Goal: Task Accomplishment & Management: Use online tool/utility

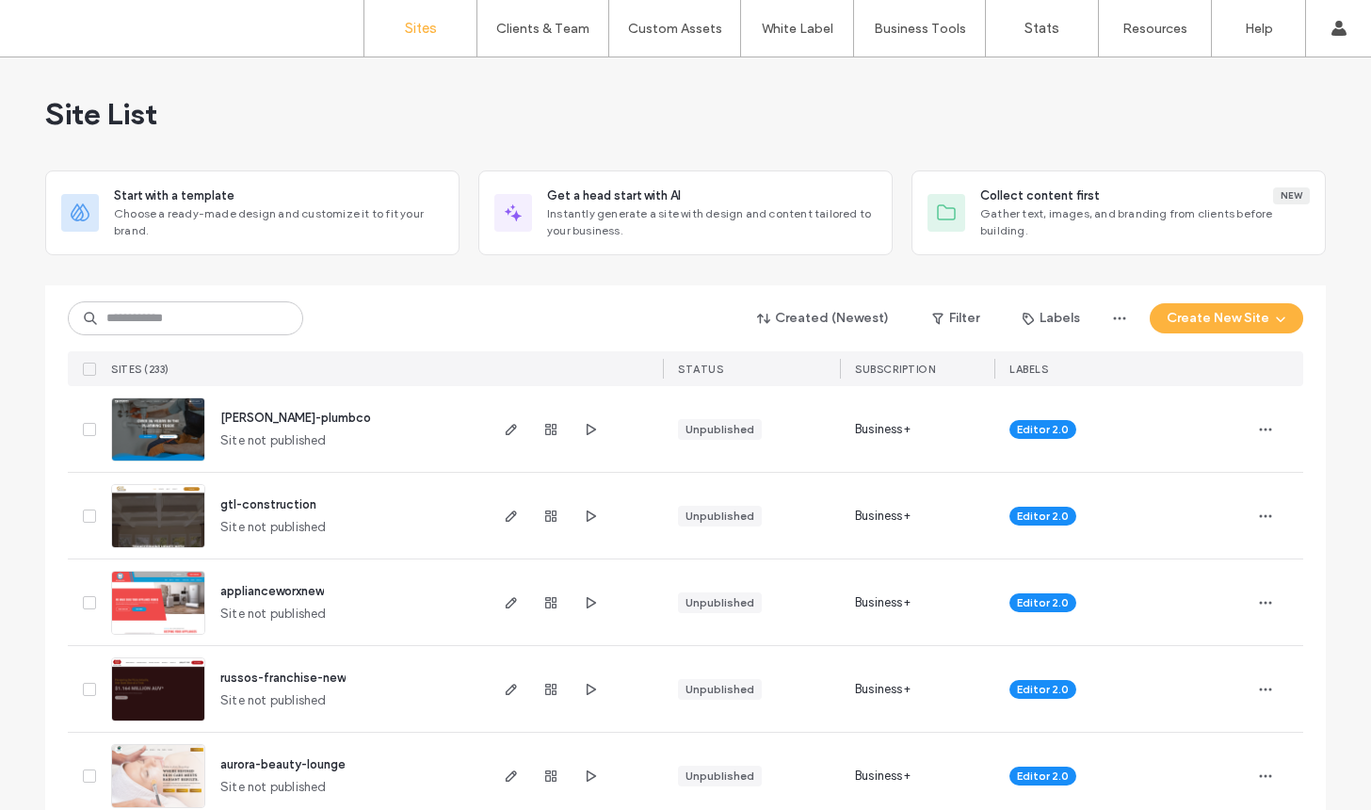
click at [147, 425] on img at bounding box center [158, 462] width 92 height 128
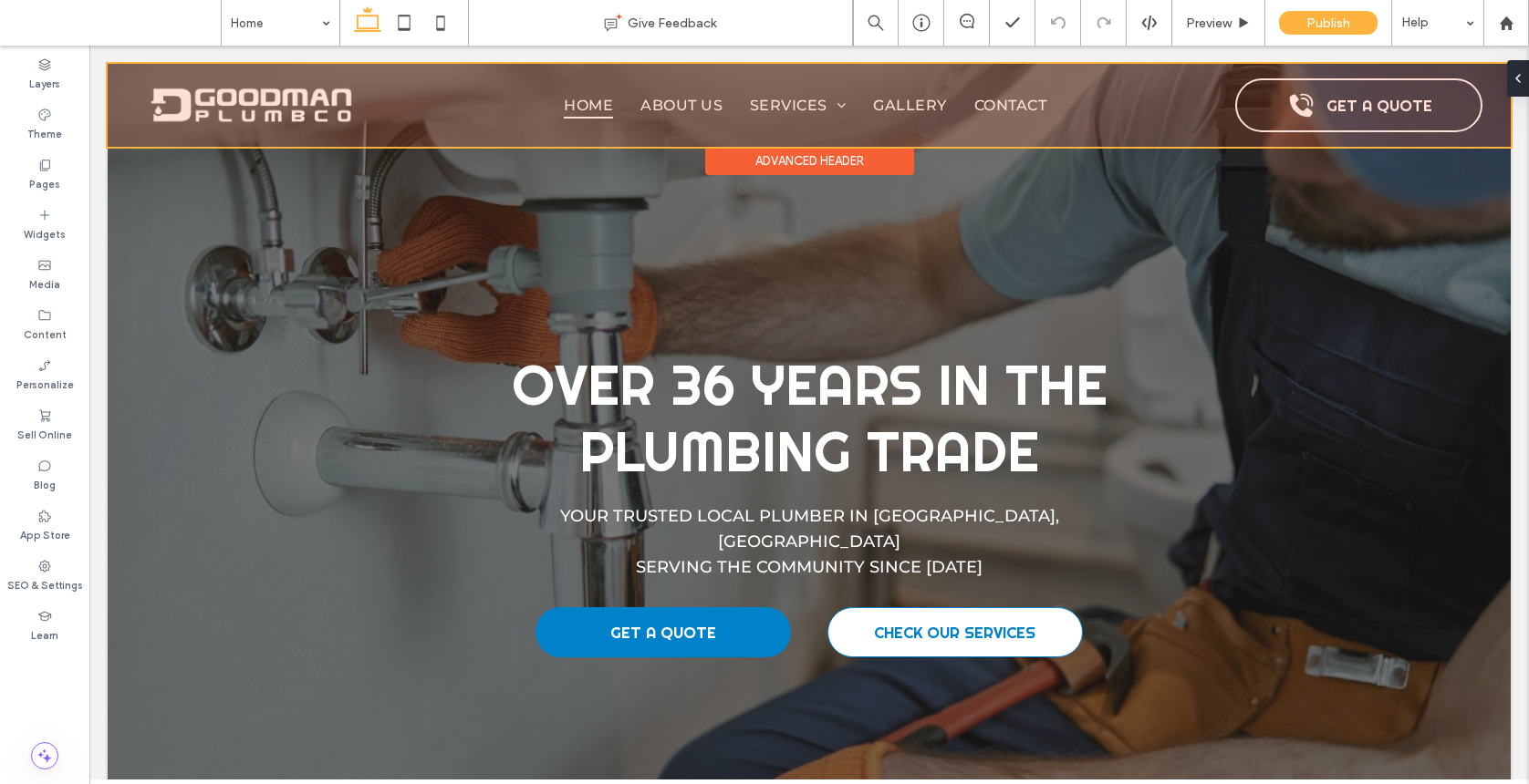
click at [227, 90] on div at bounding box center [809, 106] width 1403 height 83
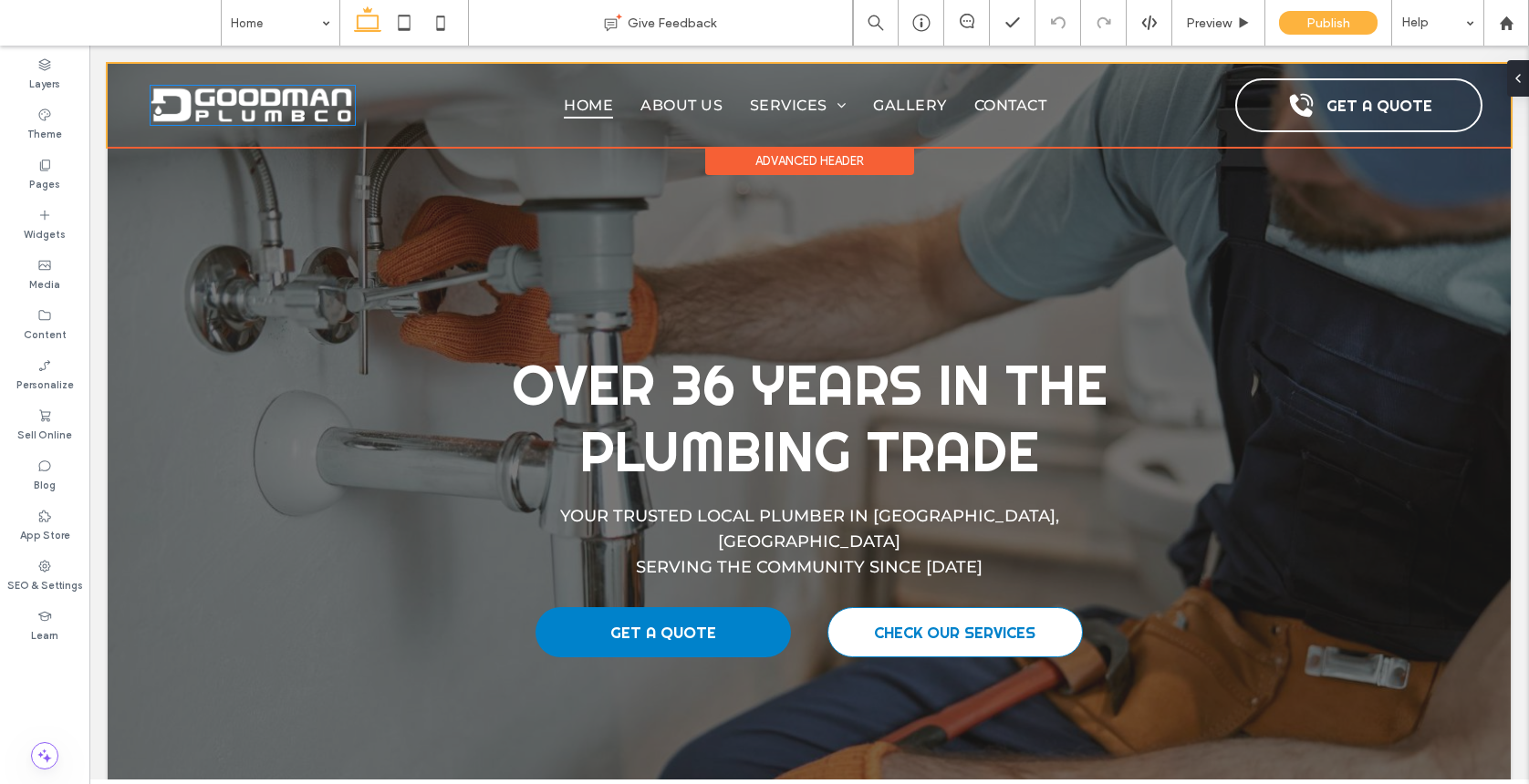
click at [227, 90] on img at bounding box center [252, 106] width 204 height 40
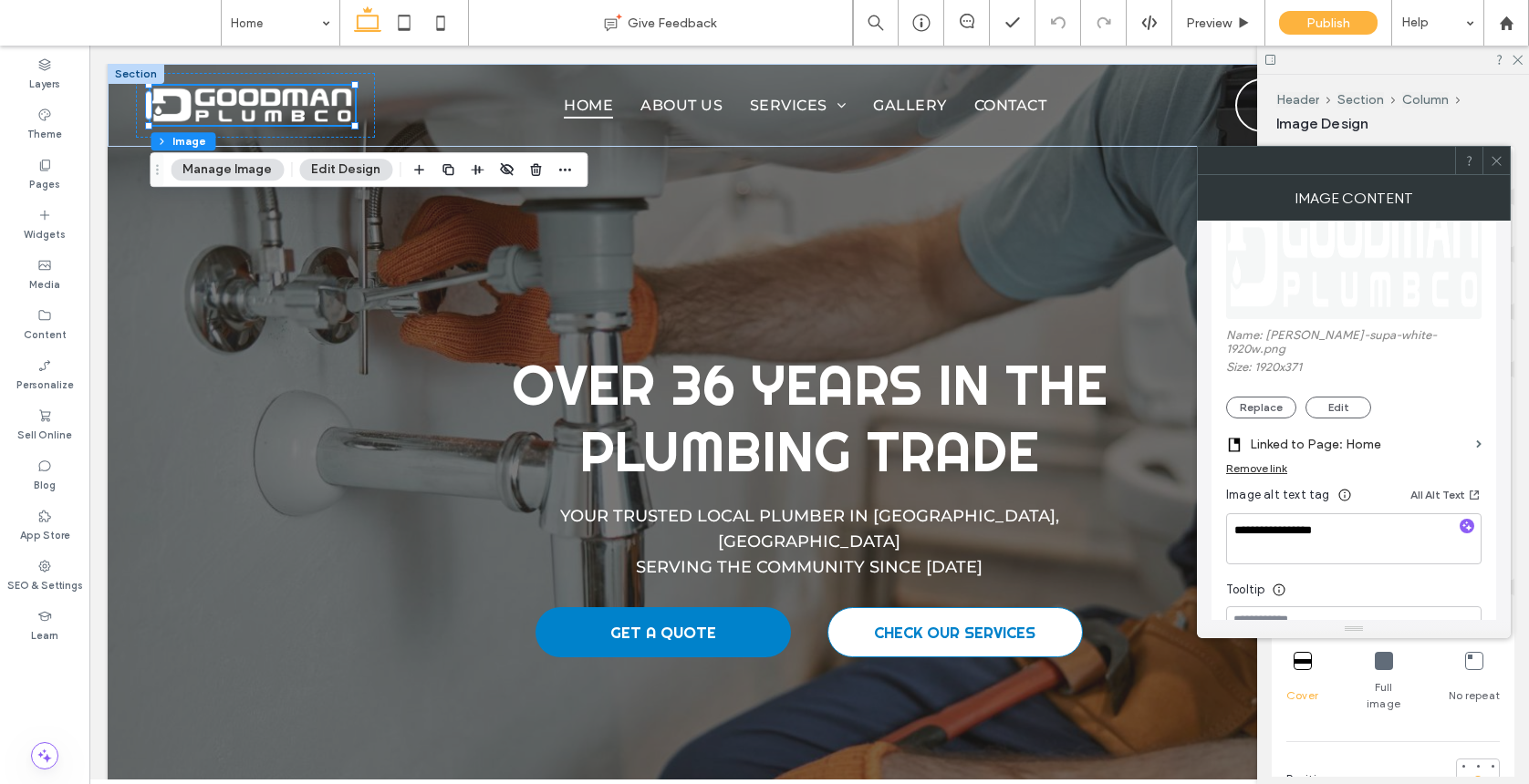
scroll to position [516, 0]
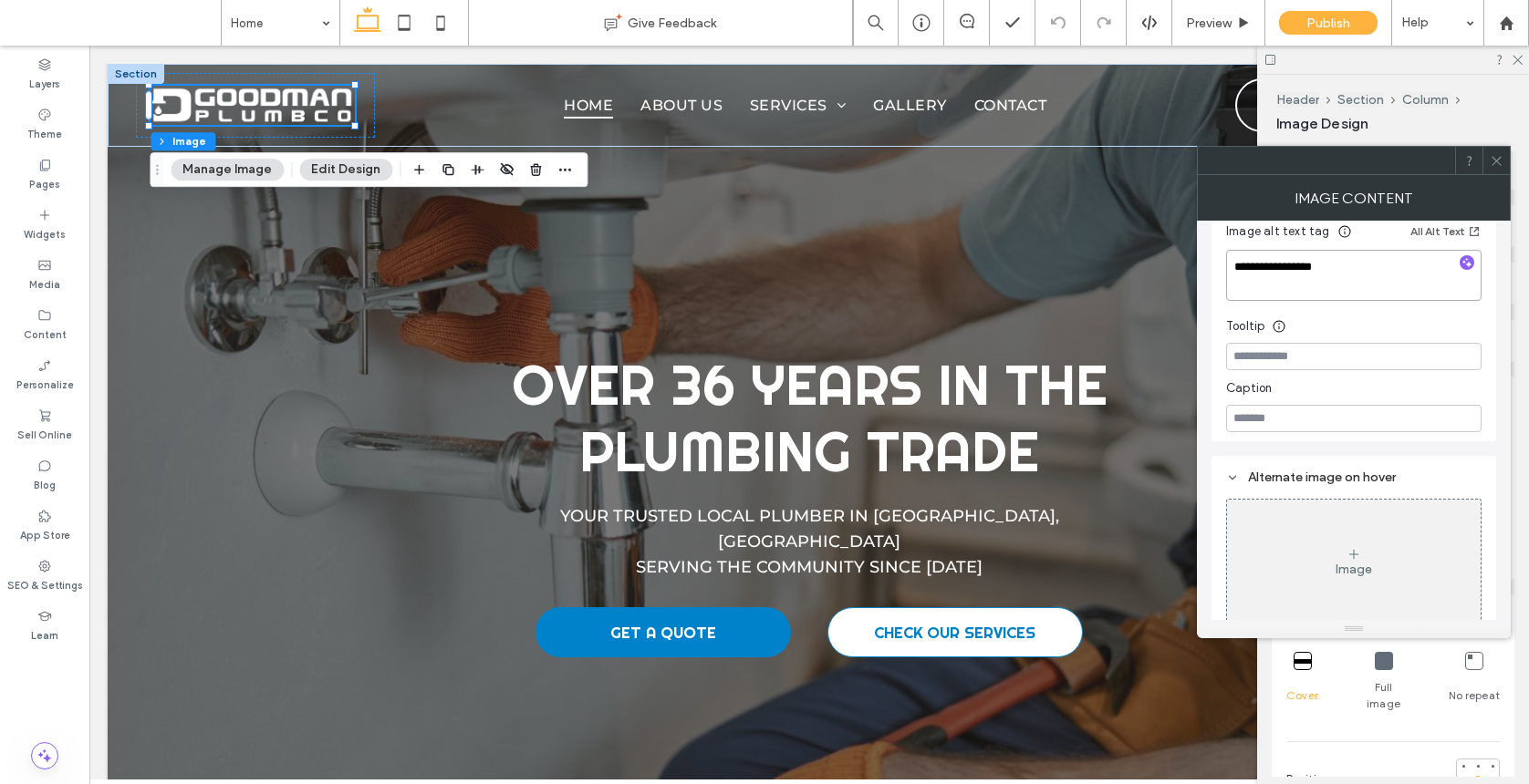
drag, startPoint x: 1297, startPoint y: 239, endPoint x: 1281, endPoint y: 226, distance: 20.6
click at [1281, 228] on div "**********" at bounding box center [1354, 172] width 256 height 521
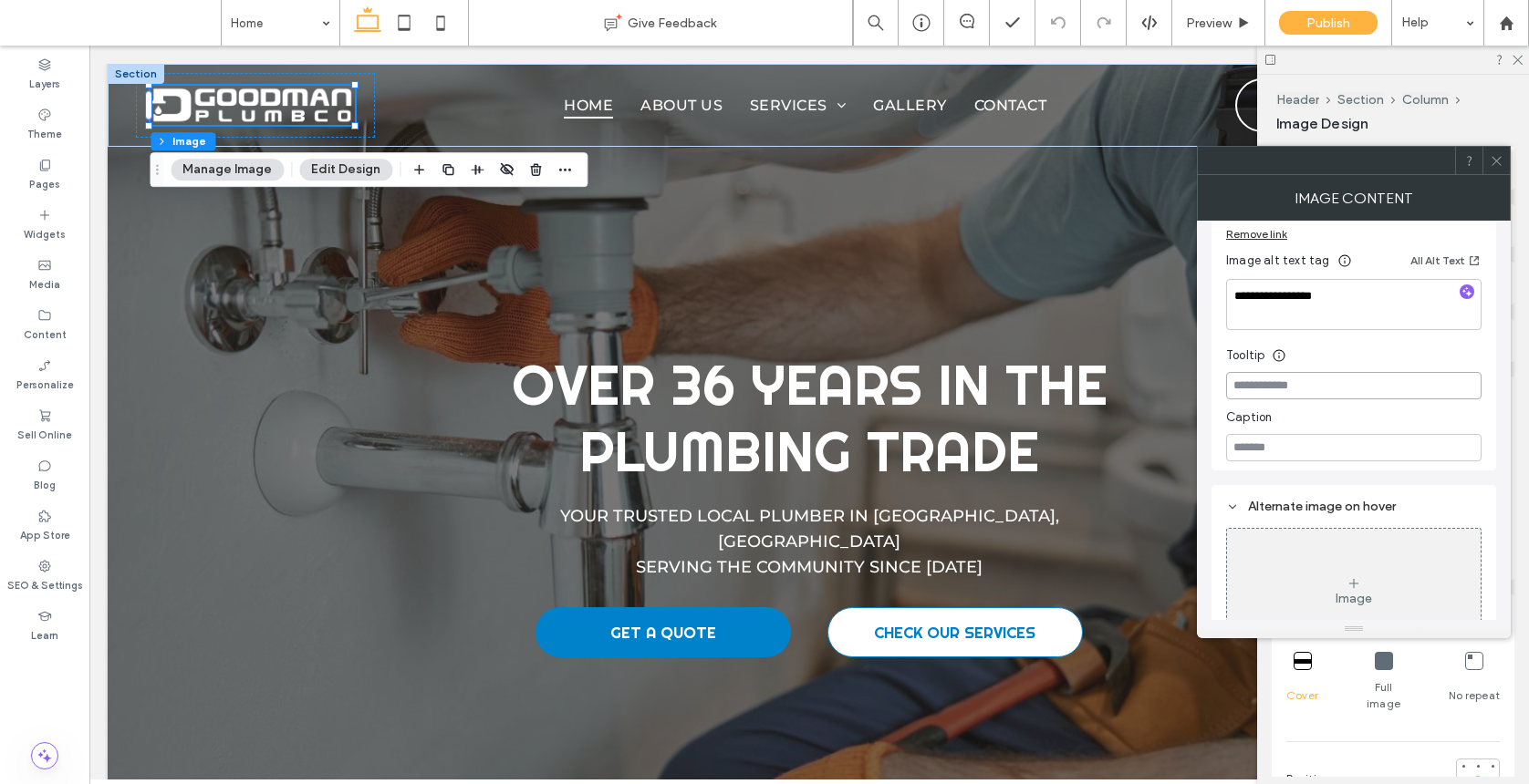
click at [1327, 380] on input at bounding box center [1354, 385] width 256 height 27
paste input "**********"
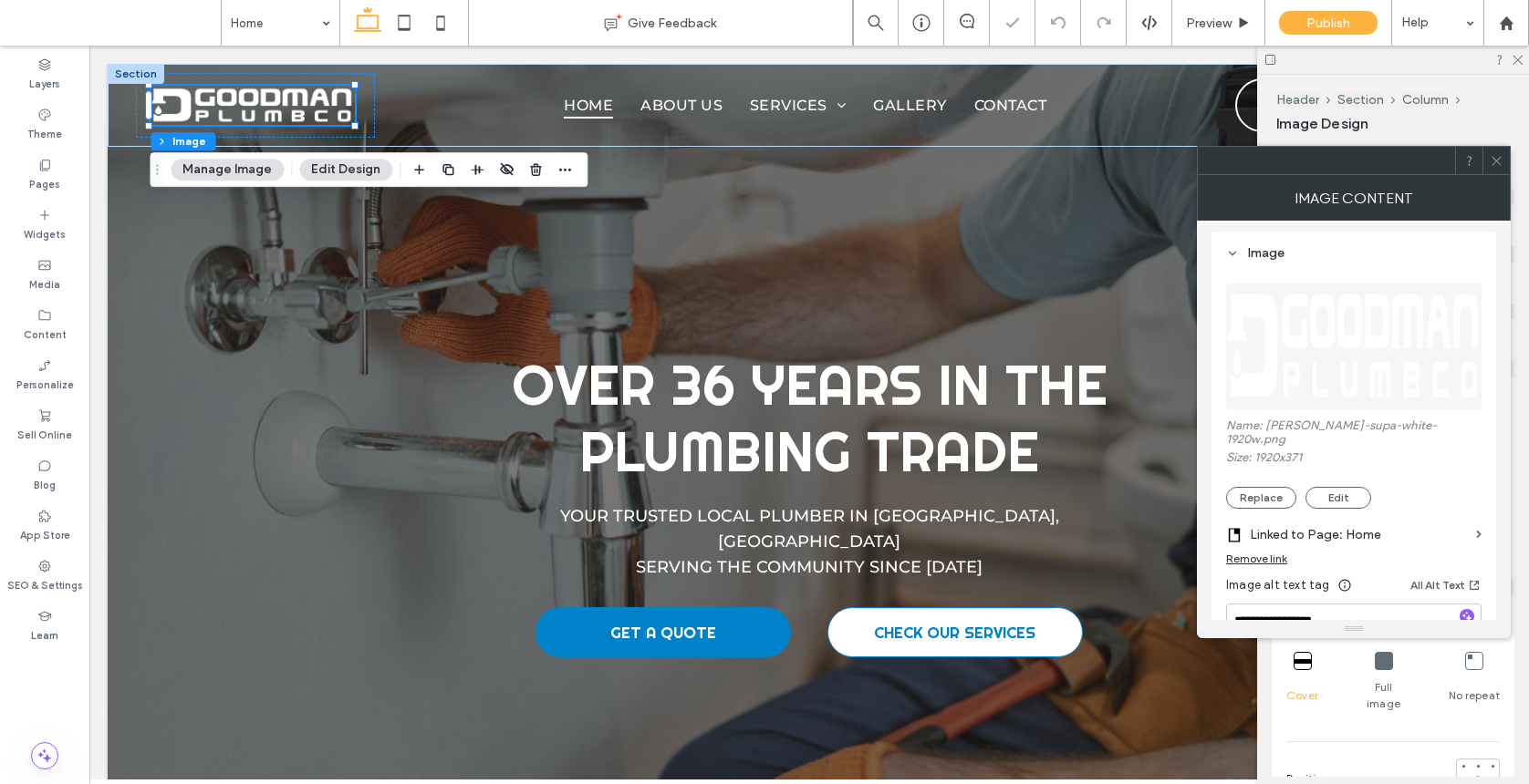
scroll to position [161, 0]
type input "**********"
click at [1327, 165] on div at bounding box center [1496, 161] width 27 height 27
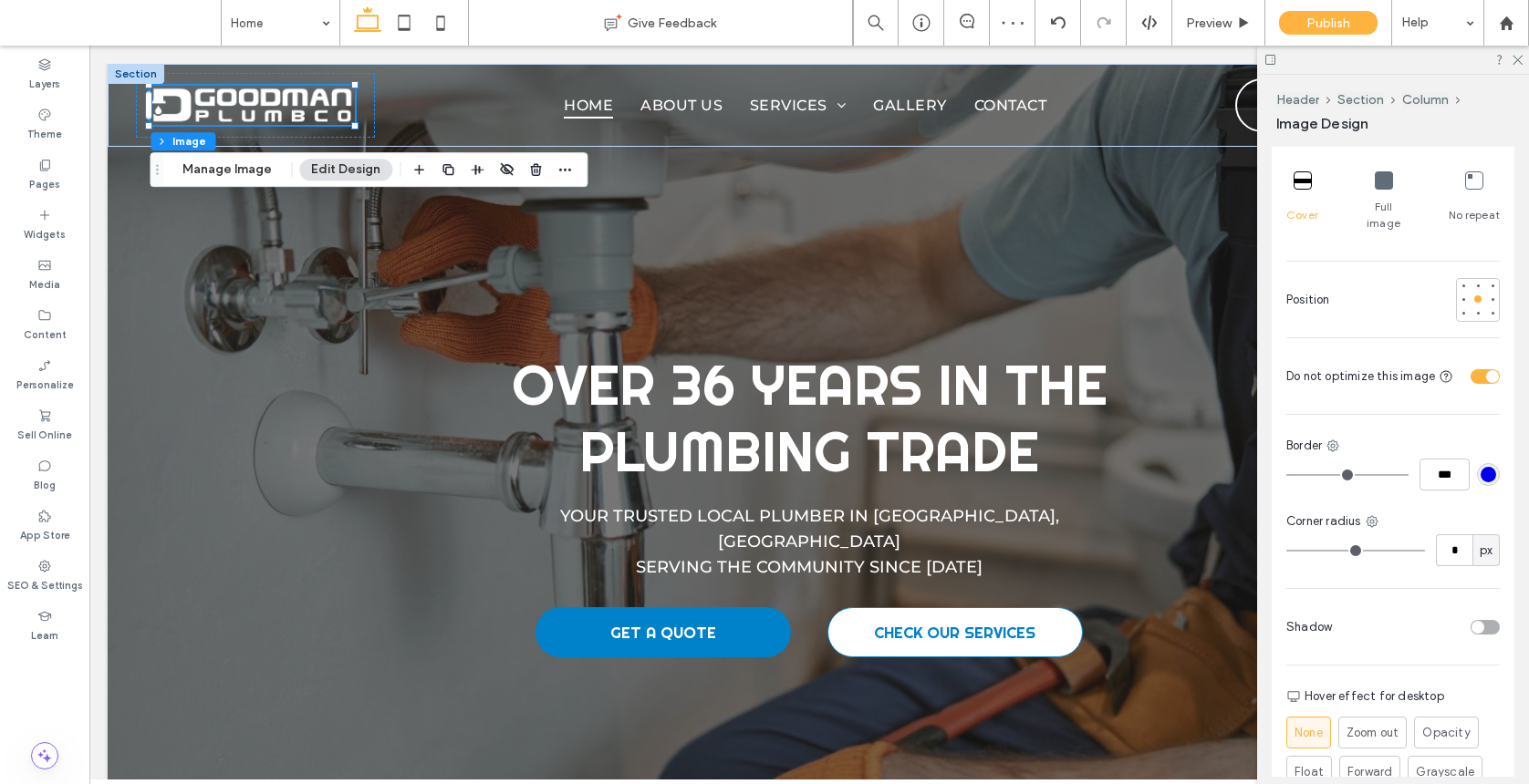
scroll to position [641, 0]
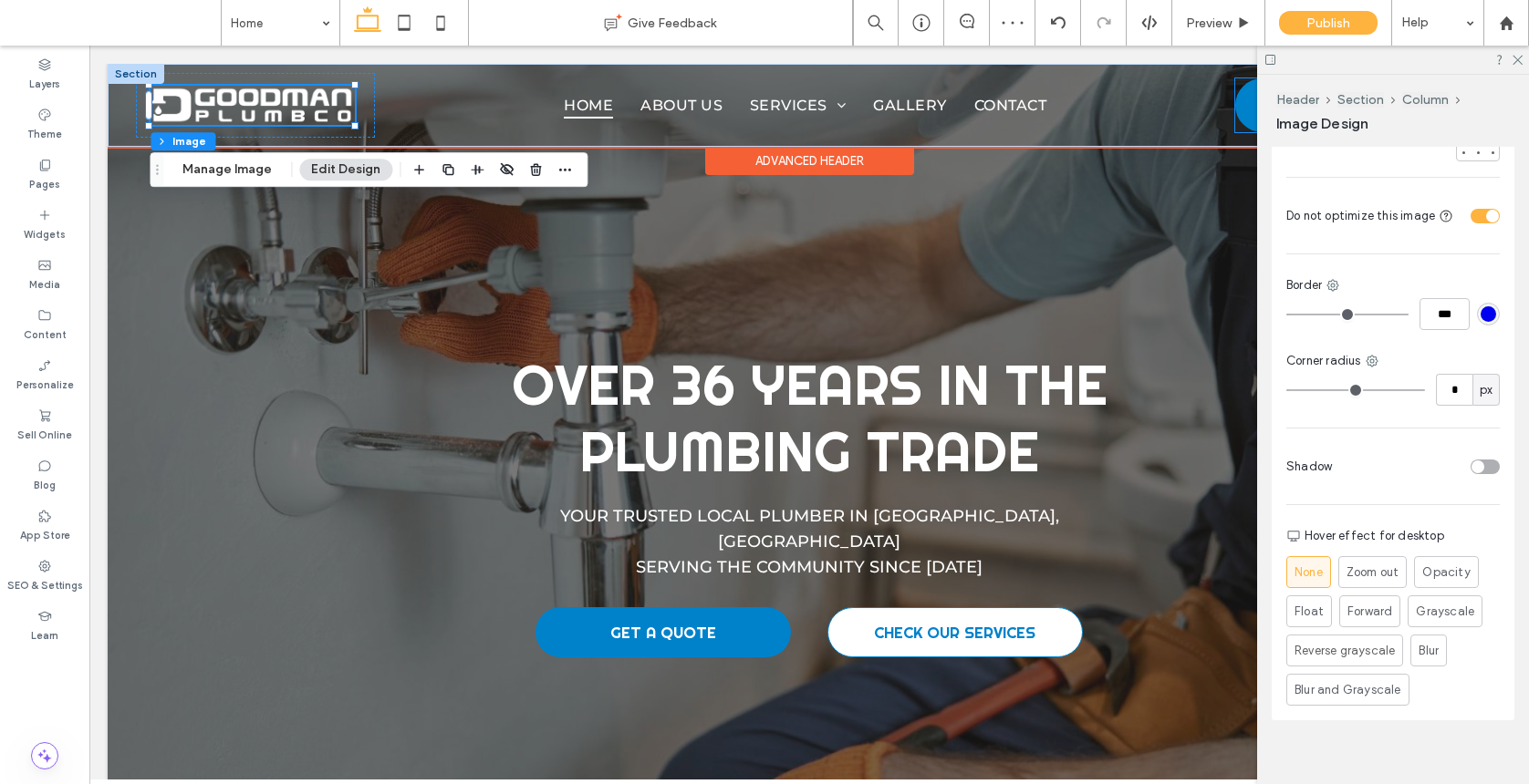
click at [1237, 106] on link "GET A QUOTE" at bounding box center [1358, 106] width 246 height 54
click at [1237, 106] on div "GET A QUOTE" at bounding box center [1358, 106] width 246 height 54
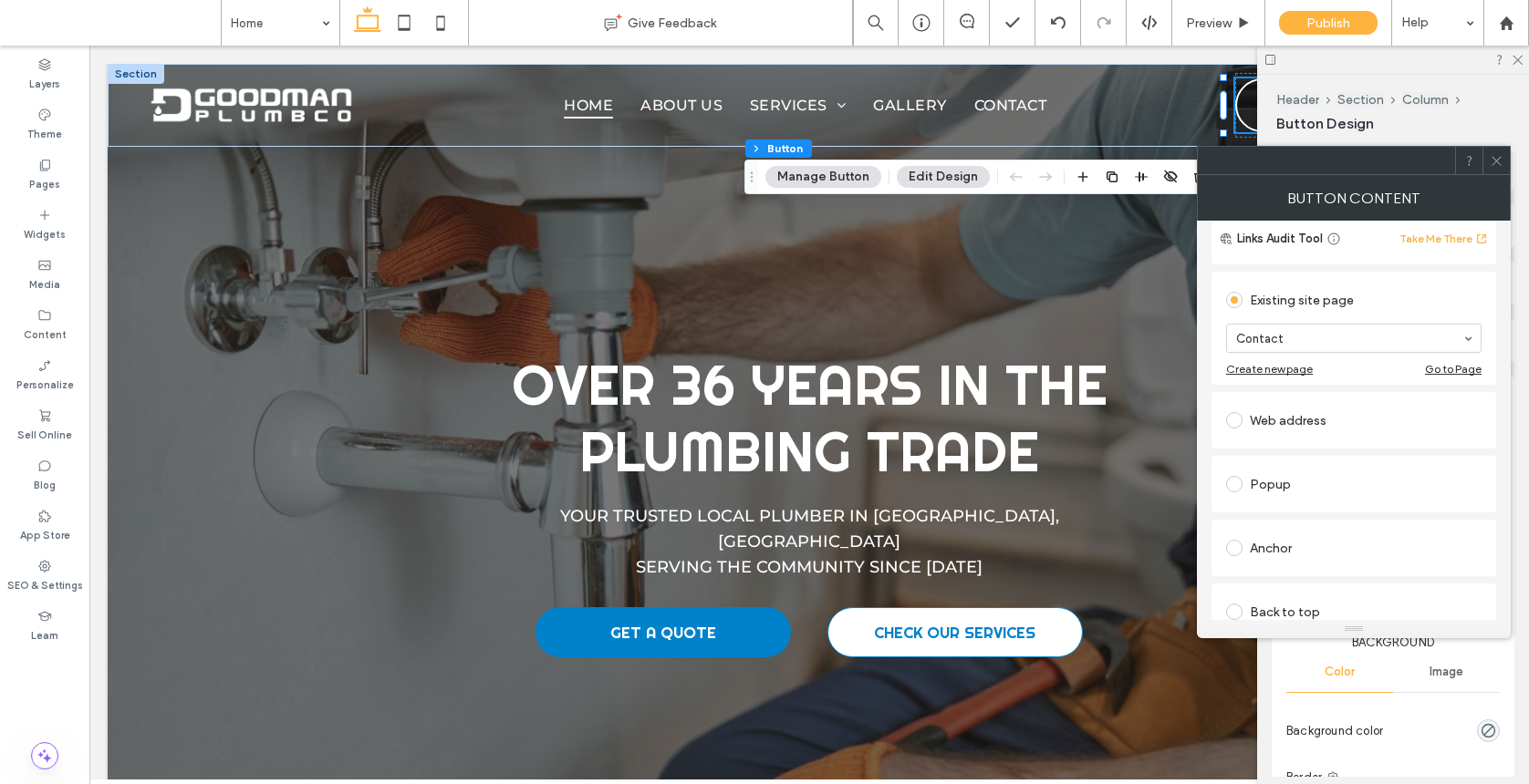
scroll to position [145, 0]
click at [1327, 155] on icon at bounding box center [1496, 161] width 14 height 14
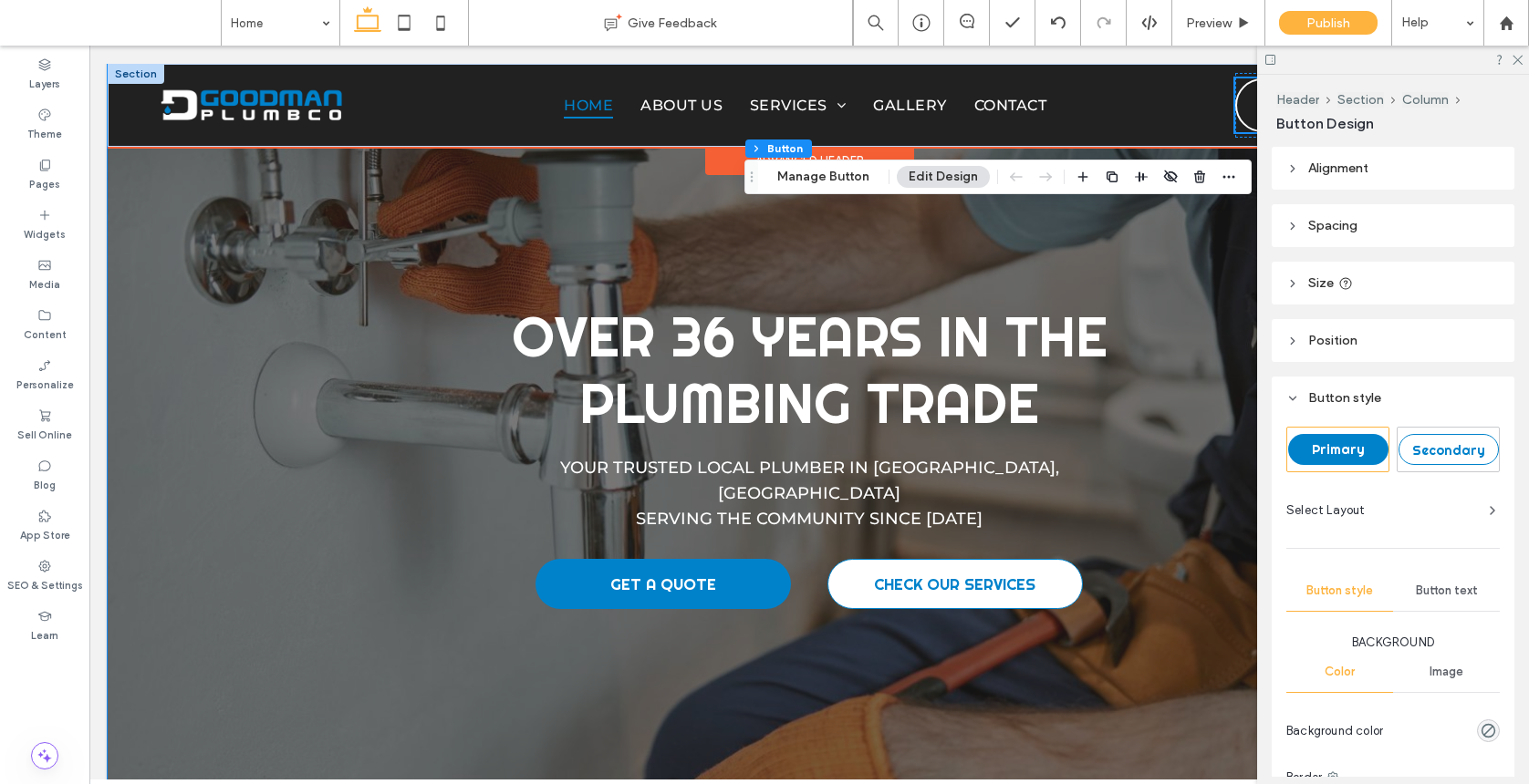
scroll to position [79, 0]
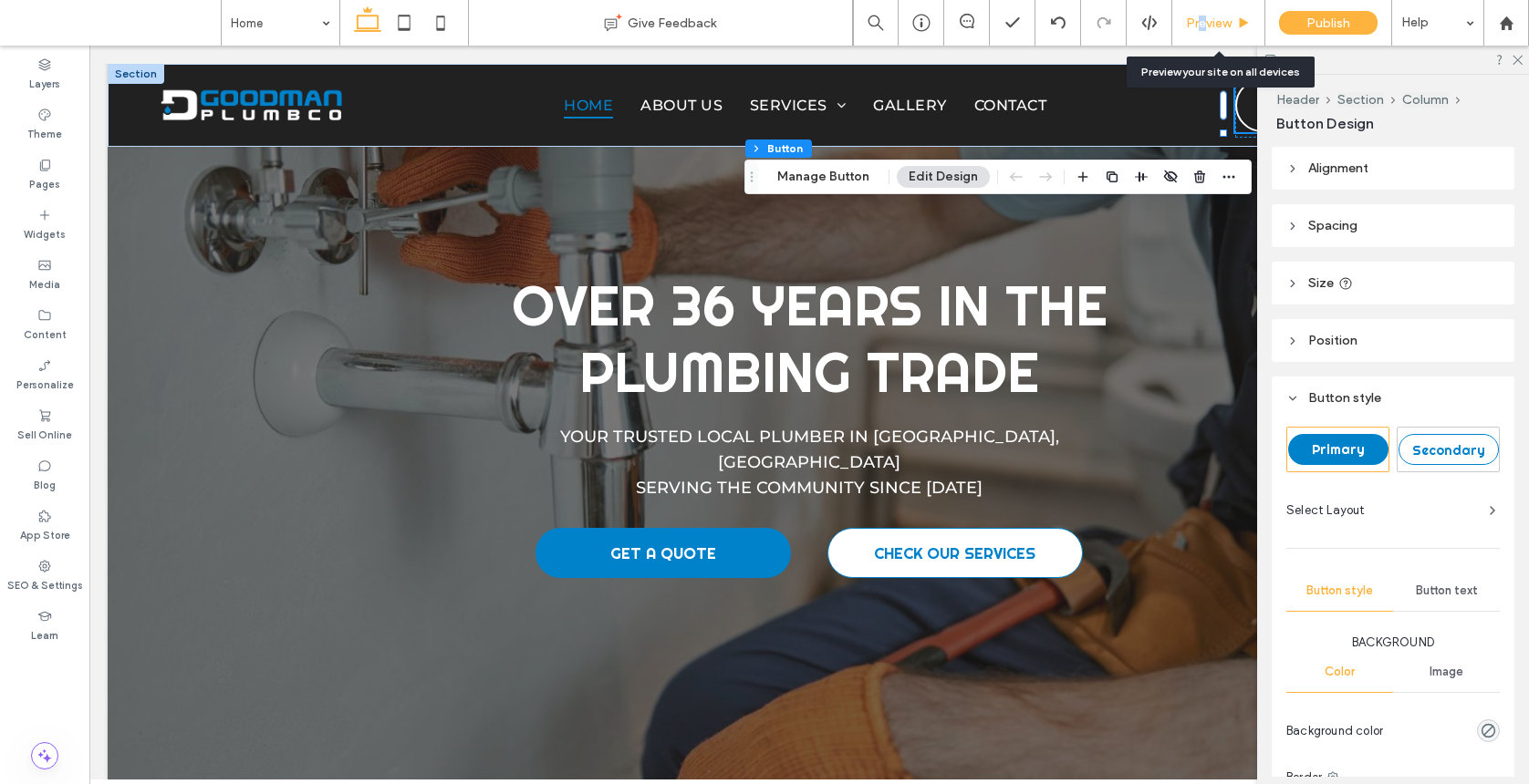
click at [1196, 16] on span "Preview" at bounding box center [1208, 23] width 46 height 15
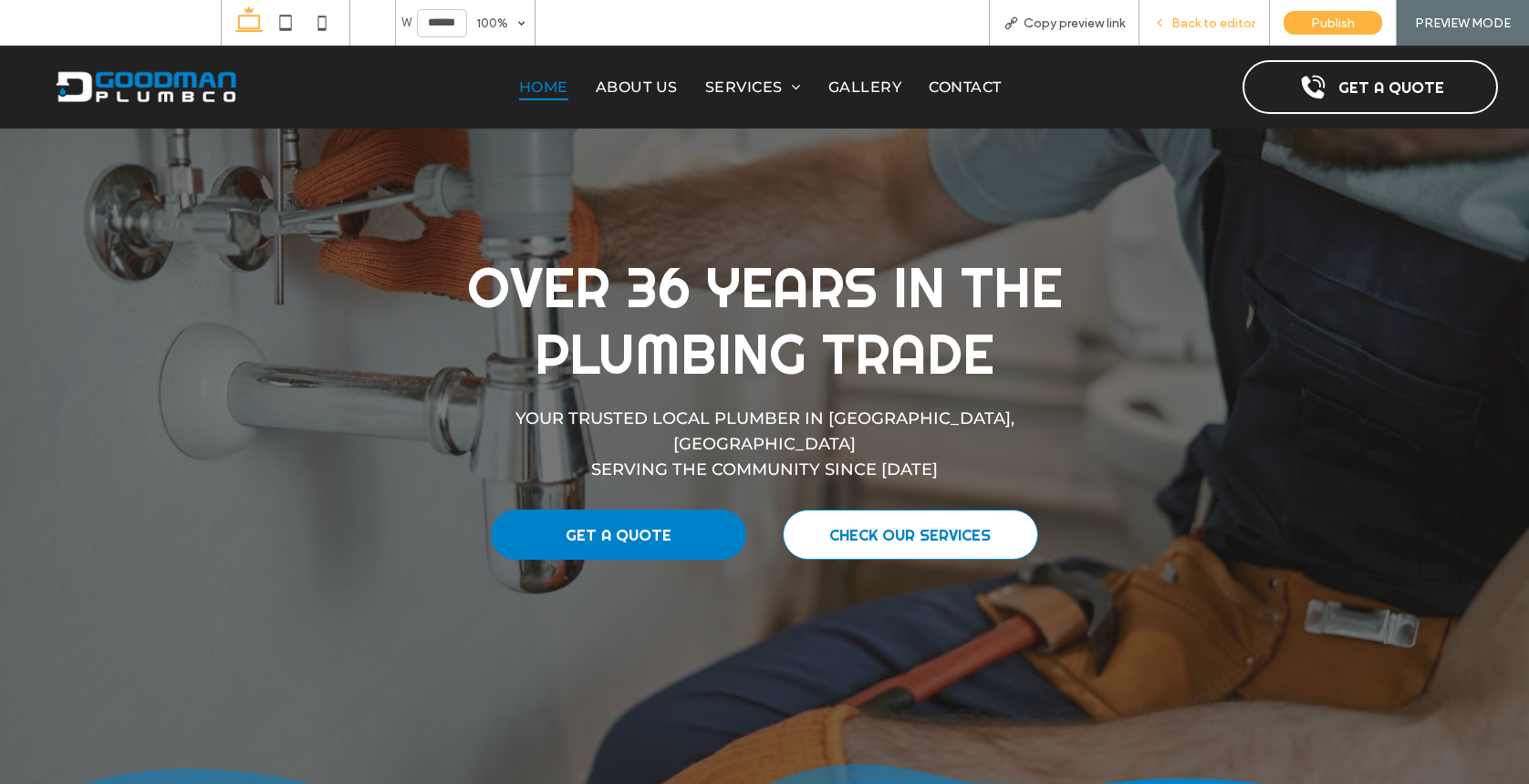
click at [1212, 23] on span "Back to editor" at bounding box center [1212, 23] width 84 height 15
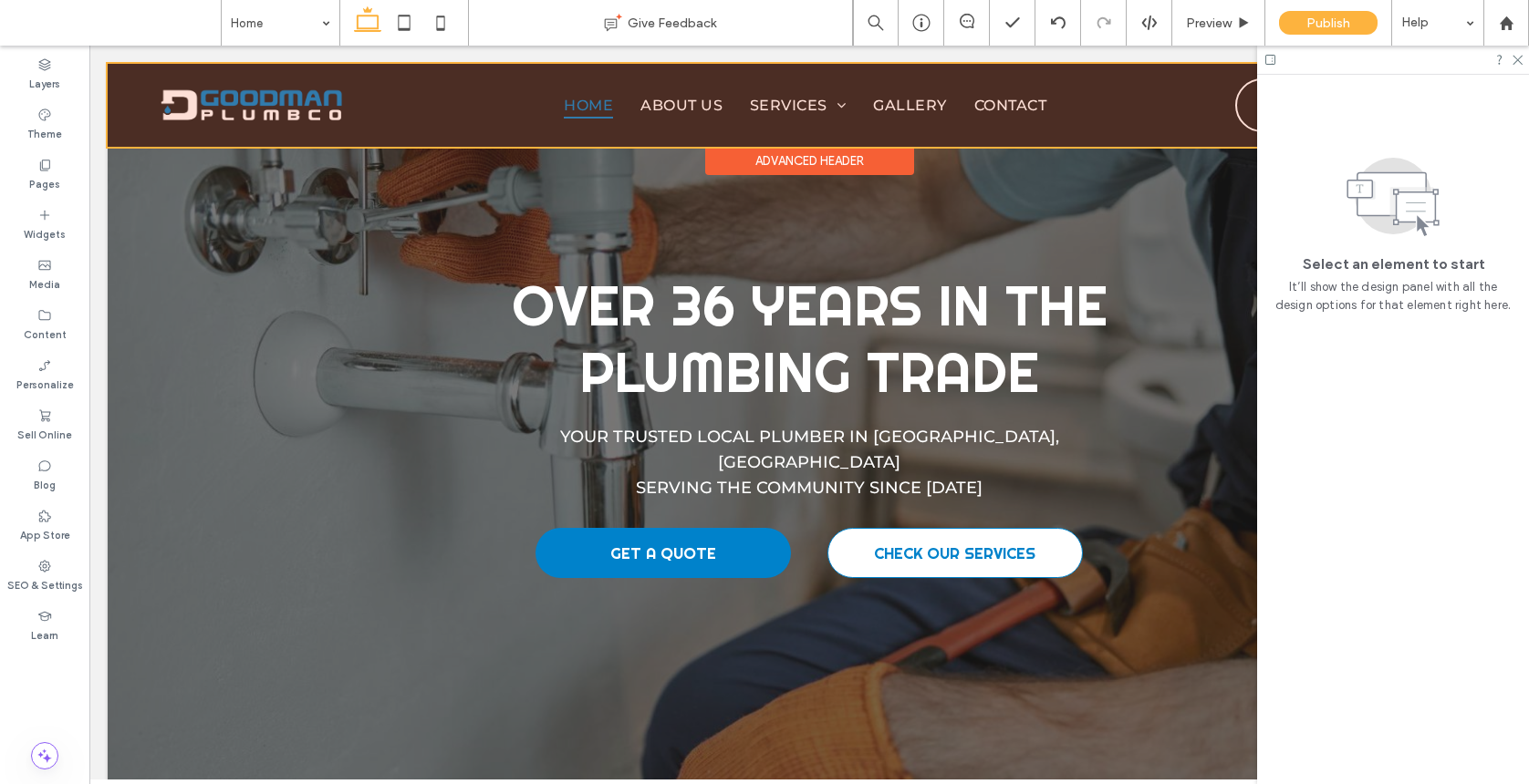
click at [737, 102] on div at bounding box center [809, 106] width 1403 height 83
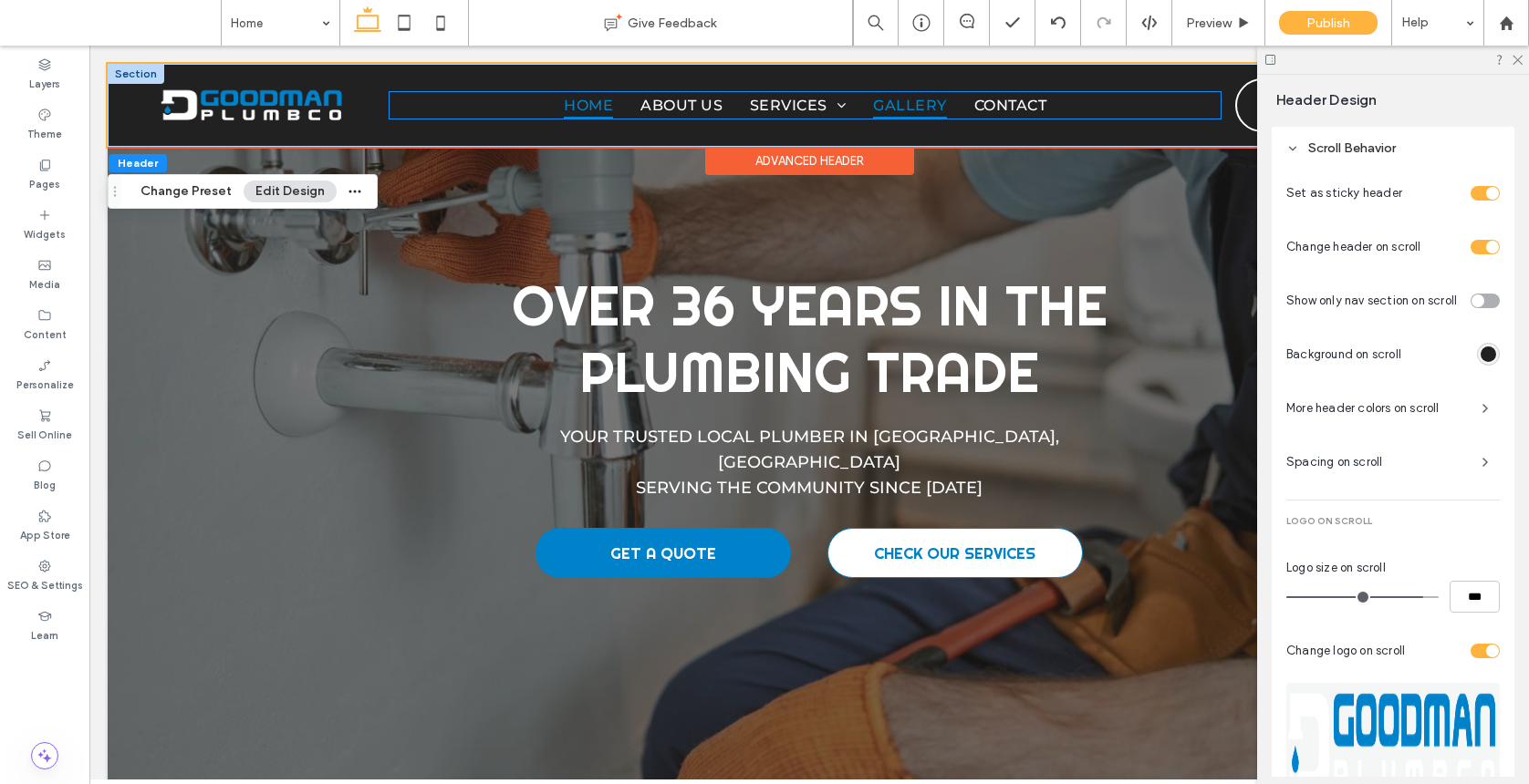
scroll to position [833, 0]
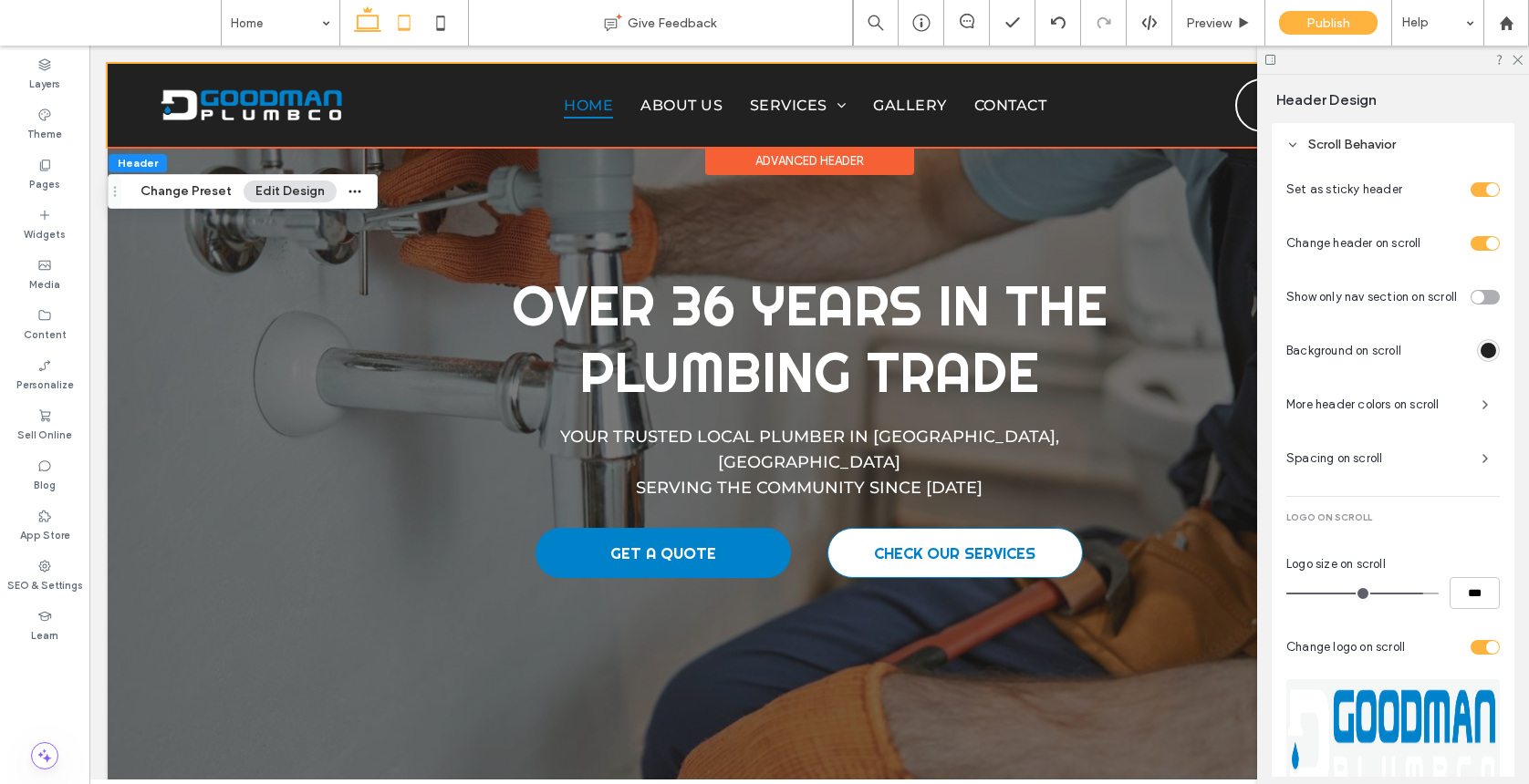
click at [403, 28] on use at bounding box center [404, 22] width 12 height 15
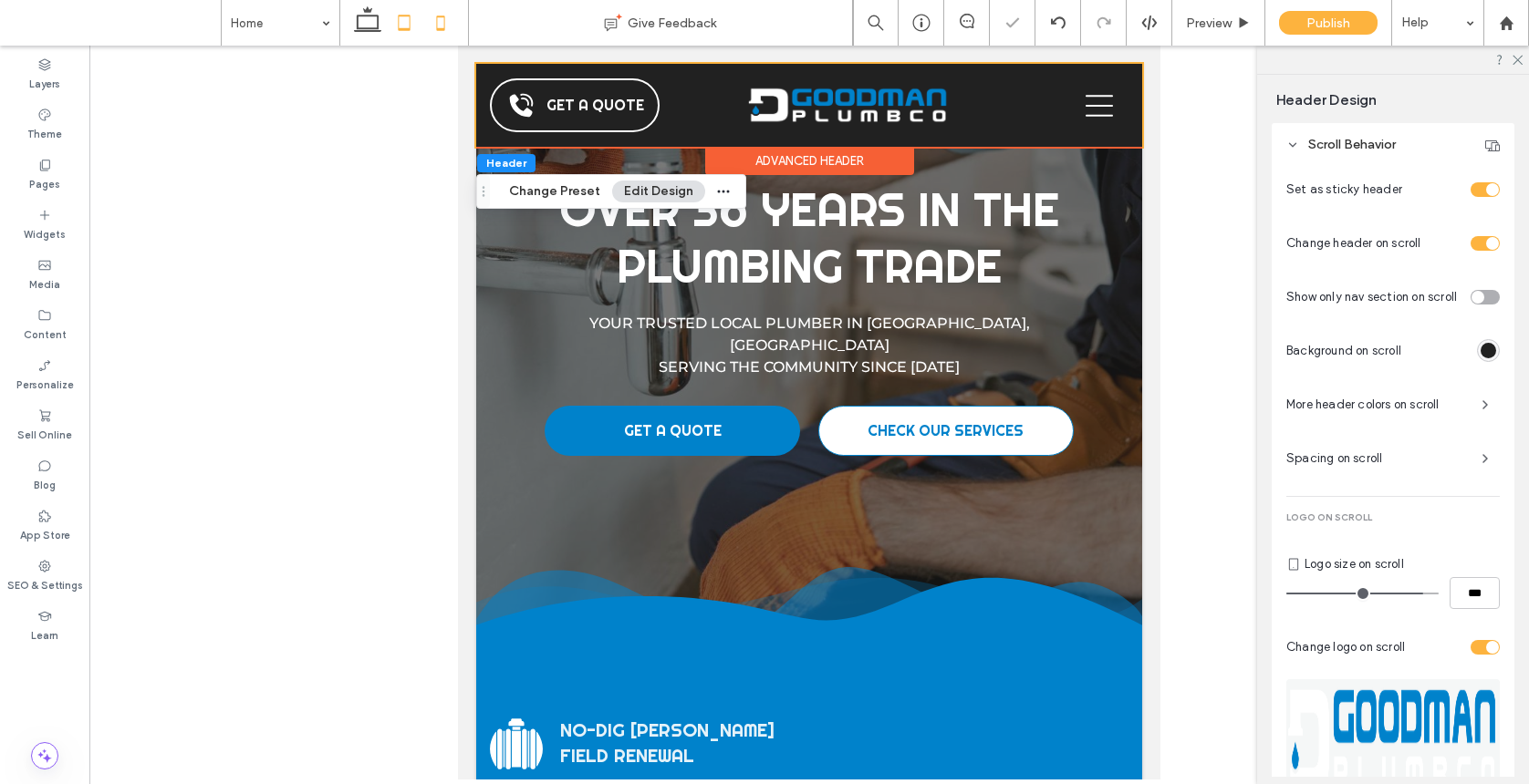
click at [444, 27] on icon at bounding box center [441, 23] width 37 height 37
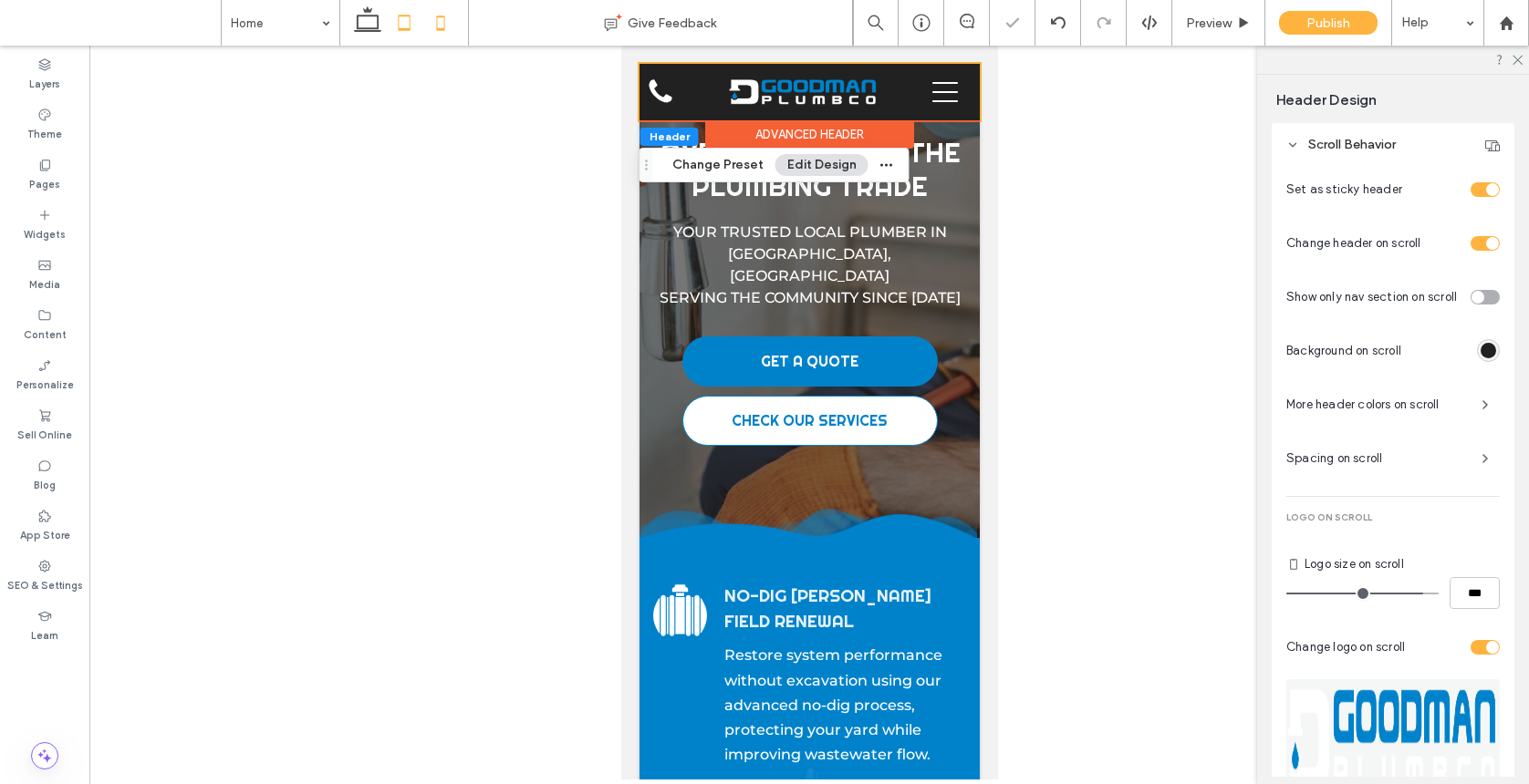
click at [416, 34] on icon at bounding box center [404, 23] width 37 height 37
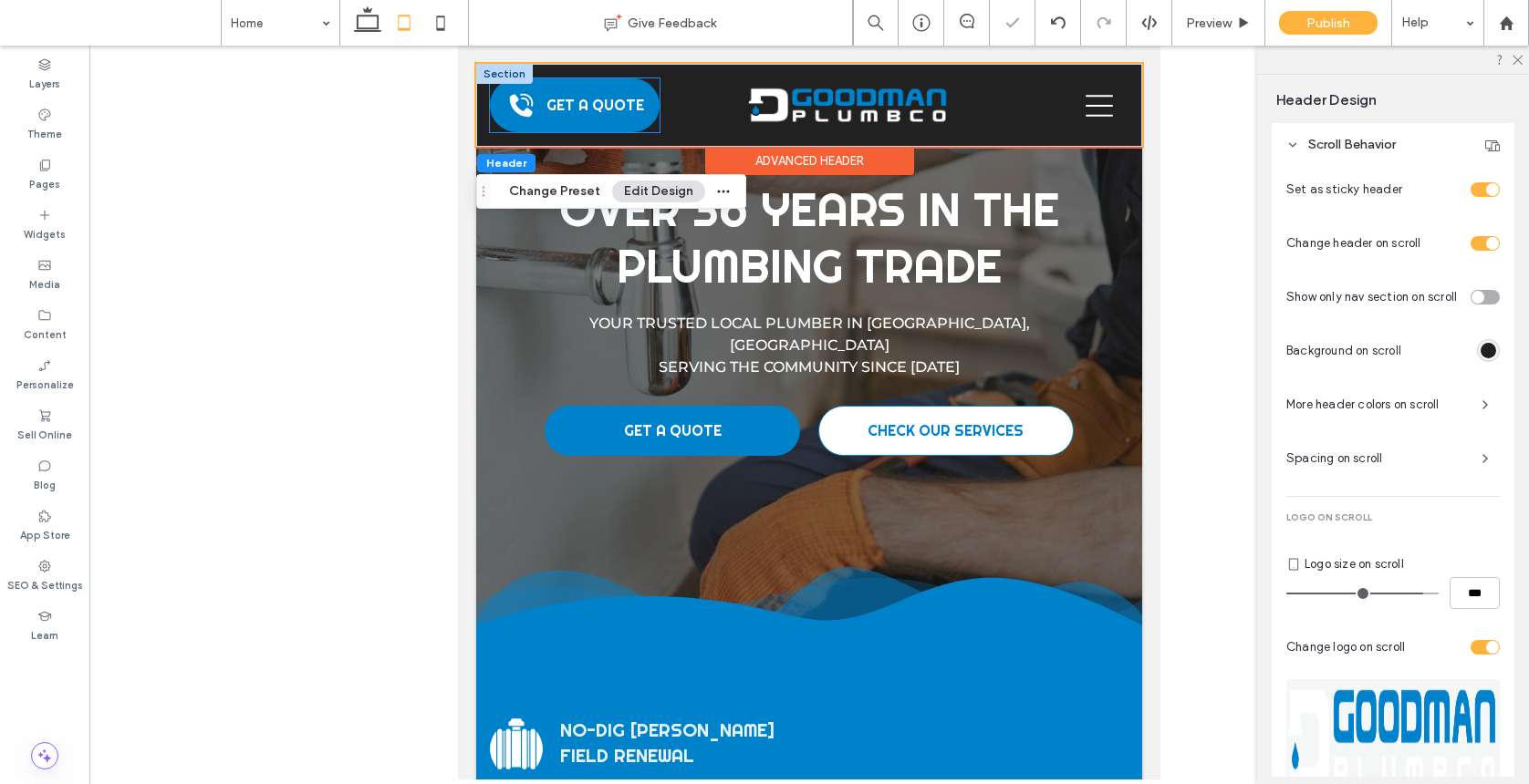
click at [613, 105] on span "GET A QUOTE" at bounding box center [595, 106] width 98 height 19
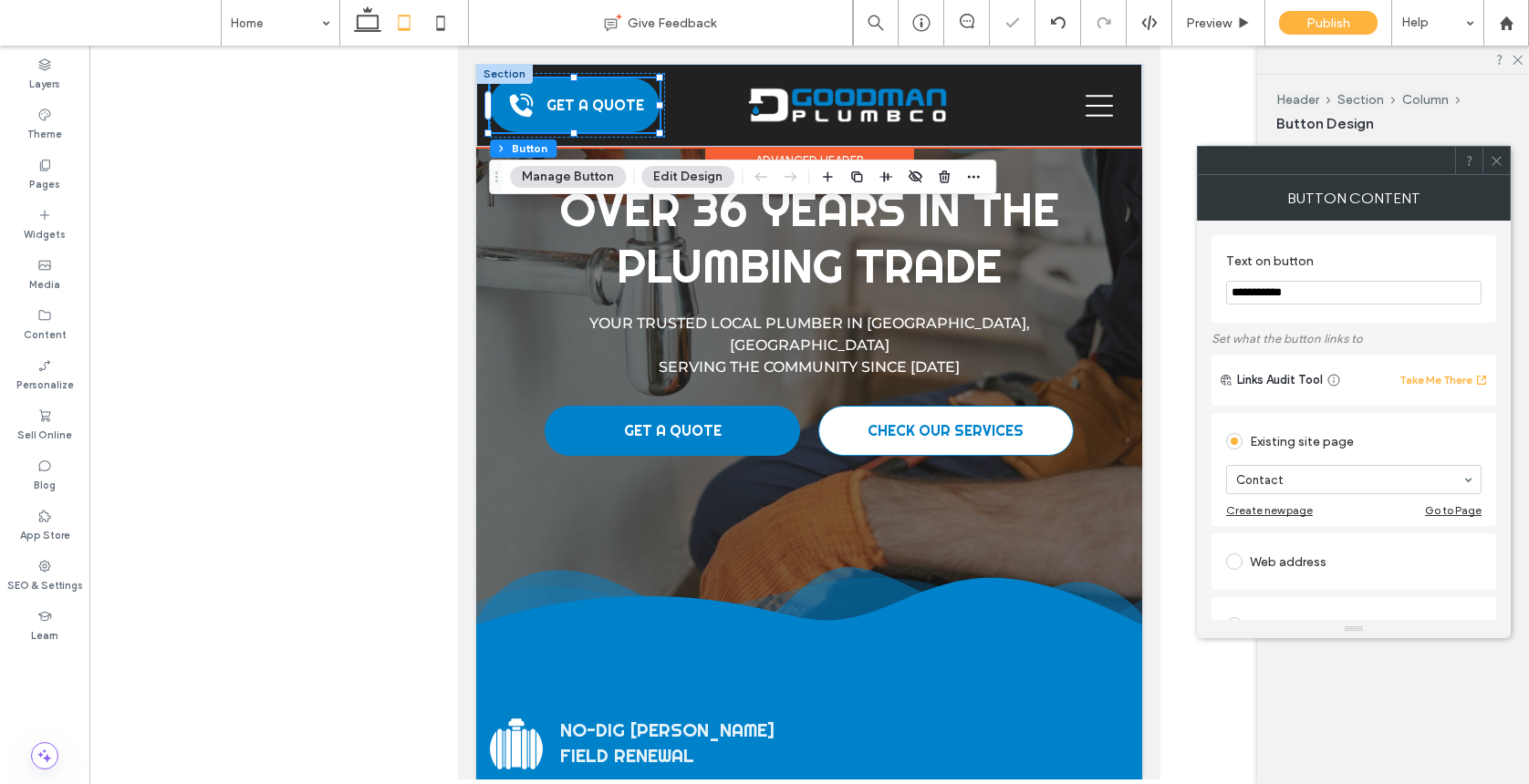
click at [613, 105] on div "GET A QUOTE" at bounding box center [574, 106] width 169 height 54
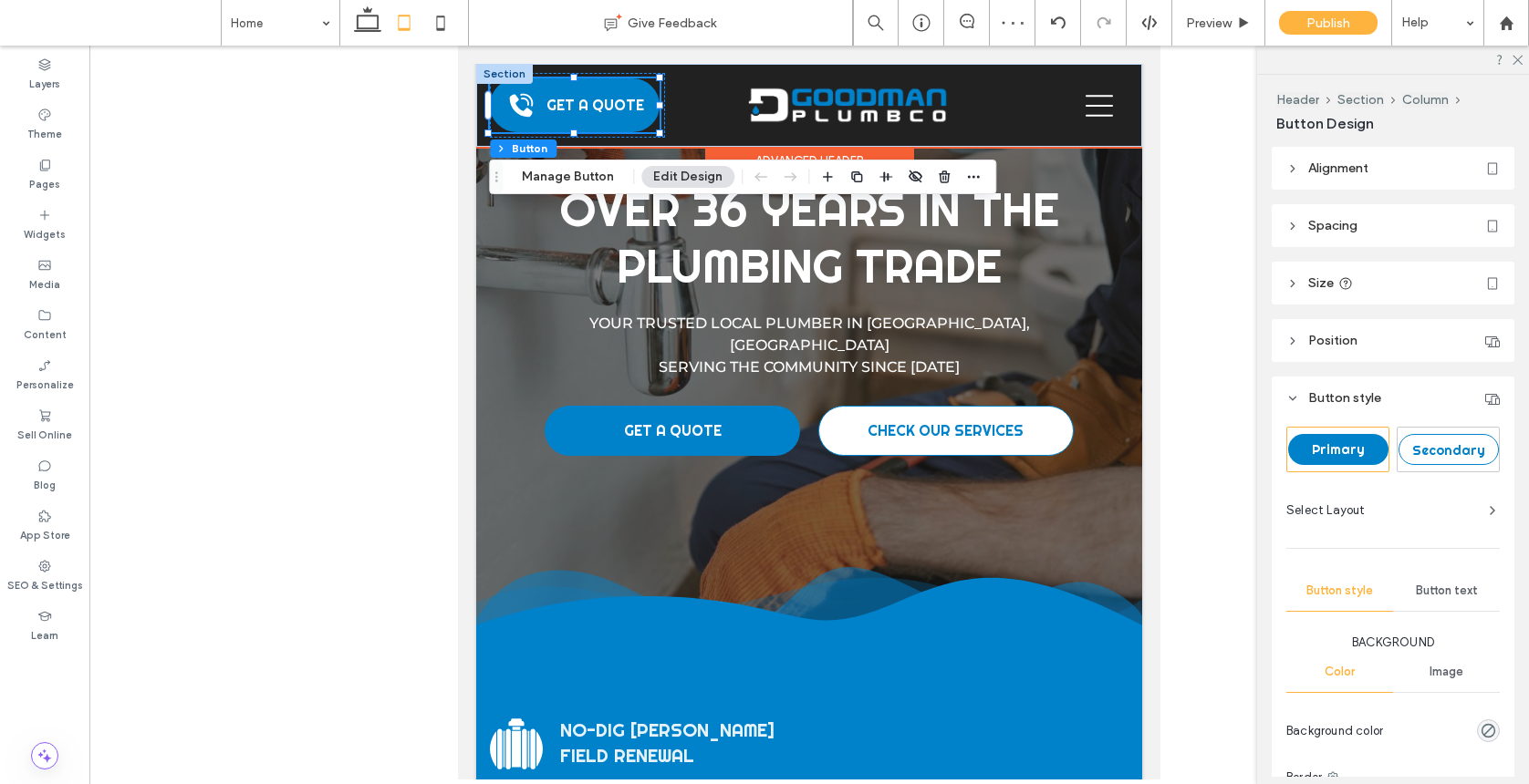
click at [583, 101] on span "GET A QUOTE" at bounding box center [595, 106] width 98 height 19
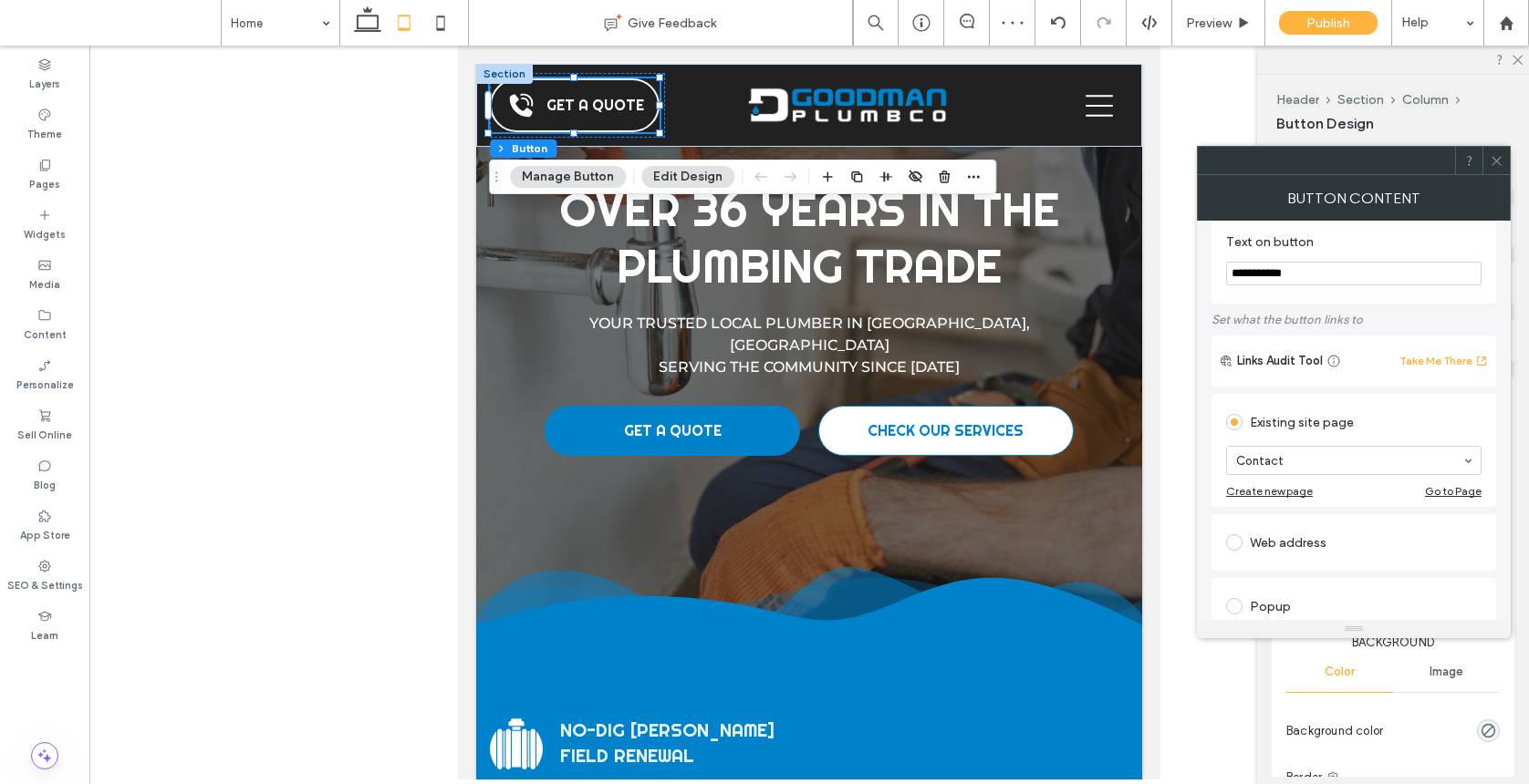
scroll to position [106, 0]
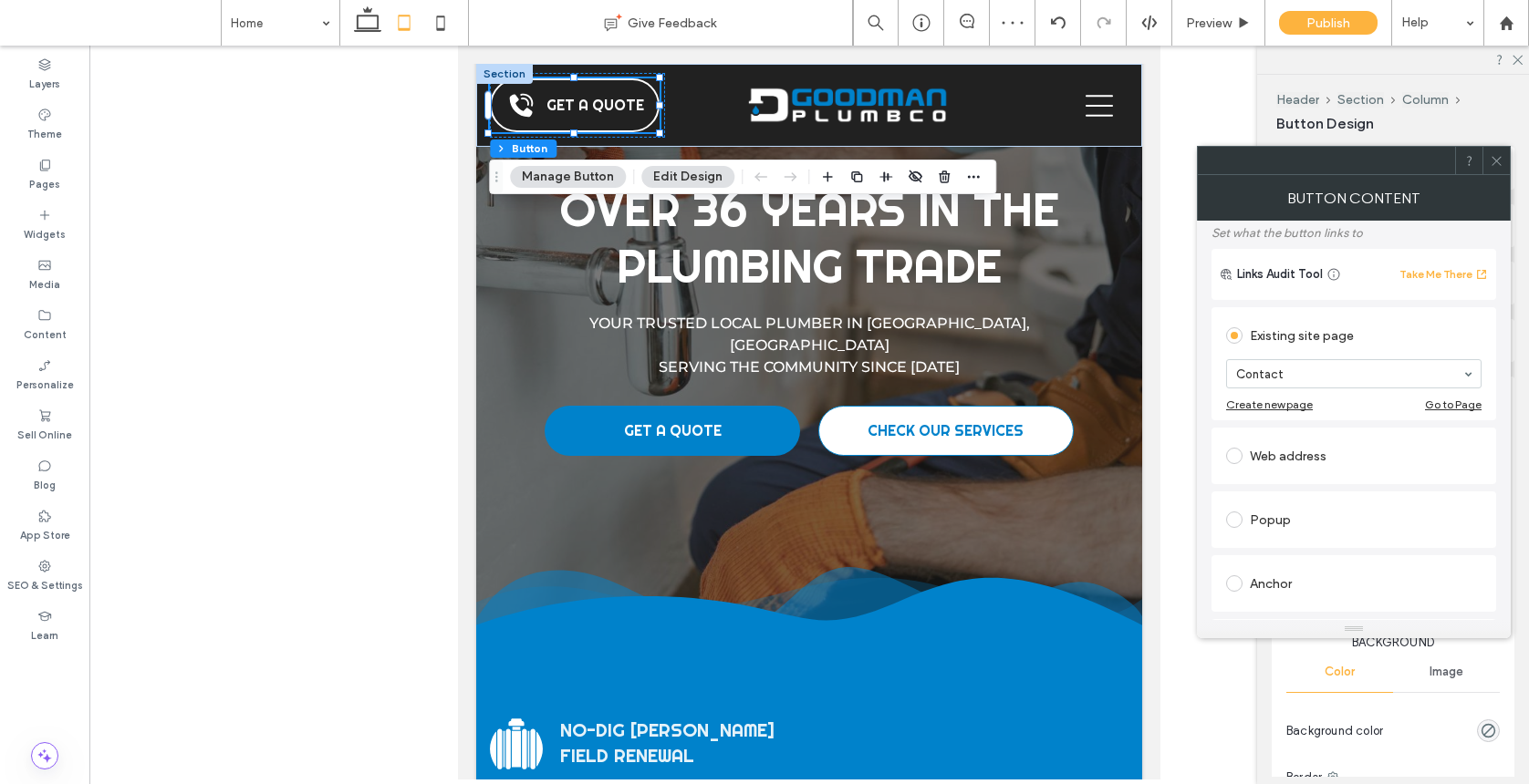
click at [1327, 156] on div at bounding box center [1496, 161] width 27 height 27
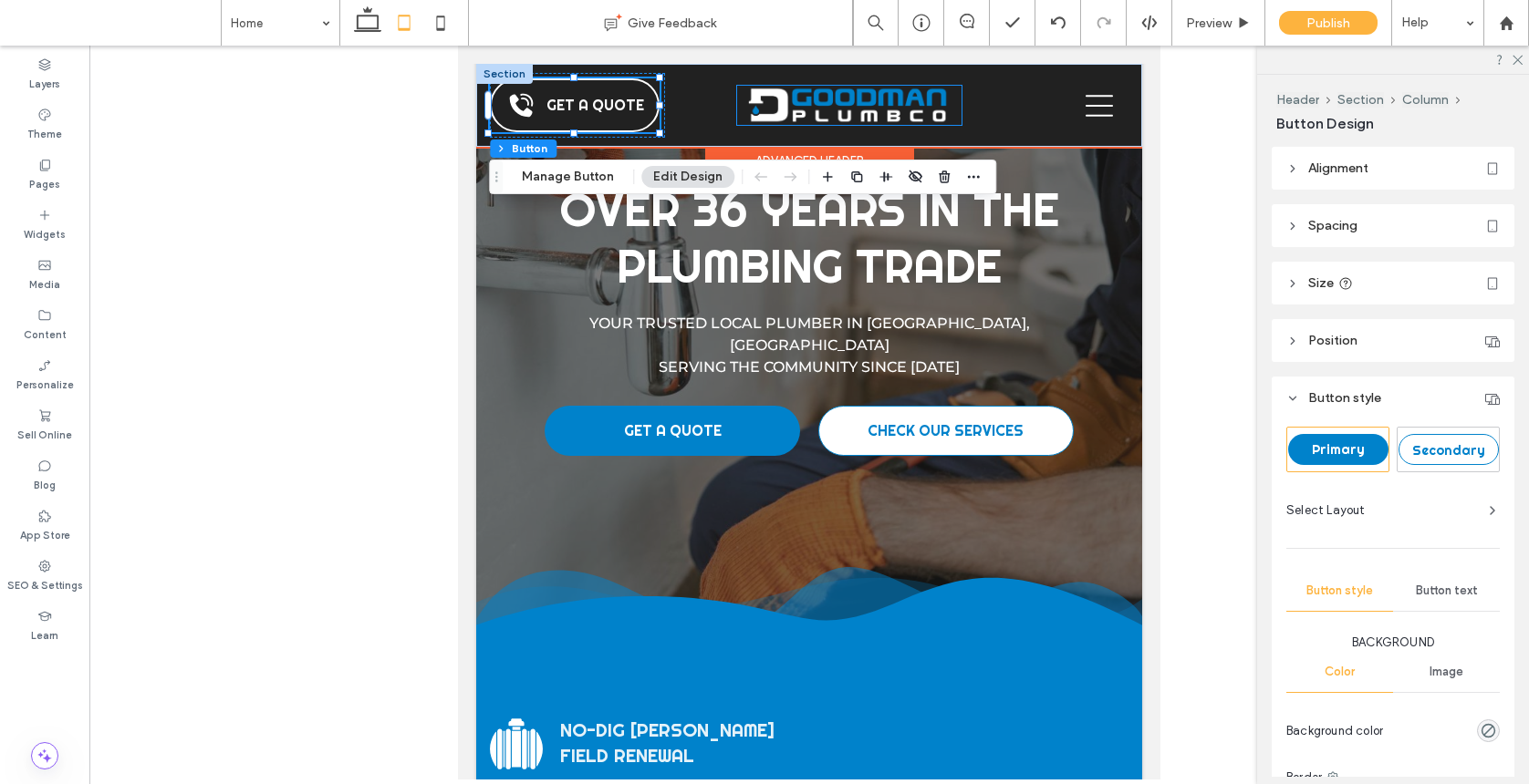
click at [822, 103] on img at bounding box center [848, 106] width 201 height 40
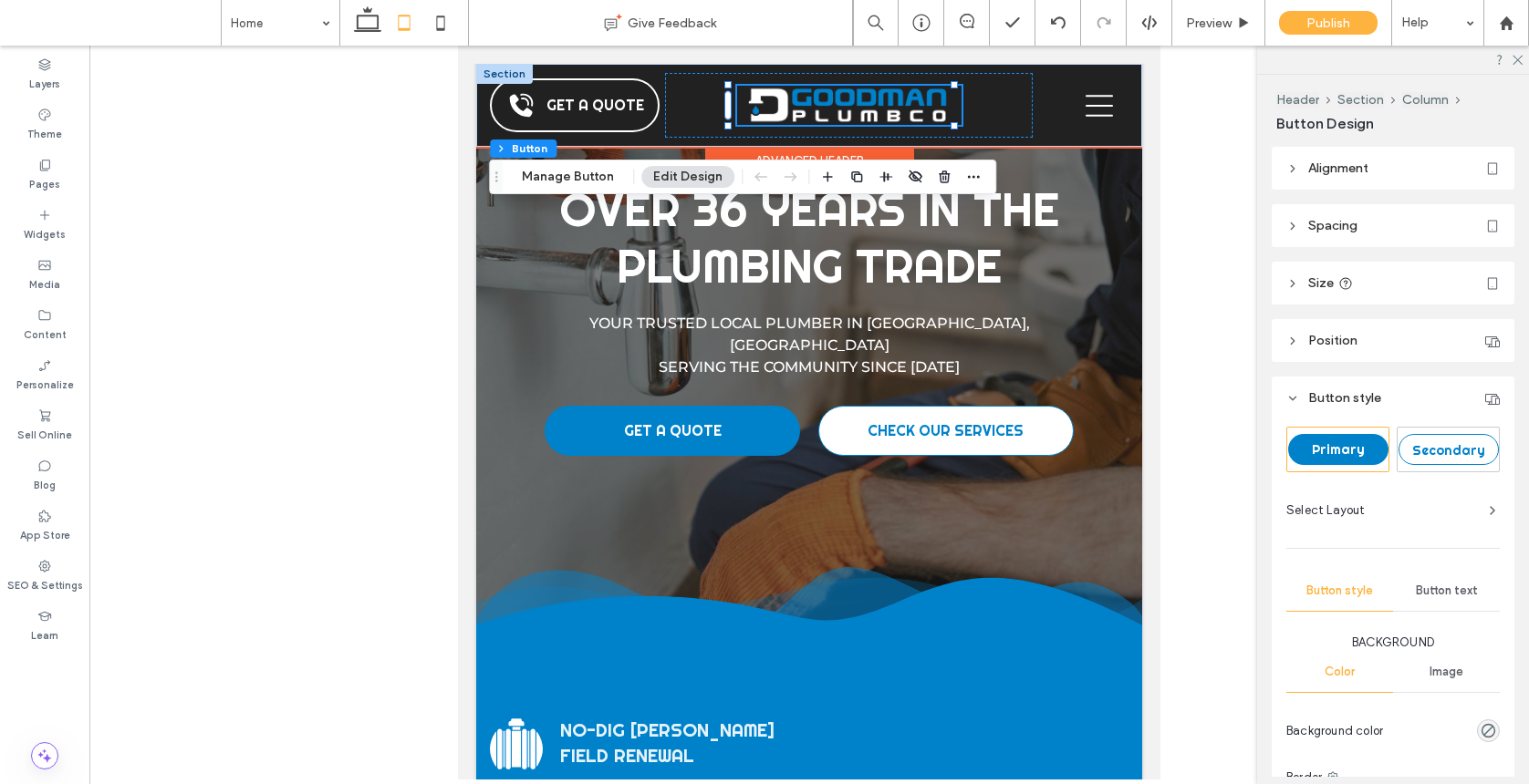
click at [822, 103] on div at bounding box center [849, 106] width 225 height 40
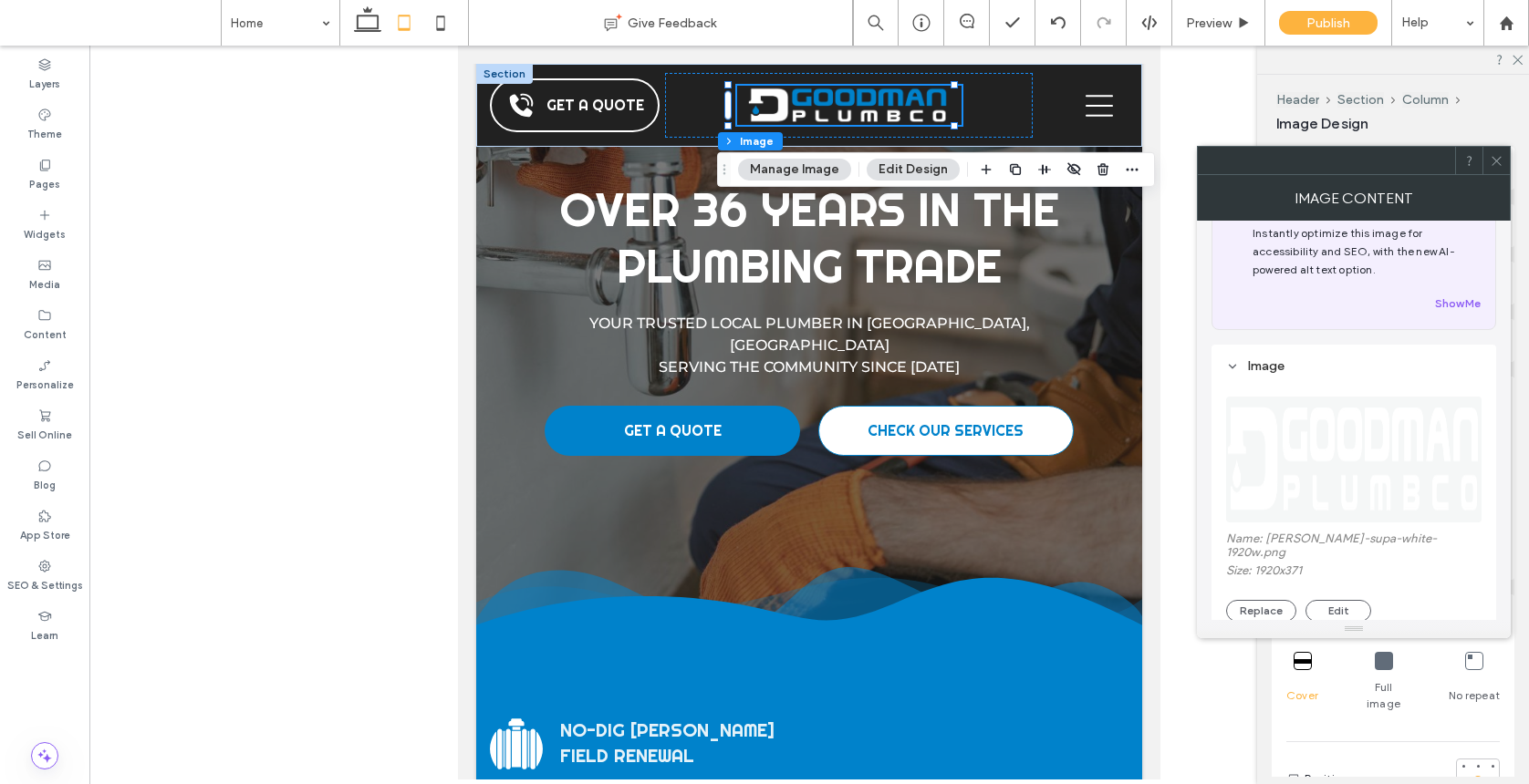
scroll to position [293, 0]
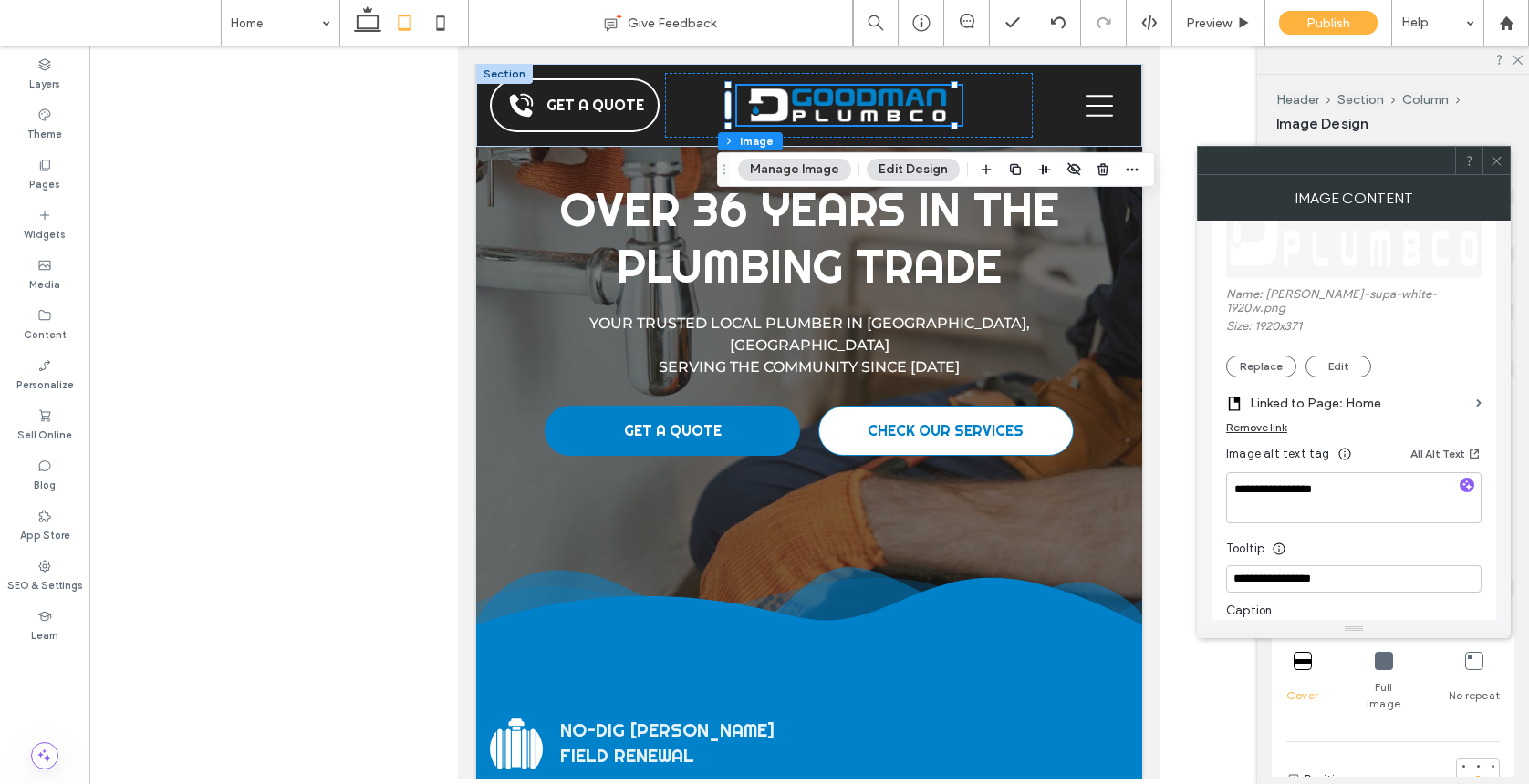
click at [1327, 156] on icon at bounding box center [1496, 161] width 14 height 14
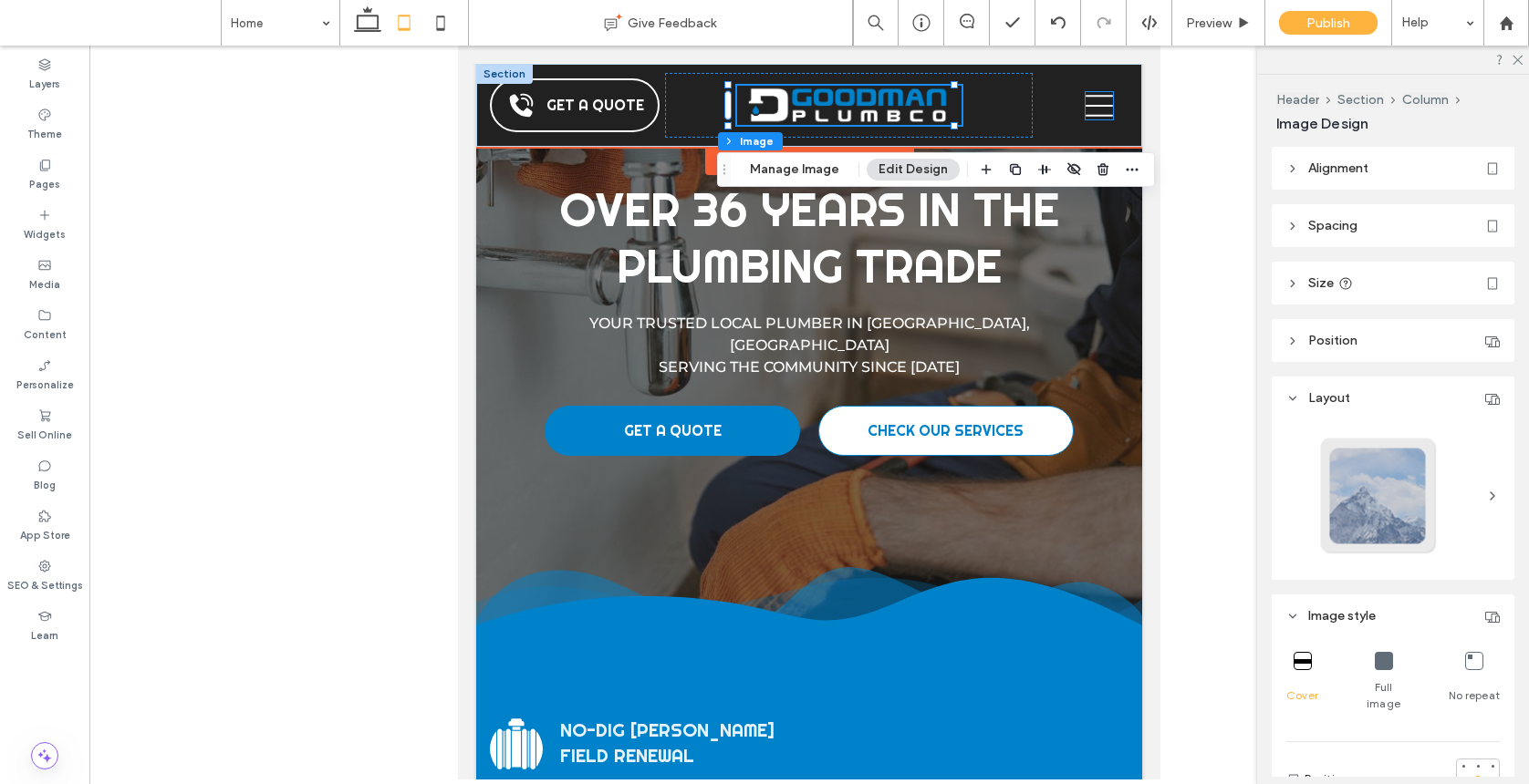
click at [1086, 106] on icon "Navigation Menu" at bounding box center [1099, 106] width 27 height 27
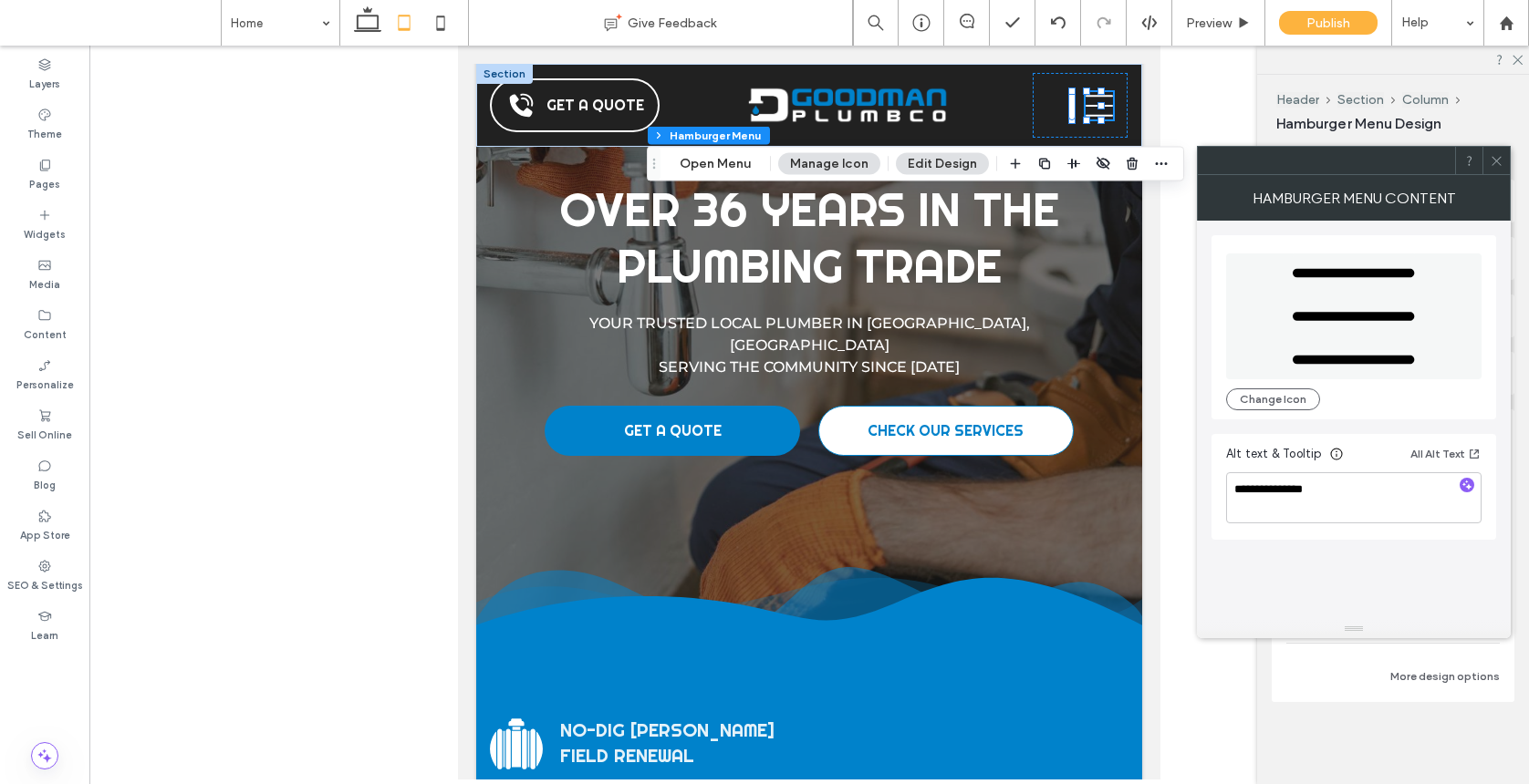
click at [1327, 152] on div at bounding box center [1496, 161] width 27 height 27
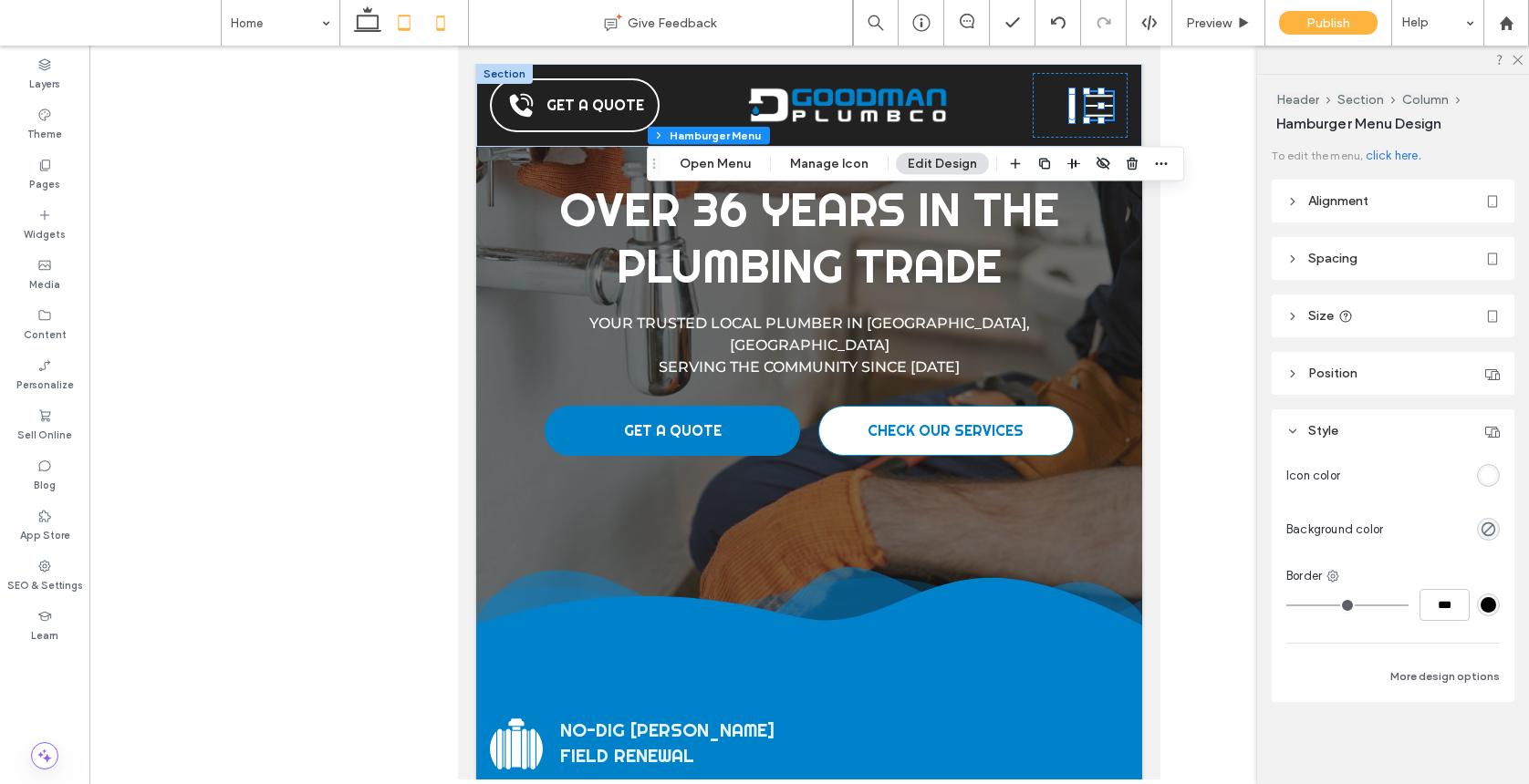
click at [439, 31] on icon at bounding box center [441, 23] width 37 height 37
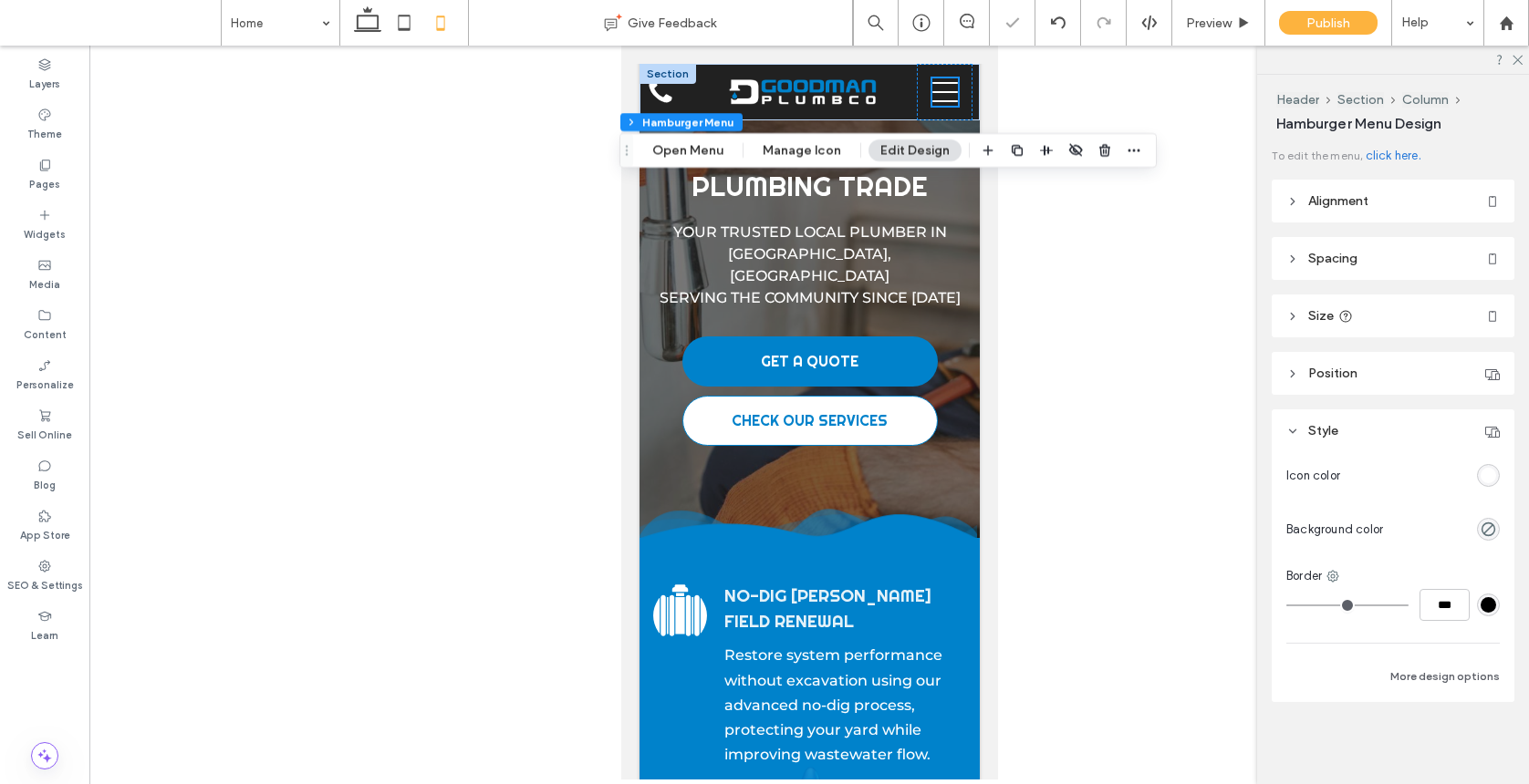
type input "**"
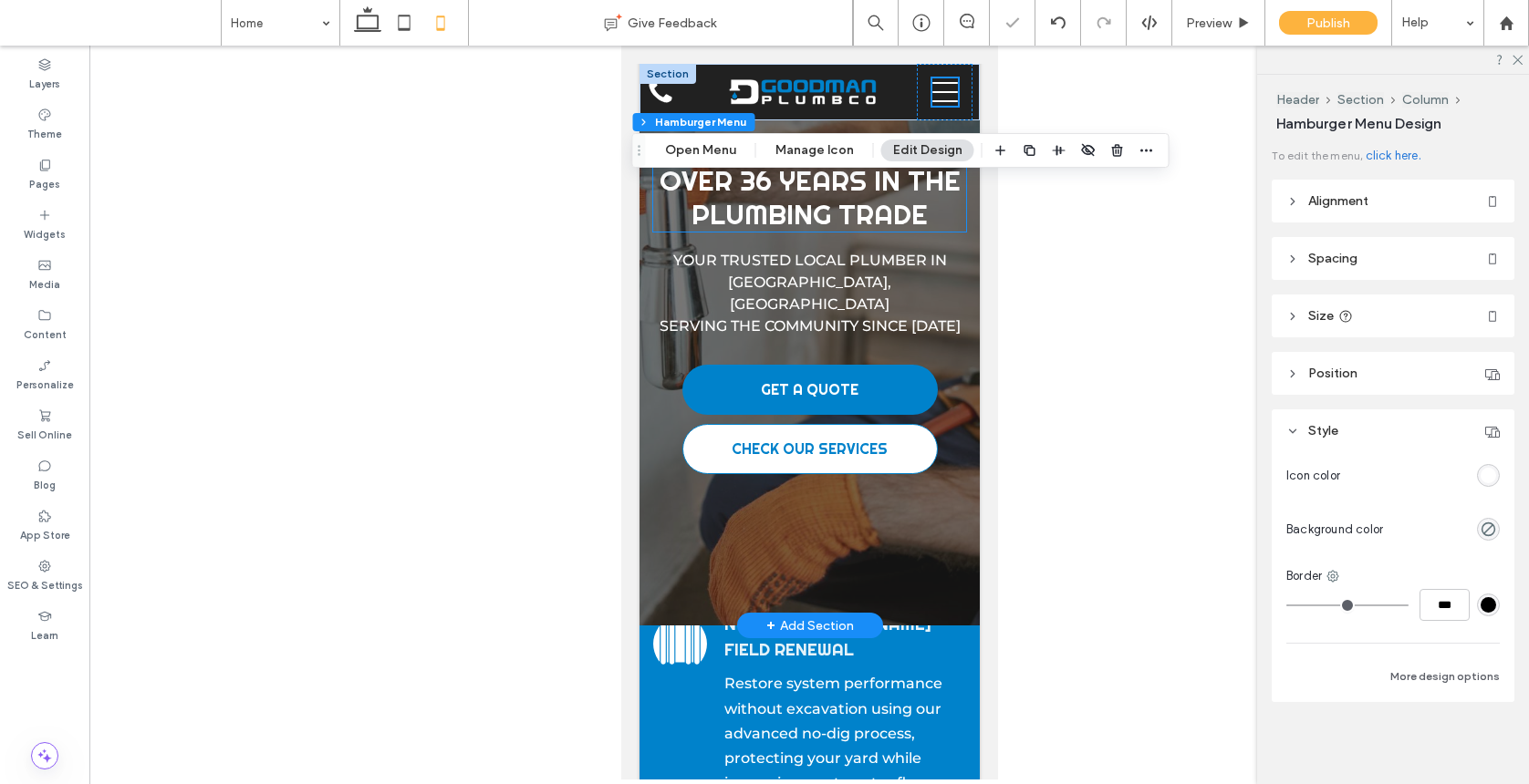
scroll to position [0, 0]
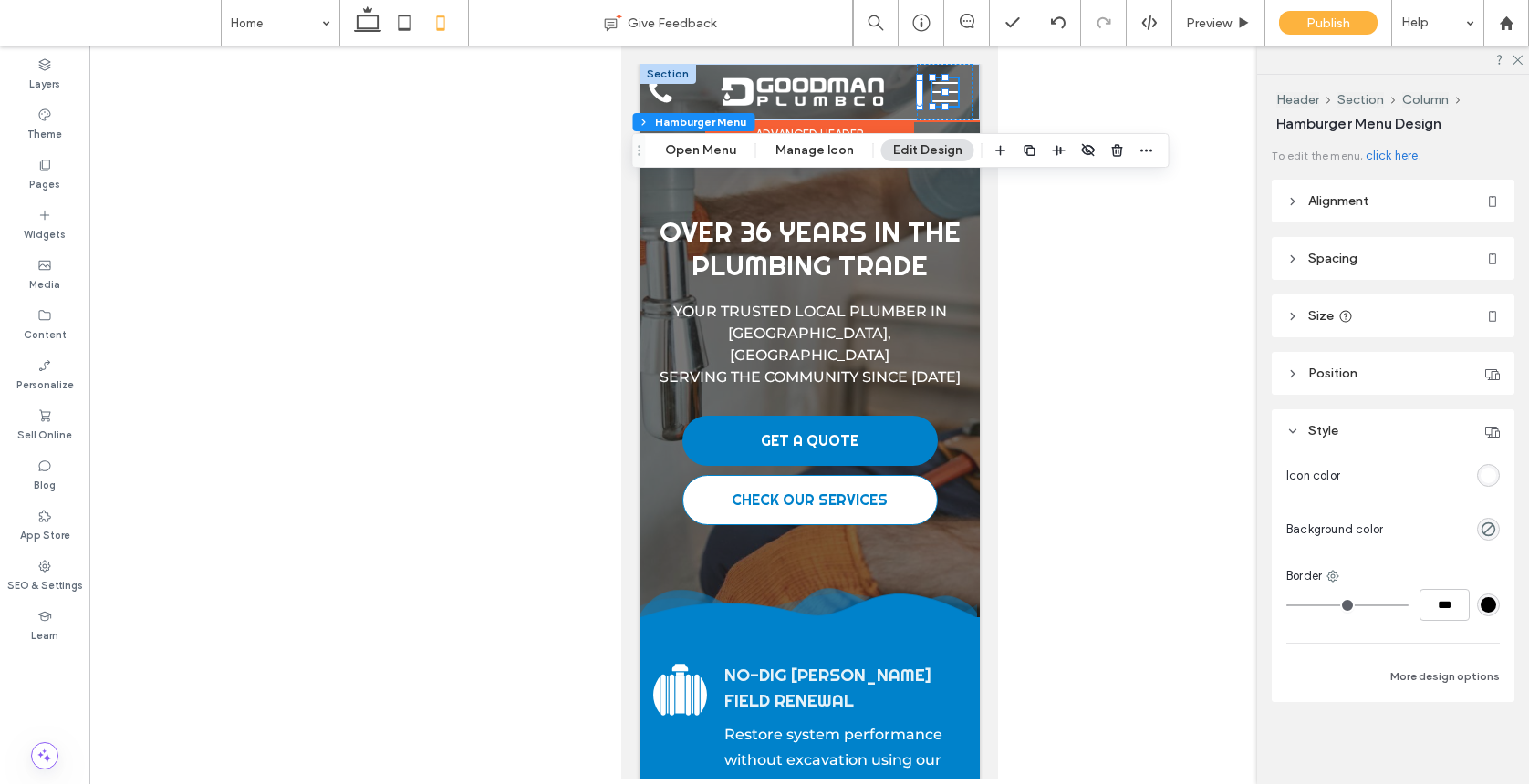
click at [932, 93] on icon "Navigation Menu" at bounding box center [944, 92] width 25 height 27
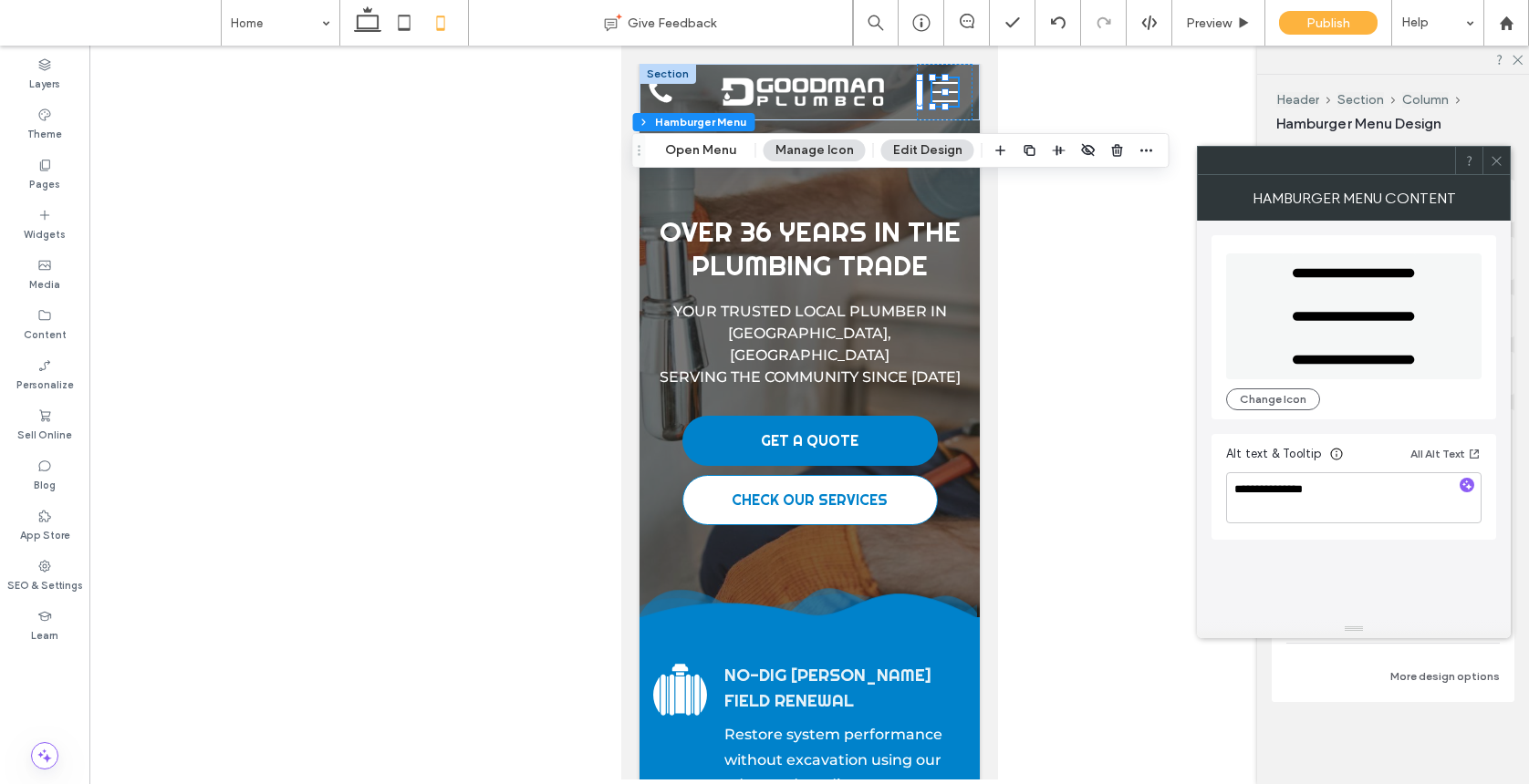
click at [1327, 163] on icon at bounding box center [1496, 161] width 14 height 14
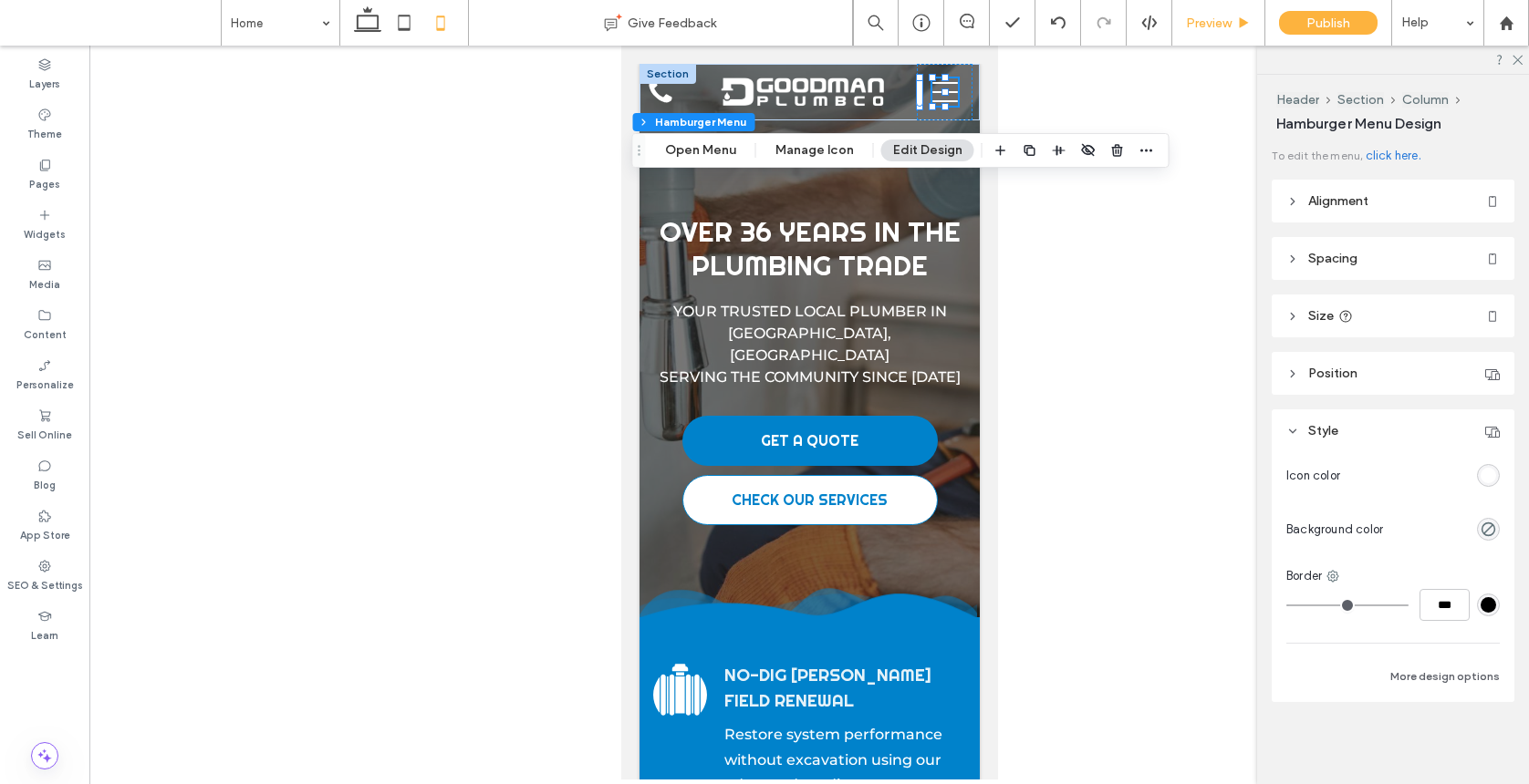
click at [1228, 40] on div "Preview" at bounding box center [1218, 22] width 93 height 45
click at [1246, 29] on icon at bounding box center [1243, 23] width 14 height 14
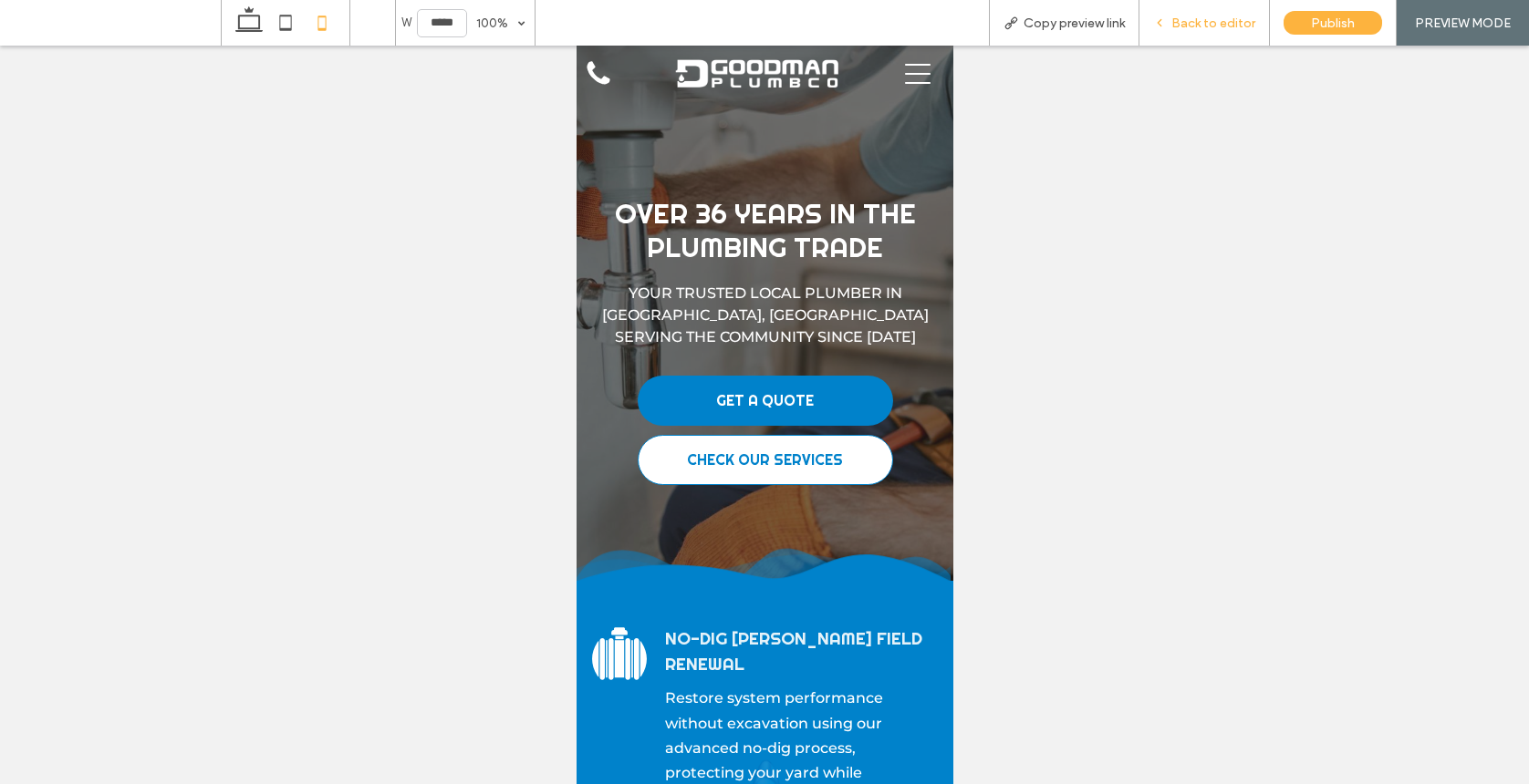
click at [1245, 20] on span "Back to editor" at bounding box center [1212, 23] width 84 height 15
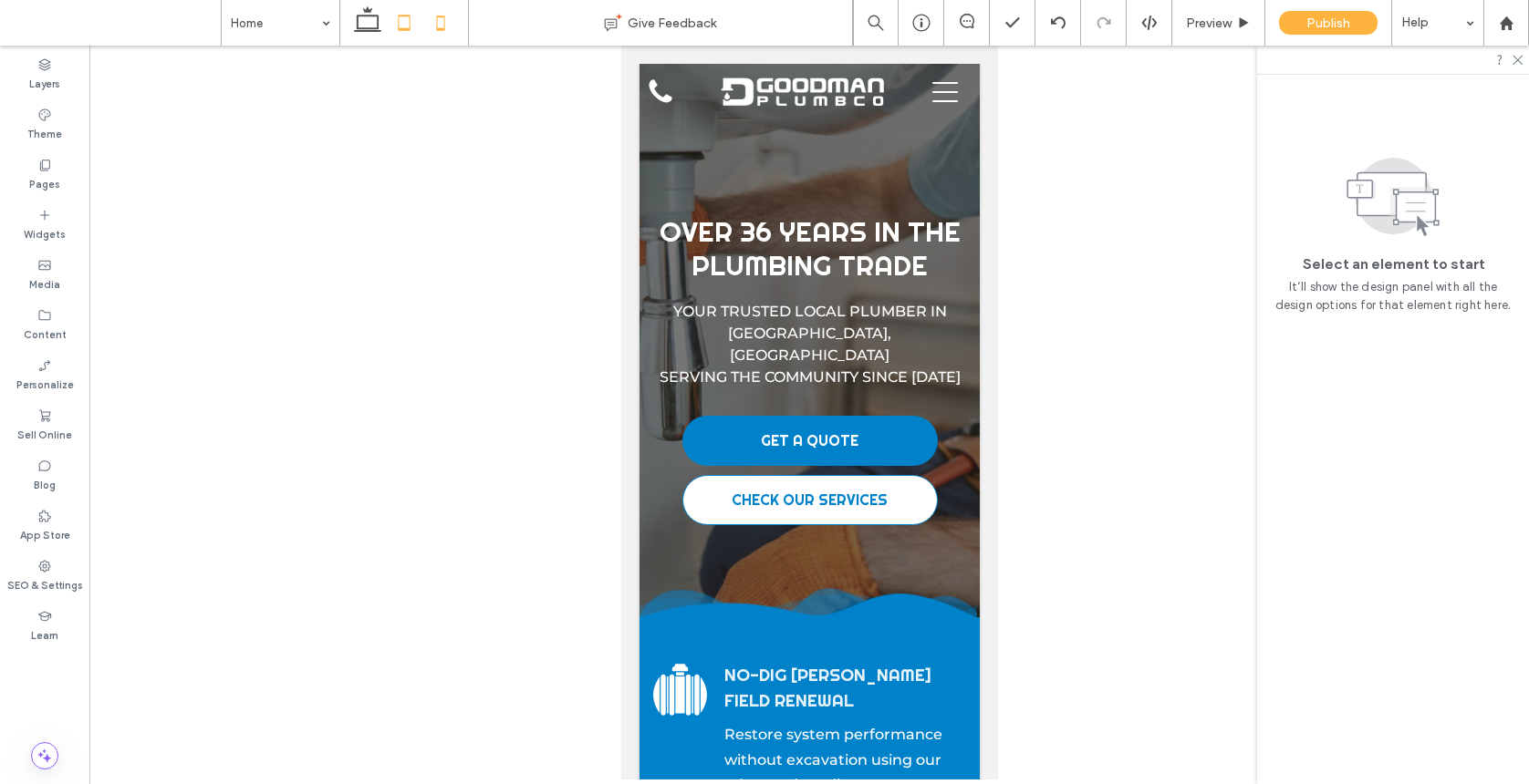
click at [403, 21] on icon at bounding box center [404, 23] width 37 height 37
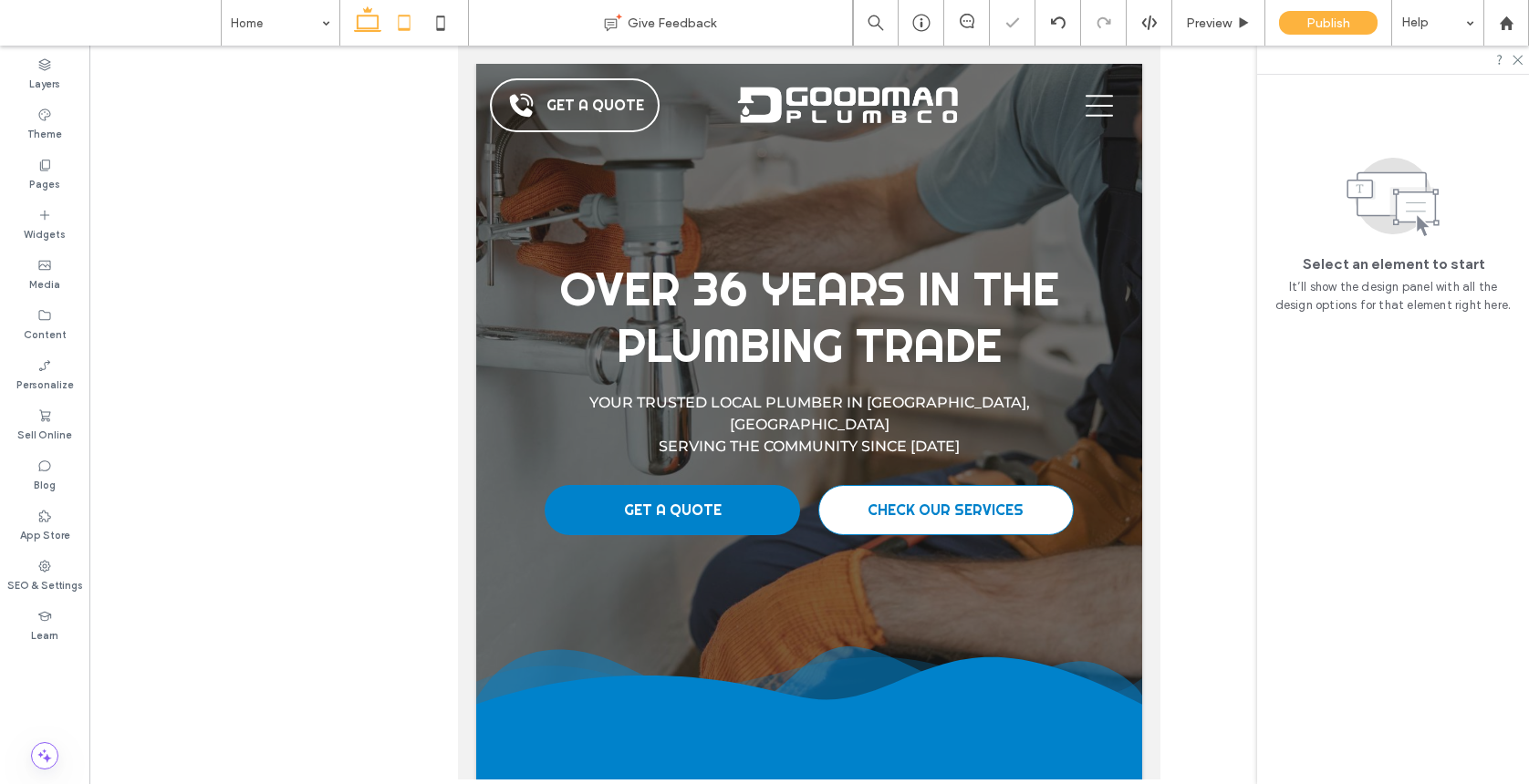
click at [366, 21] on icon at bounding box center [368, 23] width 37 height 37
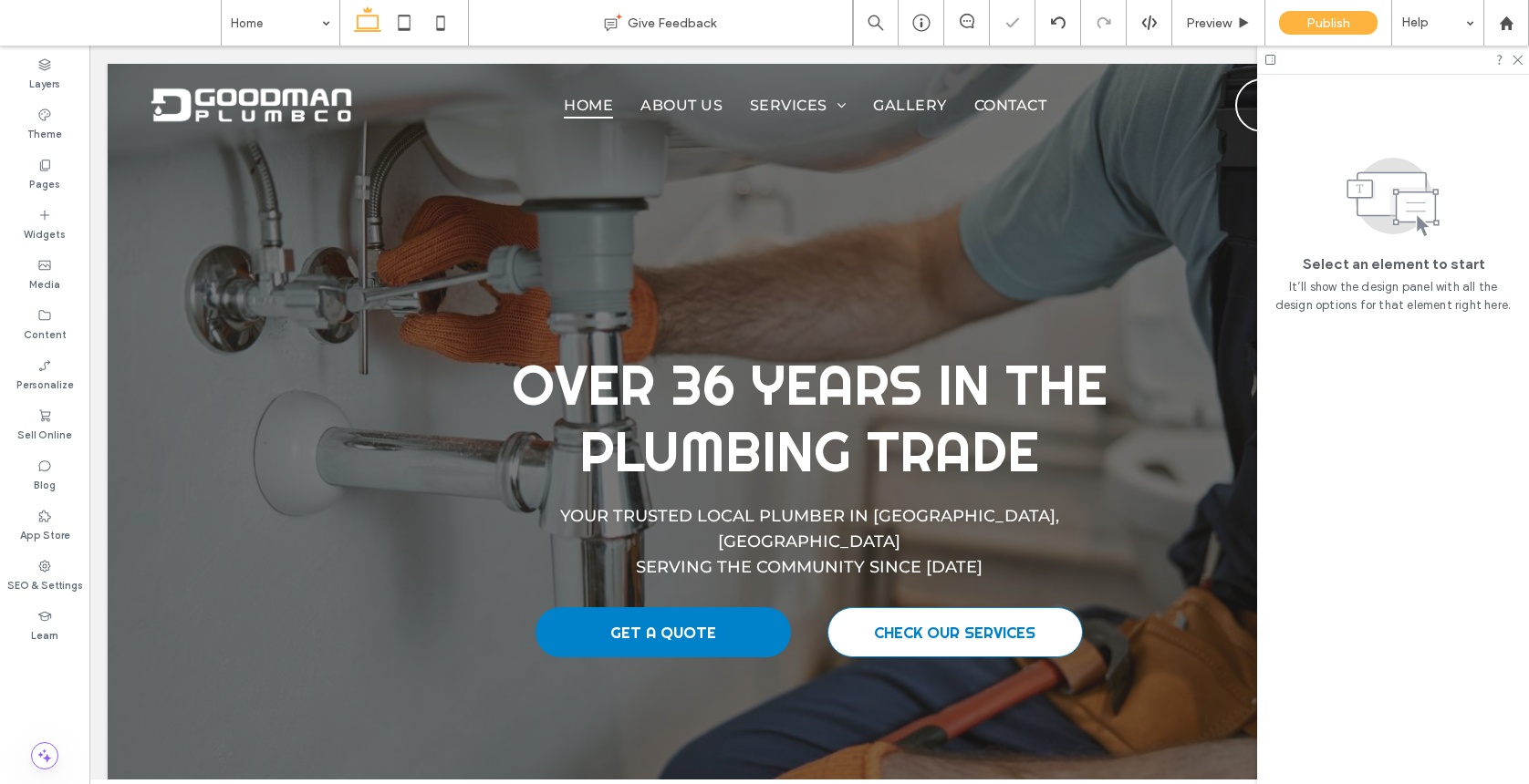
click at [1243, 147] on div at bounding box center [809, 147] width 1403 height 0
click at [1243, 104] on link "GET A QUOTE" at bounding box center [1358, 106] width 246 height 54
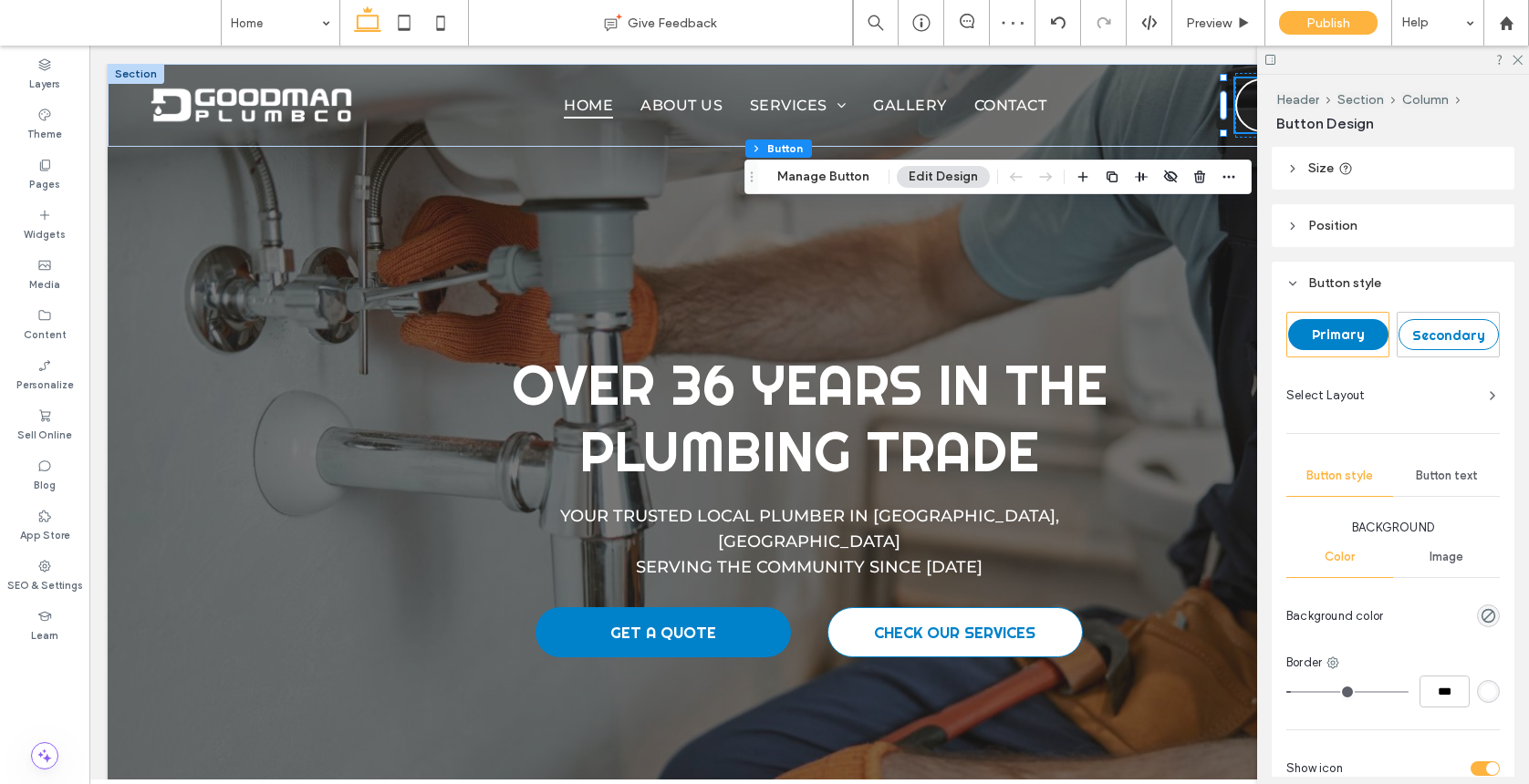
scroll to position [119, 0]
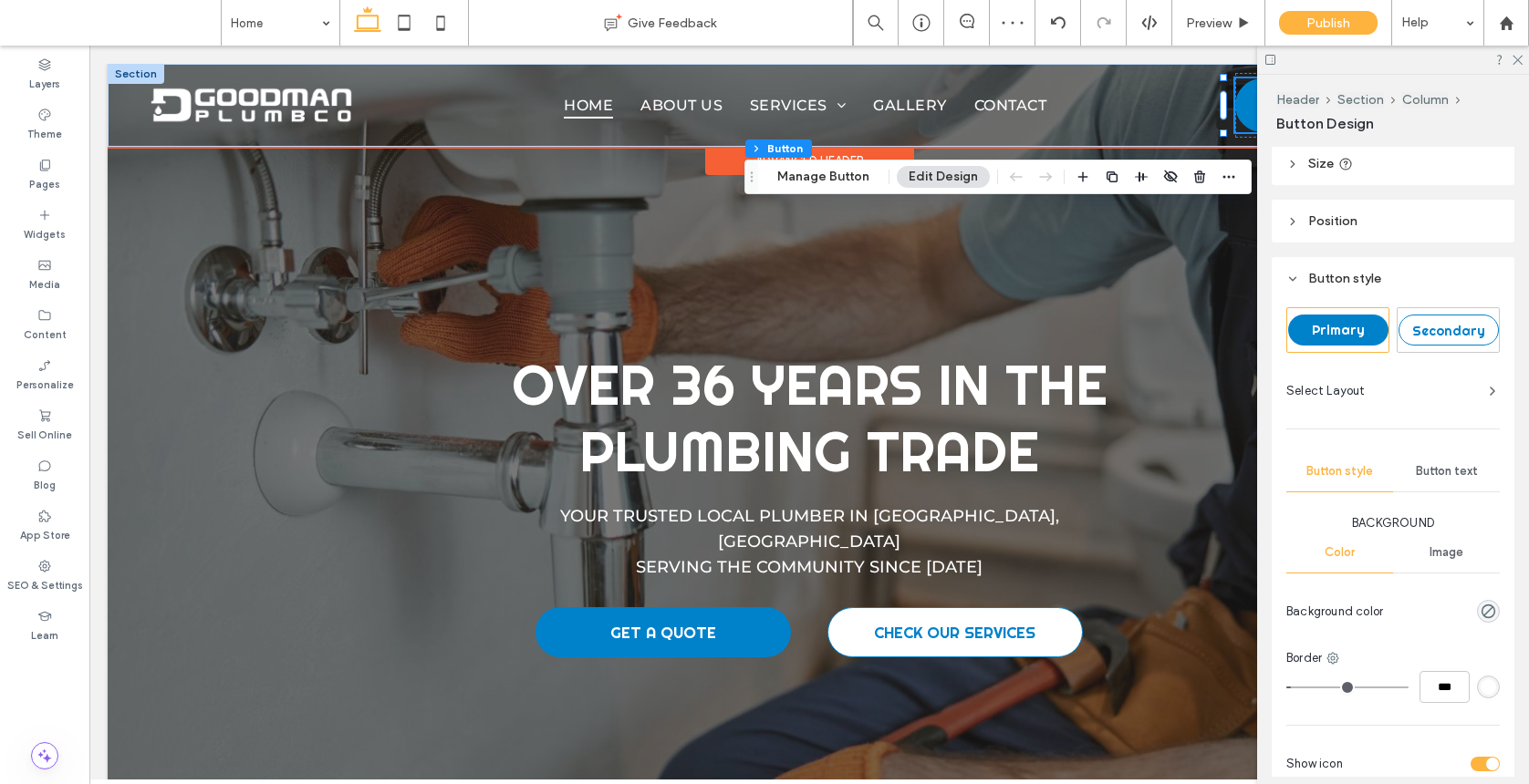
click at [1237, 103] on link "GET A QUOTE" at bounding box center [1358, 106] width 246 height 54
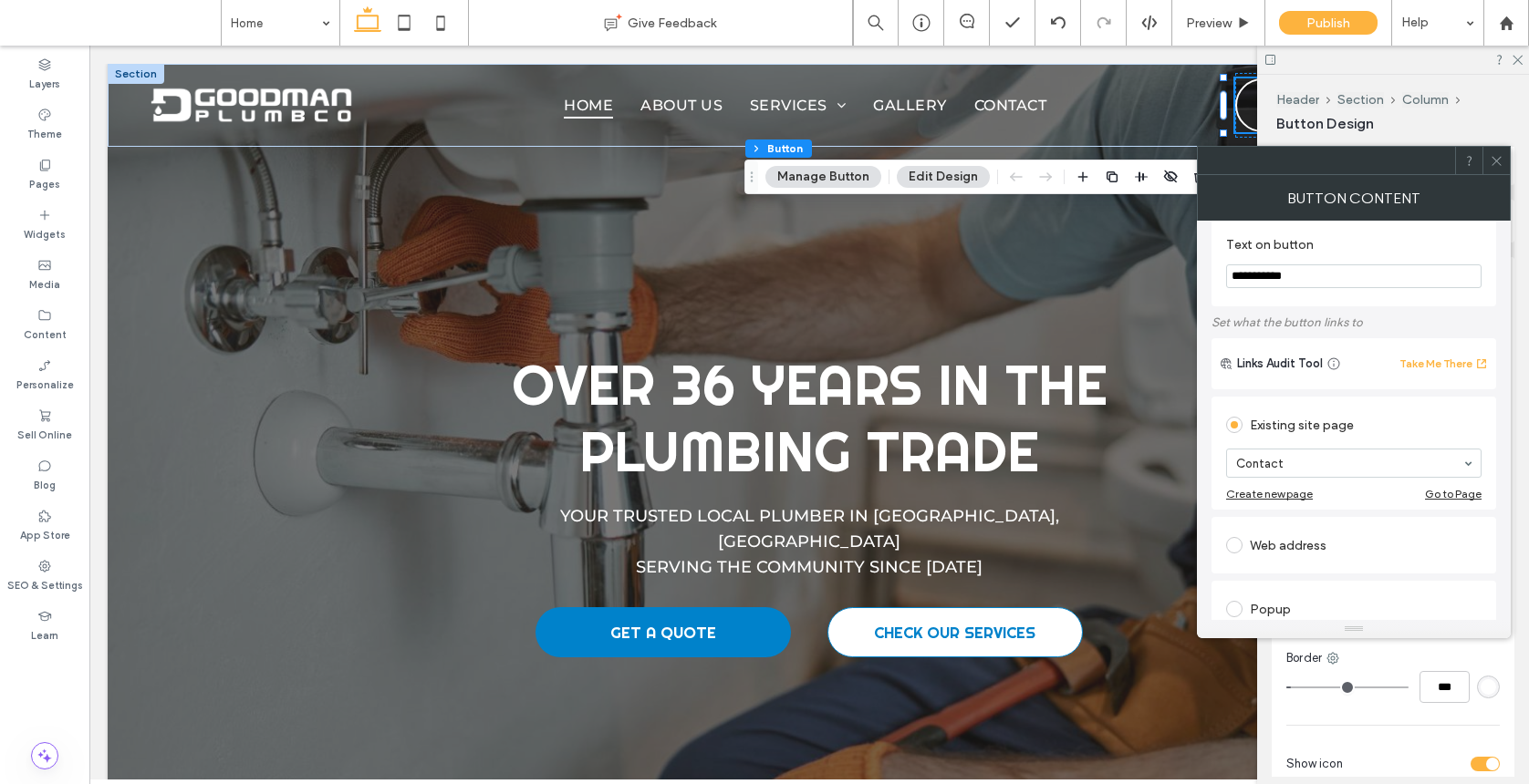
scroll to position [118, 0]
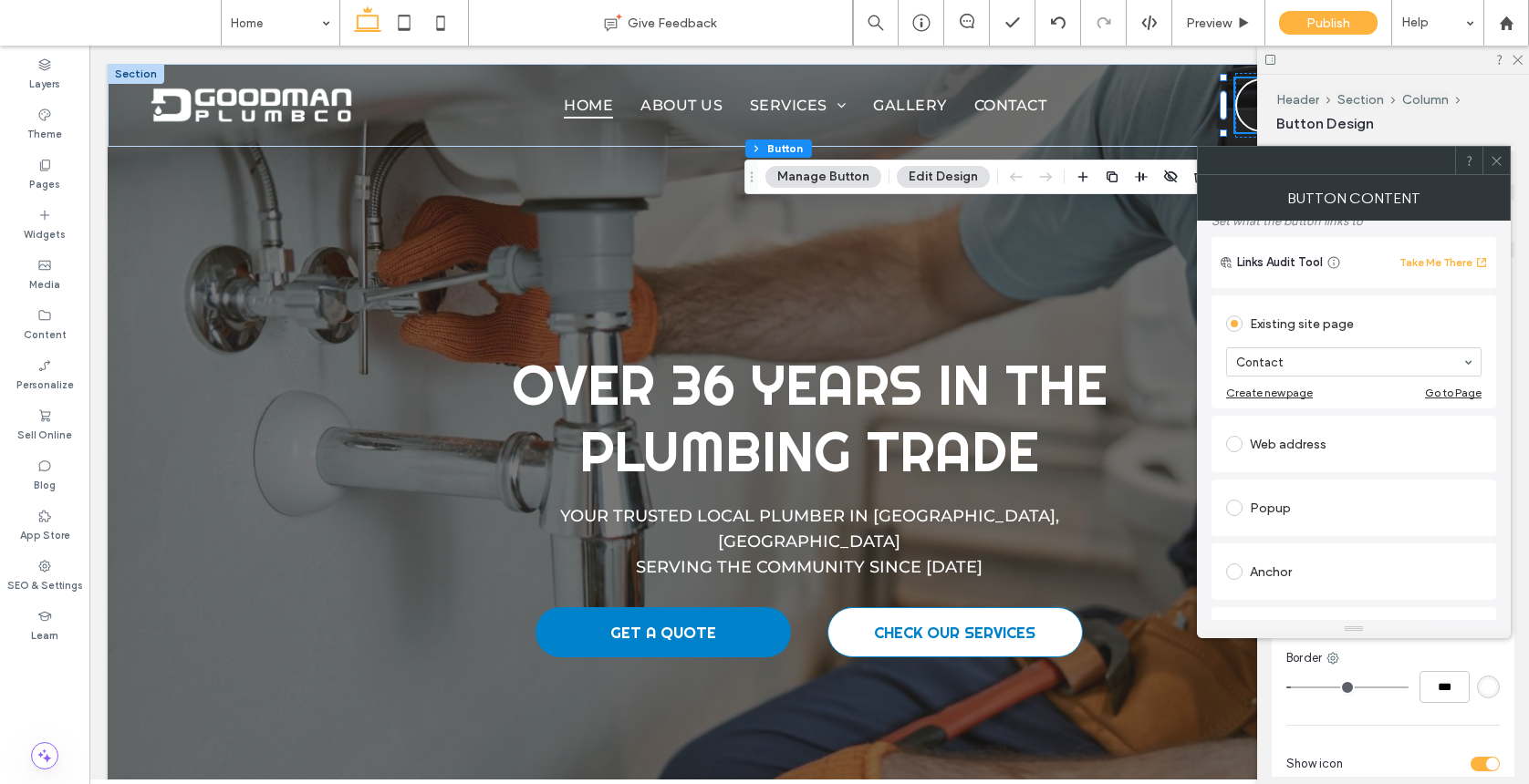
click at [1327, 155] on div at bounding box center [1496, 161] width 27 height 27
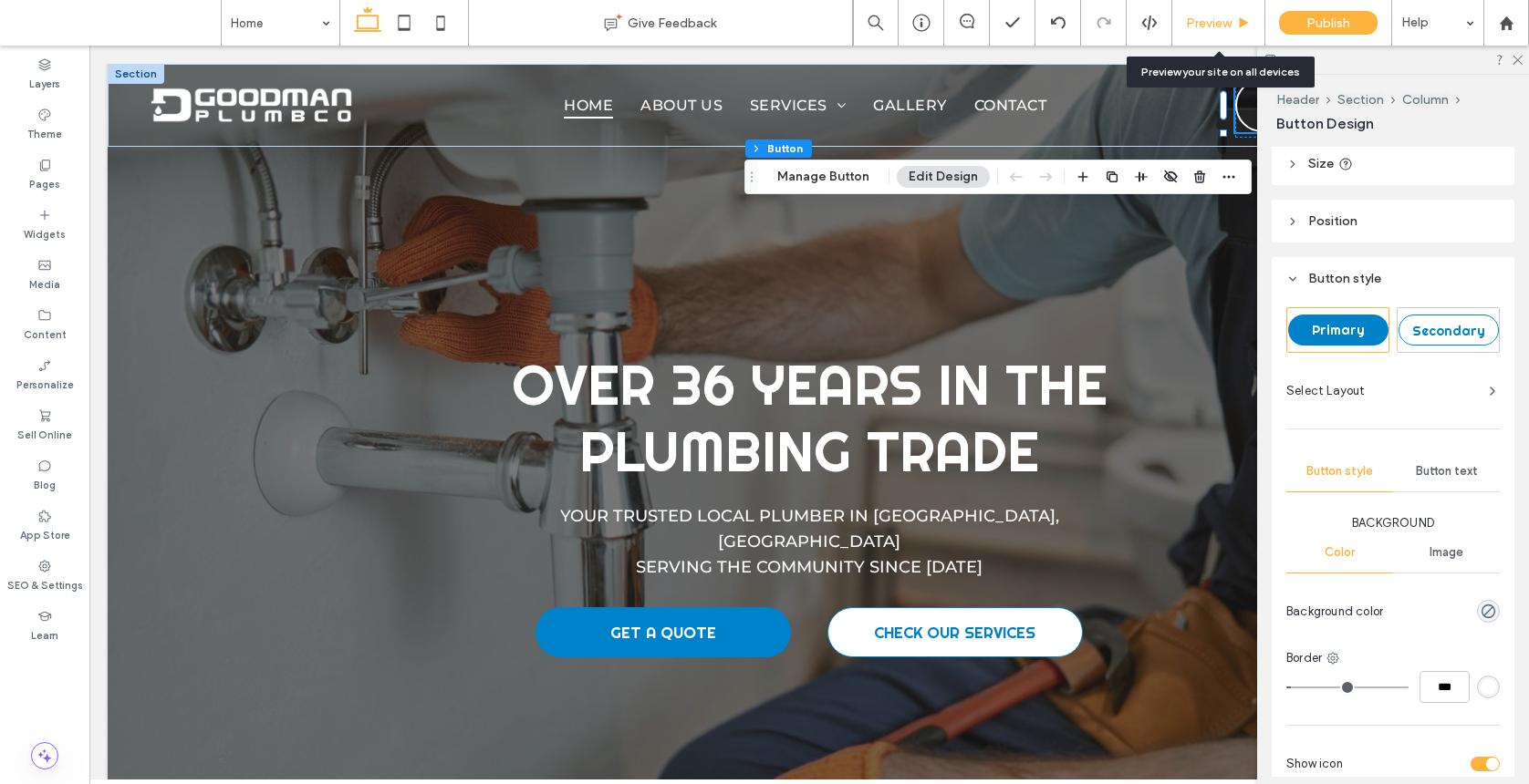
click at [1219, 21] on span "Preview" at bounding box center [1208, 23] width 46 height 15
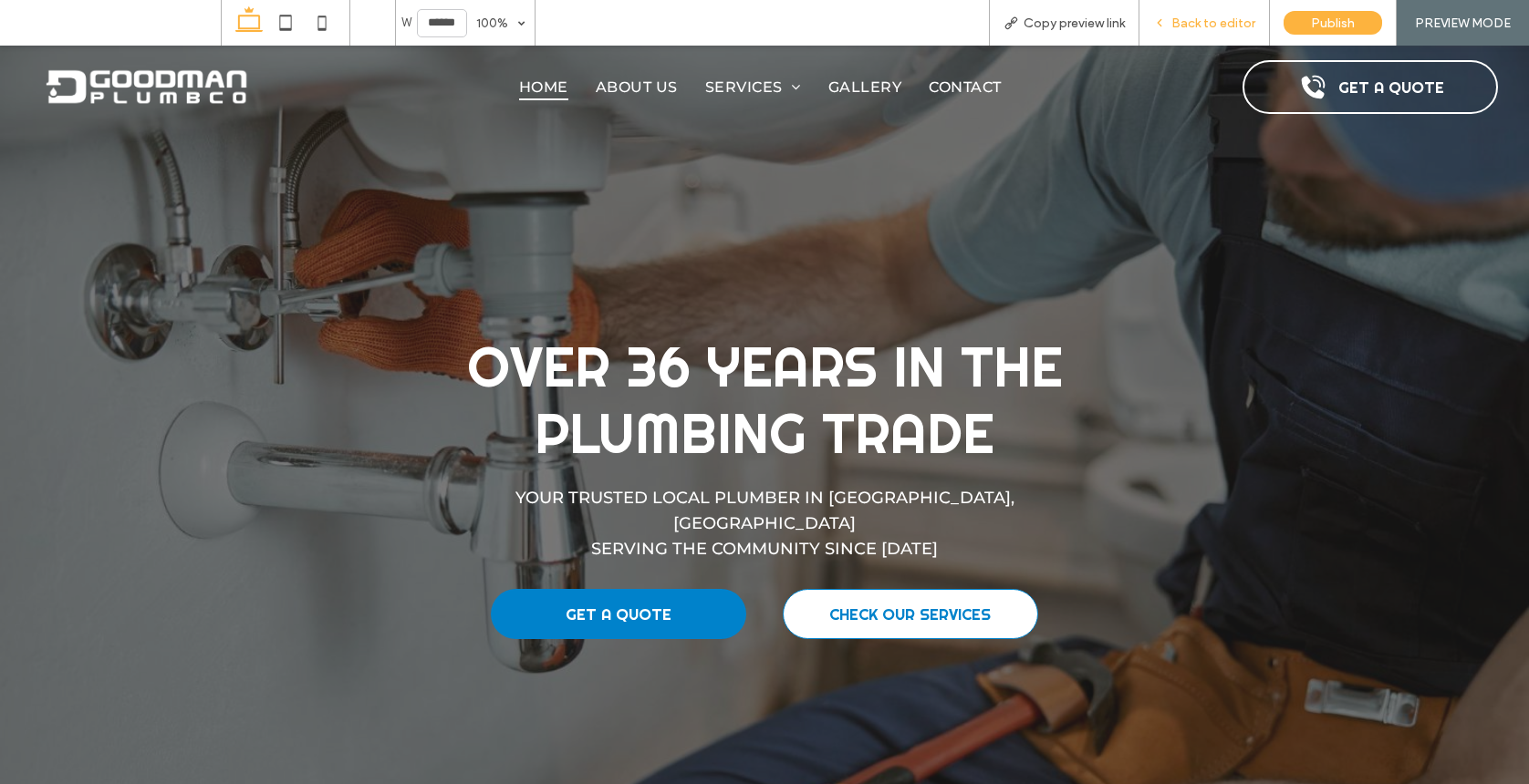
click at [1208, 15] on span "Back to editor" at bounding box center [1212, 23] width 84 height 15
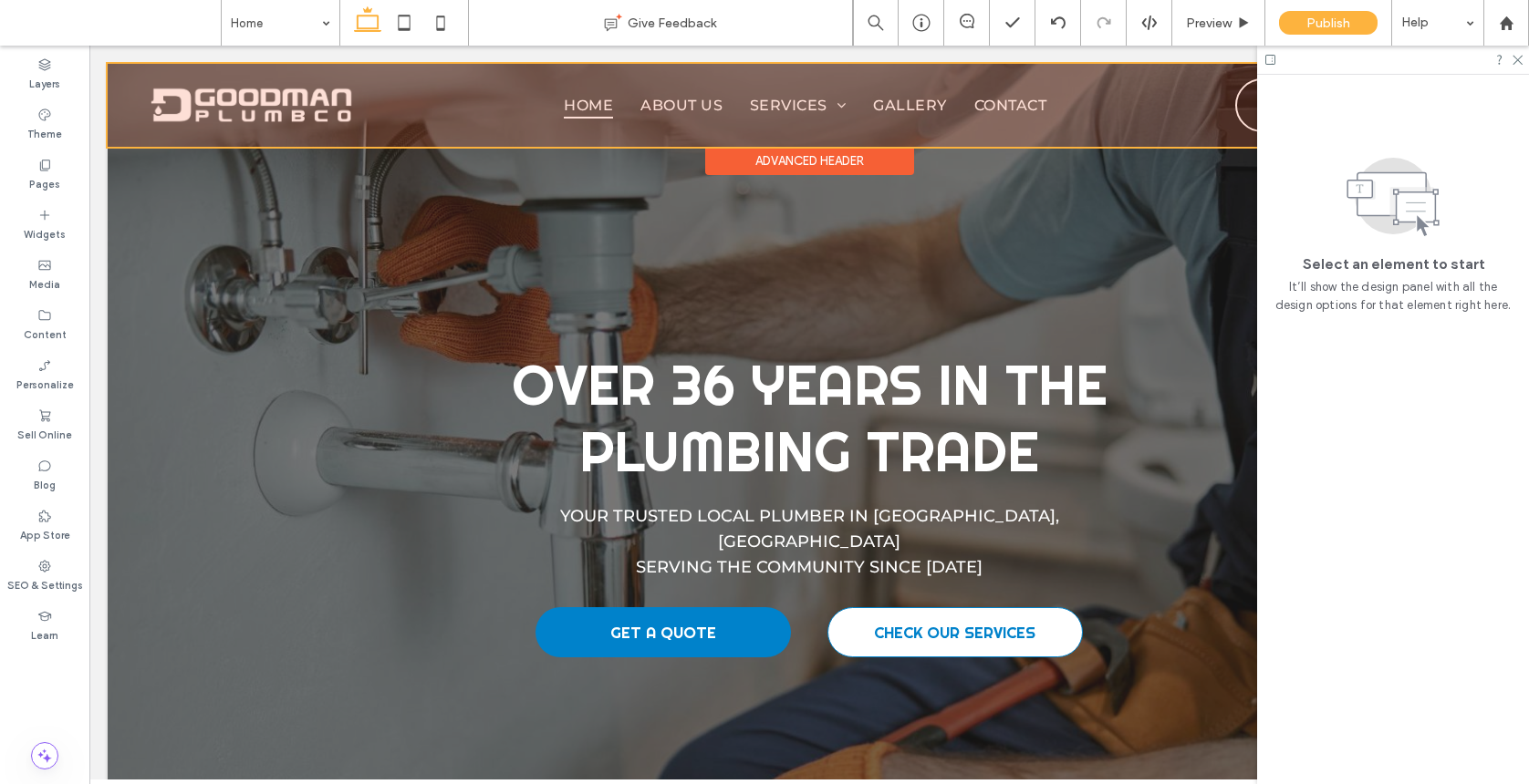
click at [746, 67] on div at bounding box center [809, 106] width 1403 height 83
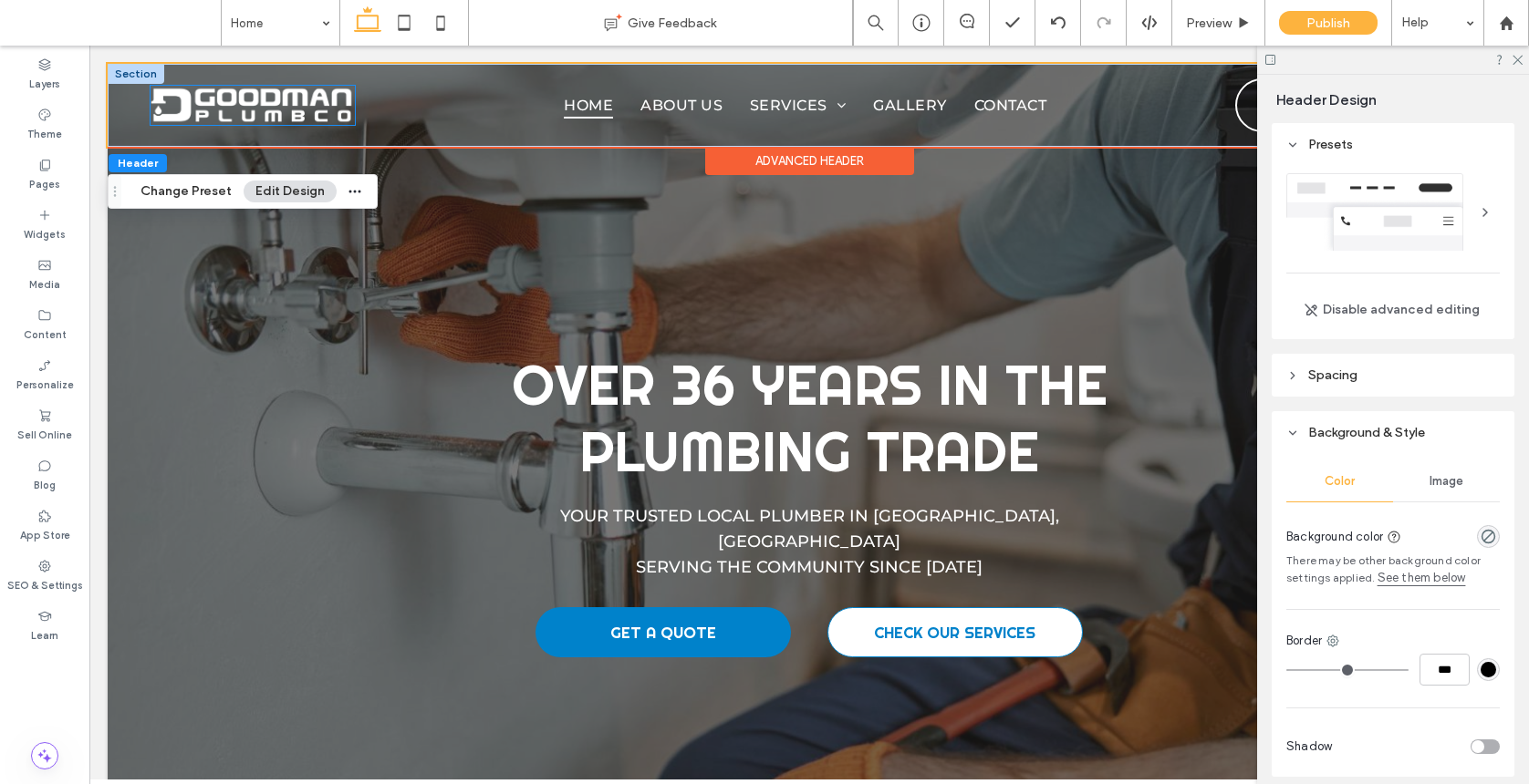
click at [255, 118] on img at bounding box center [252, 106] width 204 height 40
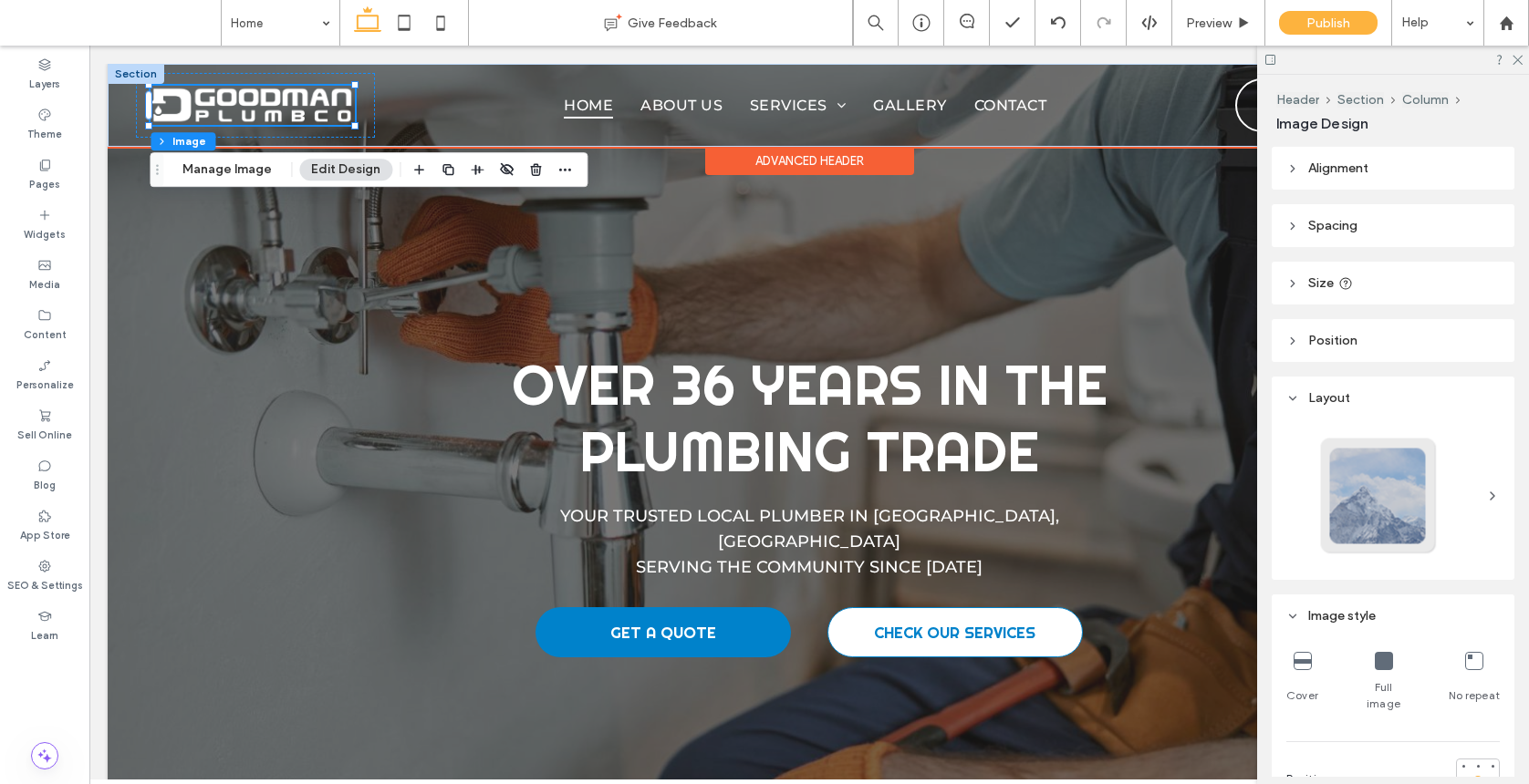
drag, startPoint x: 255, startPoint y: 118, endPoint x: 359, endPoint y: 220, distance: 145.7
click at [255, 118] on div at bounding box center [252, 106] width 204 height 40
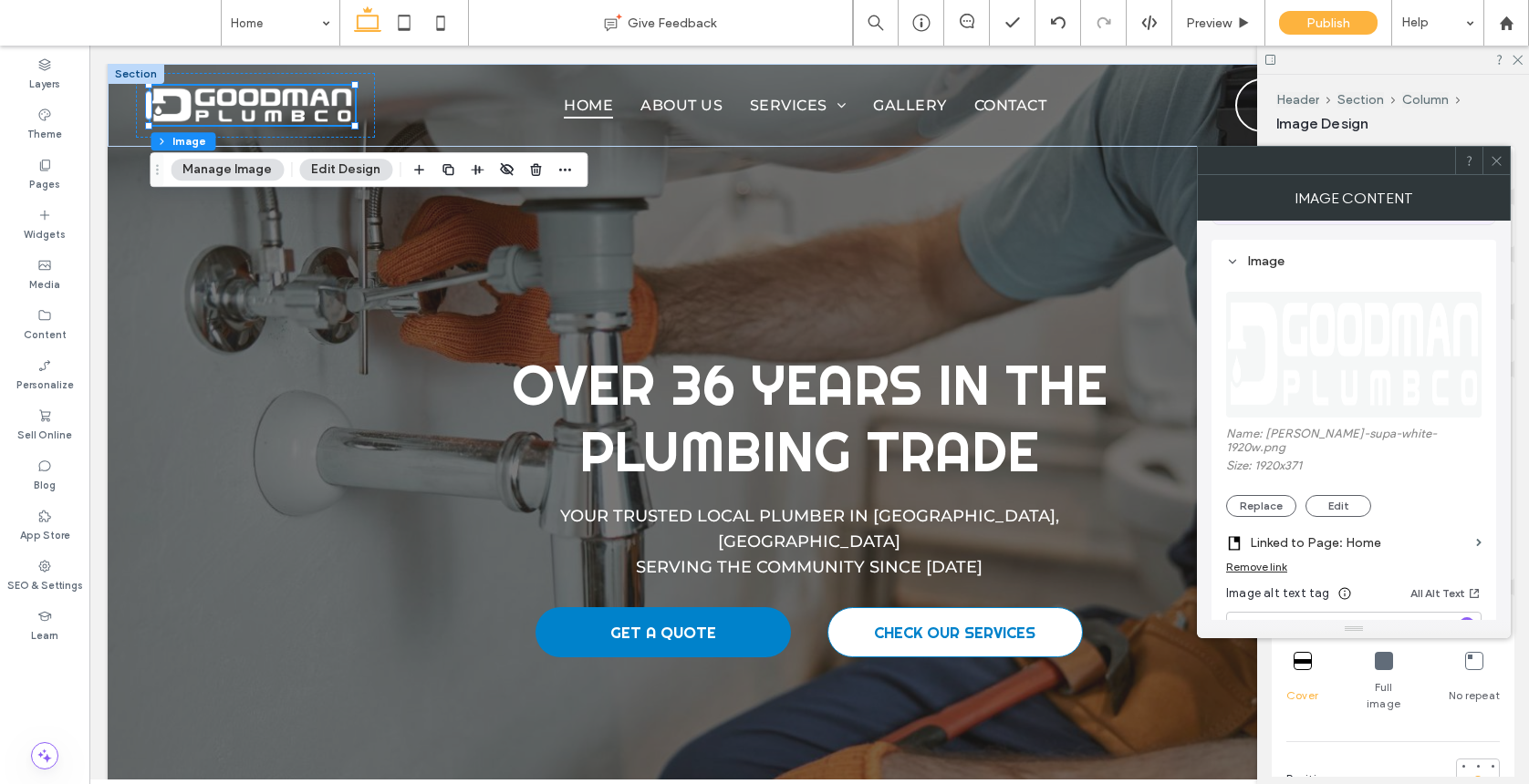
scroll to position [353, 0]
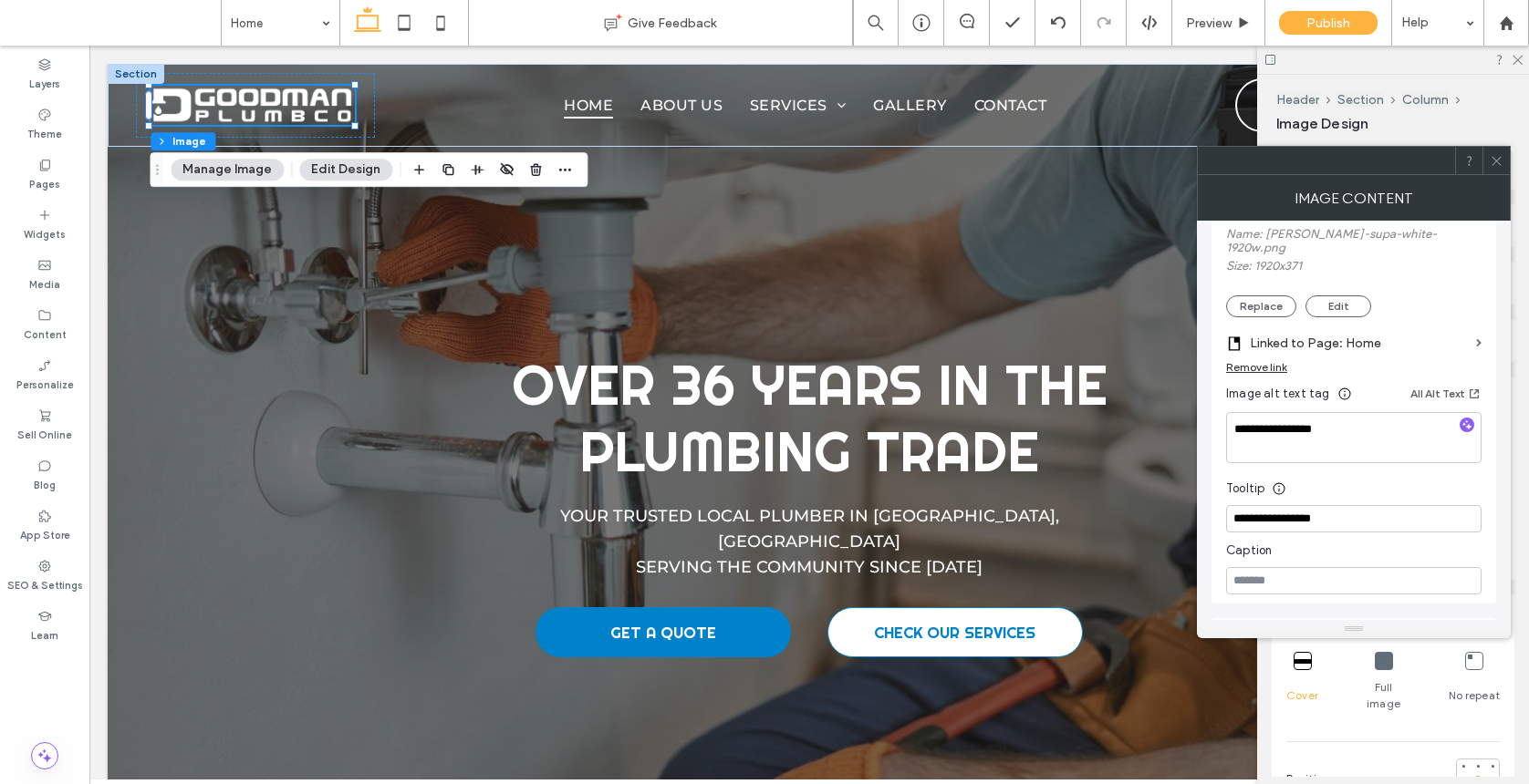
click at [1327, 166] on span at bounding box center [1496, 161] width 14 height 27
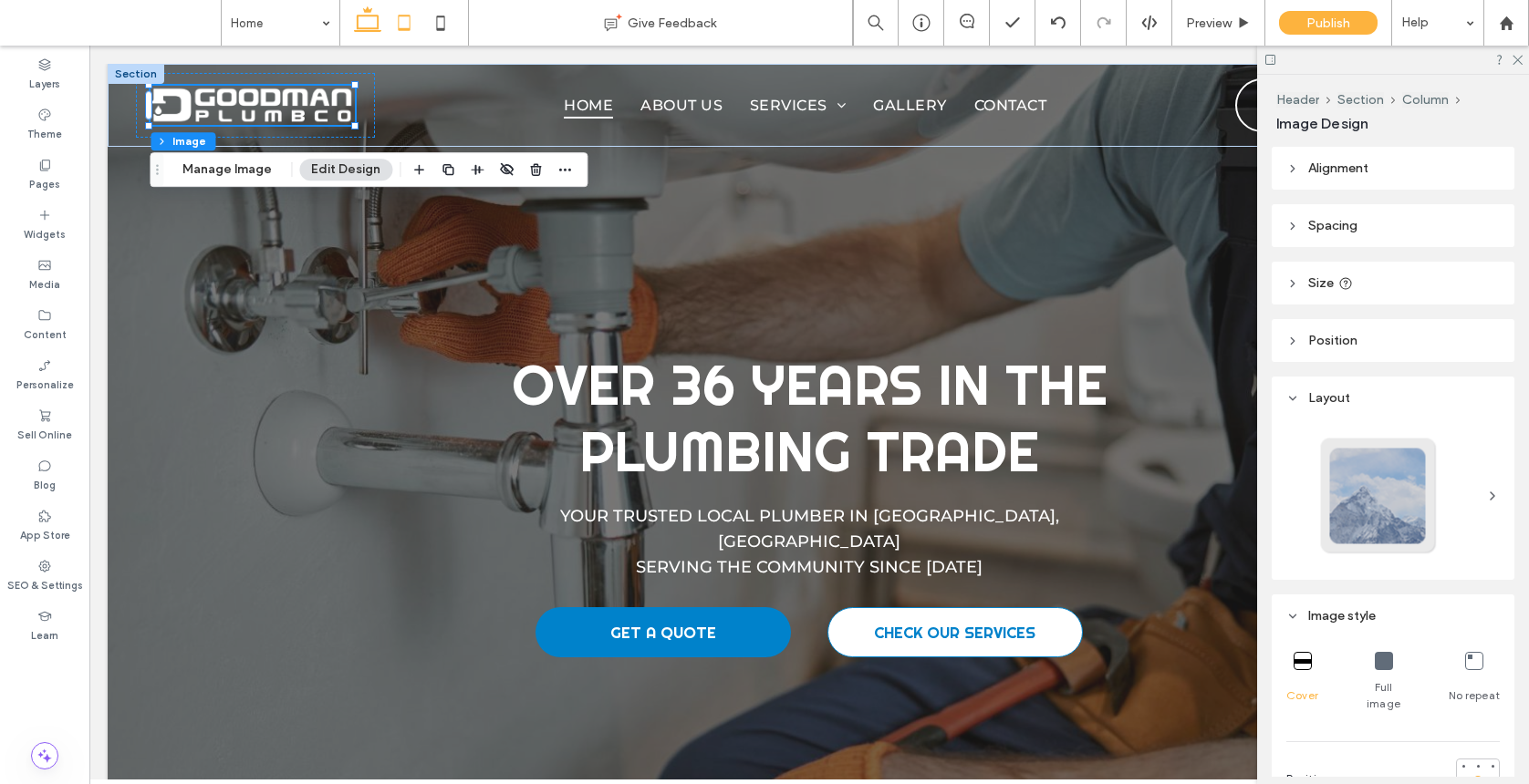
click at [390, 23] on icon at bounding box center [404, 23] width 37 height 37
type input "***"
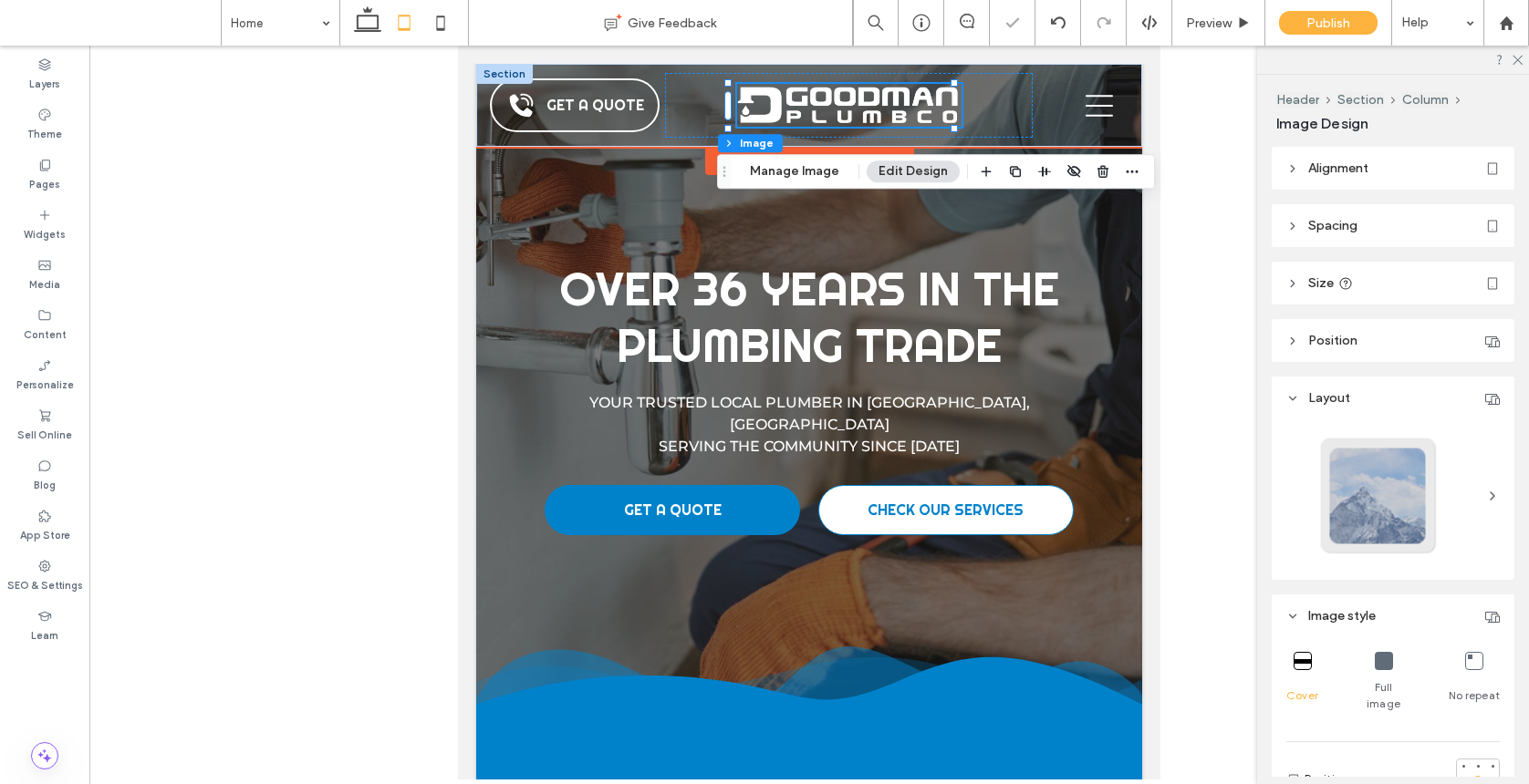
click at [799, 101] on img at bounding box center [849, 106] width 225 height 44
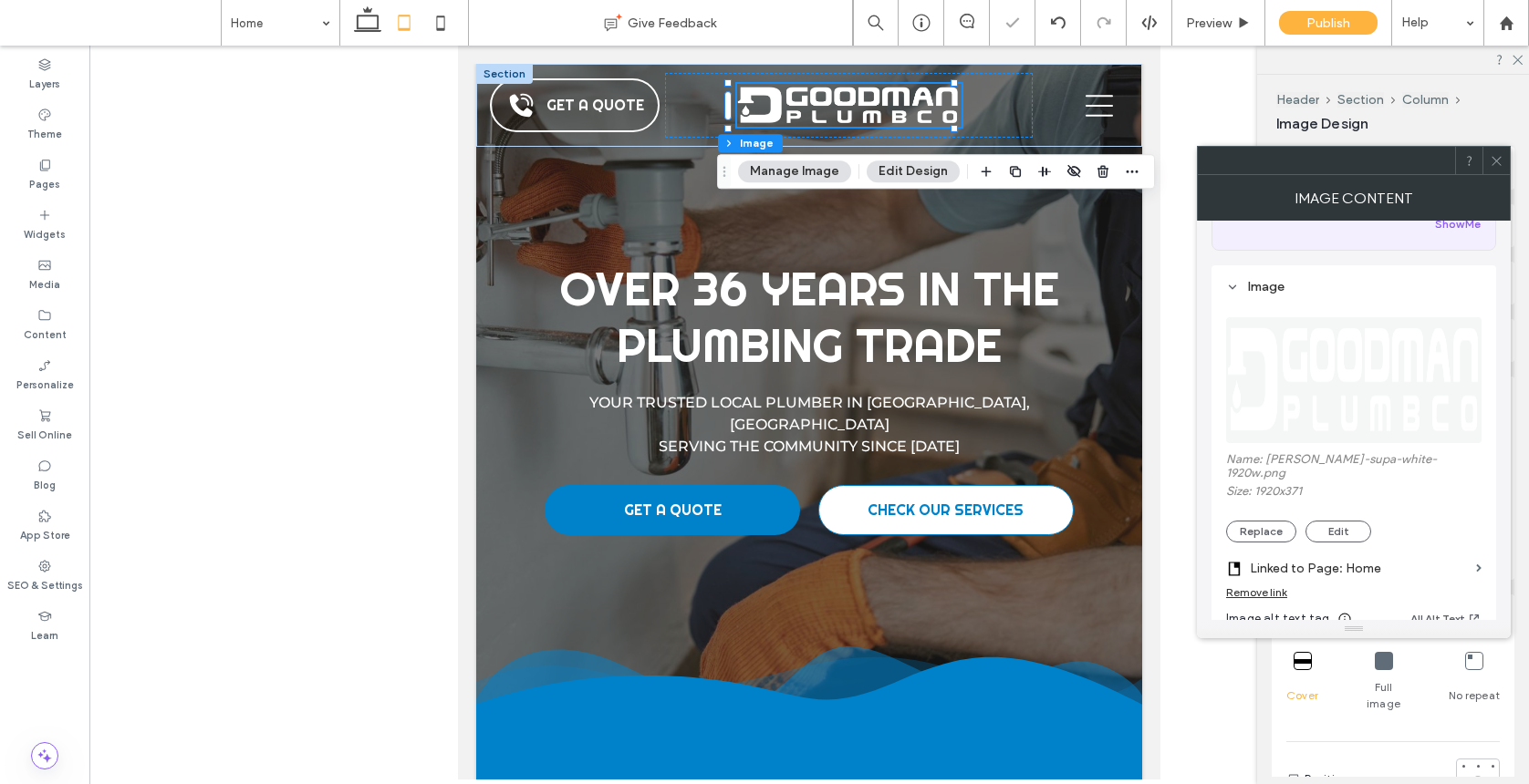
scroll to position [332, 0]
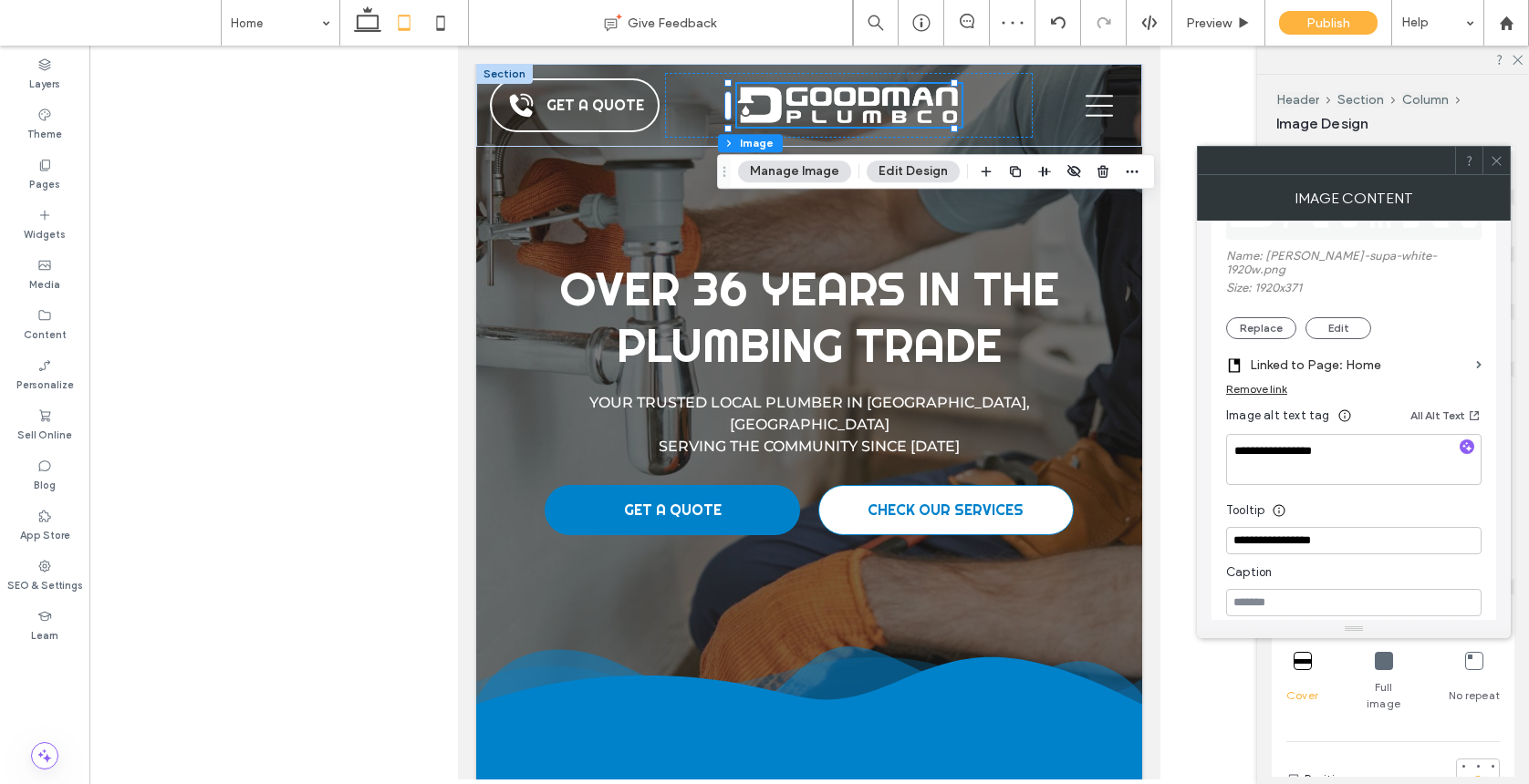
click at [1327, 154] on icon at bounding box center [1496, 161] width 14 height 14
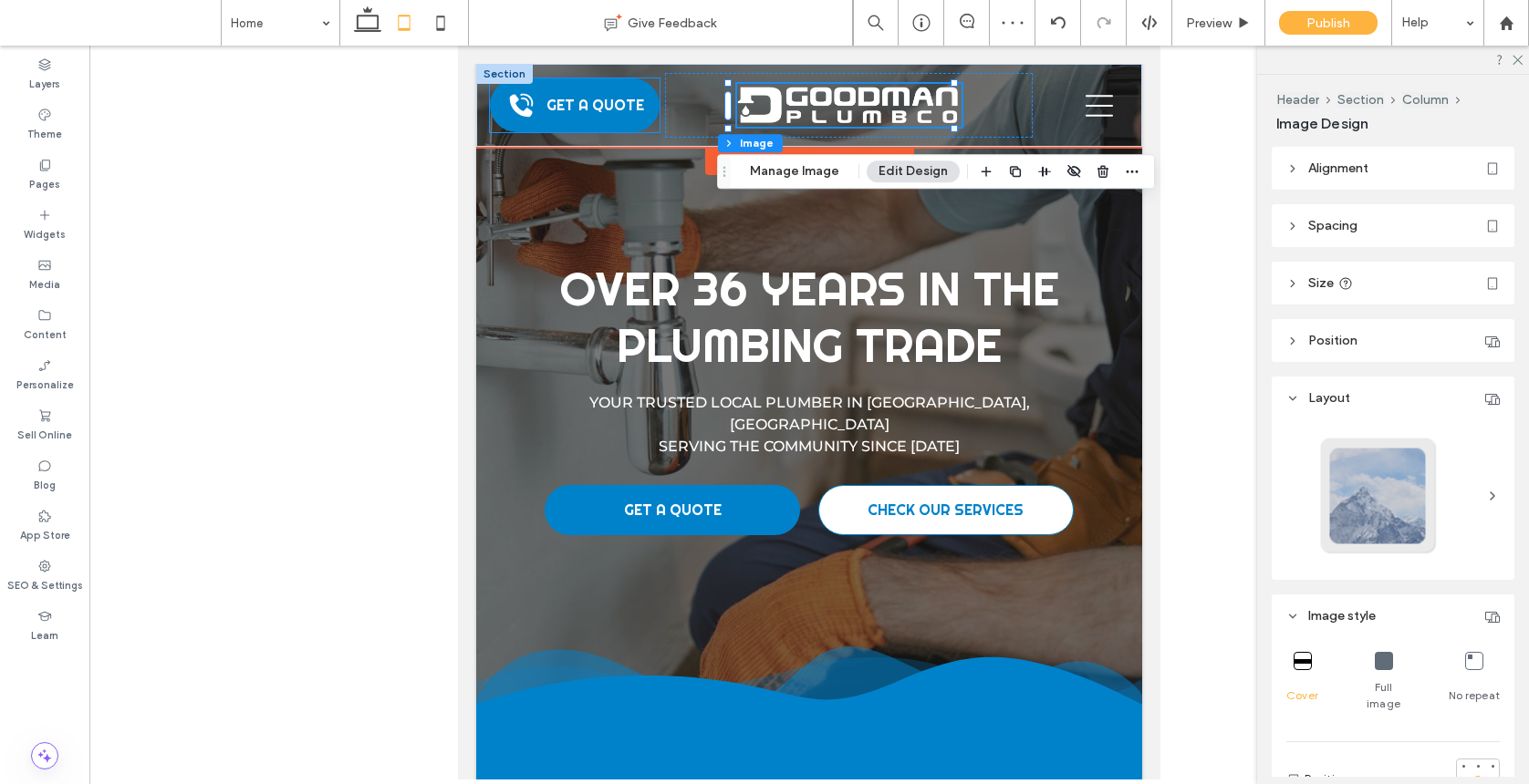
click at [549, 98] on span "GET A QUOTE" at bounding box center [595, 106] width 98 height 19
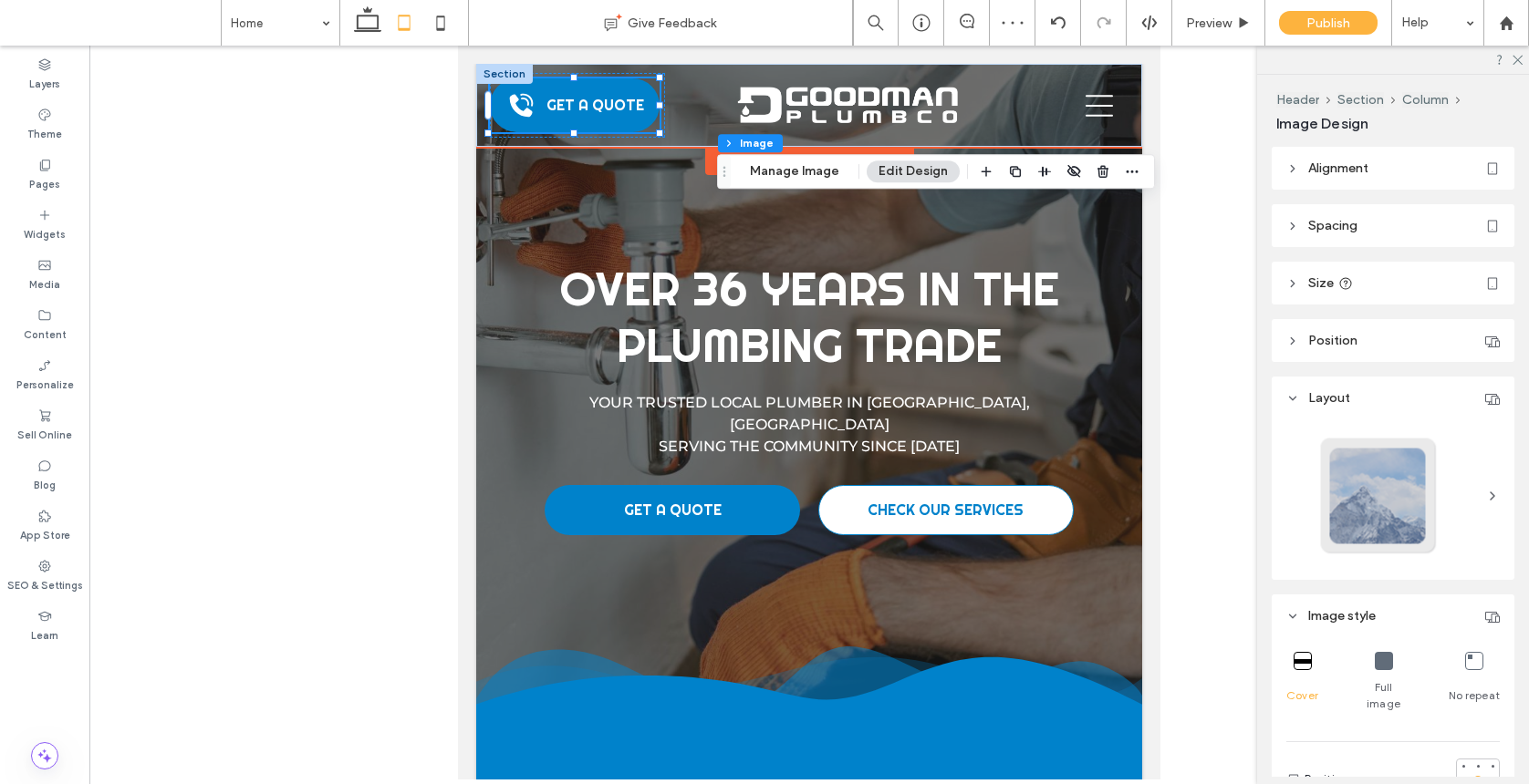
click at [549, 98] on div "GET A QUOTE" at bounding box center [574, 106] width 169 height 54
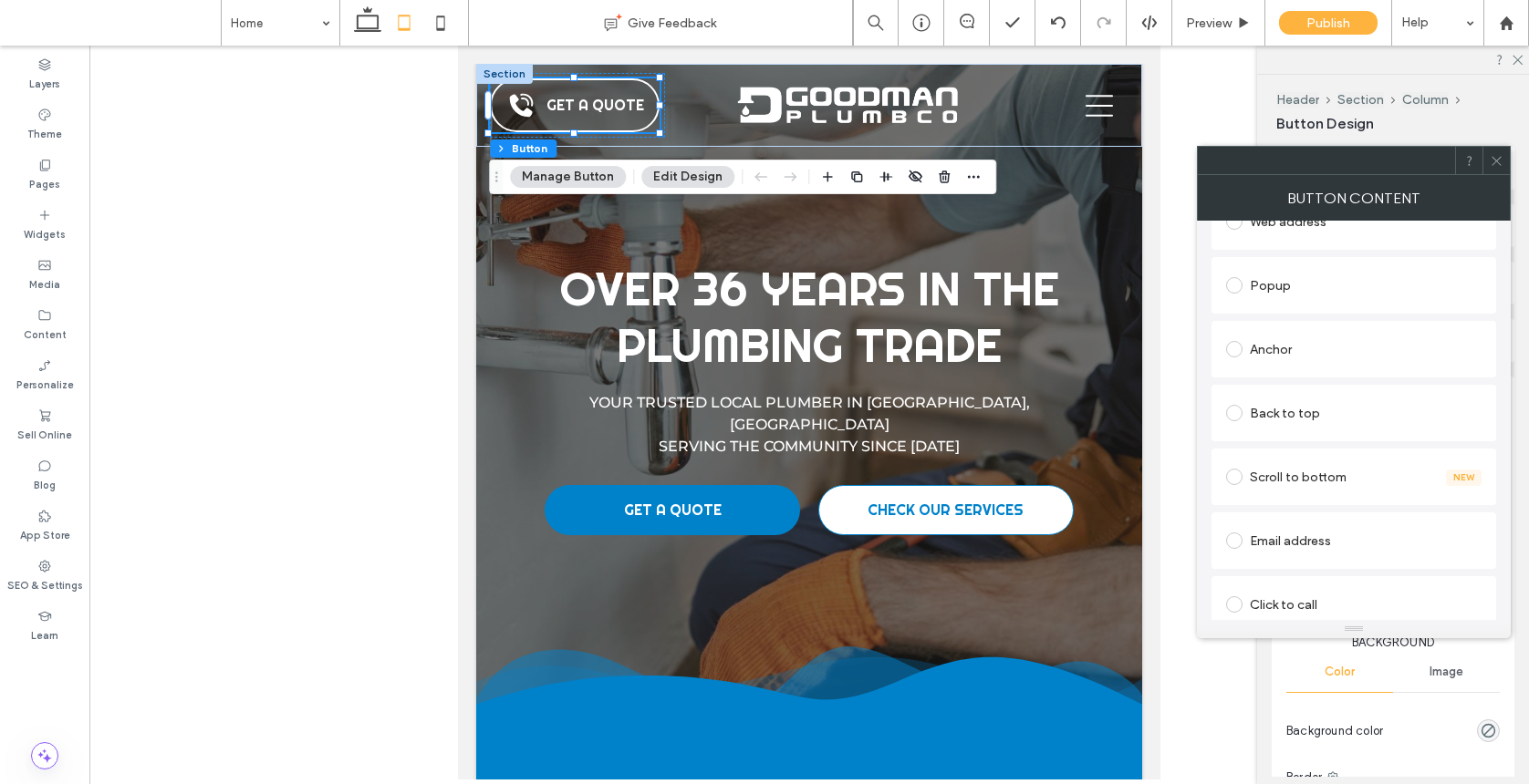
scroll to position [417, 0]
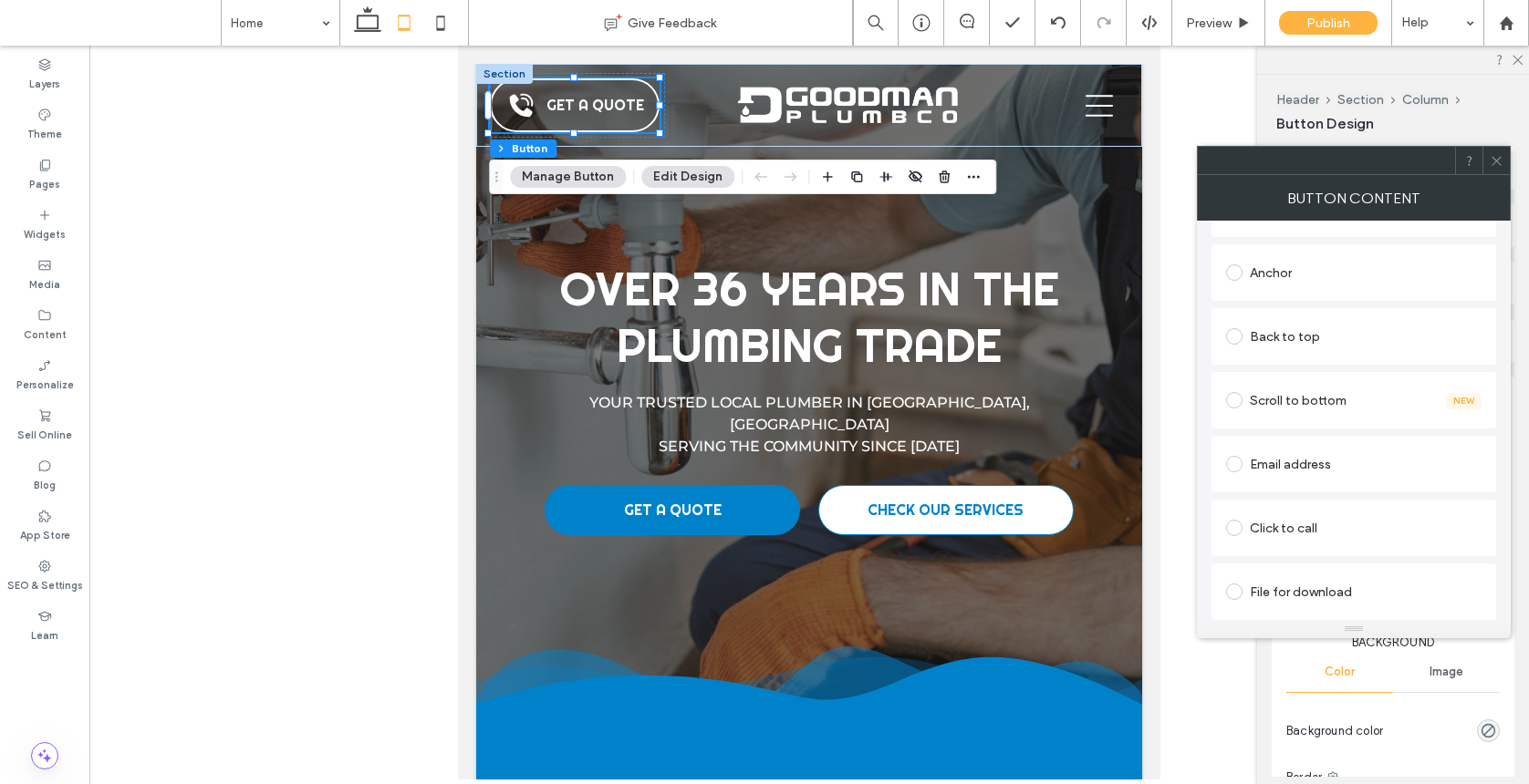
click at [1327, 165] on icon at bounding box center [1496, 161] width 14 height 14
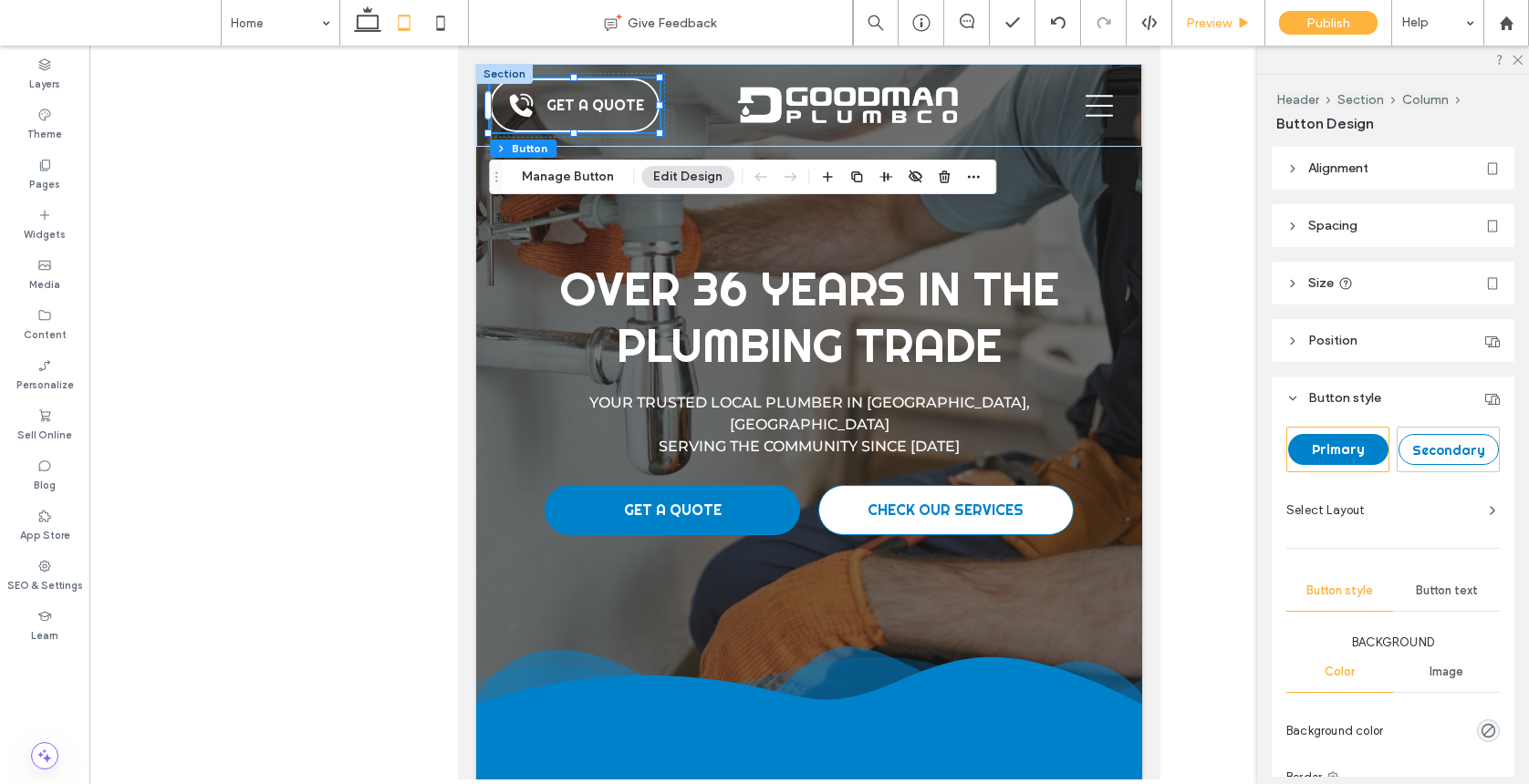
click at [1230, 15] on span "Preview" at bounding box center [1208, 23] width 46 height 15
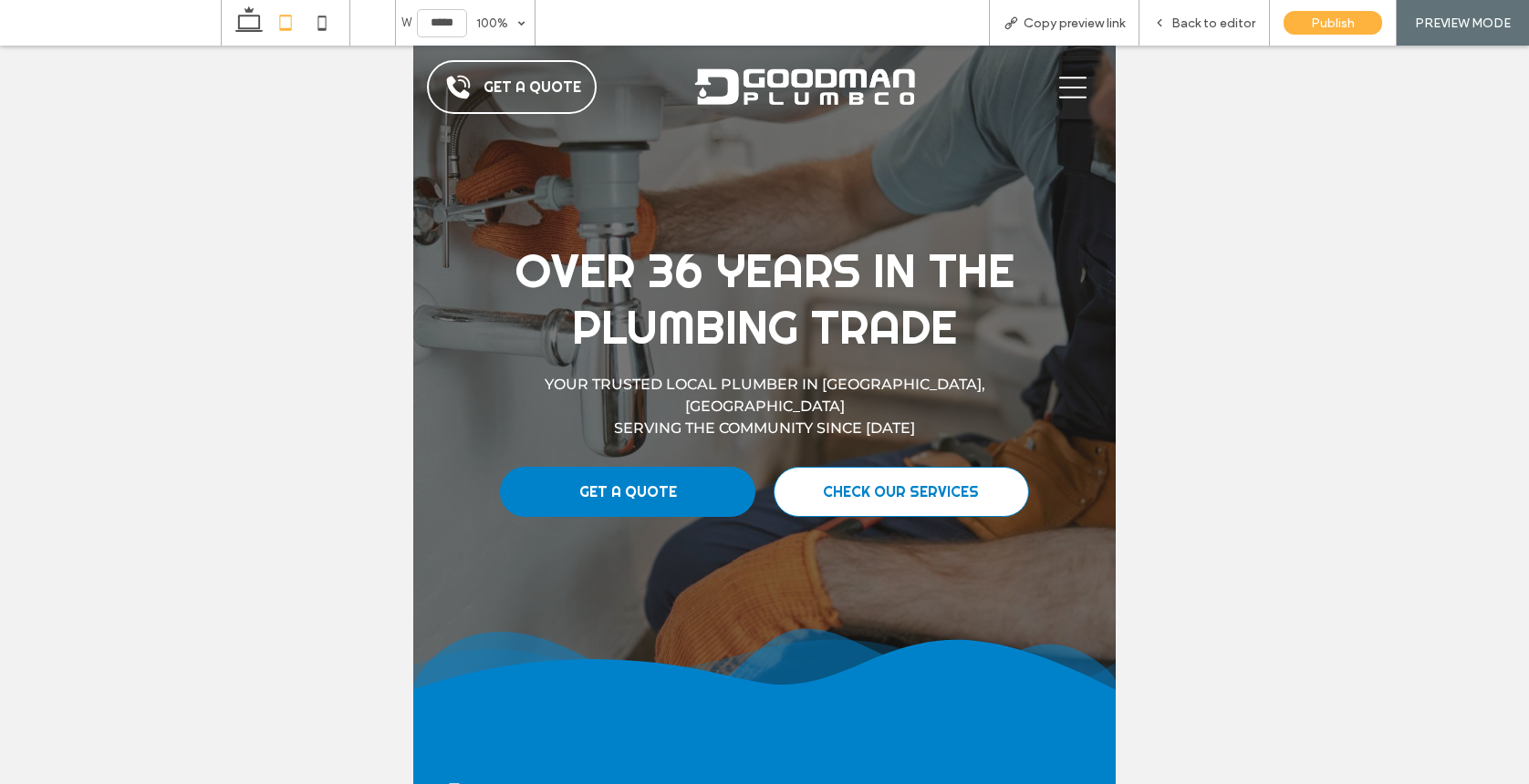
click at [1072, 82] on icon "Navigation Menu" at bounding box center [1073, 87] width 27 height 27
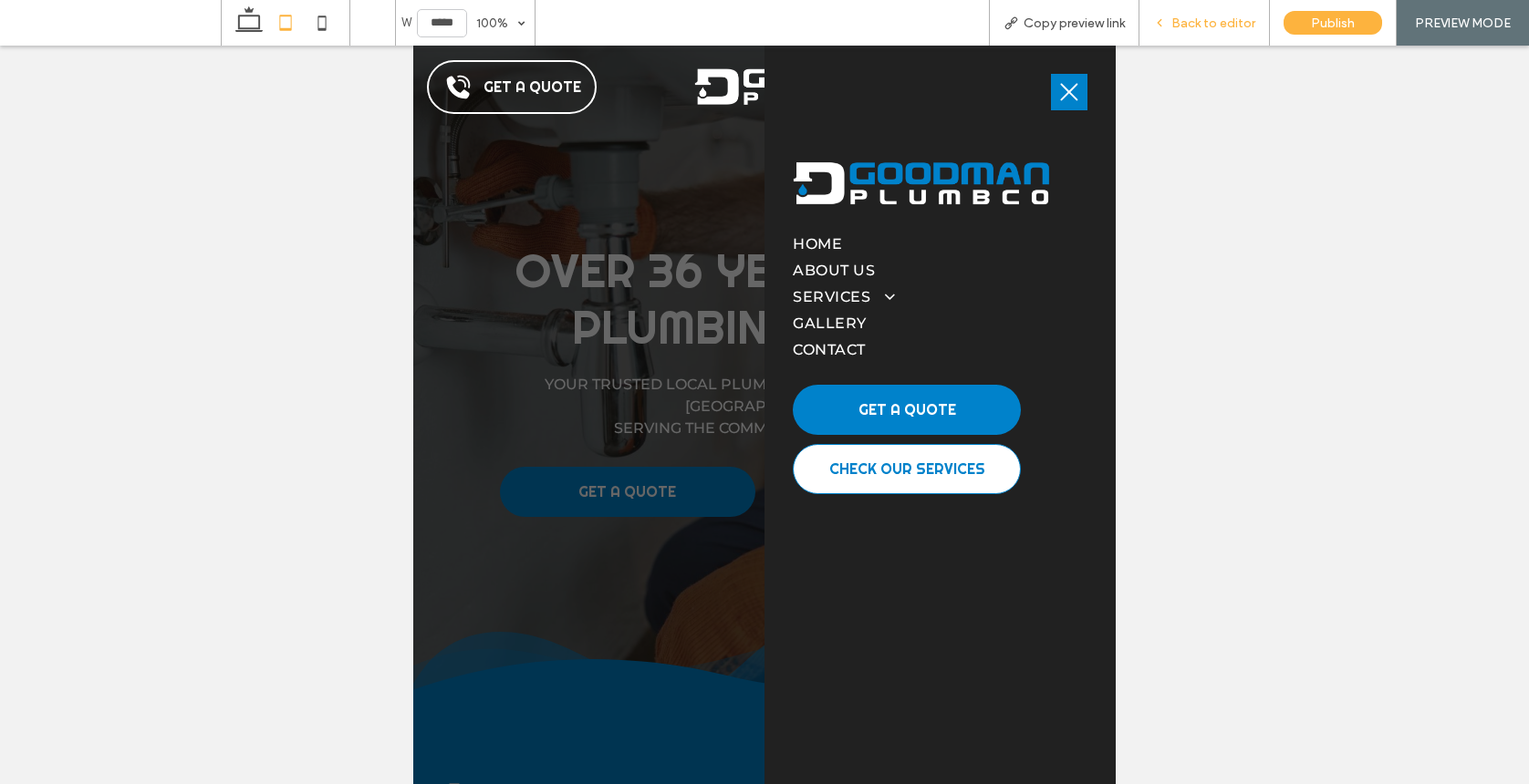
click at [1239, 23] on span "Back to editor" at bounding box center [1212, 23] width 84 height 15
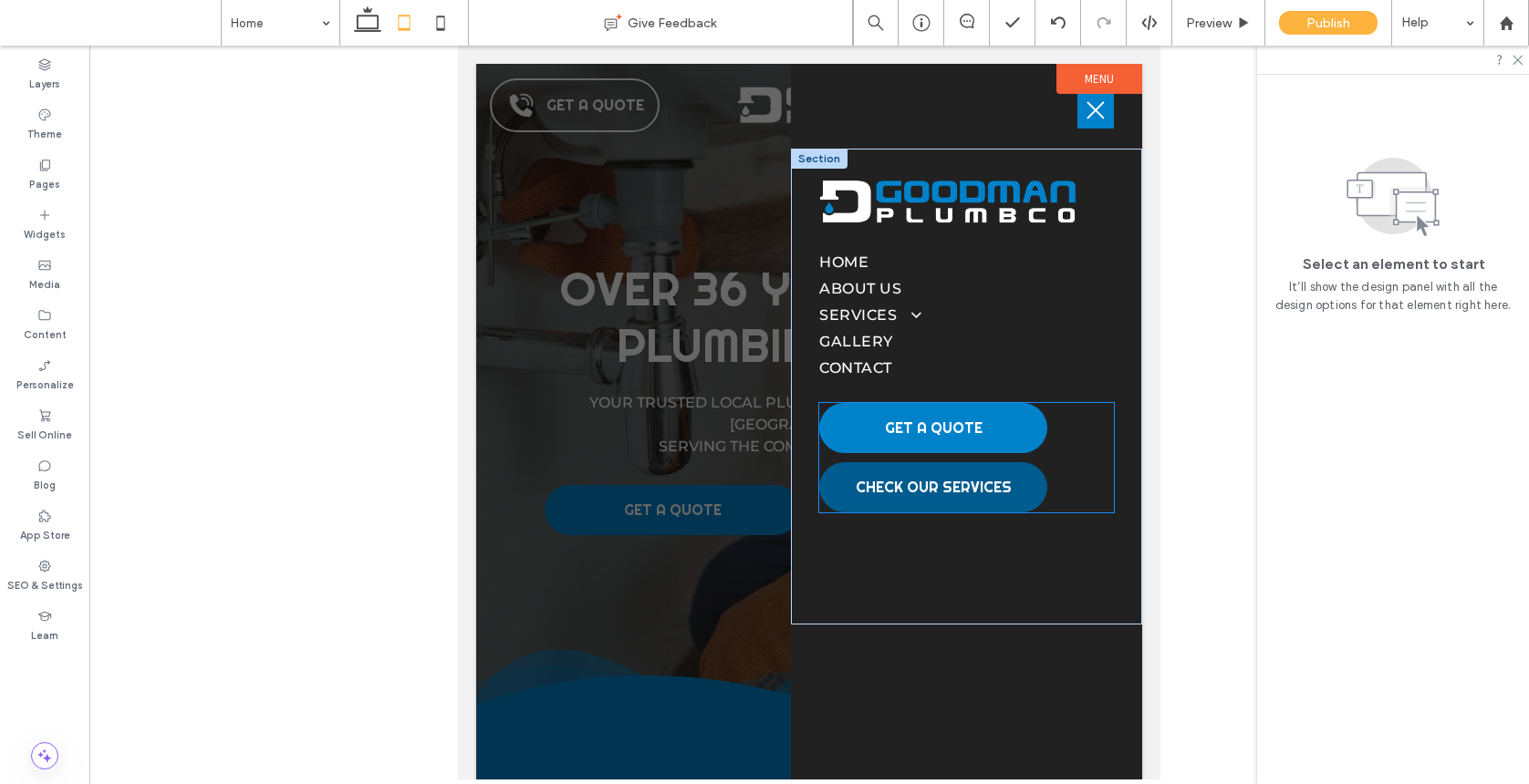
click at [986, 492] on span "CHECK OUR SERVICES" at bounding box center [933, 488] width 156 height 19
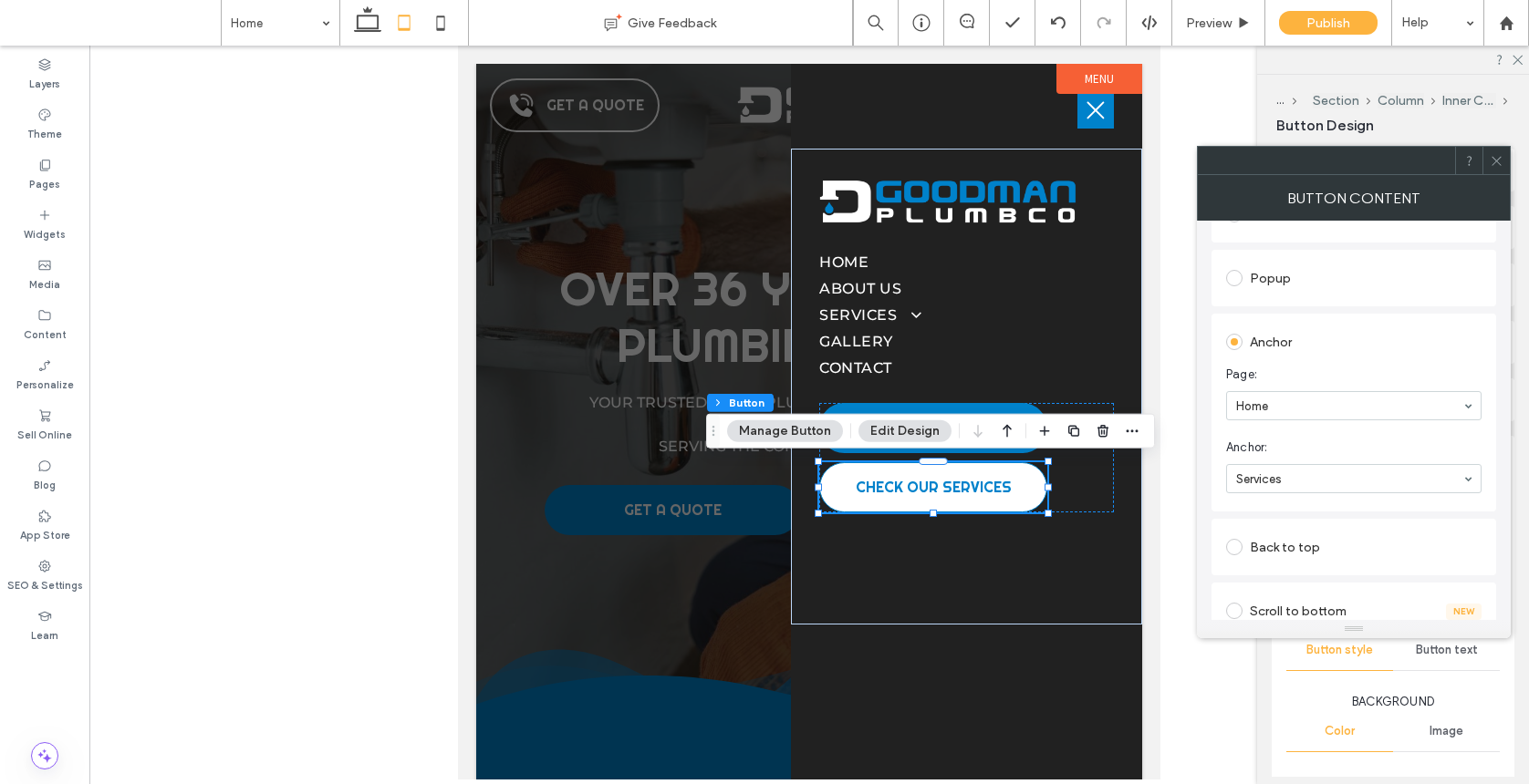
scroll to position [384, 0]
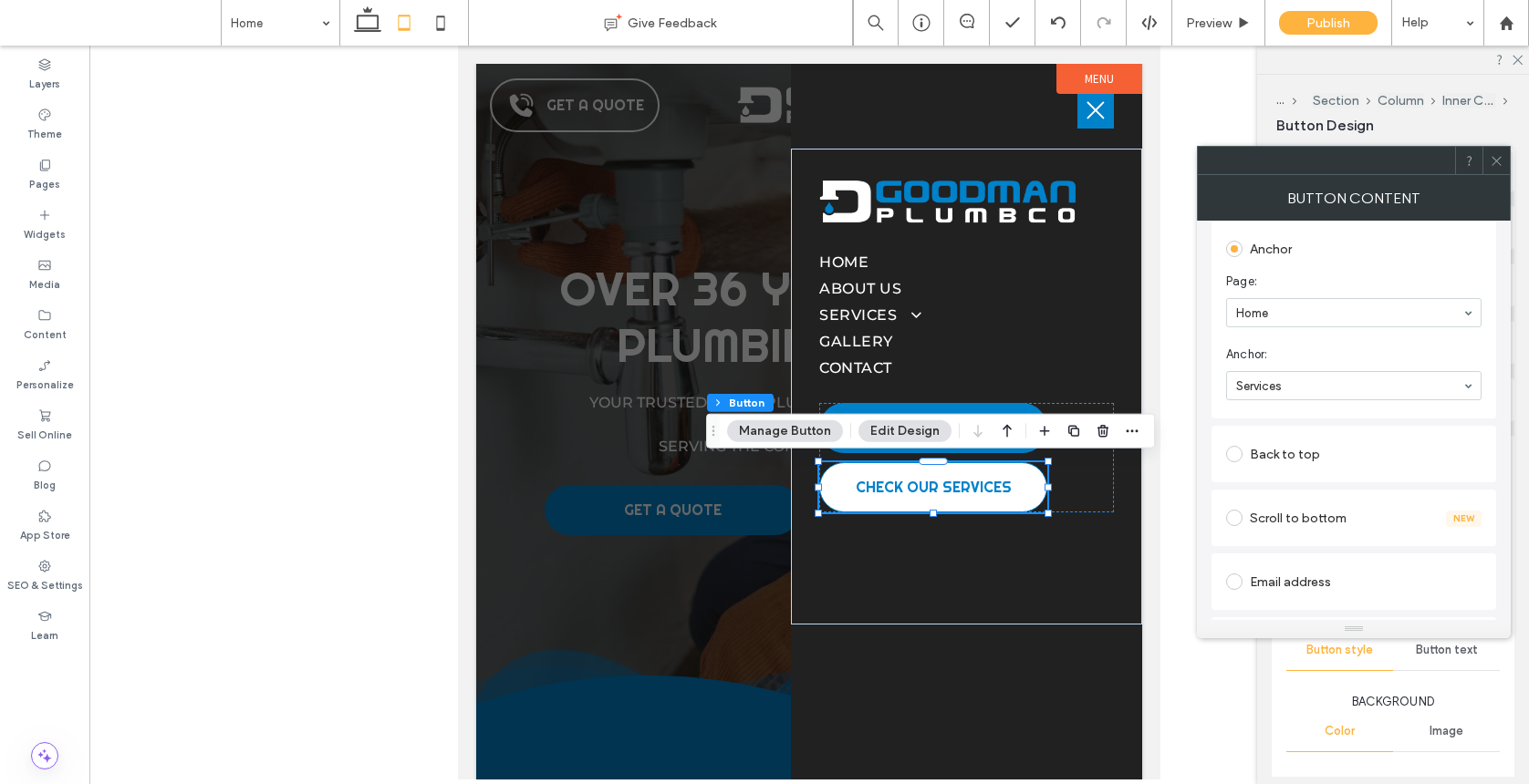
click at [1327, 164] on use at bounding box center [1495, 160] width 9 height 9
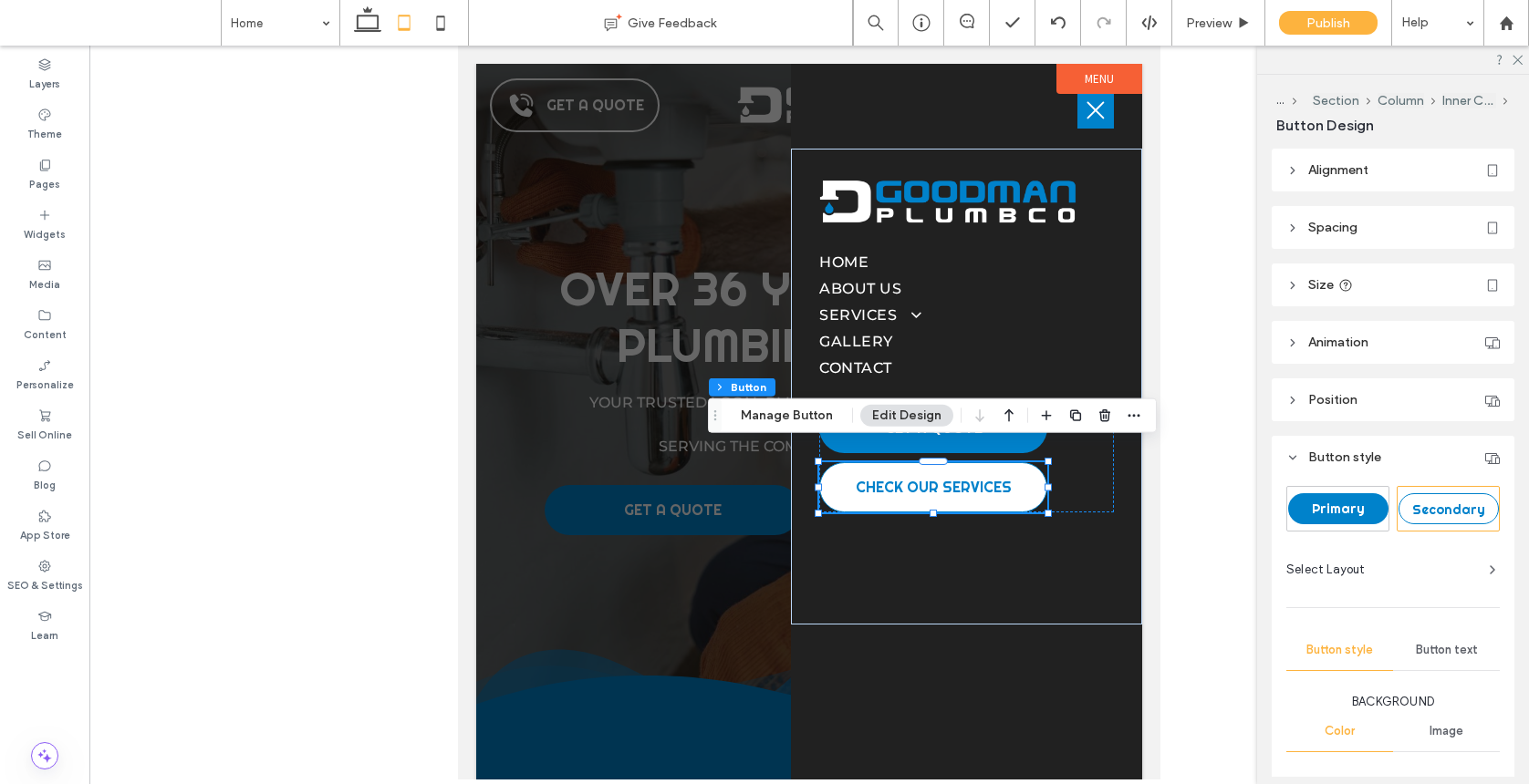
drag, startPoint x: 713, startPoint y: 430, endPoint x: 724, endPoint y: 310, distance: 120.5
click at [722, 409] on icon "Drag" at bounding box center [715, 415] width 15 height 13
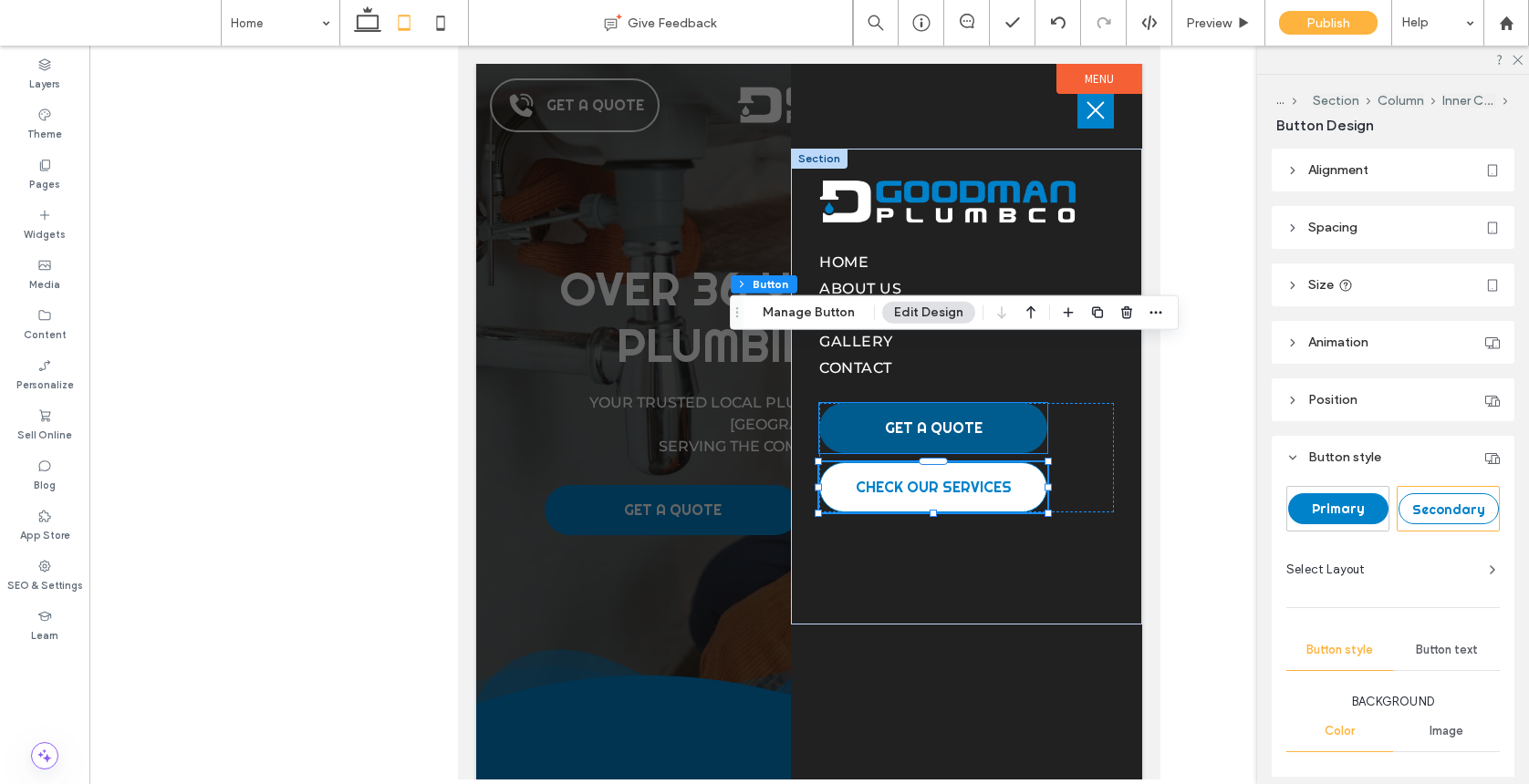
click at [930, 431] on span "GET A QUOTE" at bounding box center [933, 428] width 98 height 19
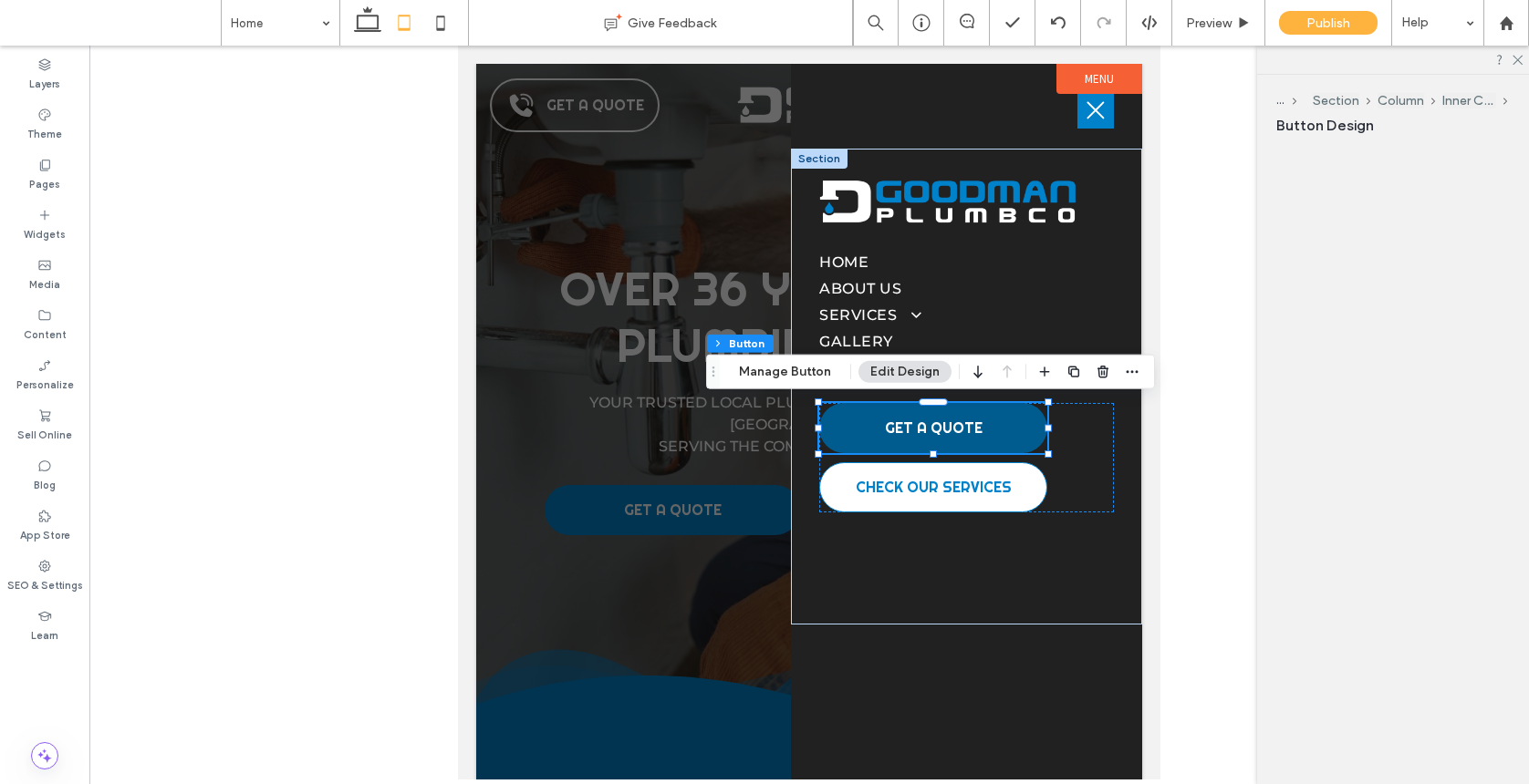
click at [930, 431] on div "GET A QUOTE" at bounding box center [933, 428] width 228 height 50
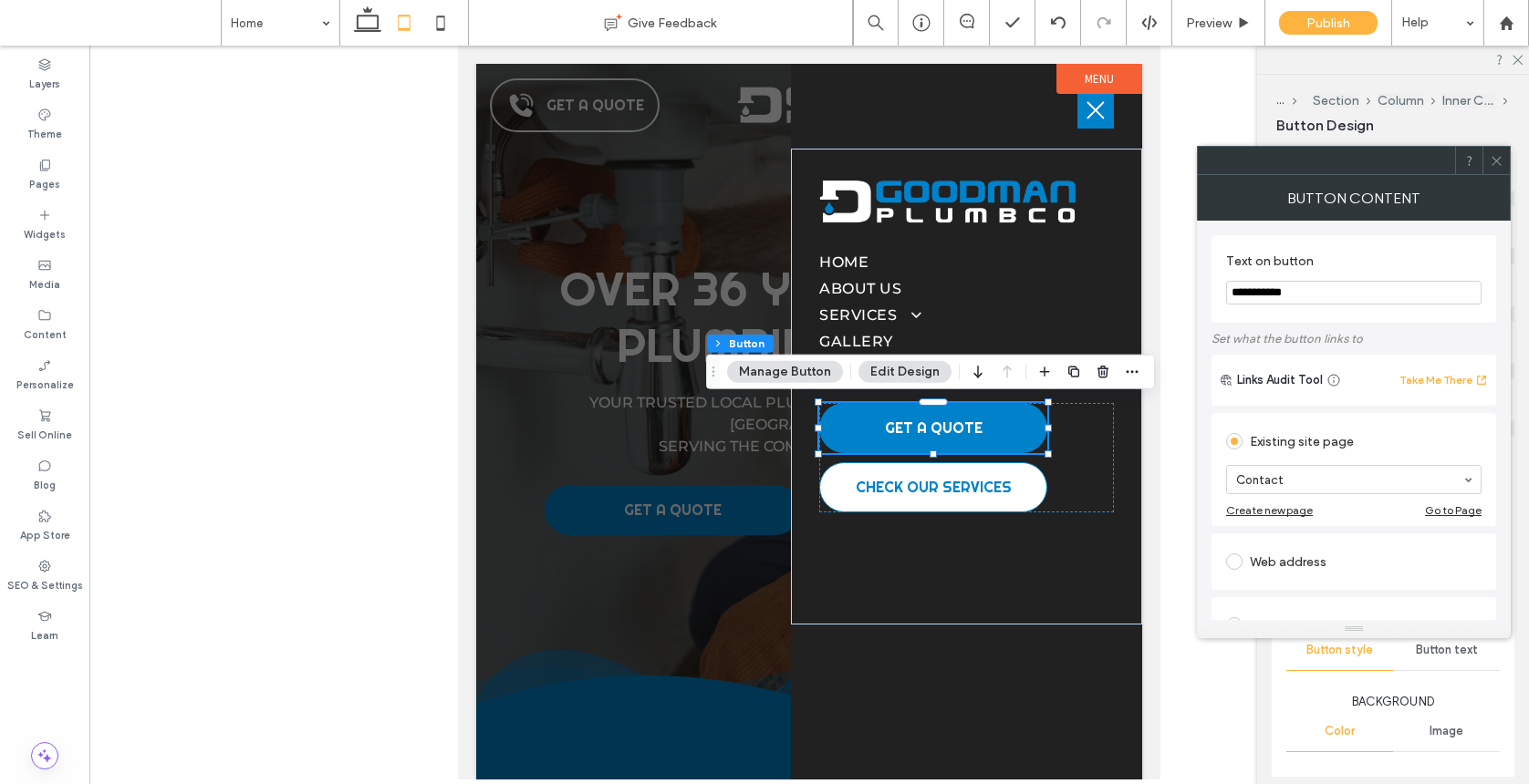
click at [1327, 161] on icon at bounding box center [1496, 161] width 14 height 14
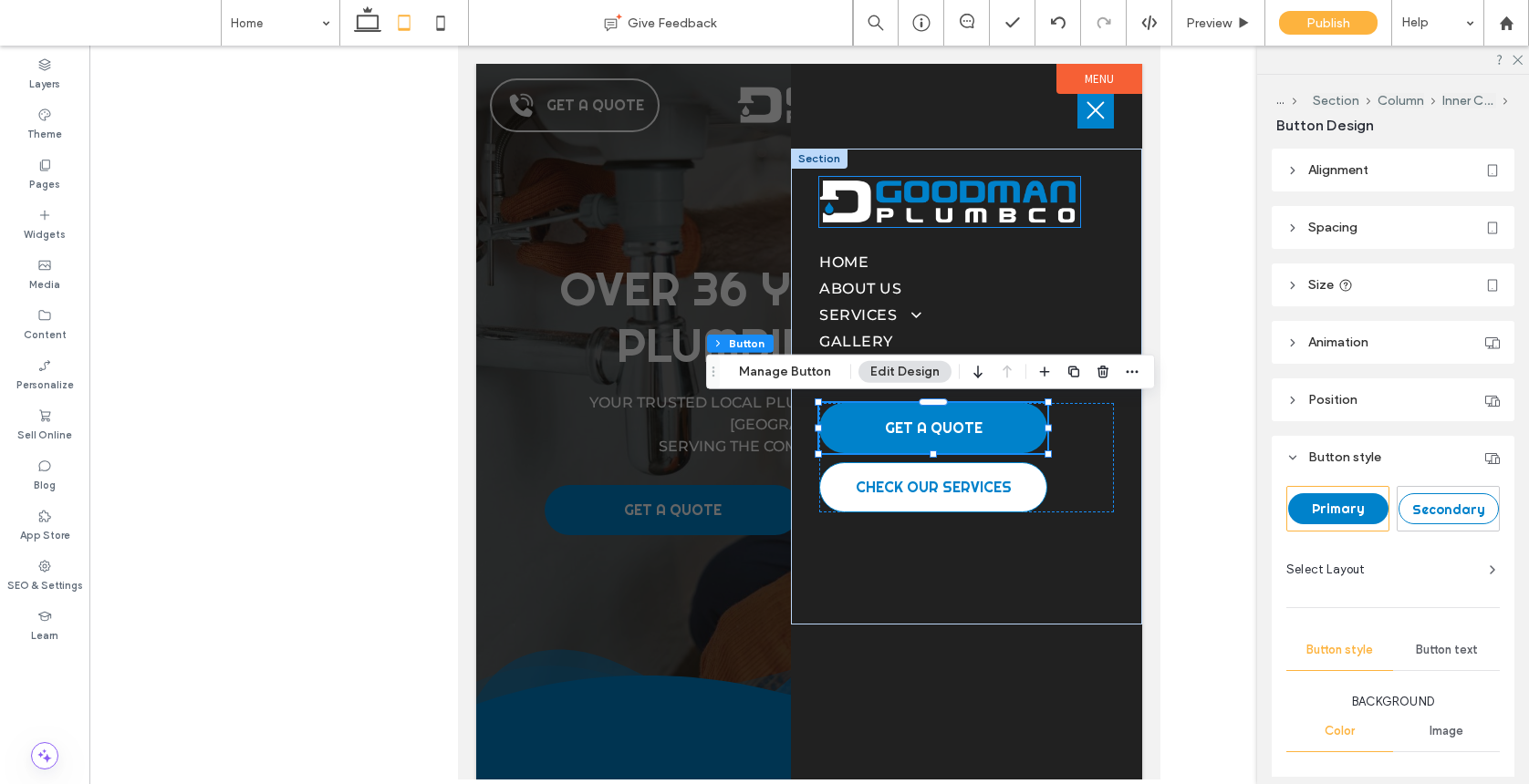
click at [1013, 192] on img at bounding box center [949, 202] width 260 height 50
click at [1013, 192] on div at bounding box center [949, 202] width 260 height 50
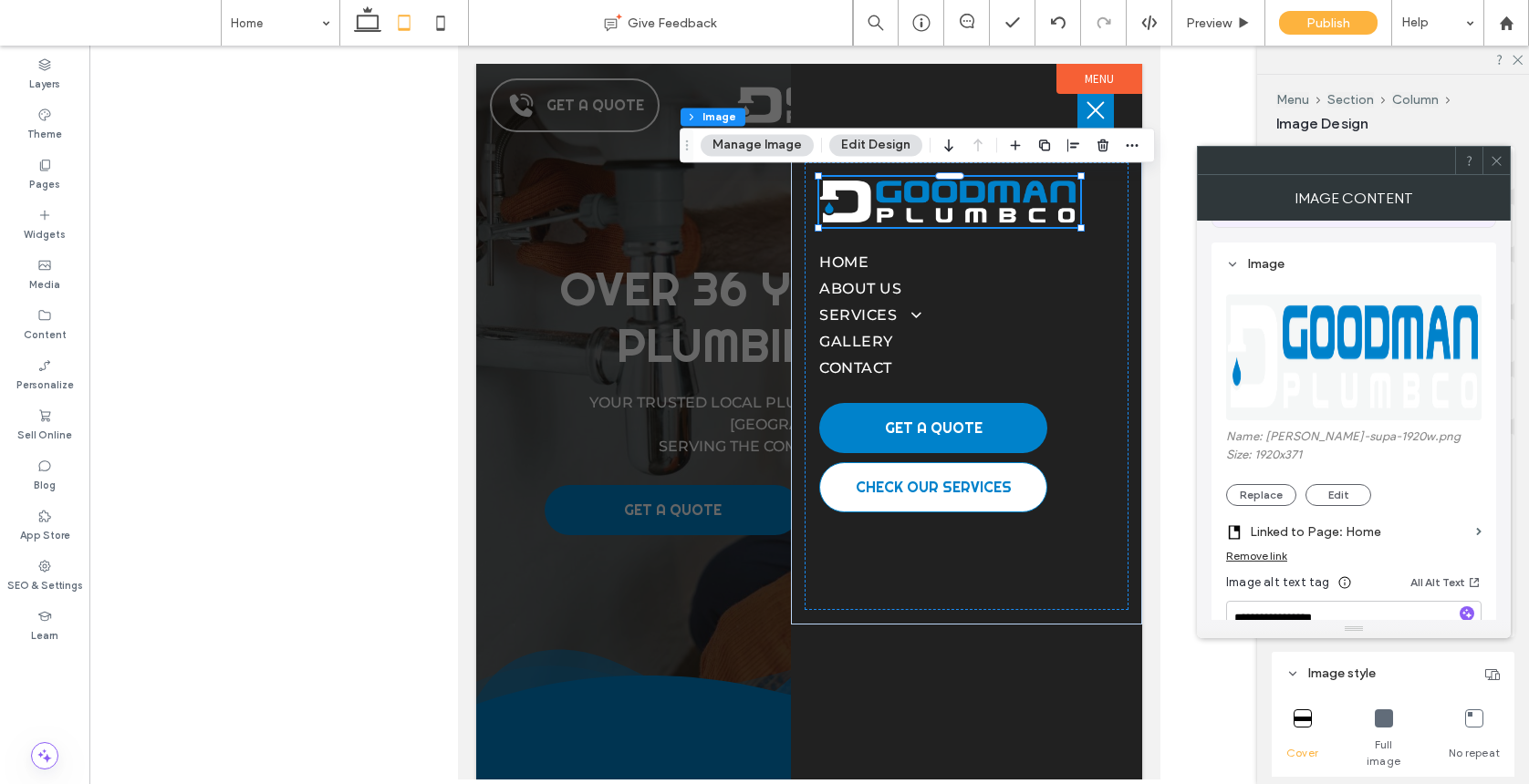
scroll to position [335, 0]
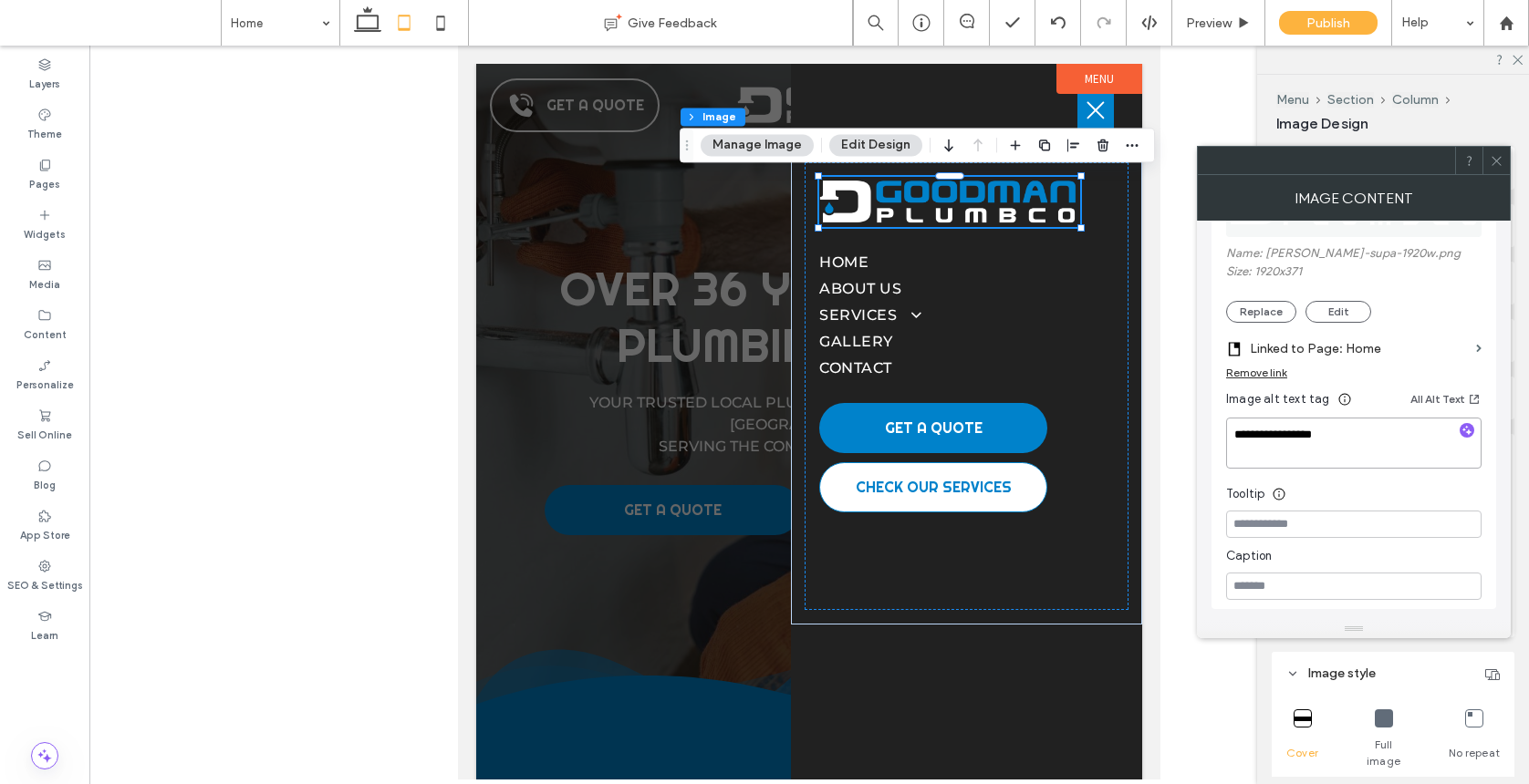
drag, startPoint x: 1331, startPoint y: 433, endPoint x: 1236, endPoint y: 413, distance: 97.1
click at [1235, 414] on div "**********" at bounding box center [1354, 347] width 256 height 507
click at [1265, 521] on input at bounding box center [1354, 524] width 256 height 27
paste input "**********"
type input "**********"
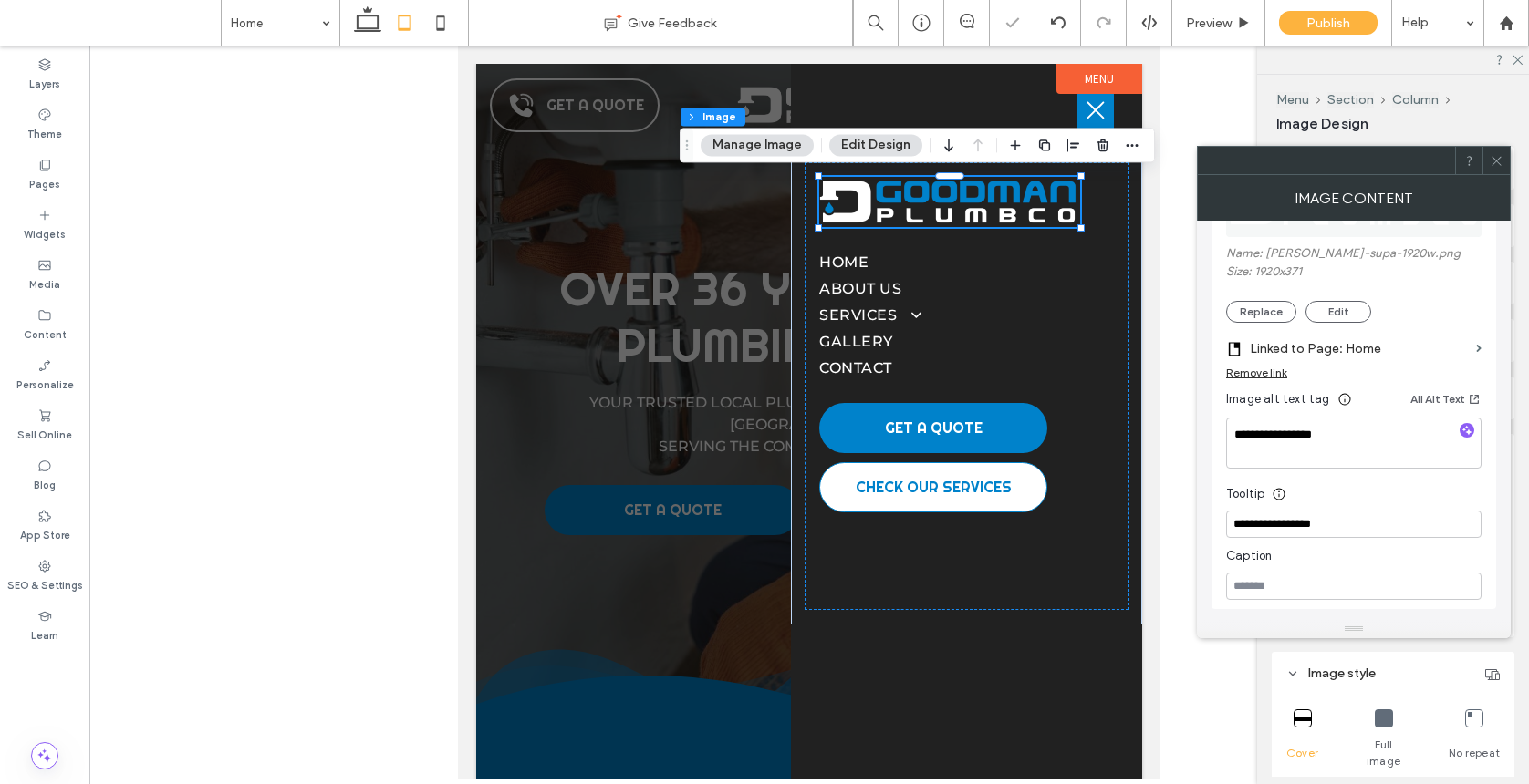
click at [1327, 159] on div at bounding box center [1496, 161] width 27 height 27
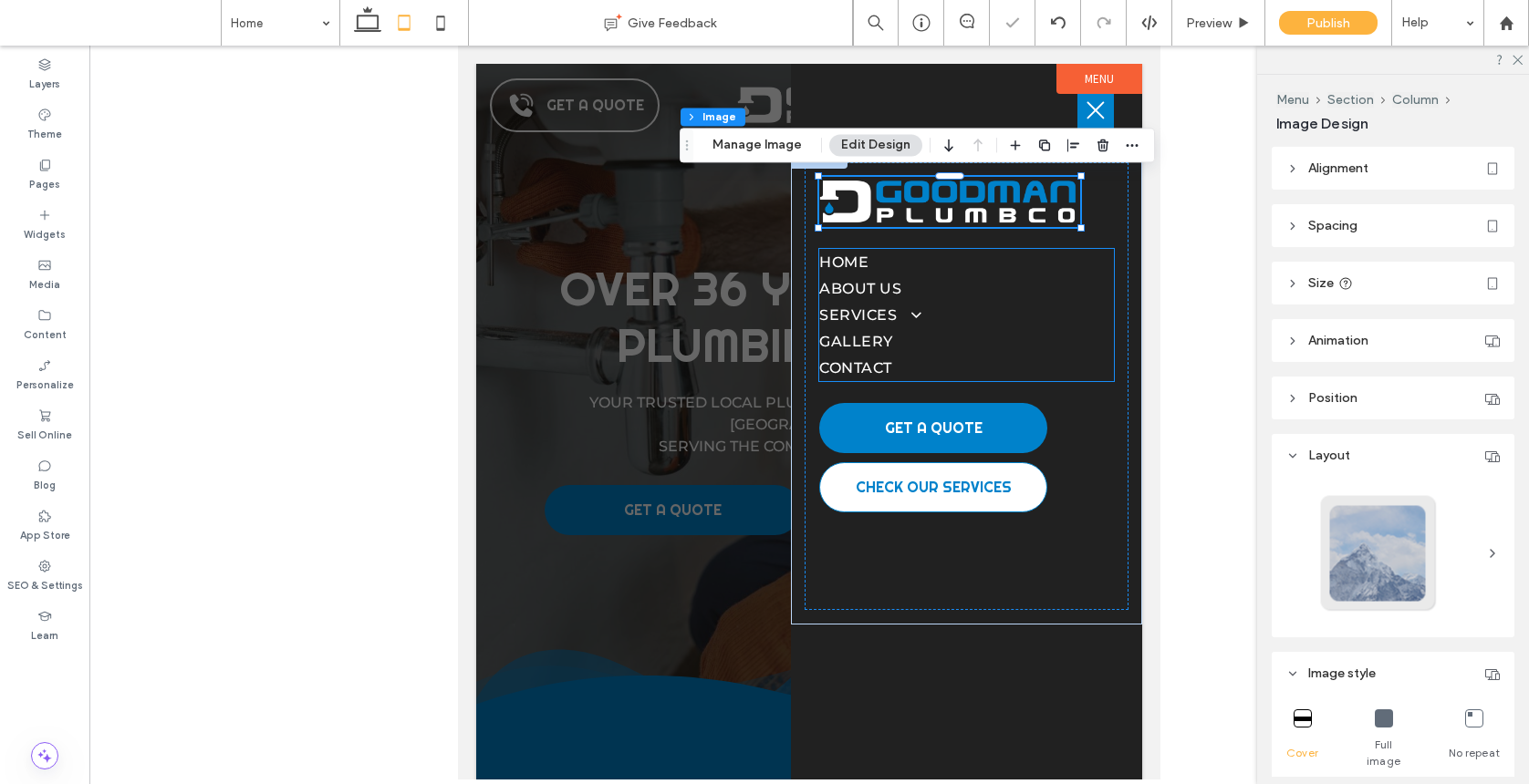
click at [909, 306] on span at bounding box center [908, 315] width 28 height 17
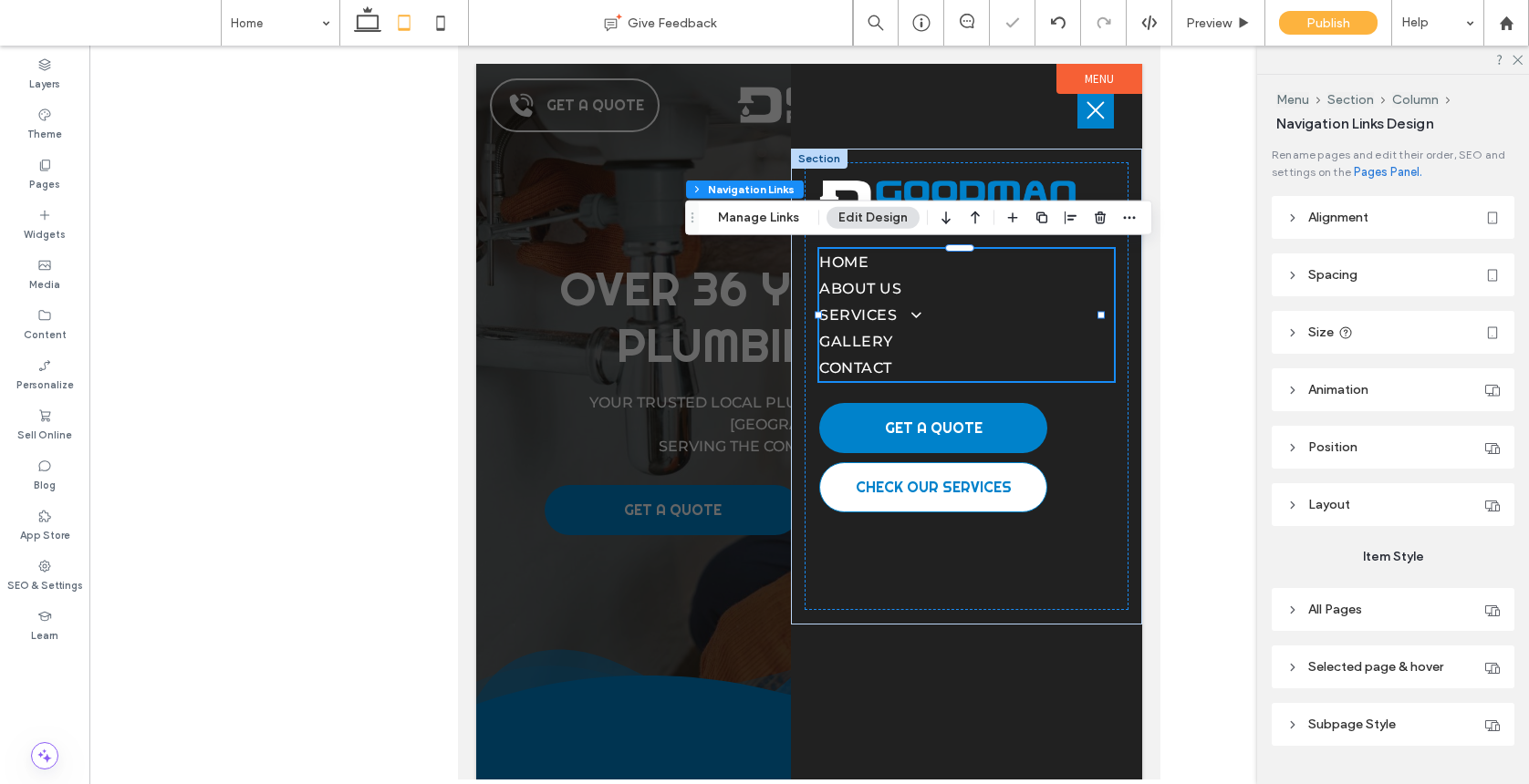
type input "***"
type input "****"
click at [909, 311] on span at bounding box center [908, 315] width 28 height 17
click at [1213, 23] on span "Preview" at bounding box center [1208, 23] width 46 height 15
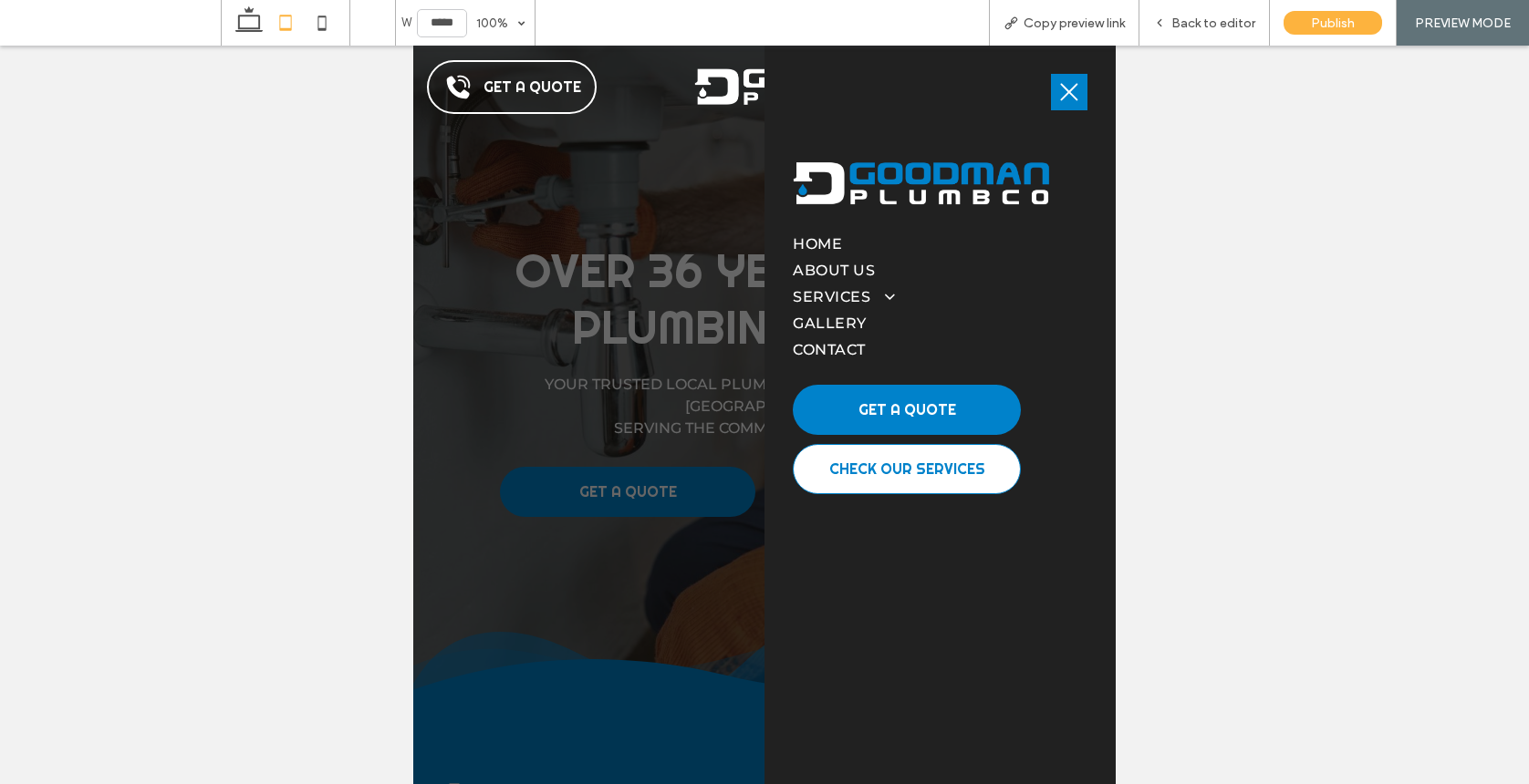
click at [869, 288] on span at bounding box center [882, 297] width 28 height 17
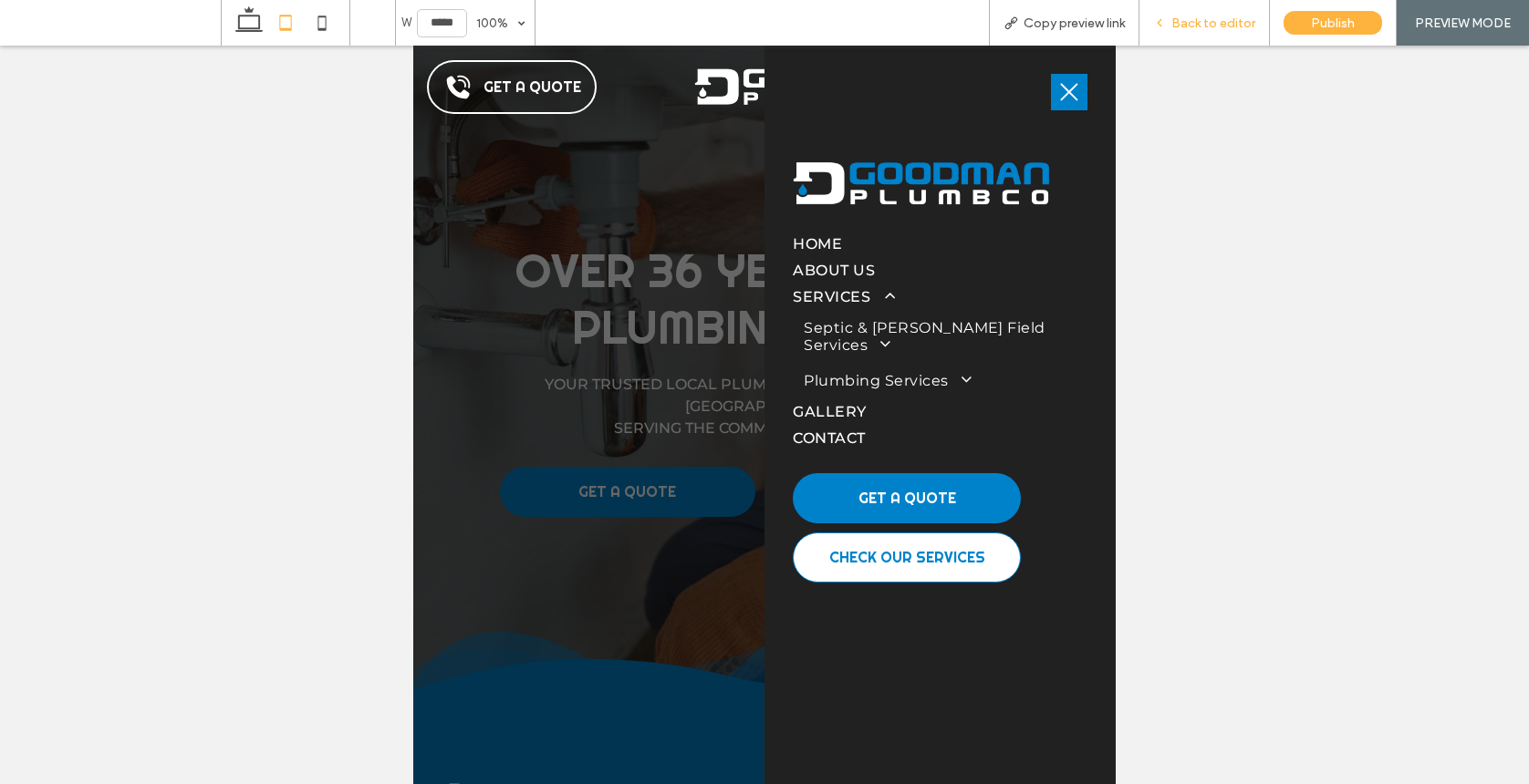
click at [1217, 8] on div "Back to editor" at bounding box center [1204, 22] width 131 height 45
click at [1249, 19] on span "Back to editor" at bounding box center [1212, 23] width 84 height 15
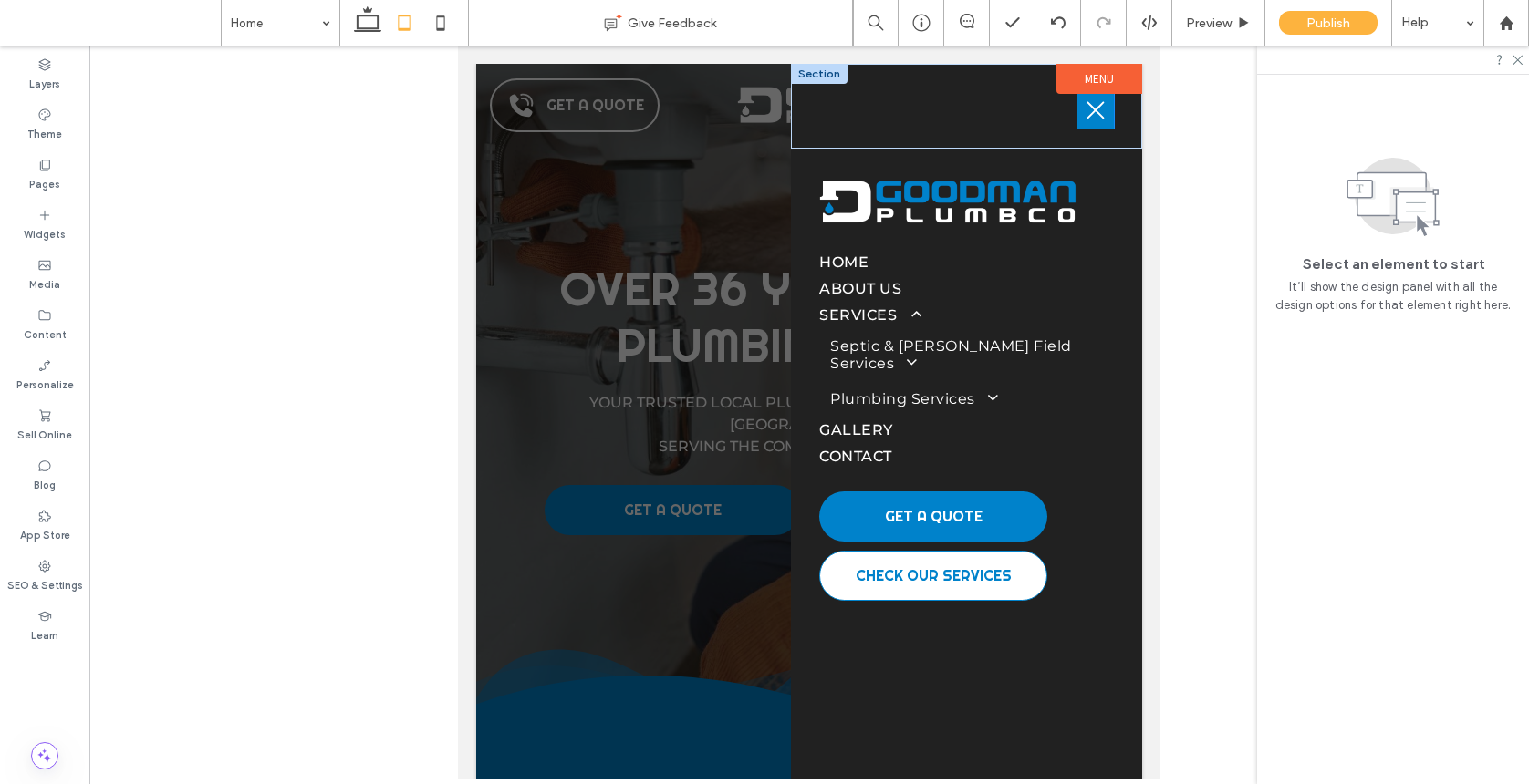
click at [1085, 115] on icon at bounding box center [1095, 110] width 22 height 22
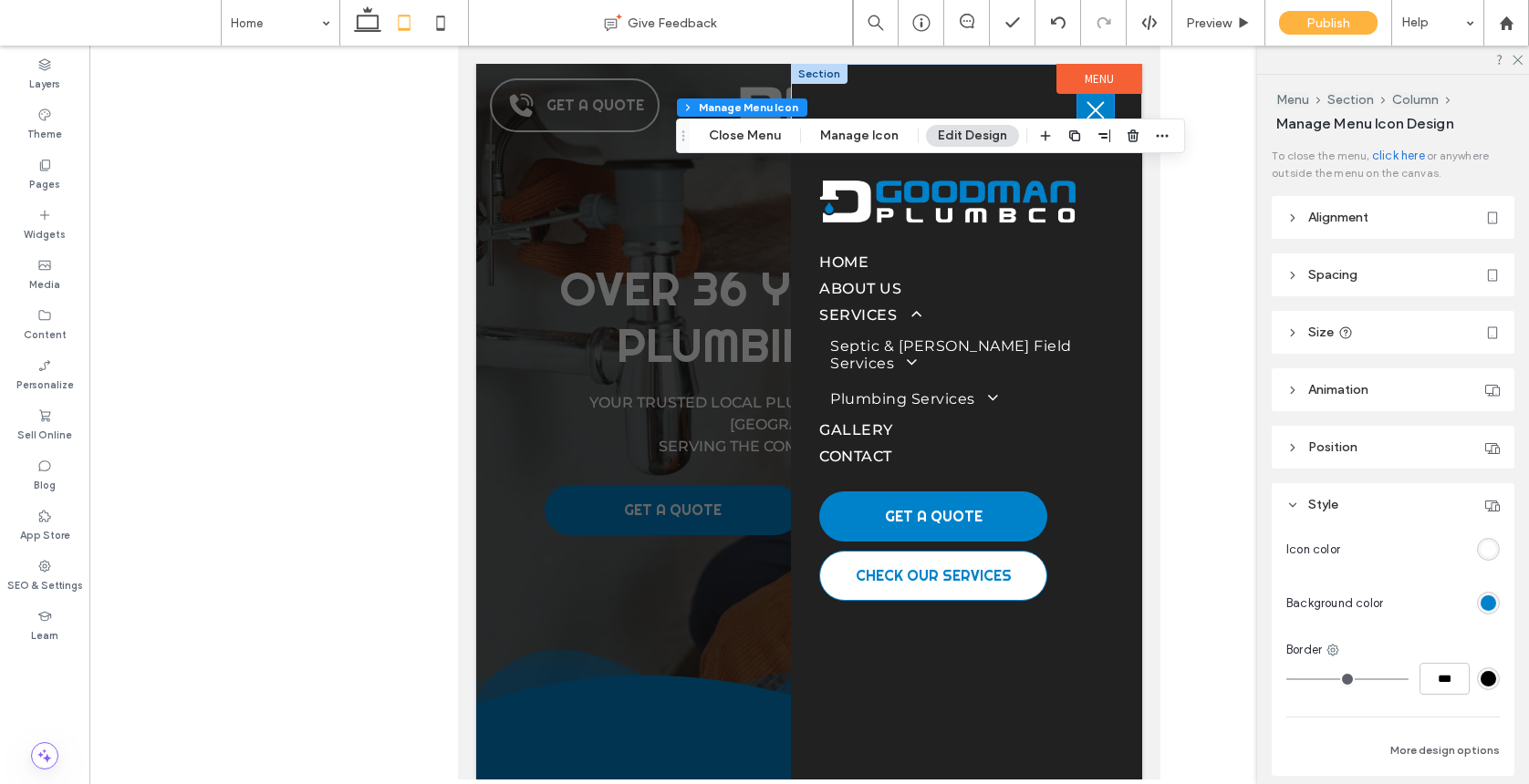
click at [1085, 115] on icon at bounding box center [1095, 110] width 22 height 22
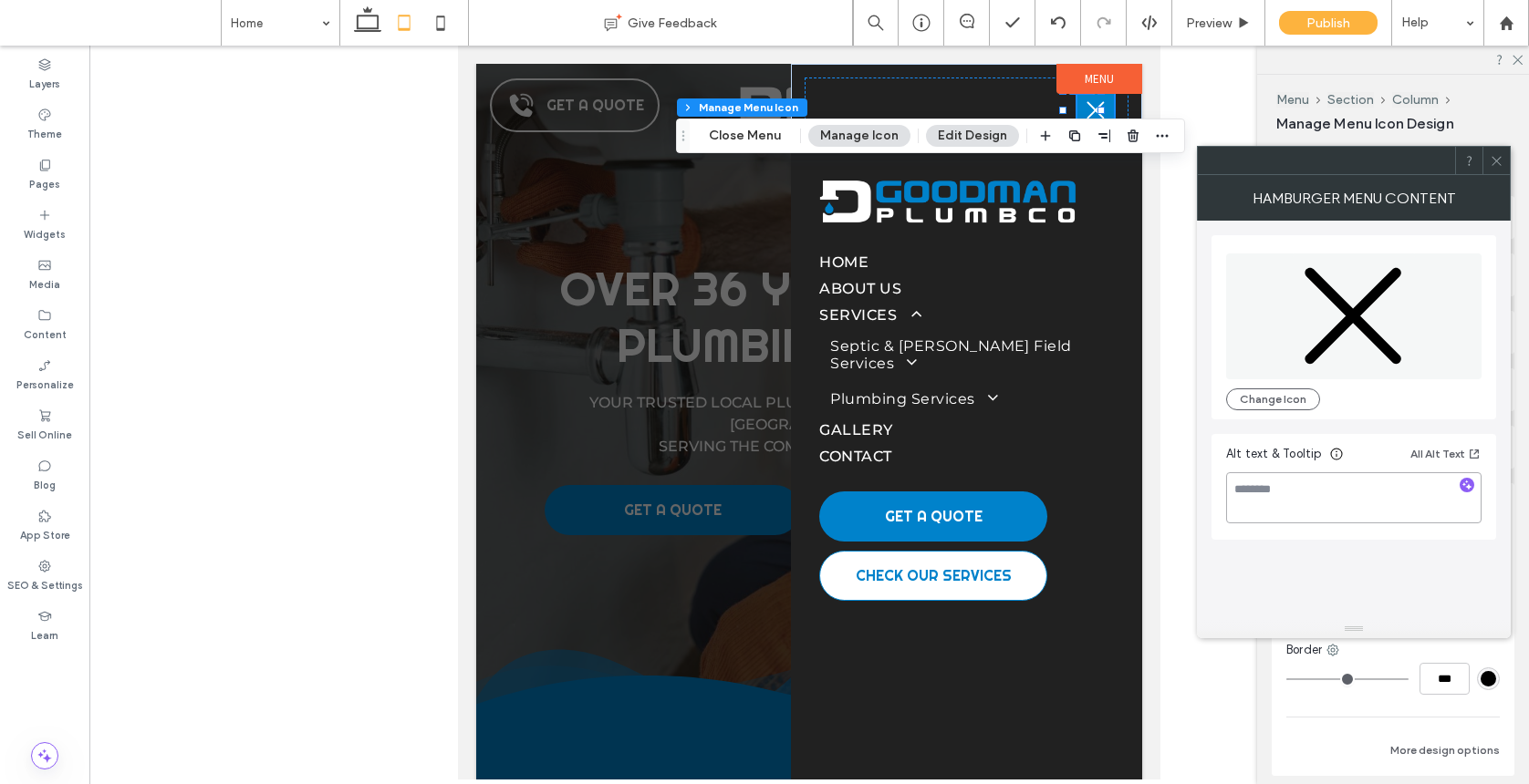
click at [1327, 475] on textarea at bounding box center [1354, 498] width 256 height 51
type textarea "**********"
click at [1327, 165] on icon at bounding box center [1496, 161] width 14 height 14
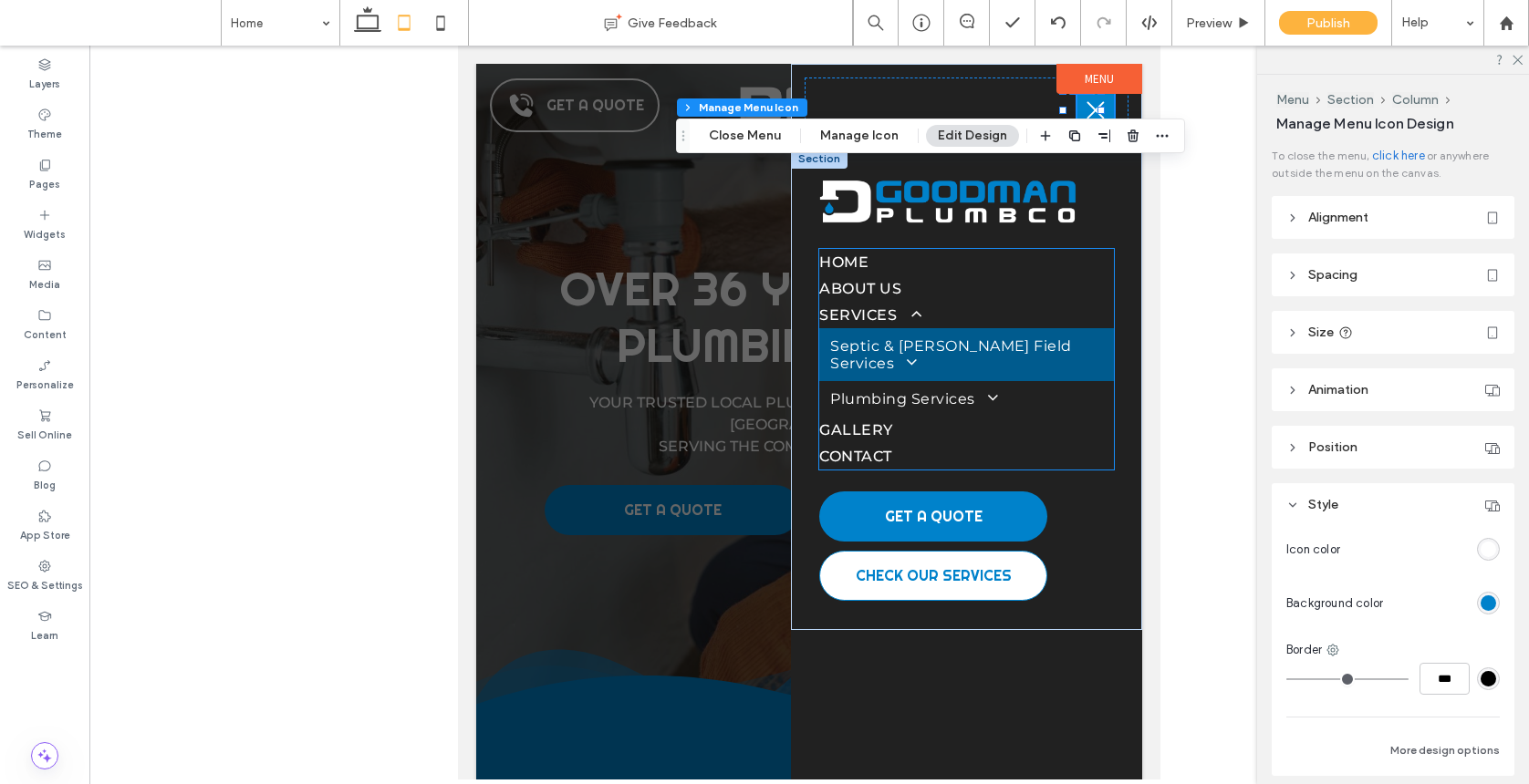
click at [907, 333] on link "Septic & [PERSON_NAME] Field Services" at bounding box center [965, 354] width 293 height 53
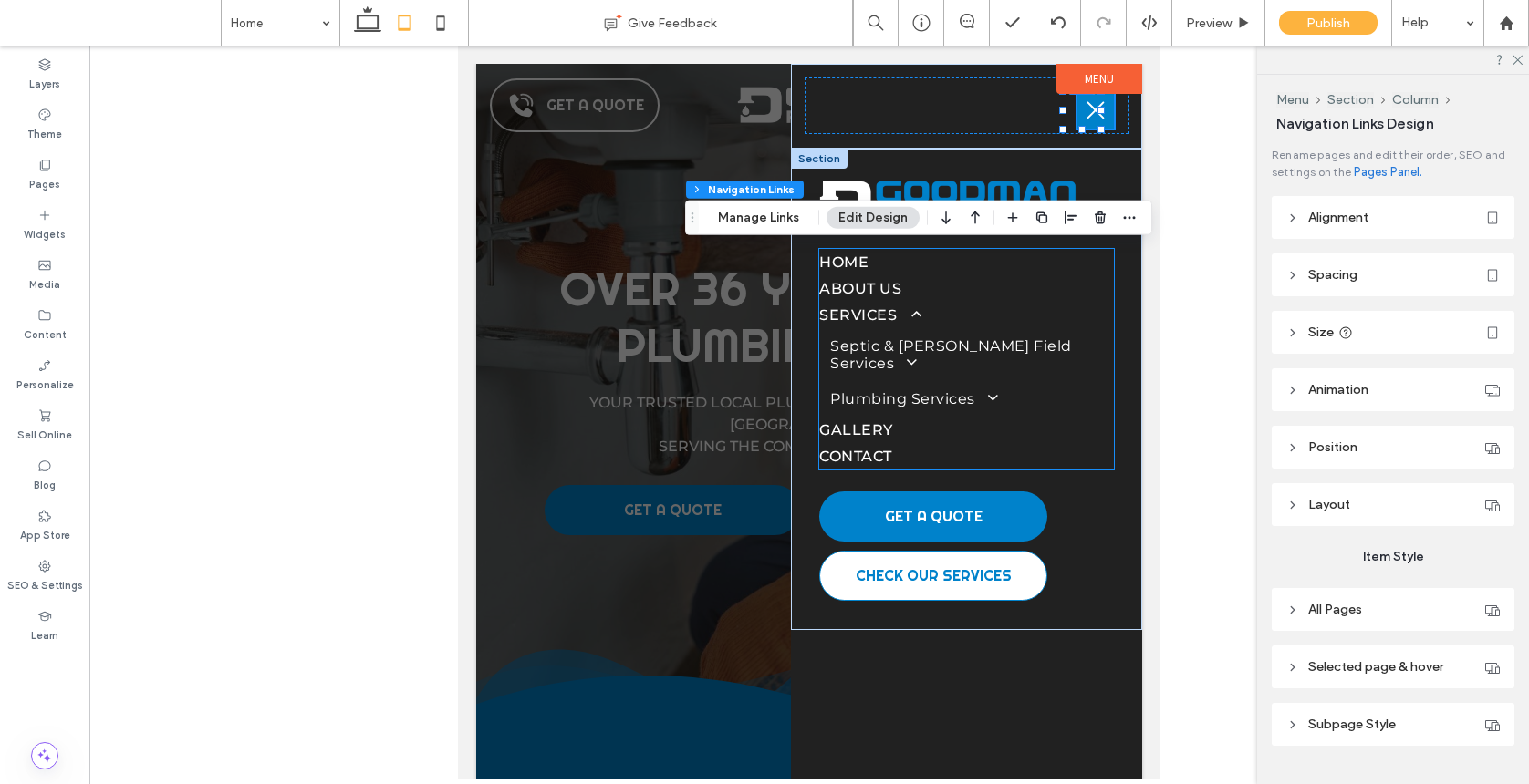
type input "***"
type input "****"
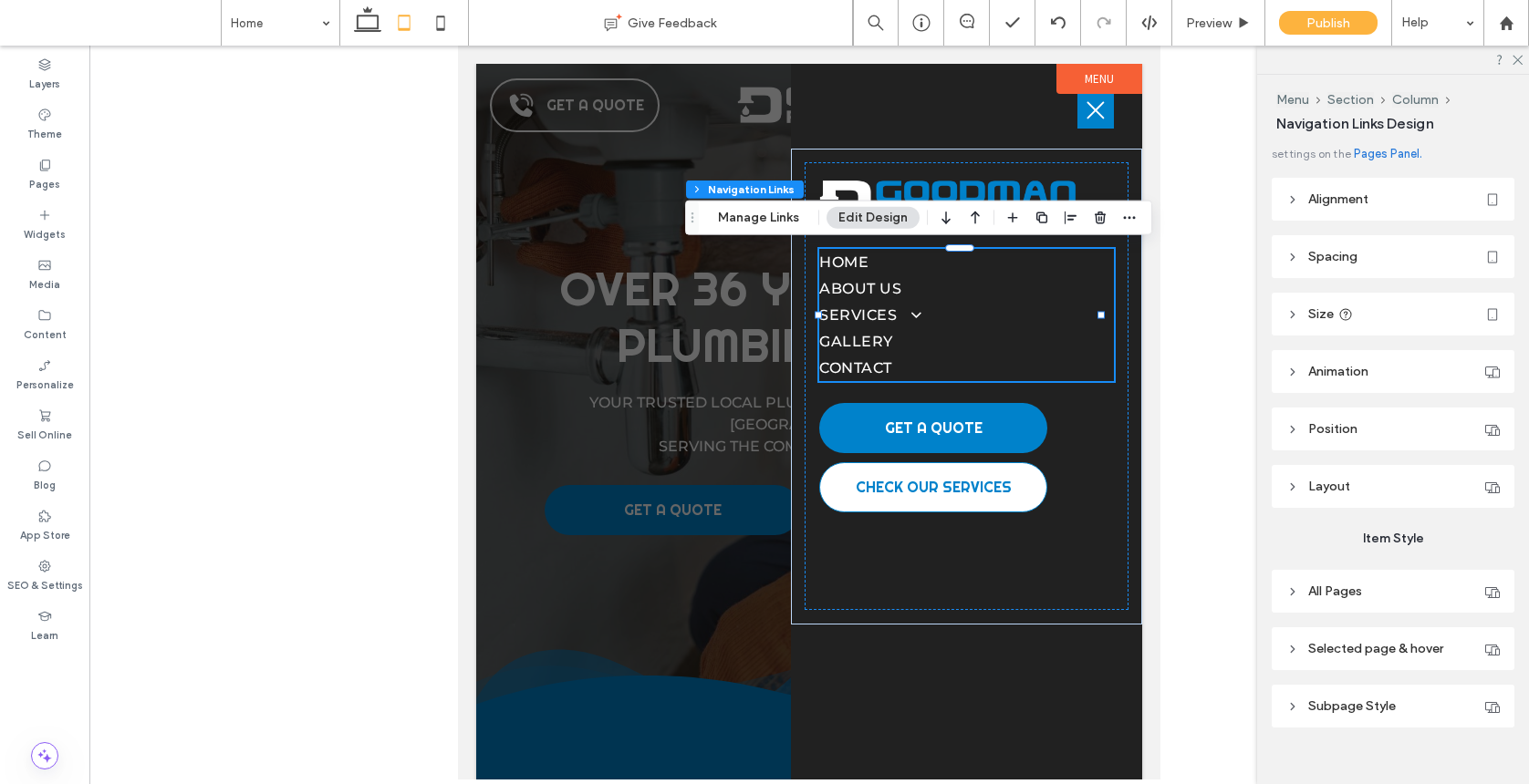
scroll to position [42, 0]
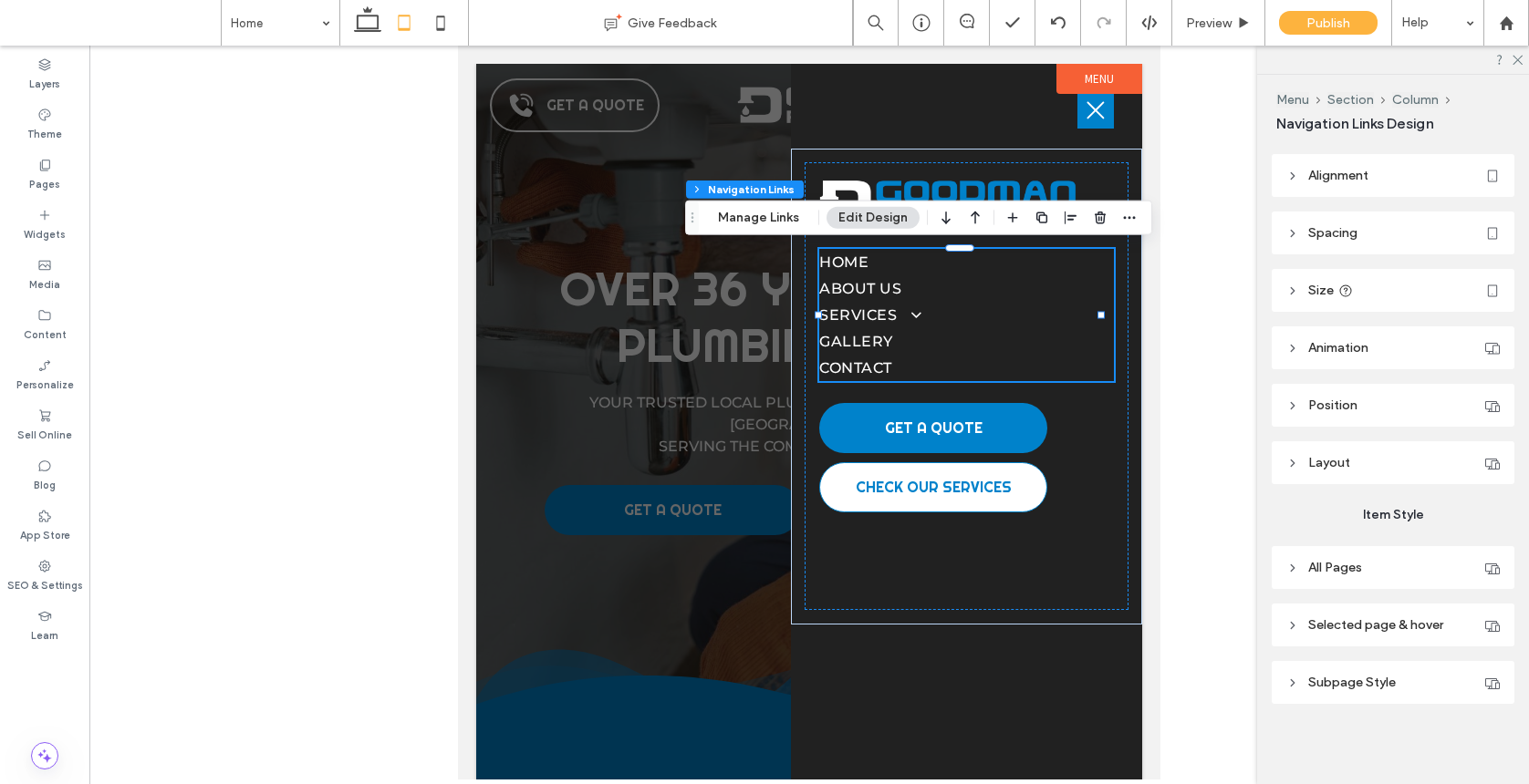
click at [1327, 675] on span "Subpage Style" at bounding box center [1352, 682] width 87 height 15
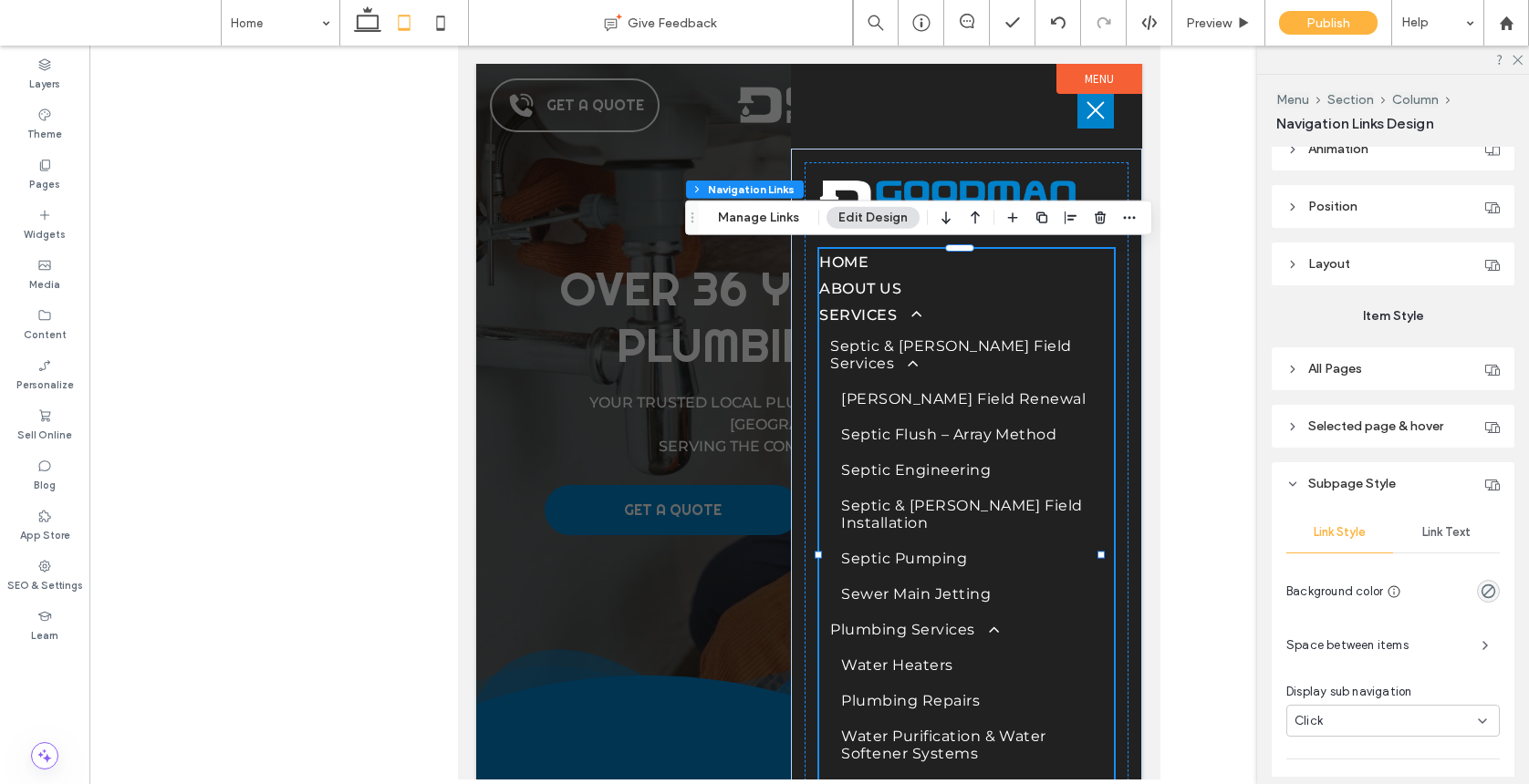
scroll to position [392, 0]
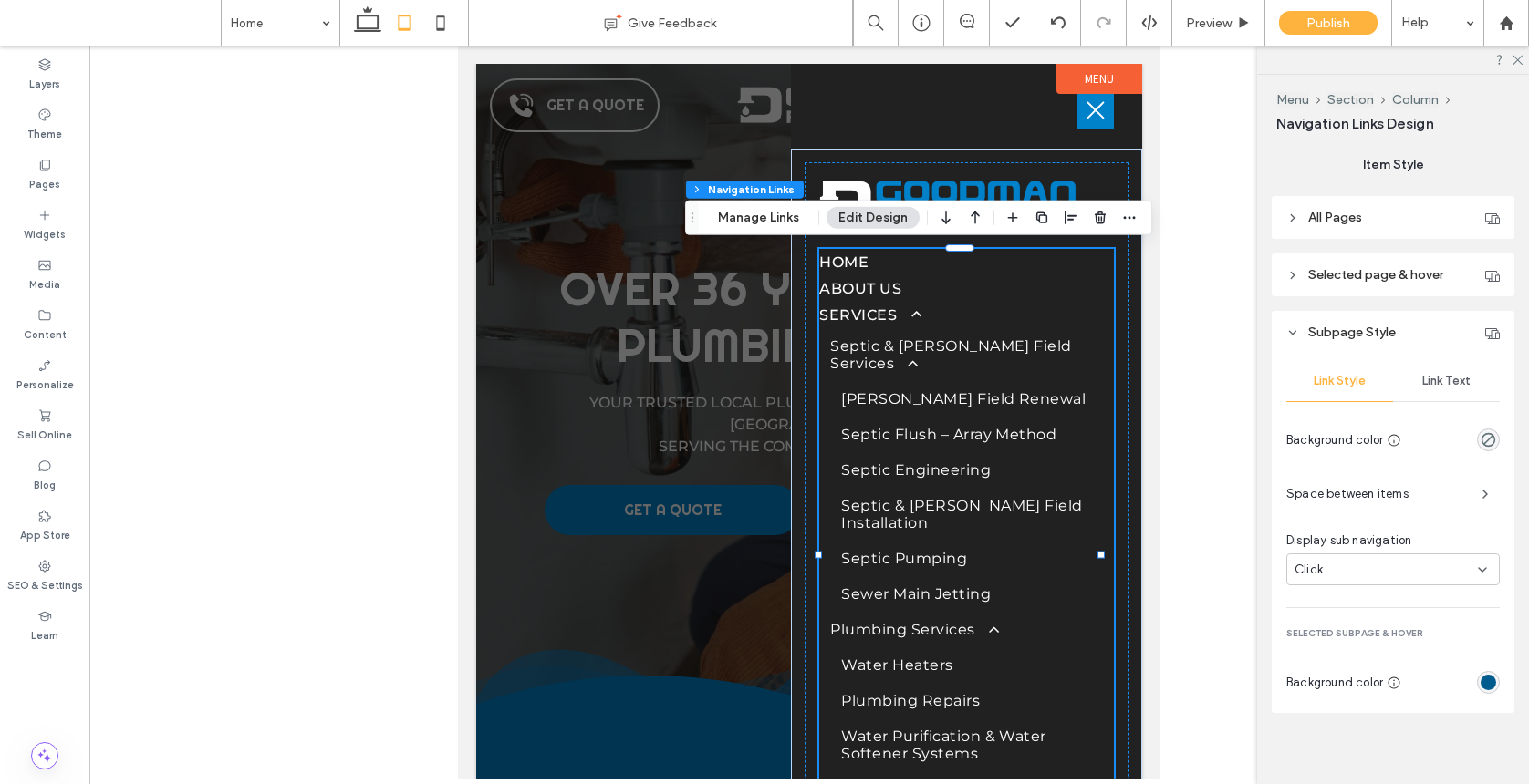
click at [1327, 381] on span "Link Text" at bounding box center [1446, 380] width 48 height 15
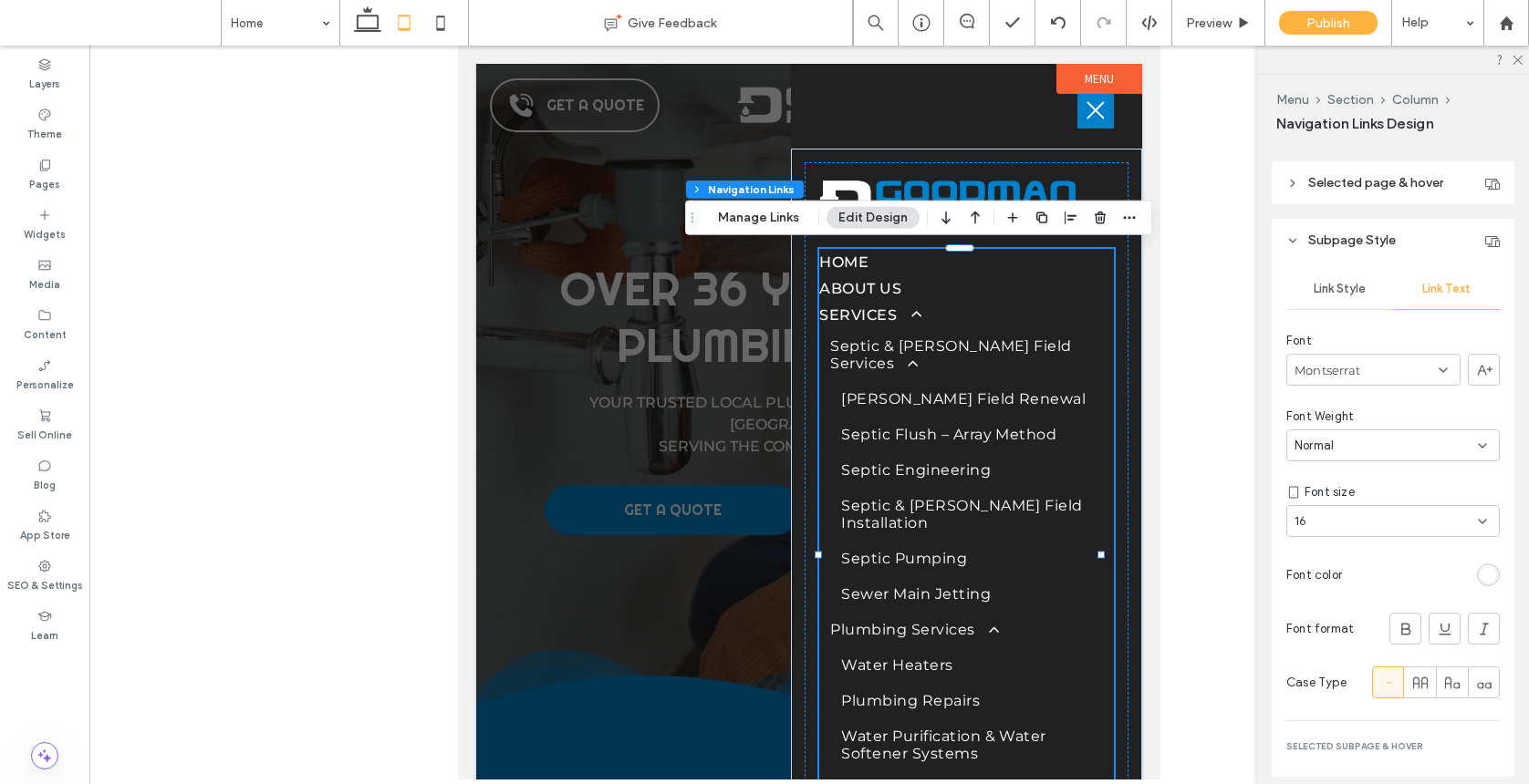
scroll to position [660, 0]
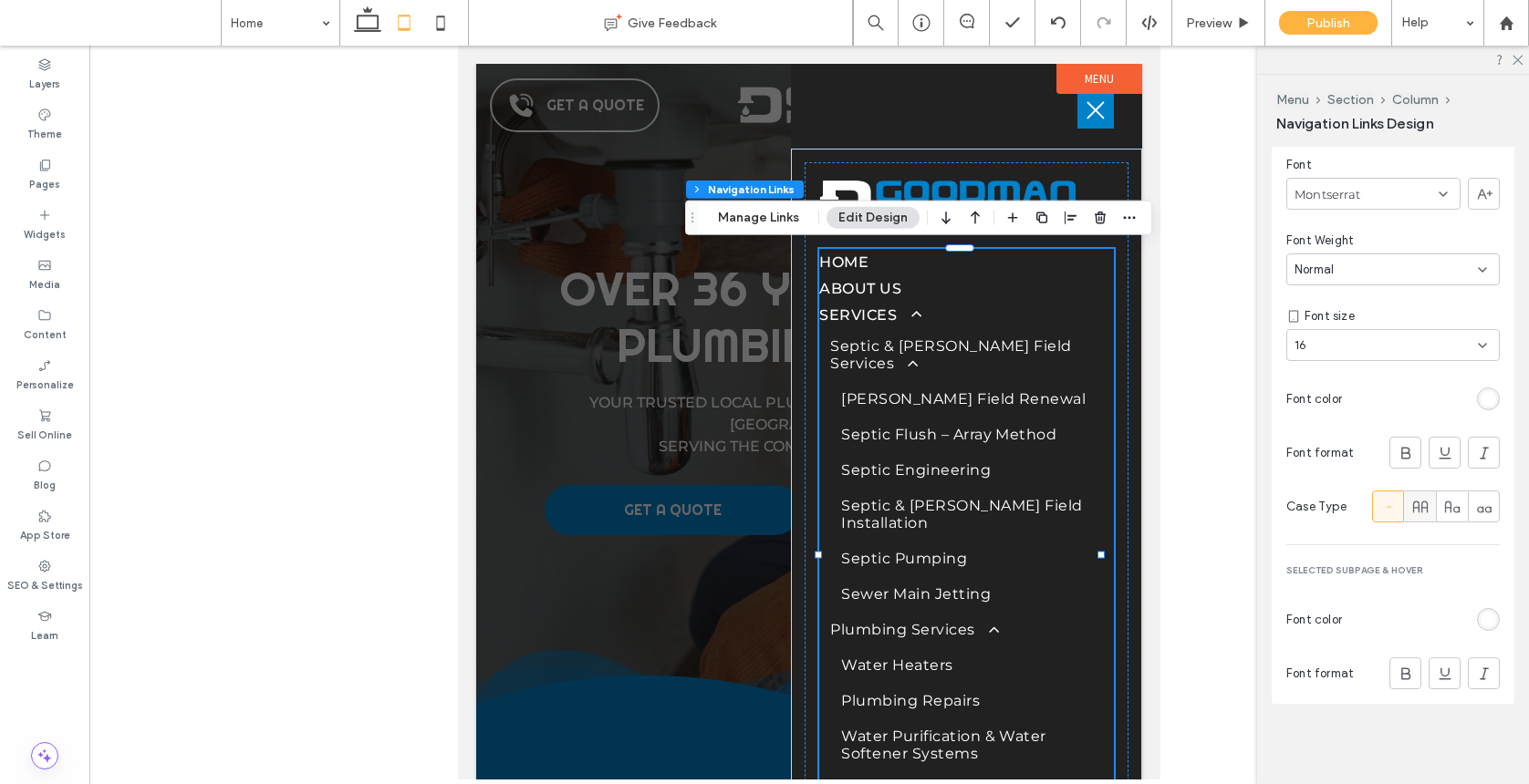
click at [1327, 508] on icon at bounding box center [1420, 506] width 18 height 18
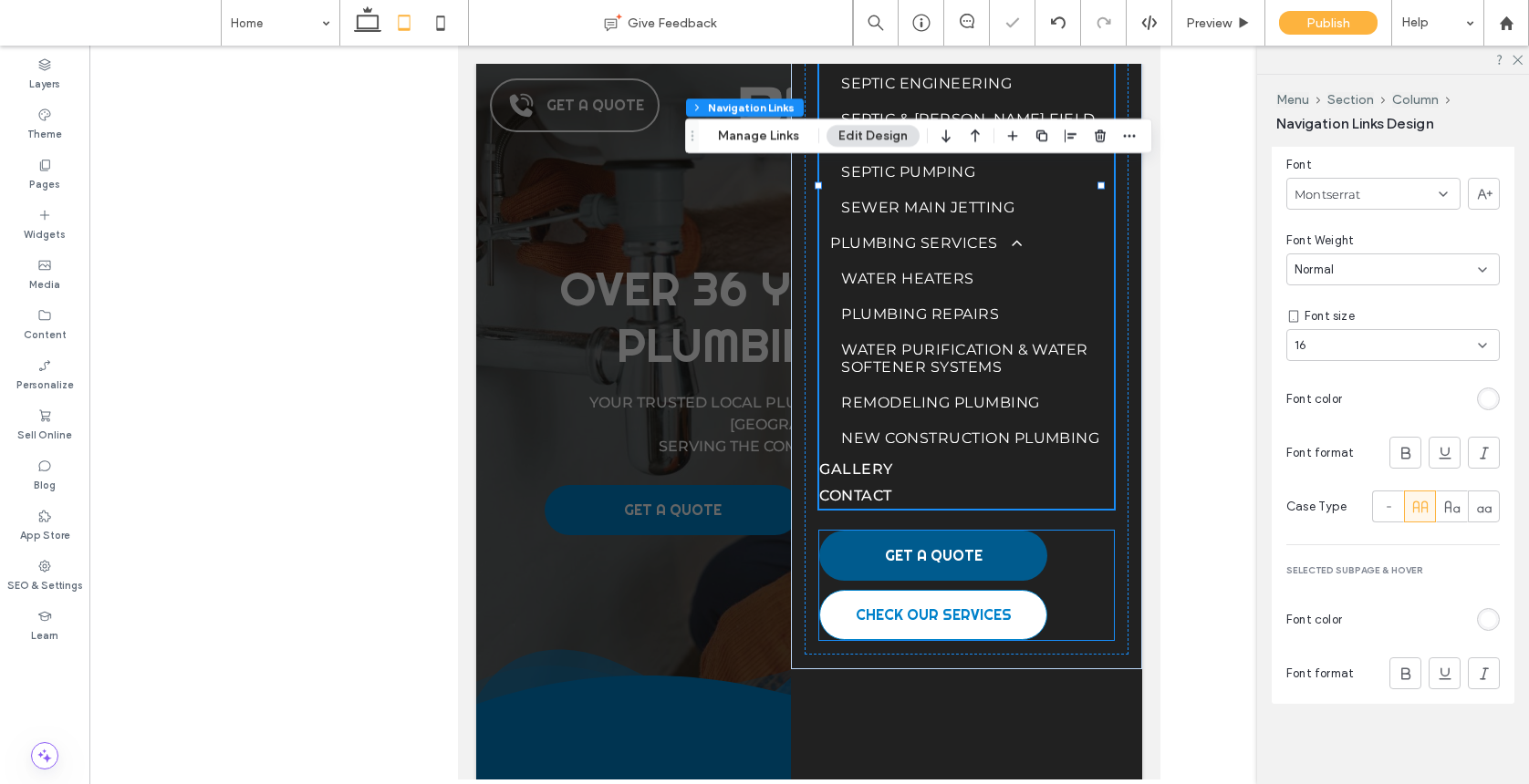
scroll to position [0, 0]
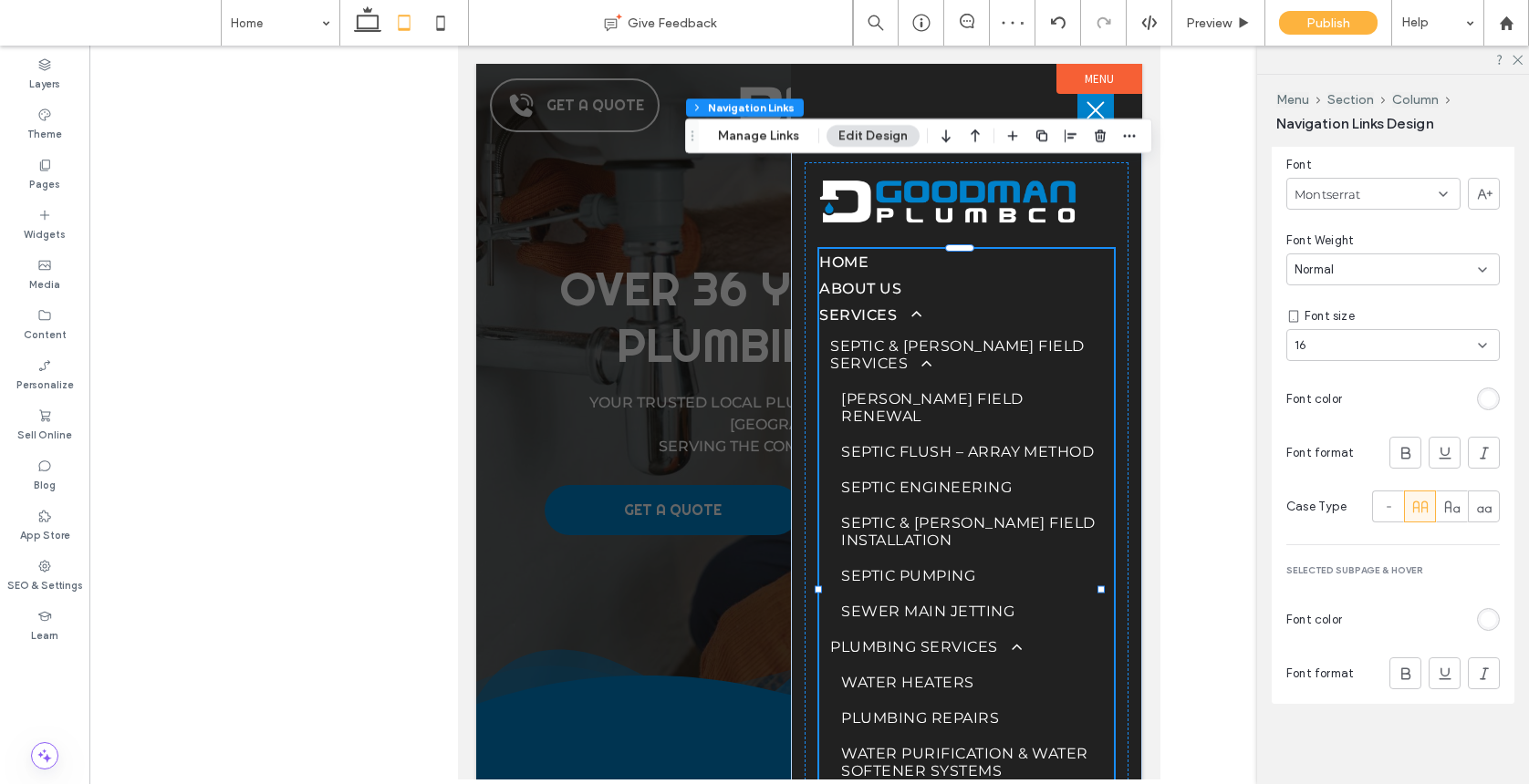
click at [739, 396] on div at bounding box center [810, 421] width 666 height 715
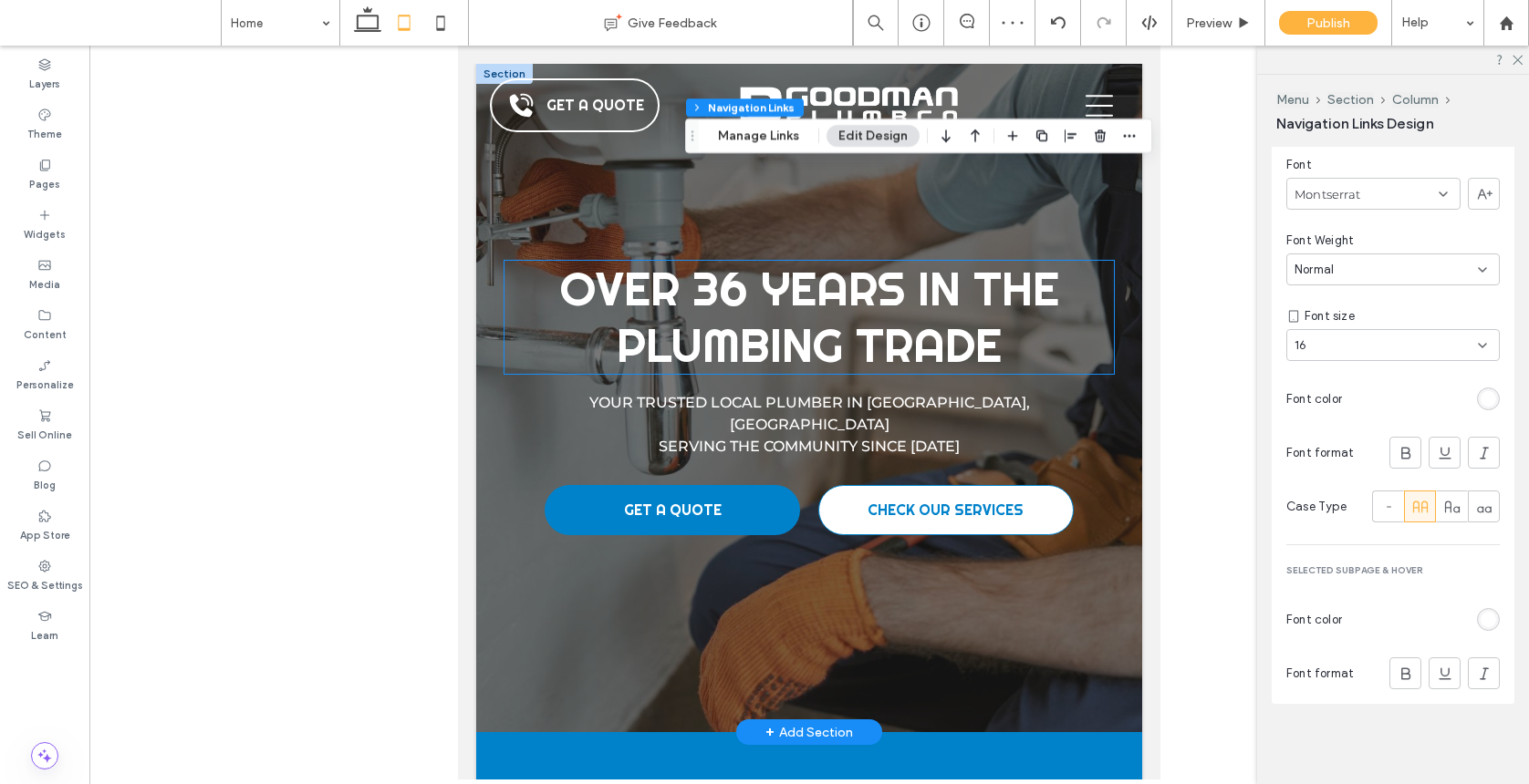
click at [726, 289] on span "Over 36 Years In The Plumbing Trade" at bounding box center [809, 317] width 499 height 116
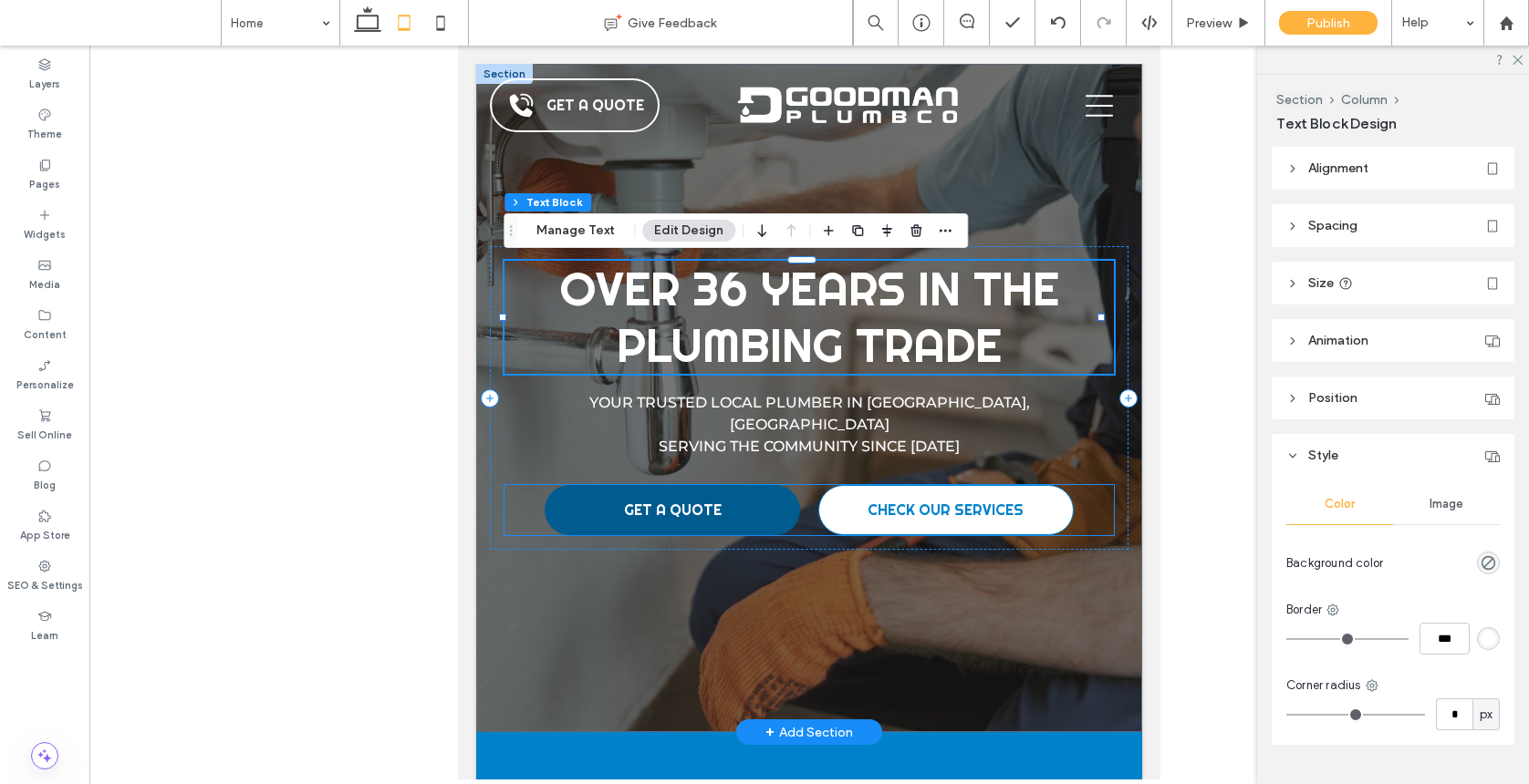
click at [756, 489] on link "GET A QUOTE" at bounding box center [672, 510] width 256 height 50
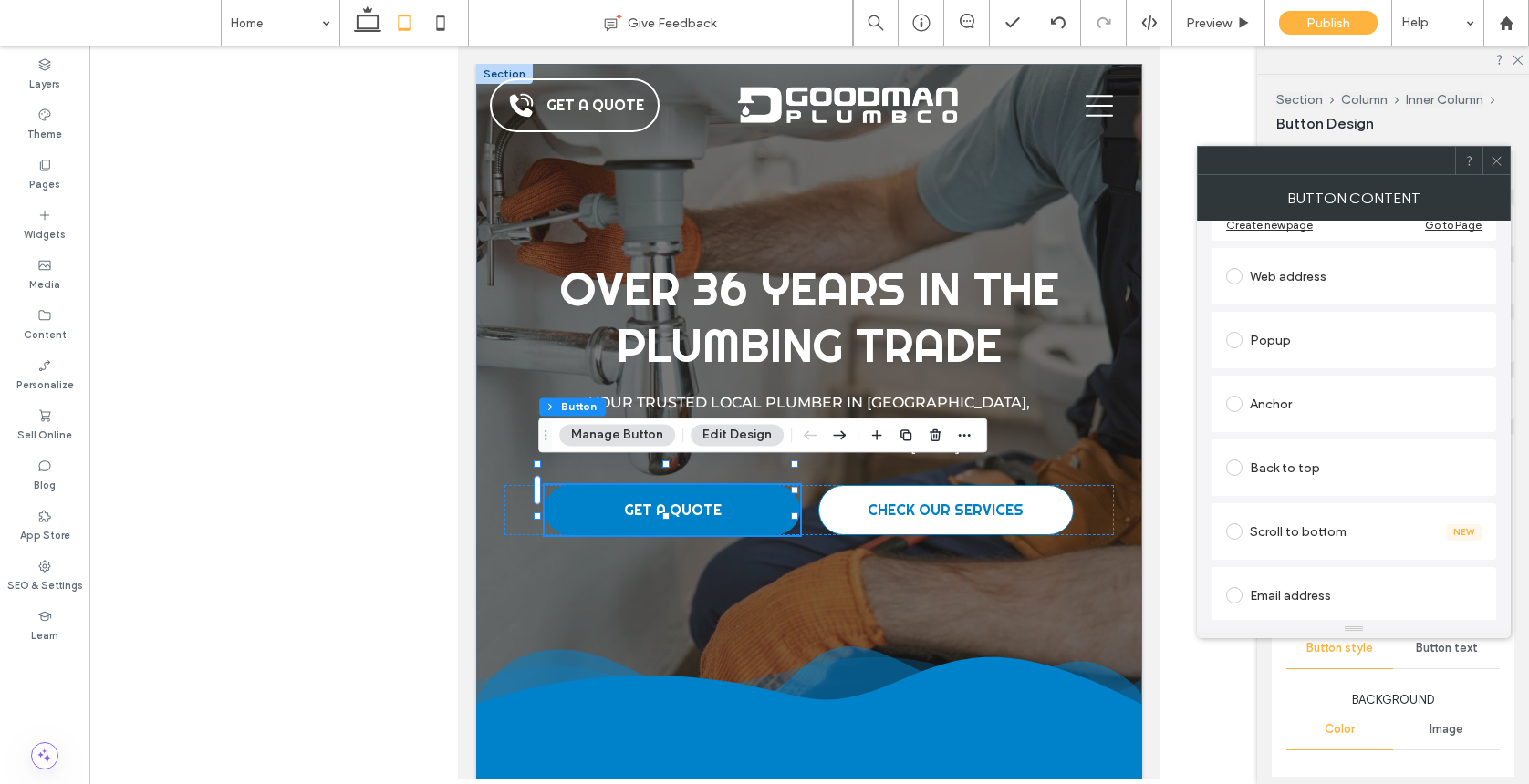
scroll to position [290, 0]
click at [1327, 166] on div at bounding box center [1354, 161] width 314 height 29
click at [1327, 161] on div at bounding box center [1496, 161] width 27 height 27
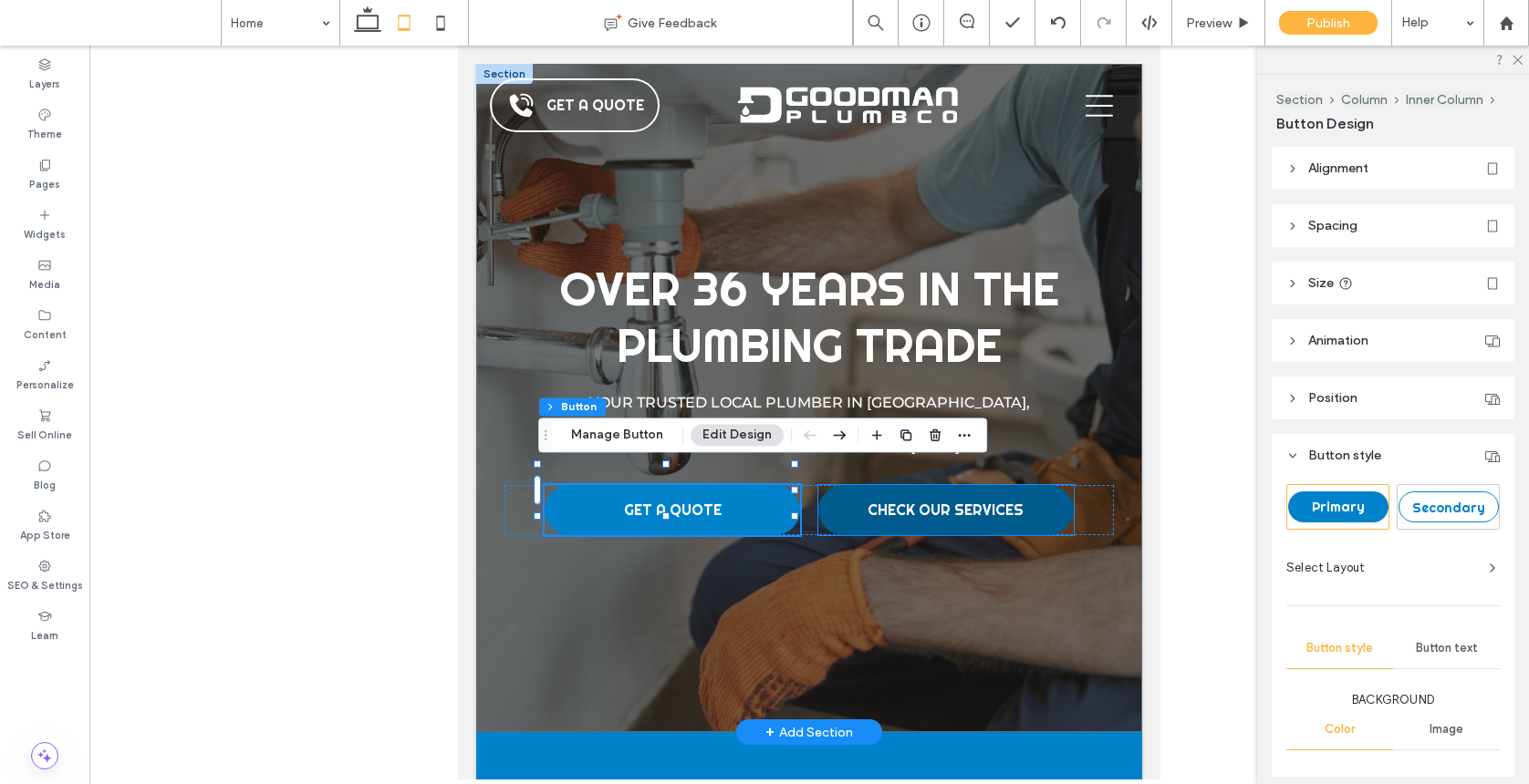
click at [959, 501] on link "CHECK OUR SERVICES" at bounding box center [946, 510] width 256 height 50
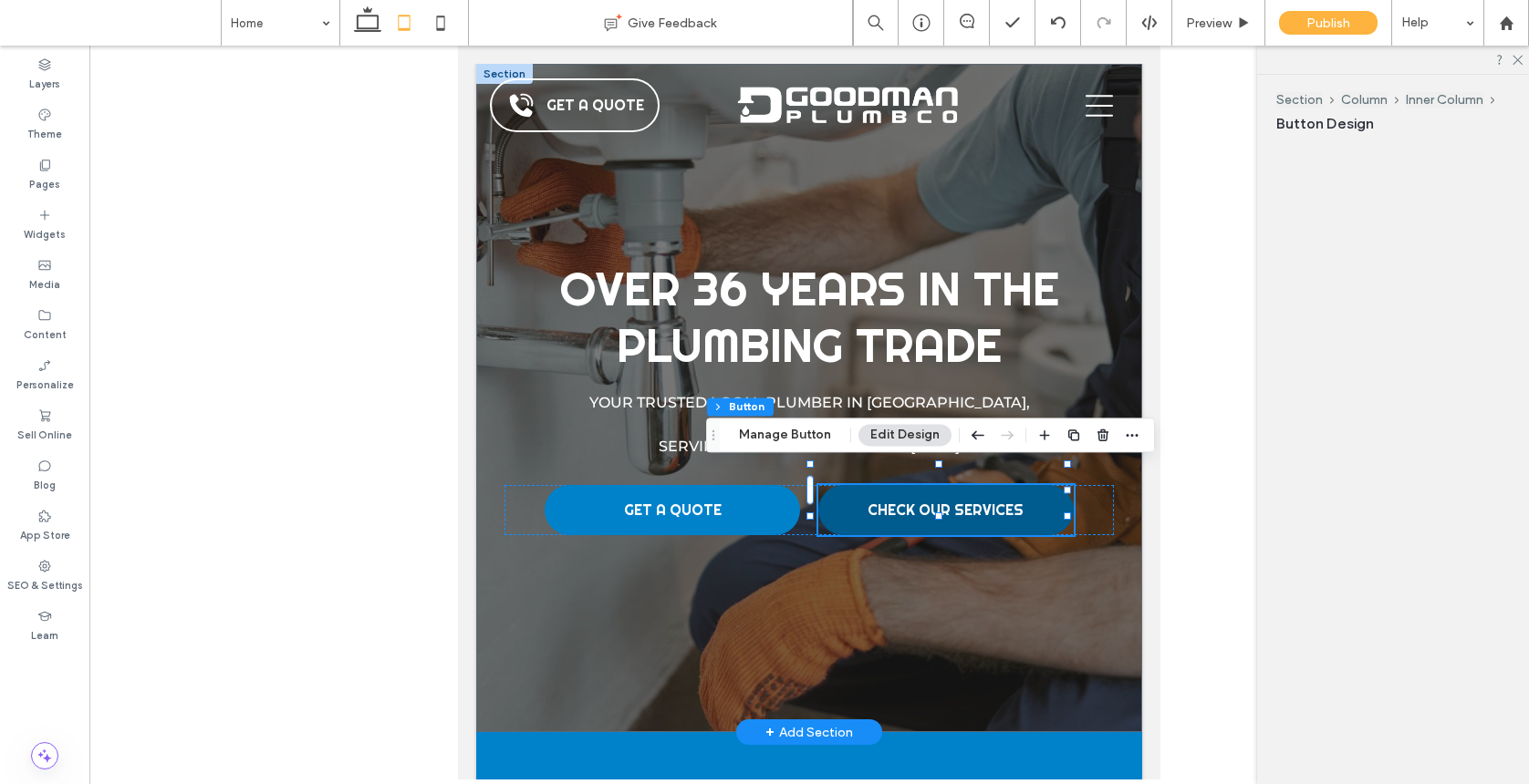
click at [959, 501] on div "CHECK OUR SERVICES" at bounding box center [946, 510] width 256 height 50
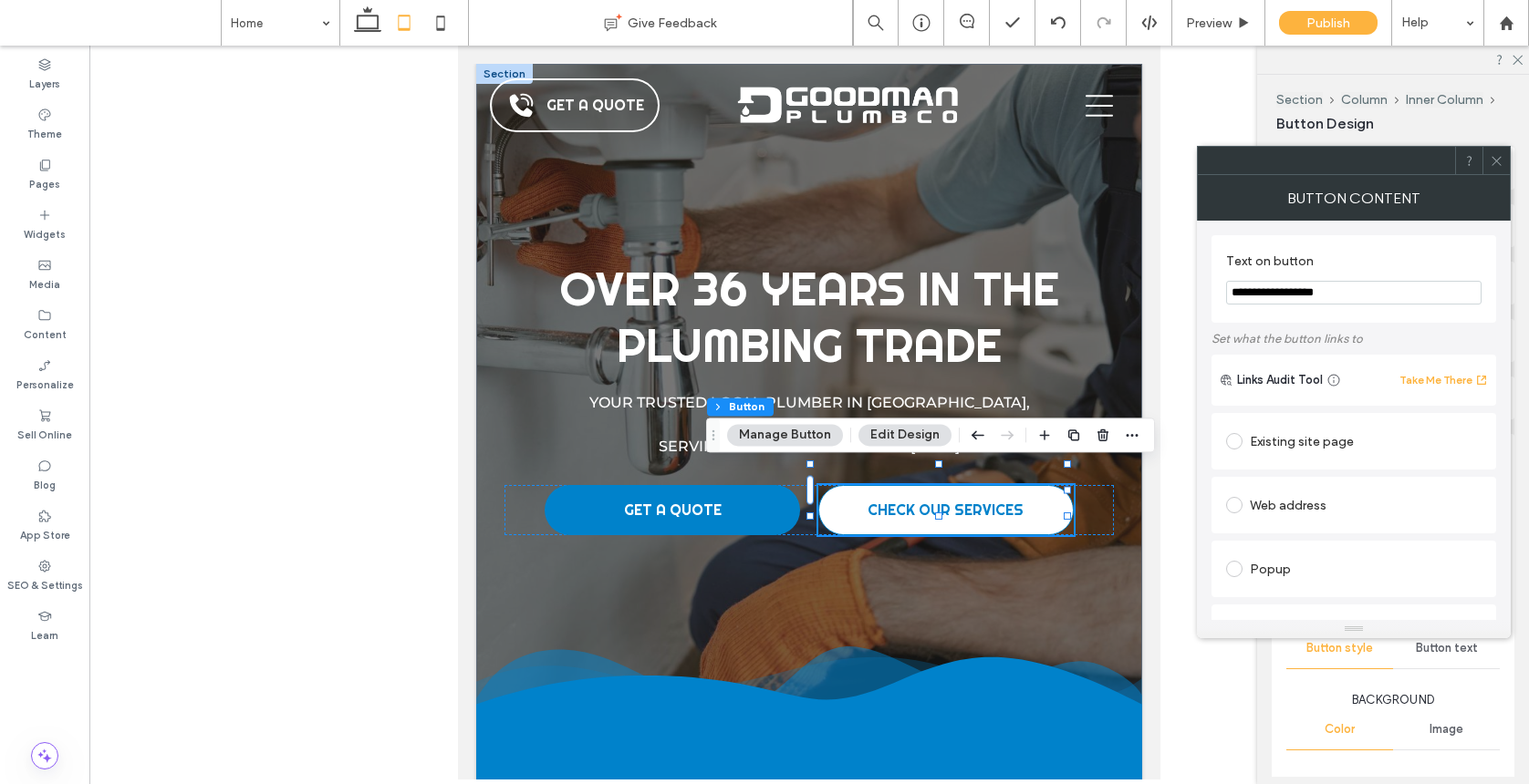
scroll to position [316, 0]
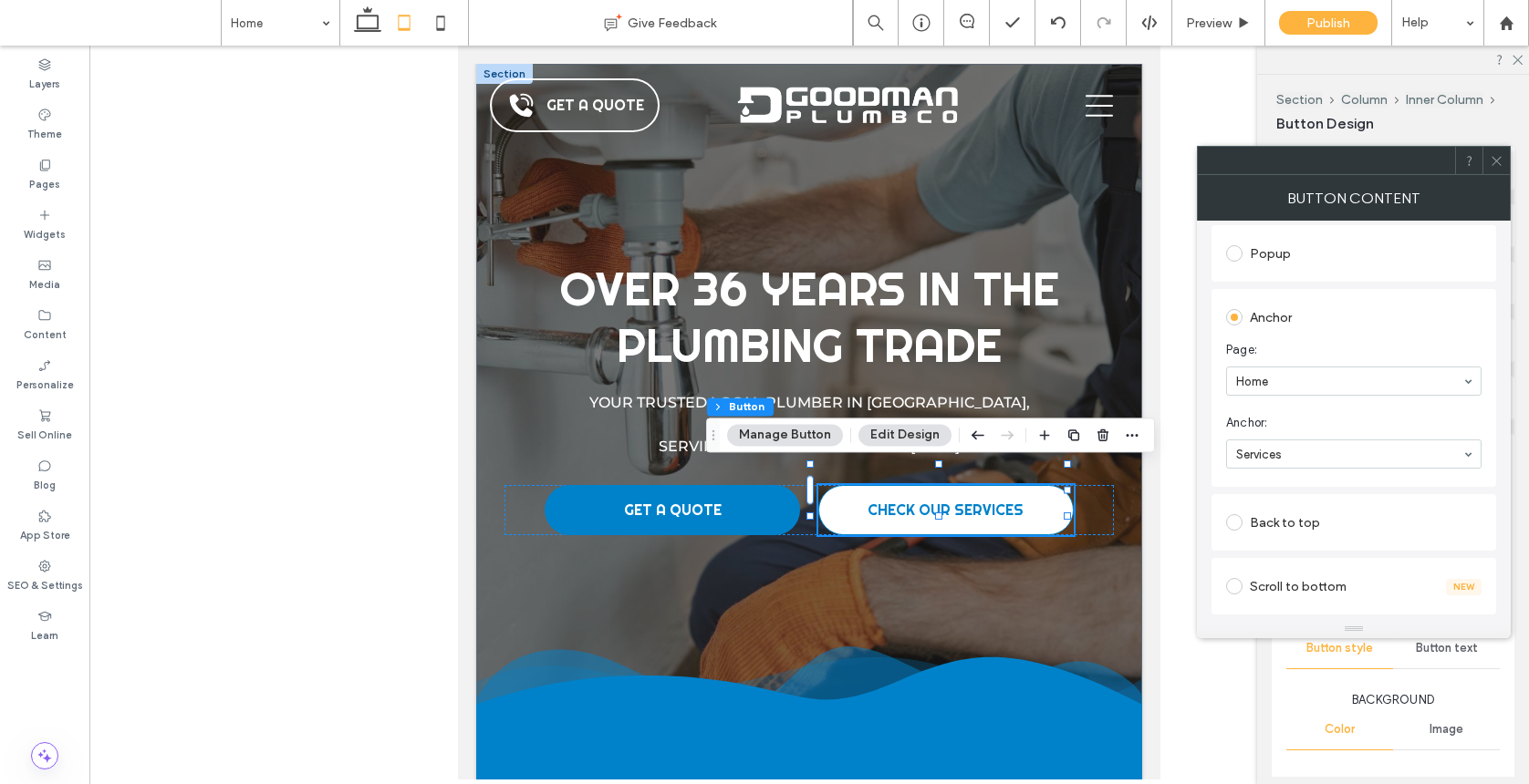
click at [1327, 159] on icon at bounding box center [1496, 161] width 14 height 14
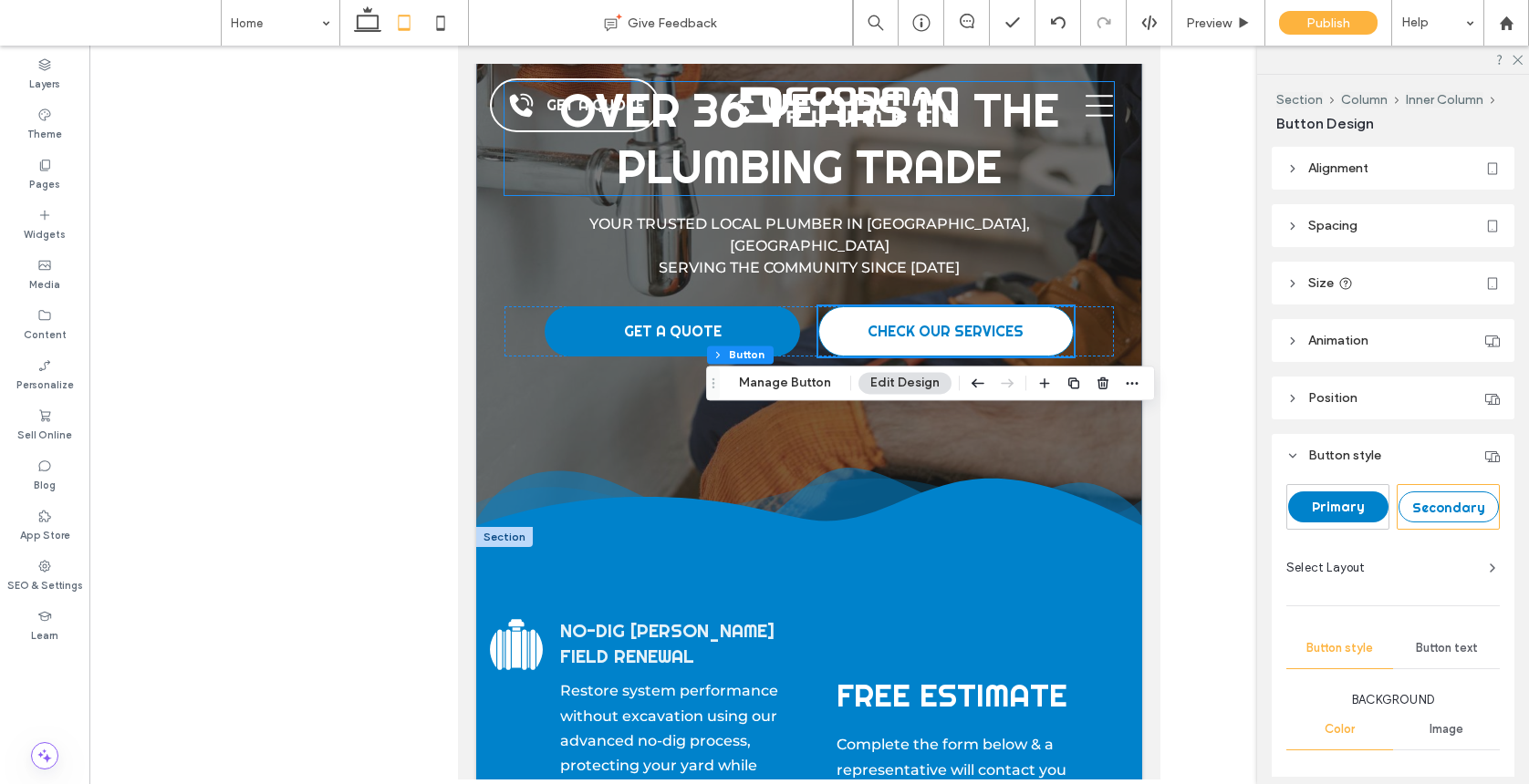
scroll to position [0, 0]
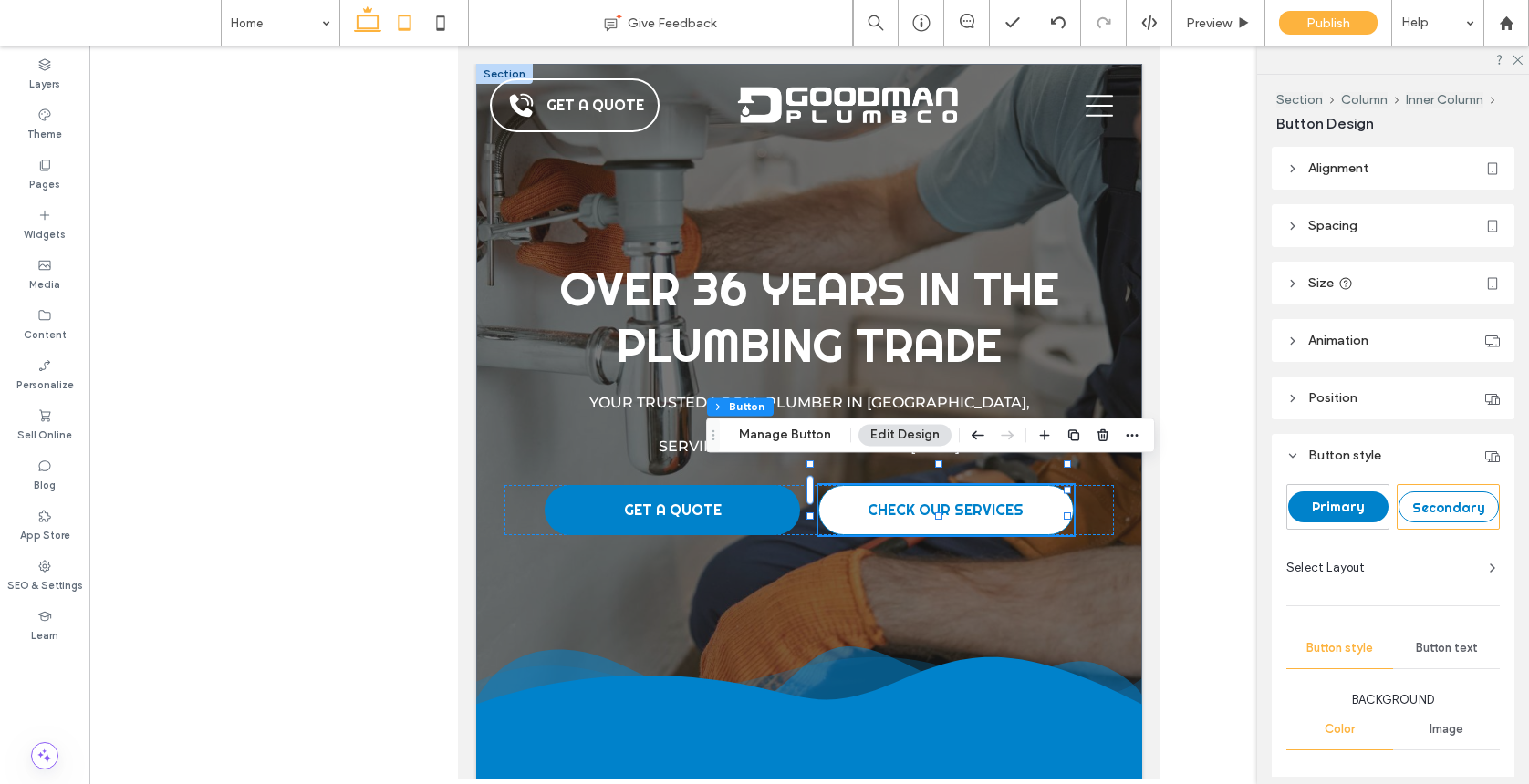
click at [365, 23] on icon at bounding box center [368, 23] width 37 height 37
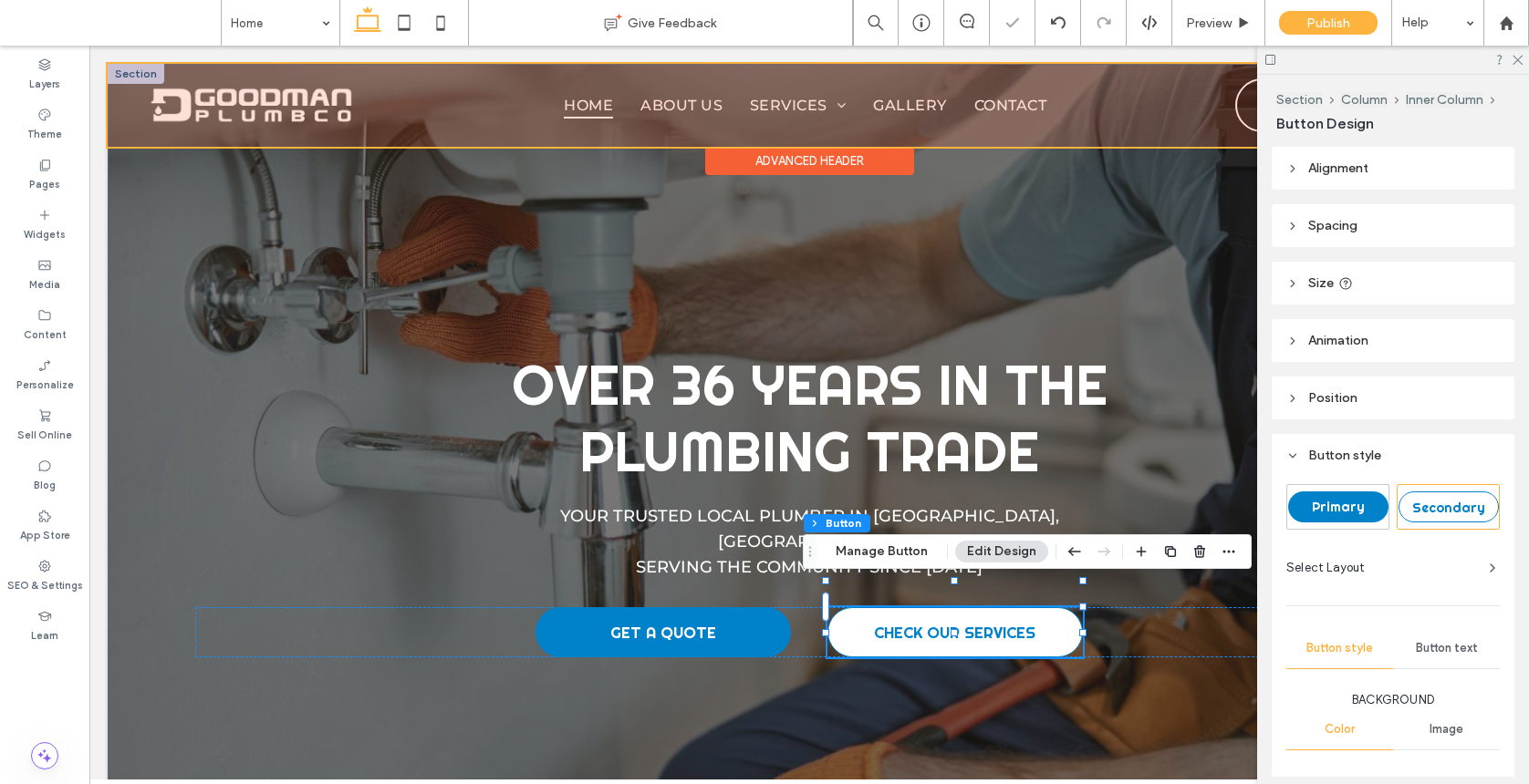
click at [764, 98] on div at bounding box center [809, 106] width 1403 height 83
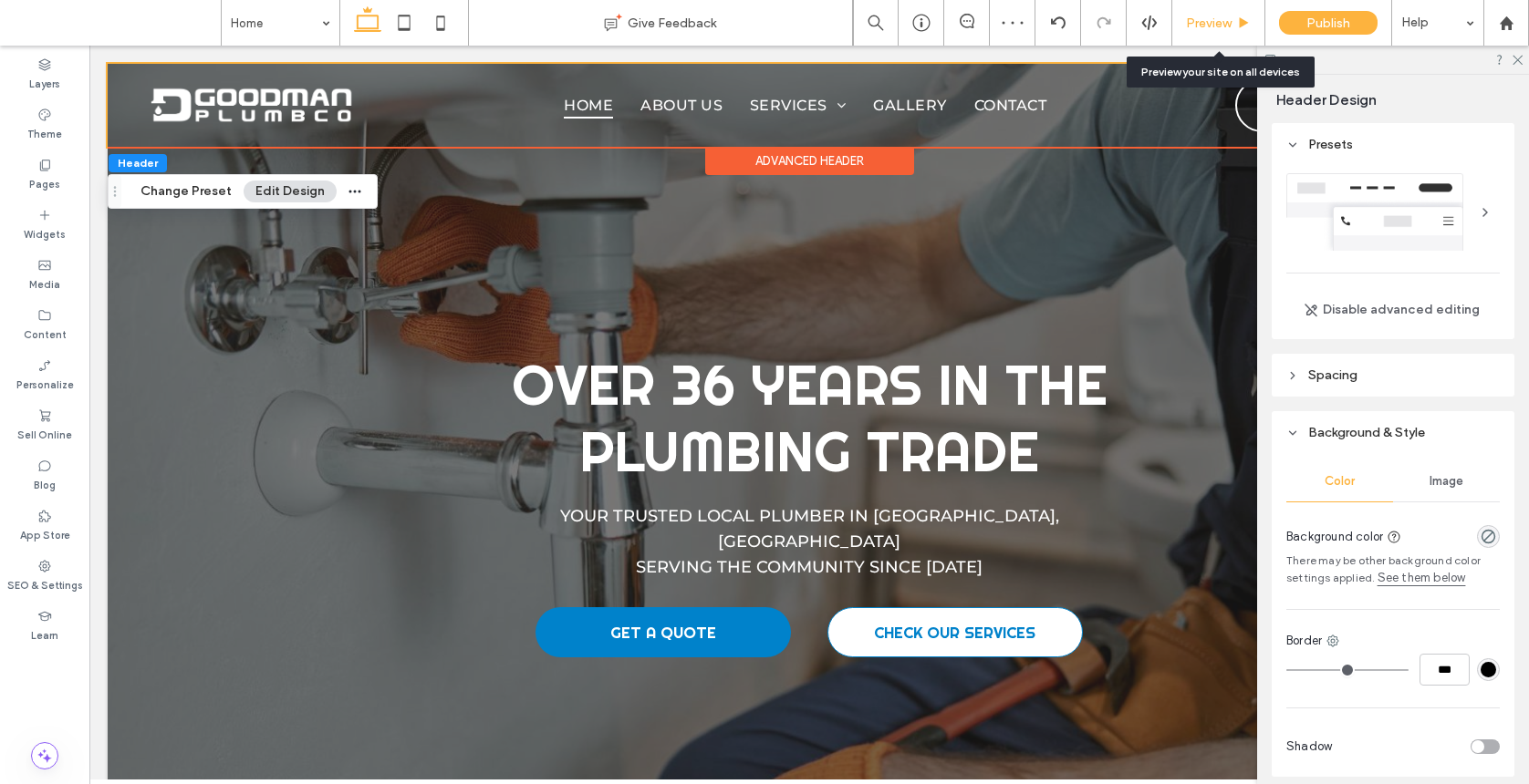
click at [1238, 27] on div "Preview" at bounding box center [1217, 23] width 92 height 15
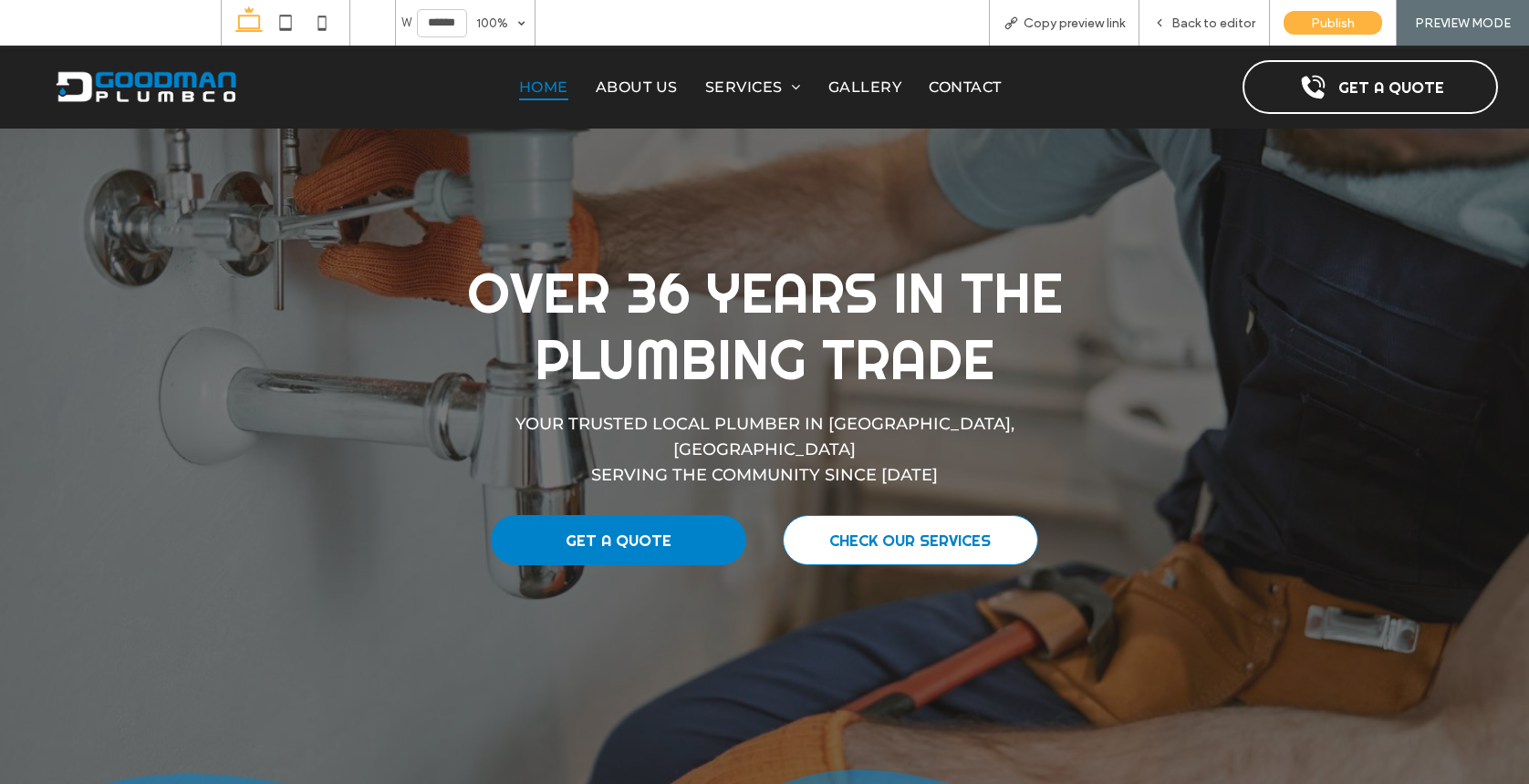
scroll to position [312, 0]
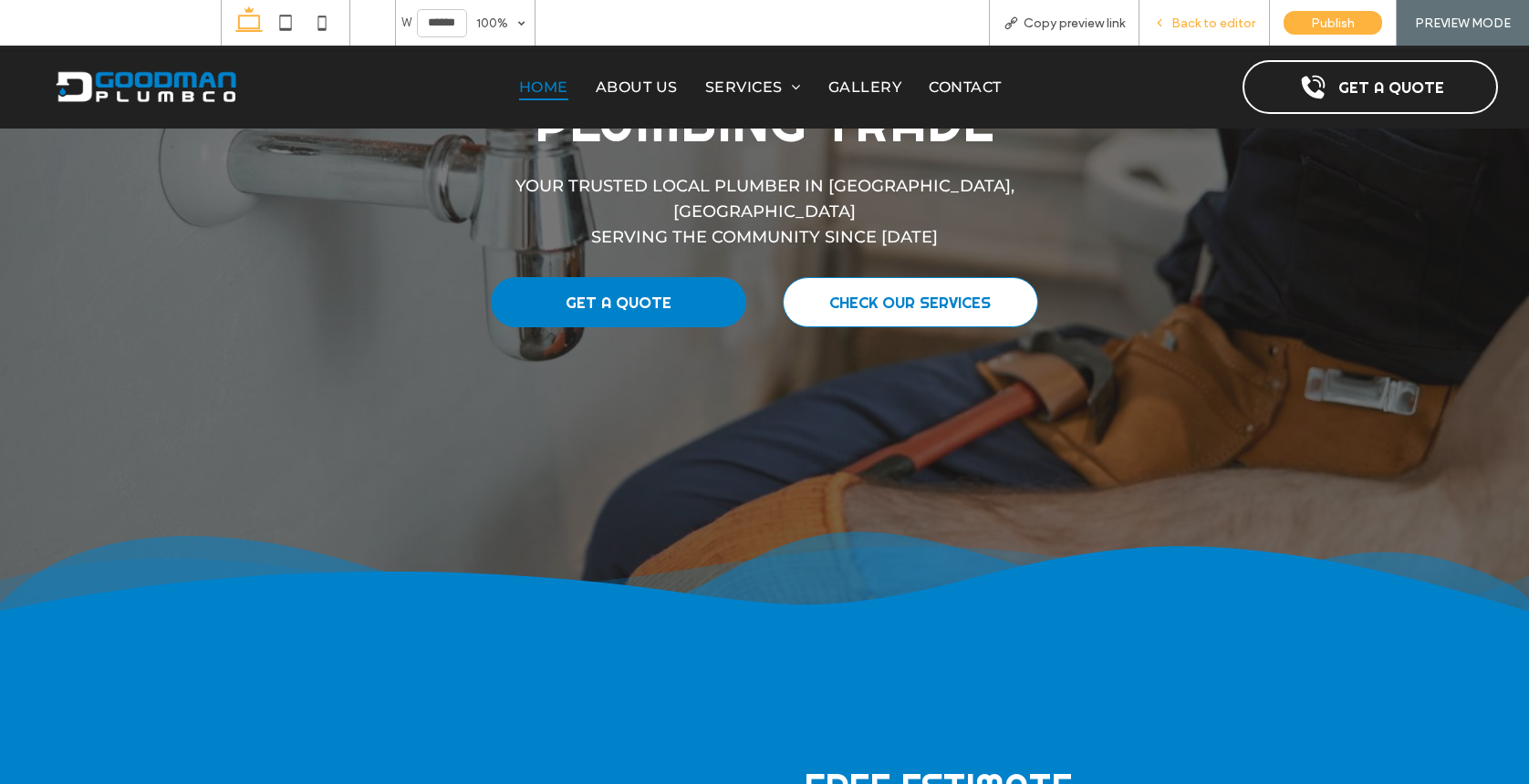
click at [1185, 25] on span "Back to editor" at bounding box center [1212, 23] width 84 height 15
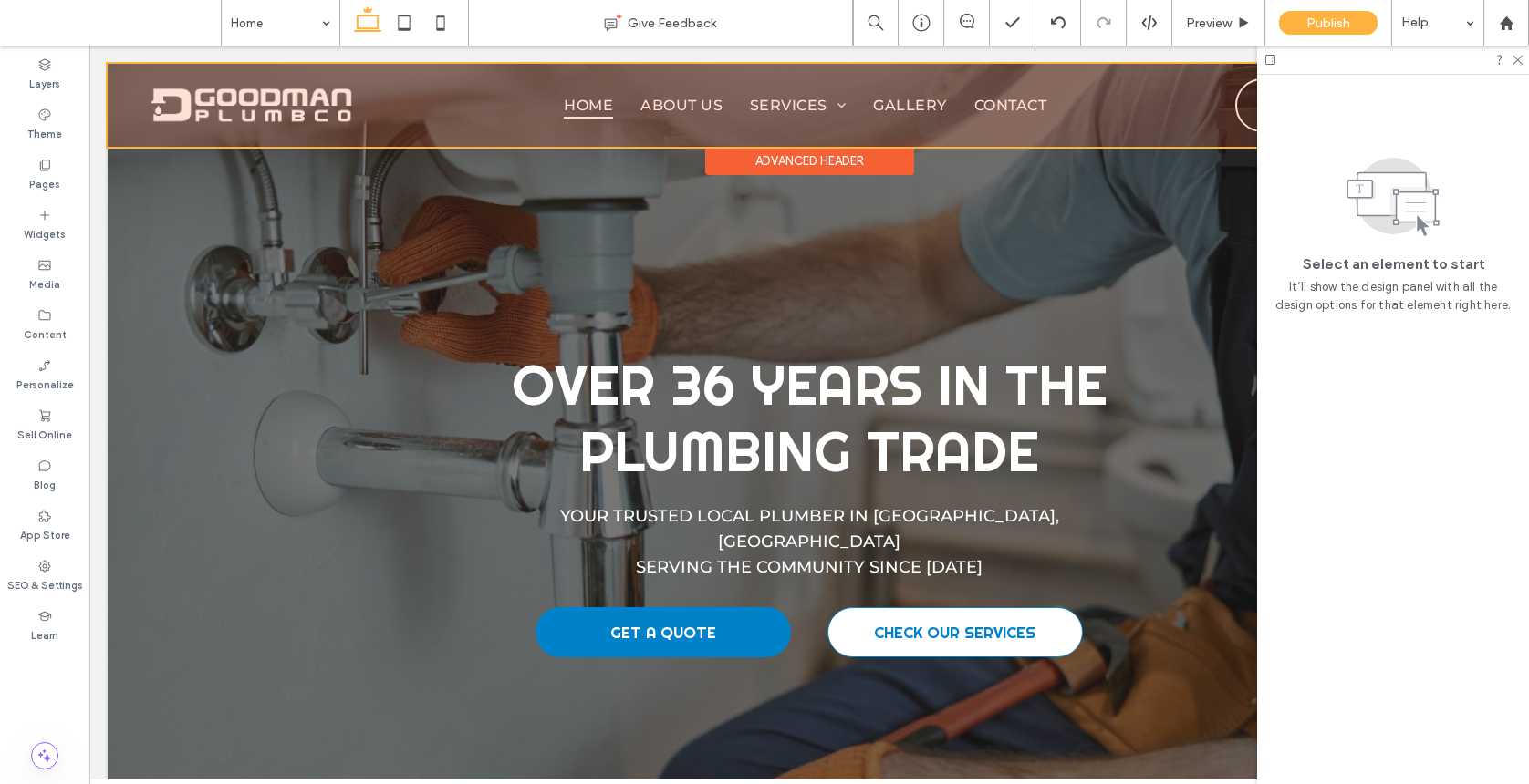
click at [847, 105] on div at bounding box center [809, 106] width 1403 height 83
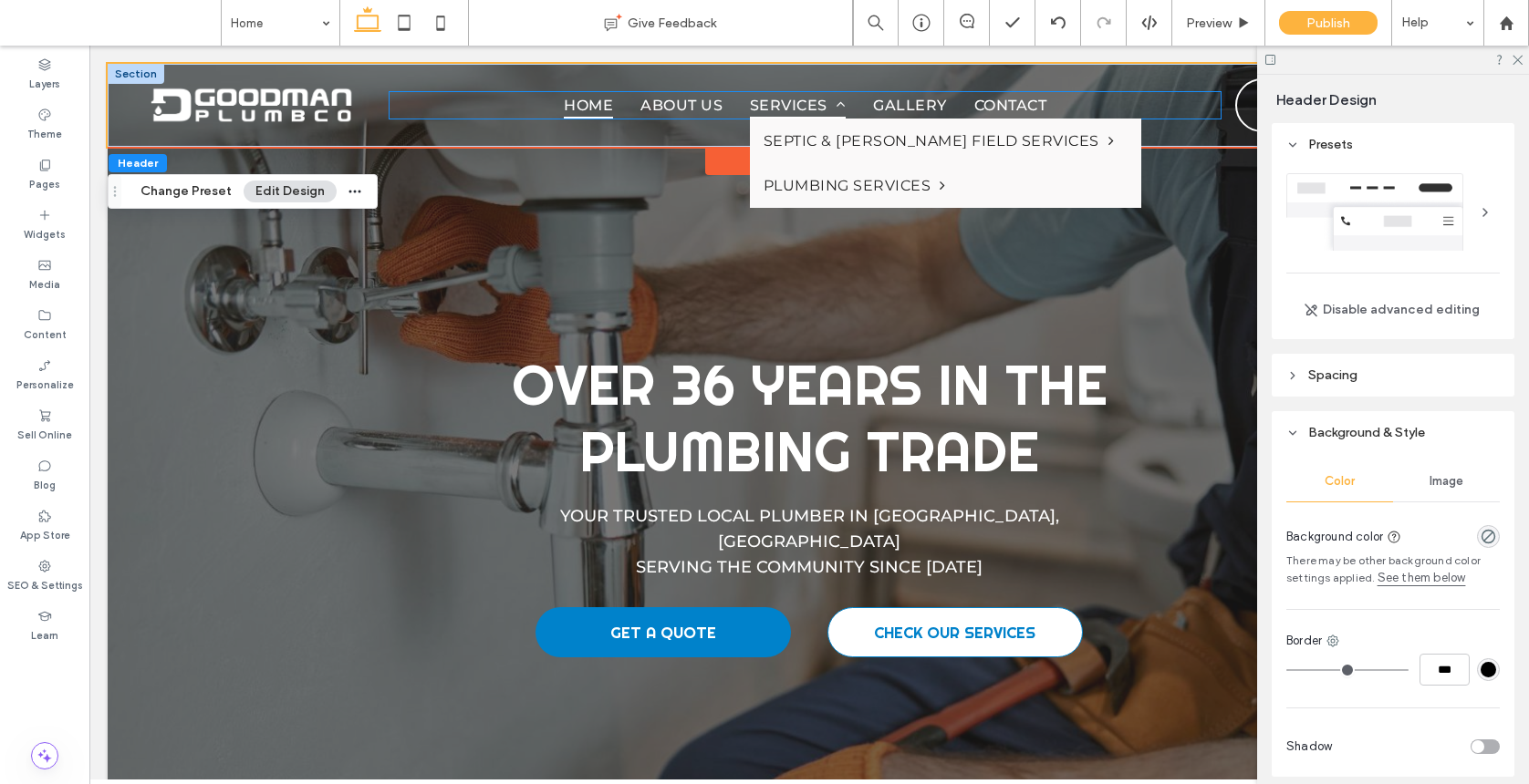
click at [847, 97] on link "Services" at bounding box center [797, 105] width 123 height 26
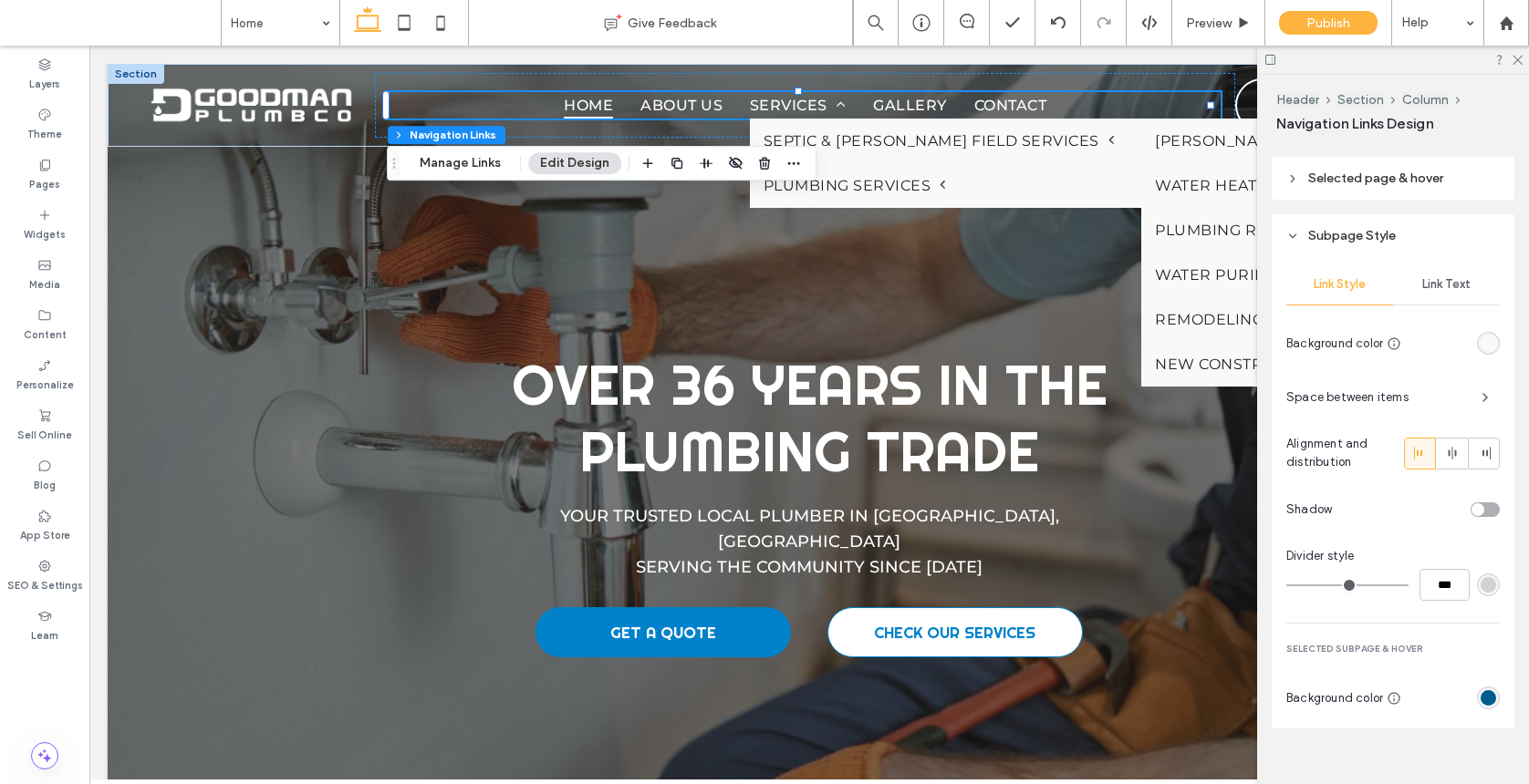
scroll to position [456, 0]
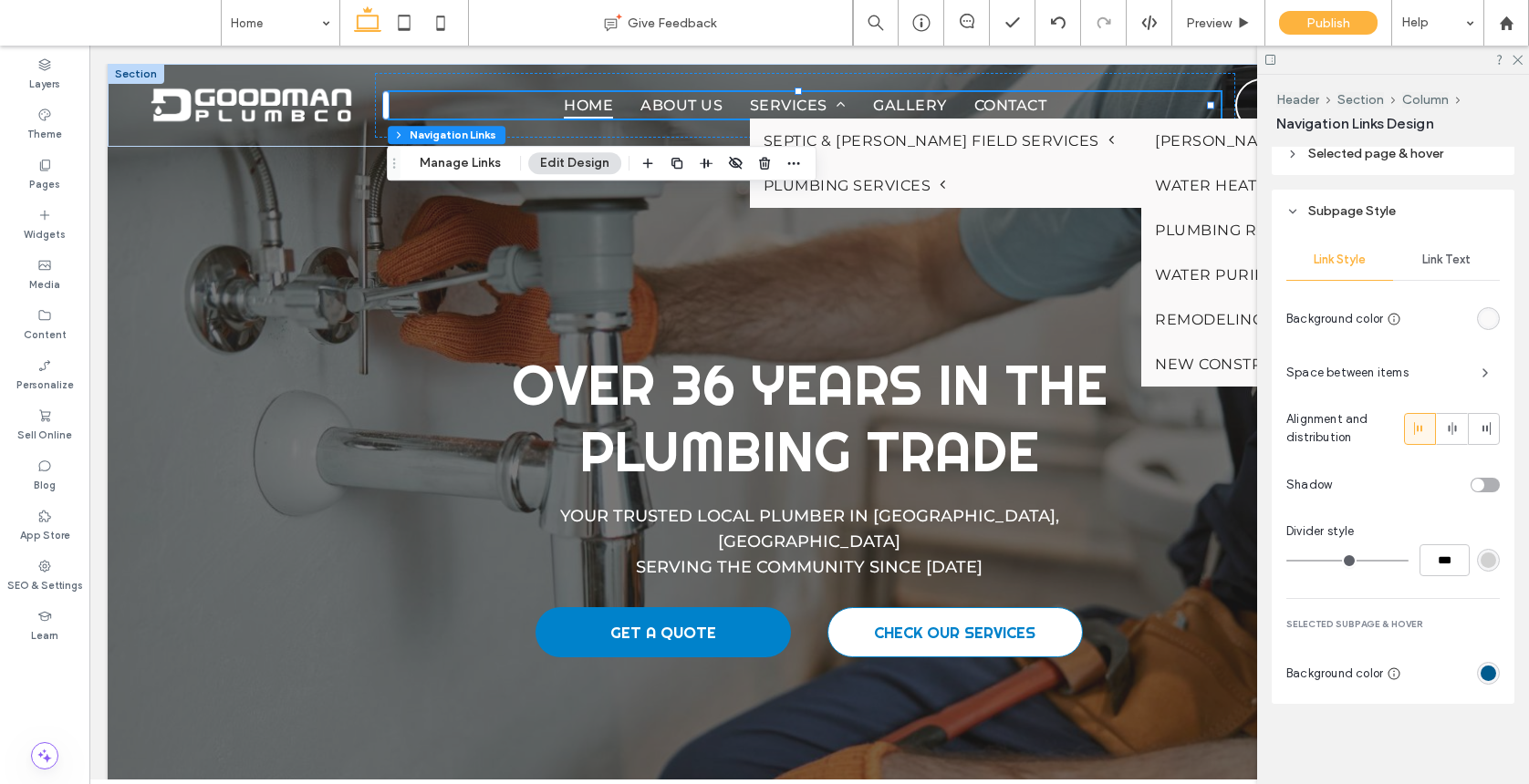
click at [1327, 317] on div "rgb(250, 249, 249)" at bounding box center [1488, 318] width 15 height 15
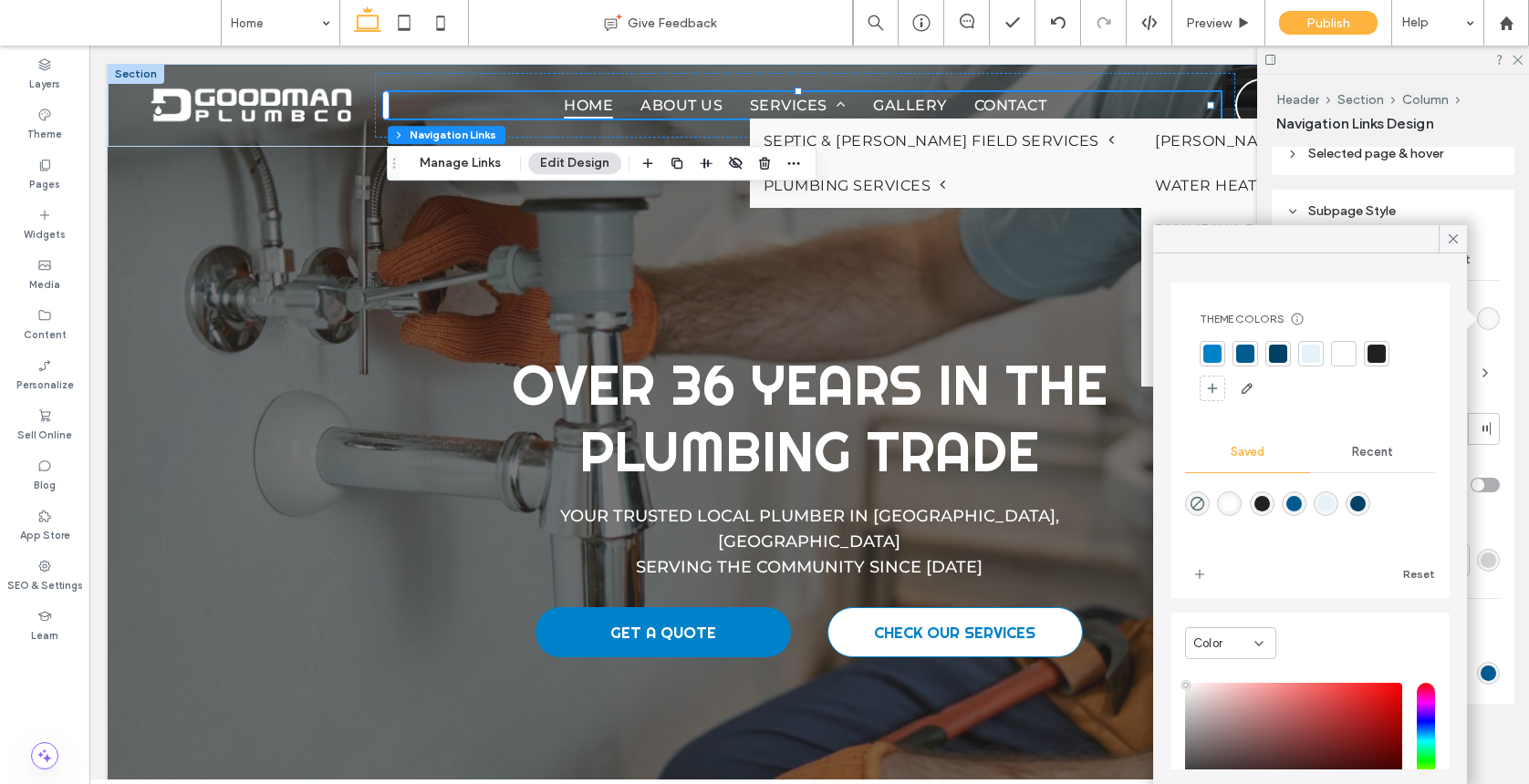
click at [1282, 353] on div at bounding box center [1277, 353] width 18 height 18
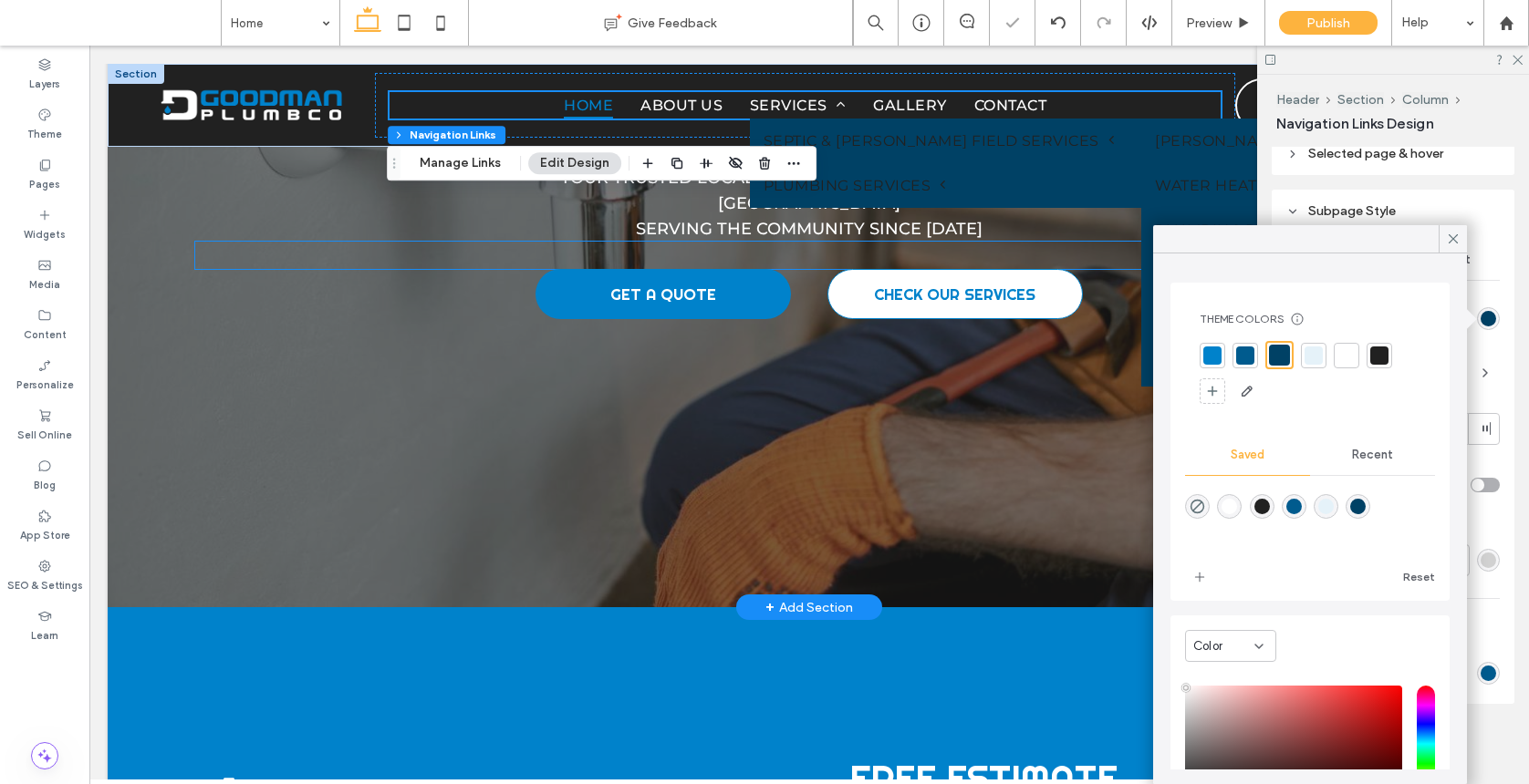
scroll to position [350, 0]
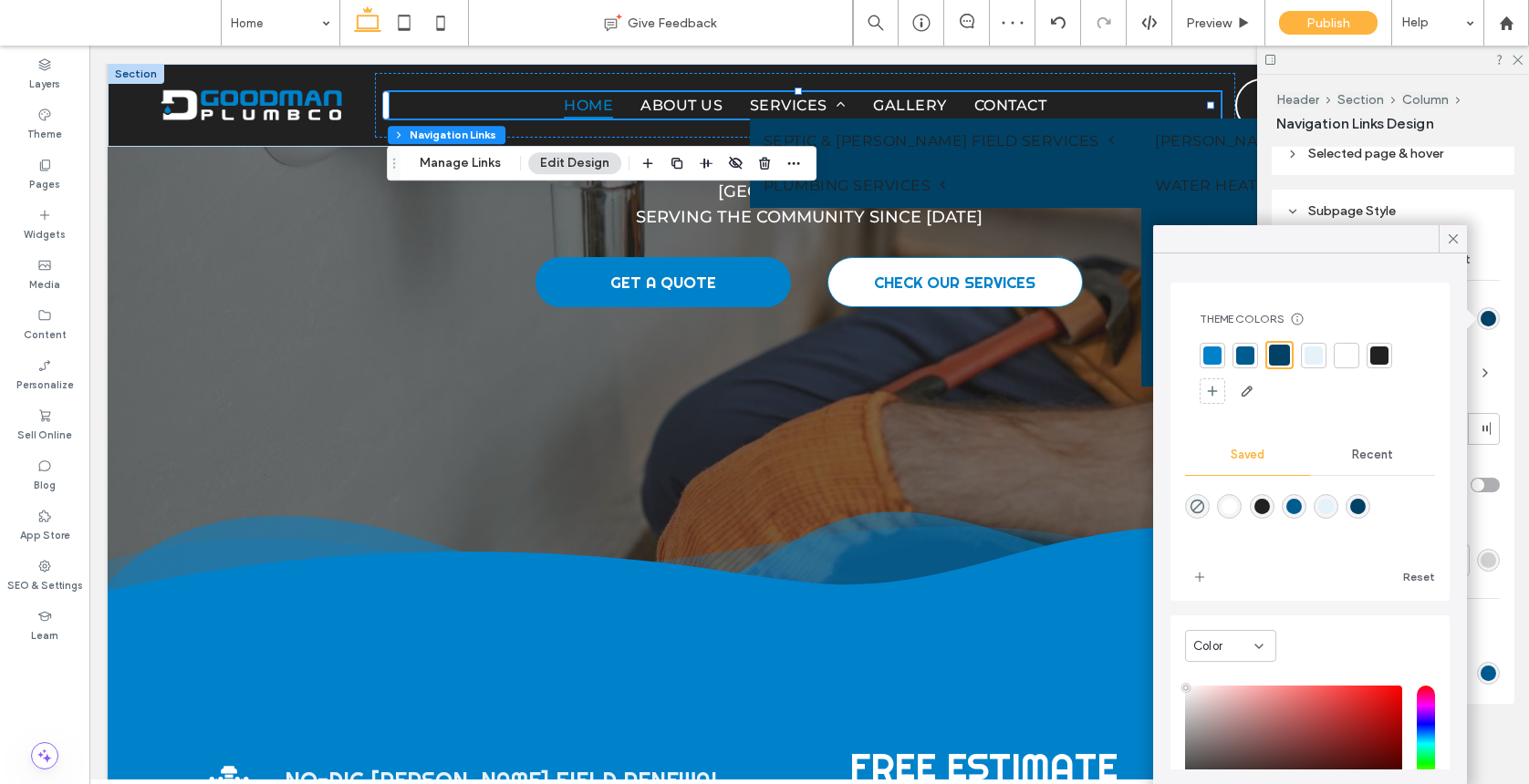
click at [1327, 351] on div at bounding box center [1379, 355] width 18 height 18
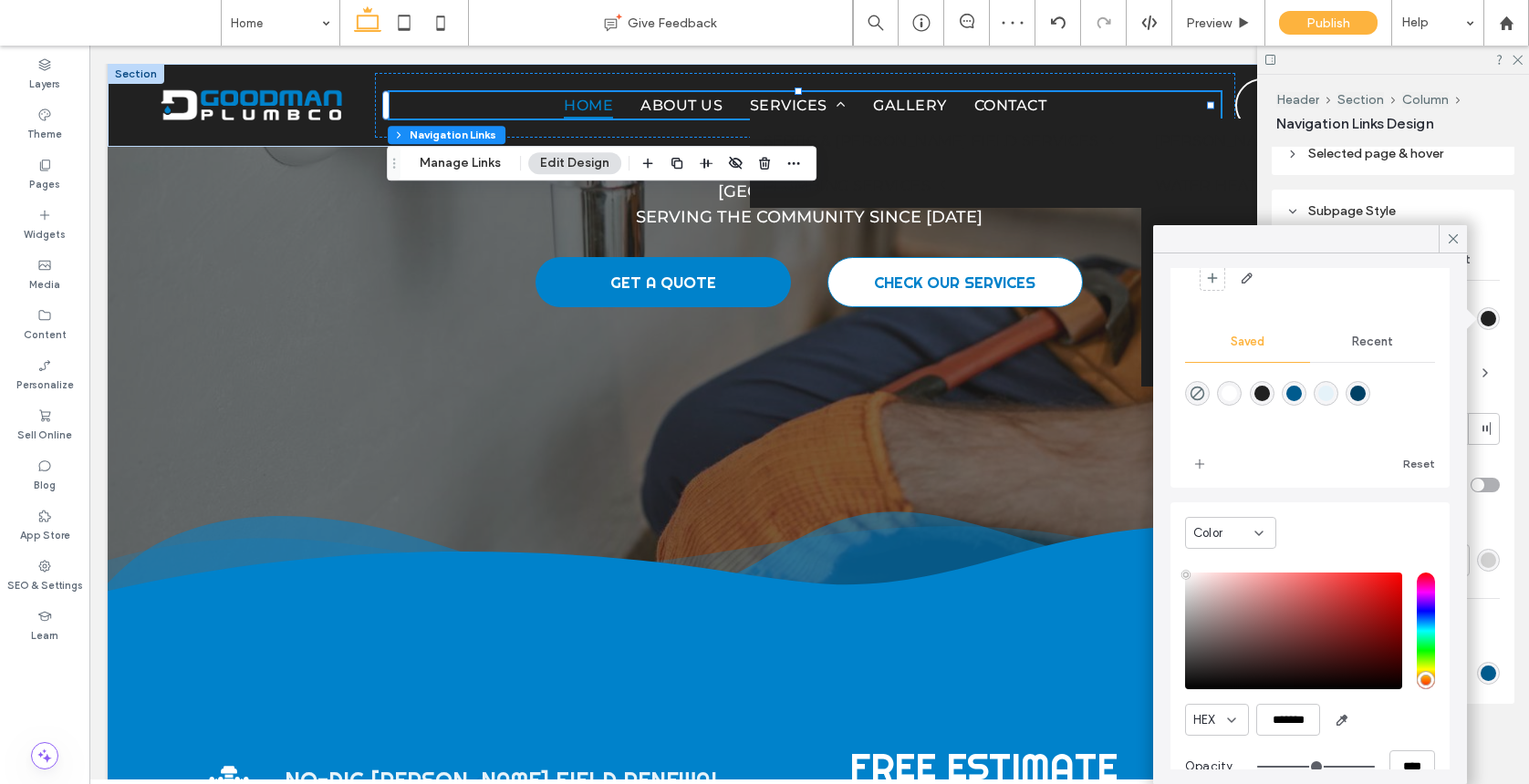
scroll to position [149, 0]
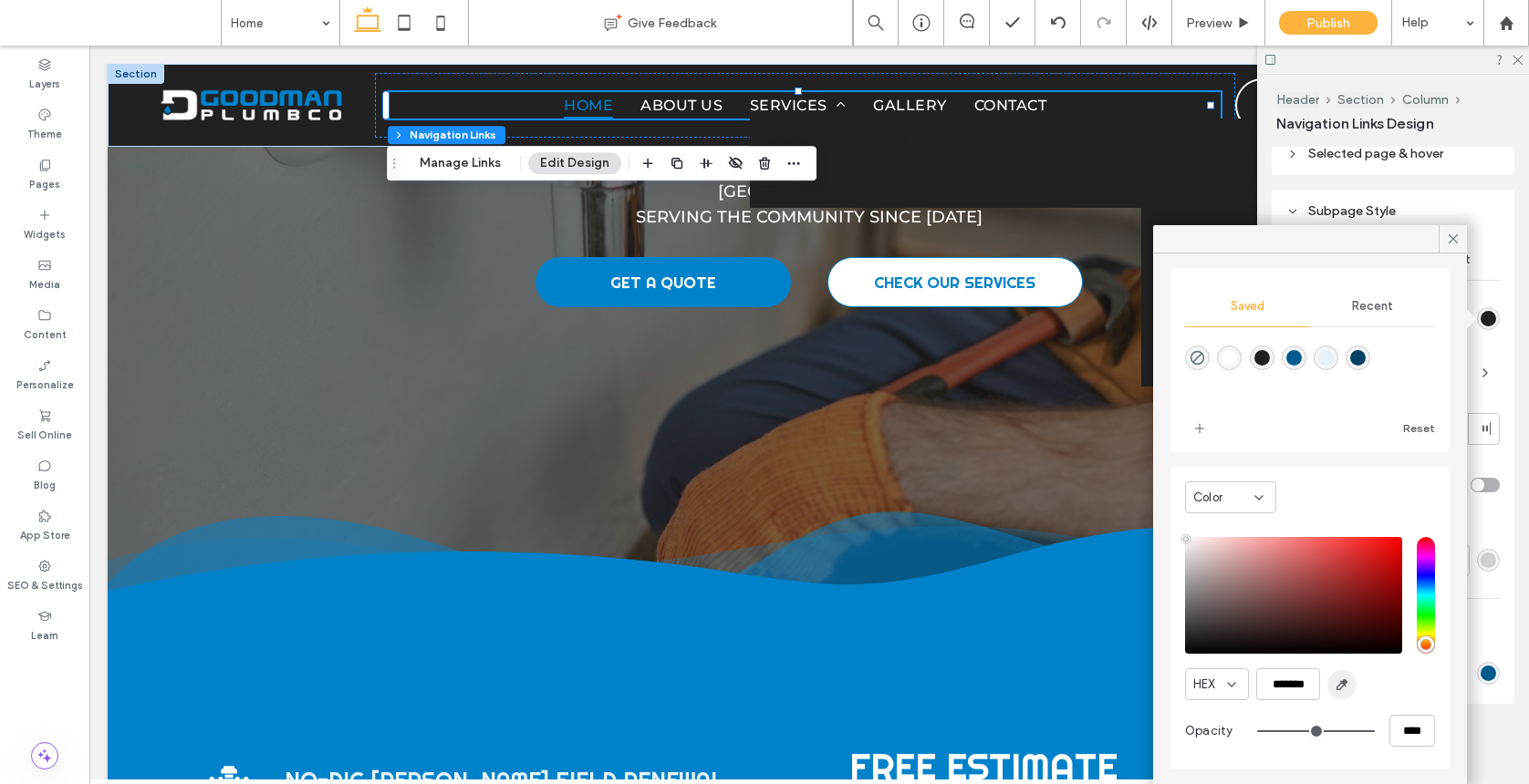
click at [1327, 686] on icon "button" at bounding box center [1341, 684] width 15 height 15
type input "*******"
click at [1327, 236] on div at bounding box center [1452, 239] width 28 height 27
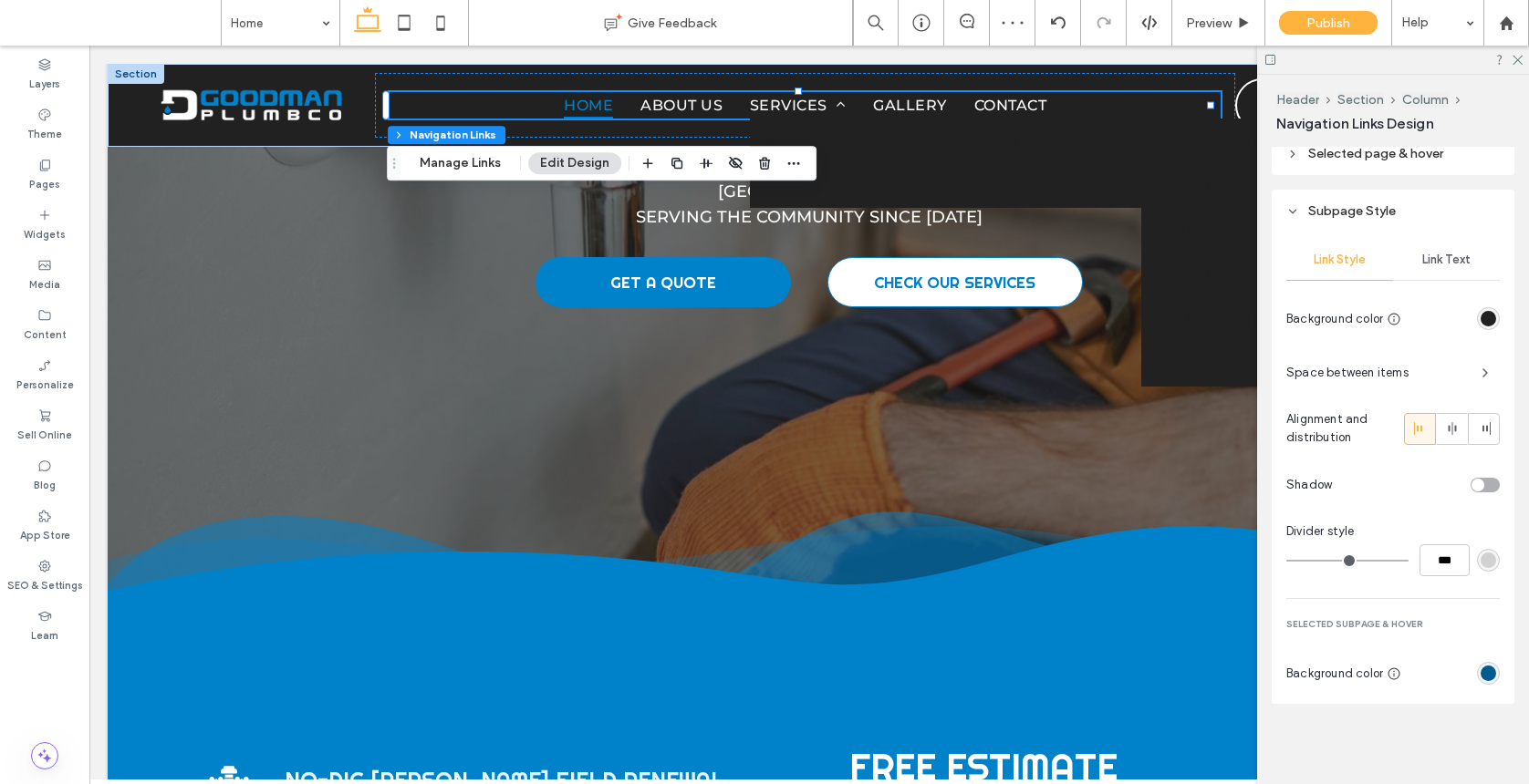
click at [1327, 256] on span "Link Text" at bounding box center [1446, 259] width 48 height 15
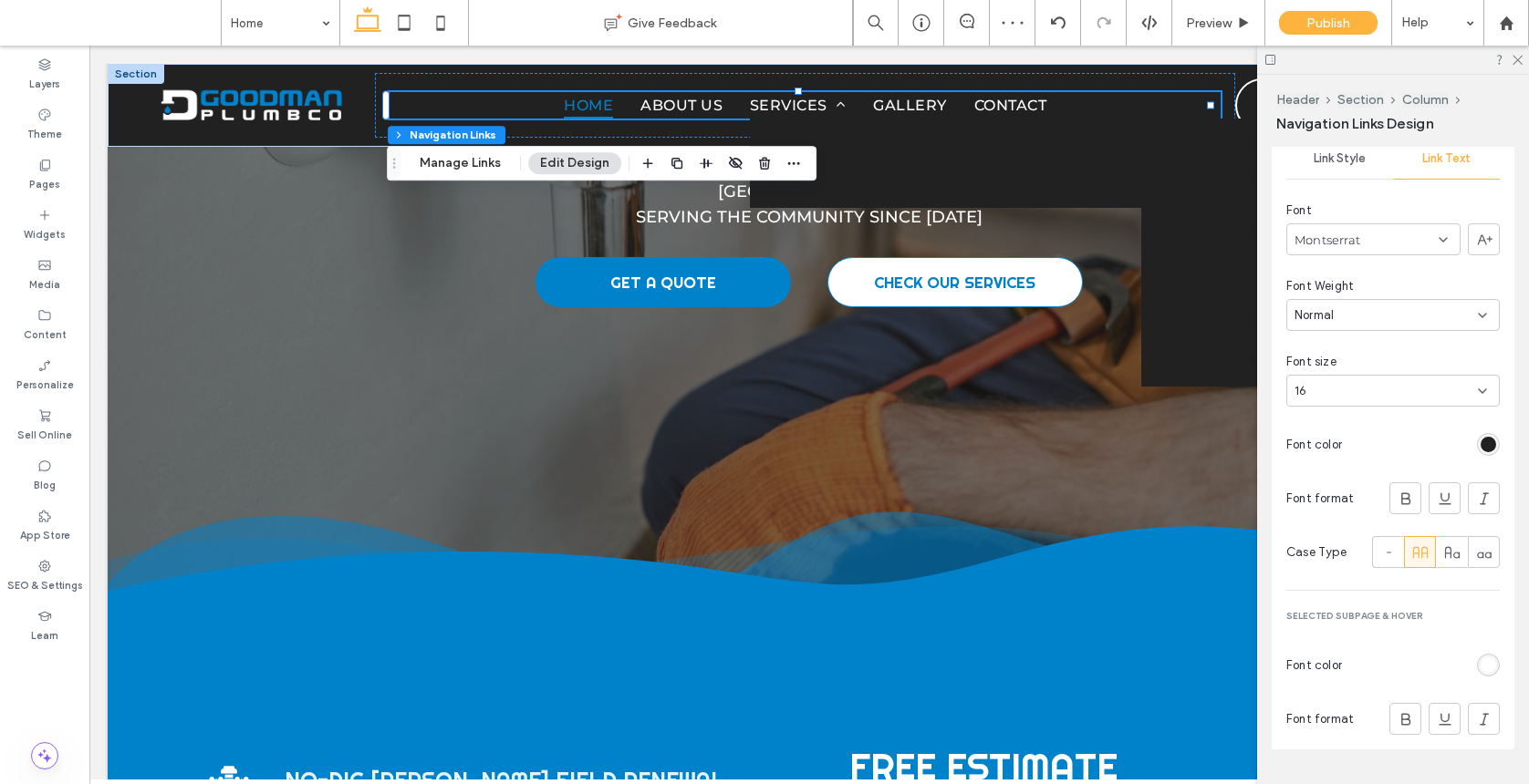
scroll to position [569, 0]
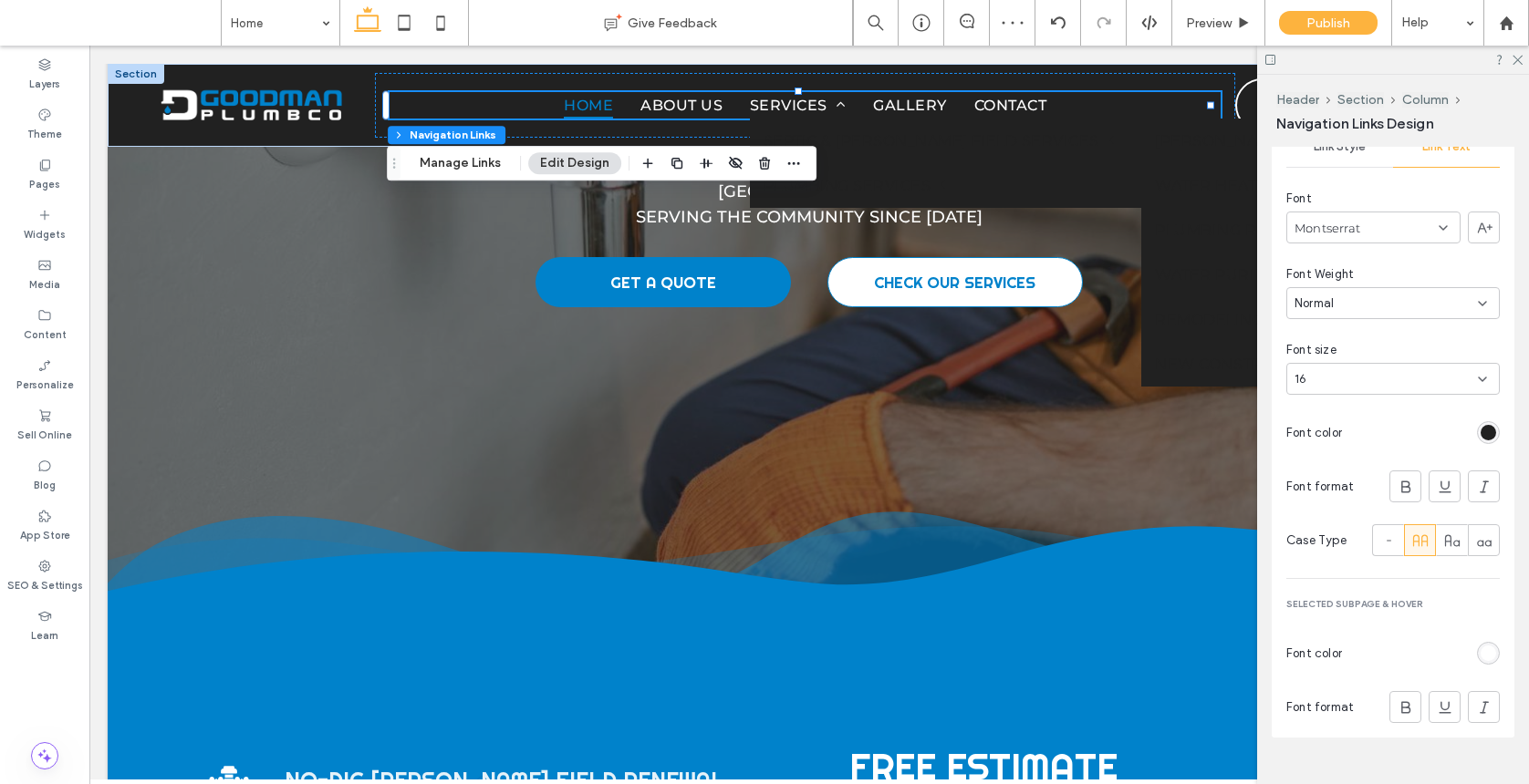
click at [1327, 423] on div at bounding box center [1488, 433] width 23 height 23
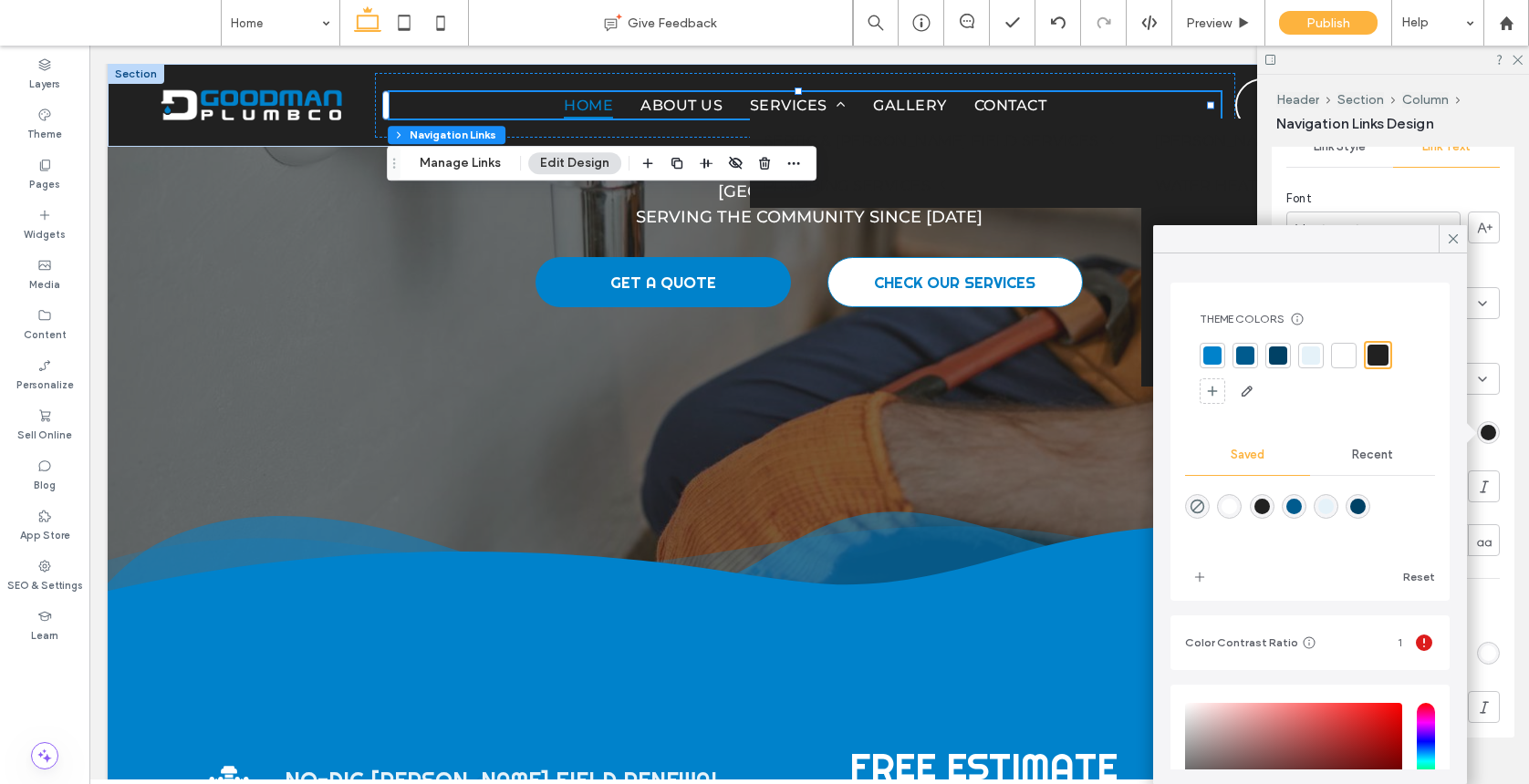
click at [1226, 516] on div "rgba(255,255,255,1)" at bounding box center [1228, 506] width 24 height 24
type input "*******"
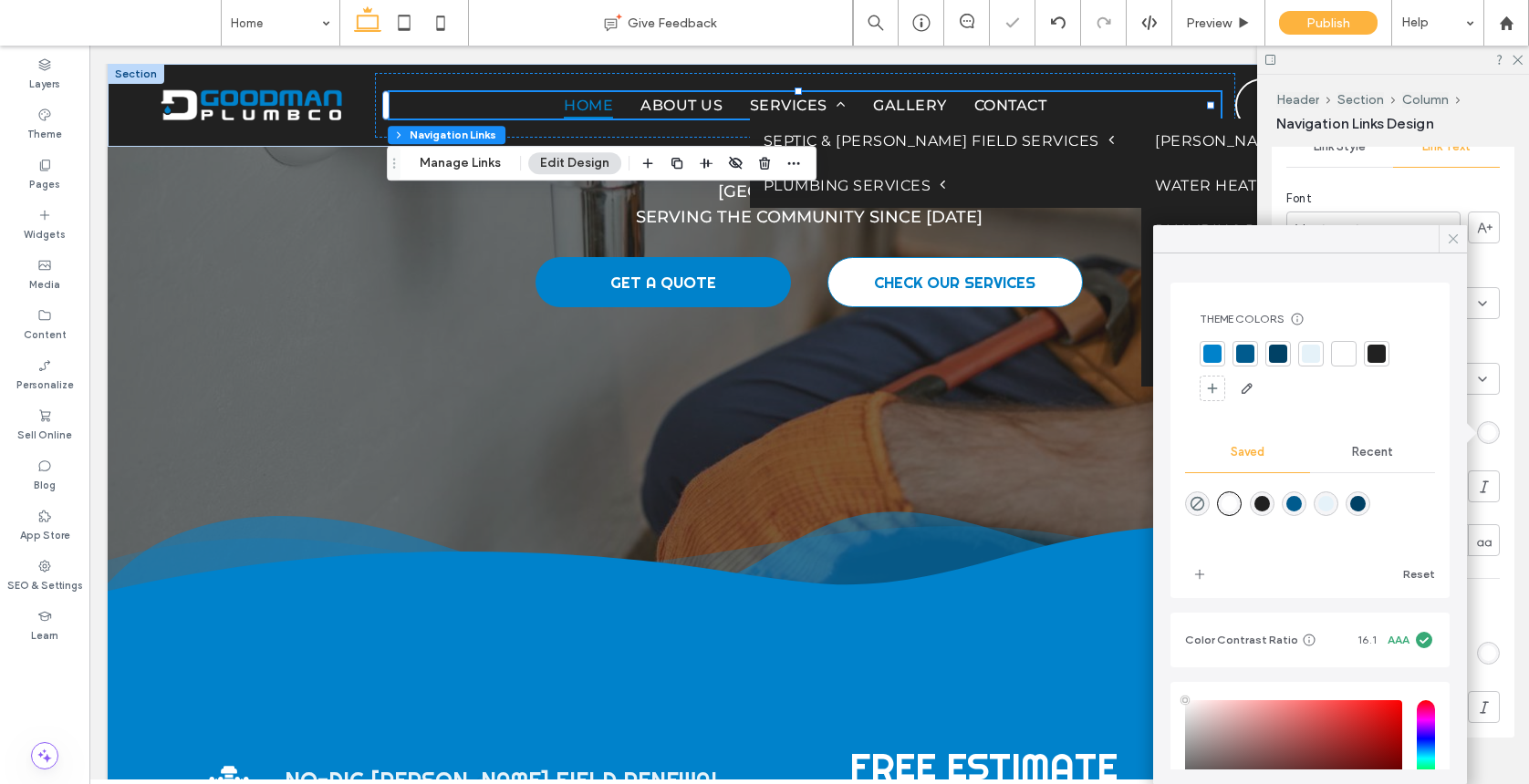
click at [1327, 240] on div at bounding box center [1452, 239] width 28 height 27
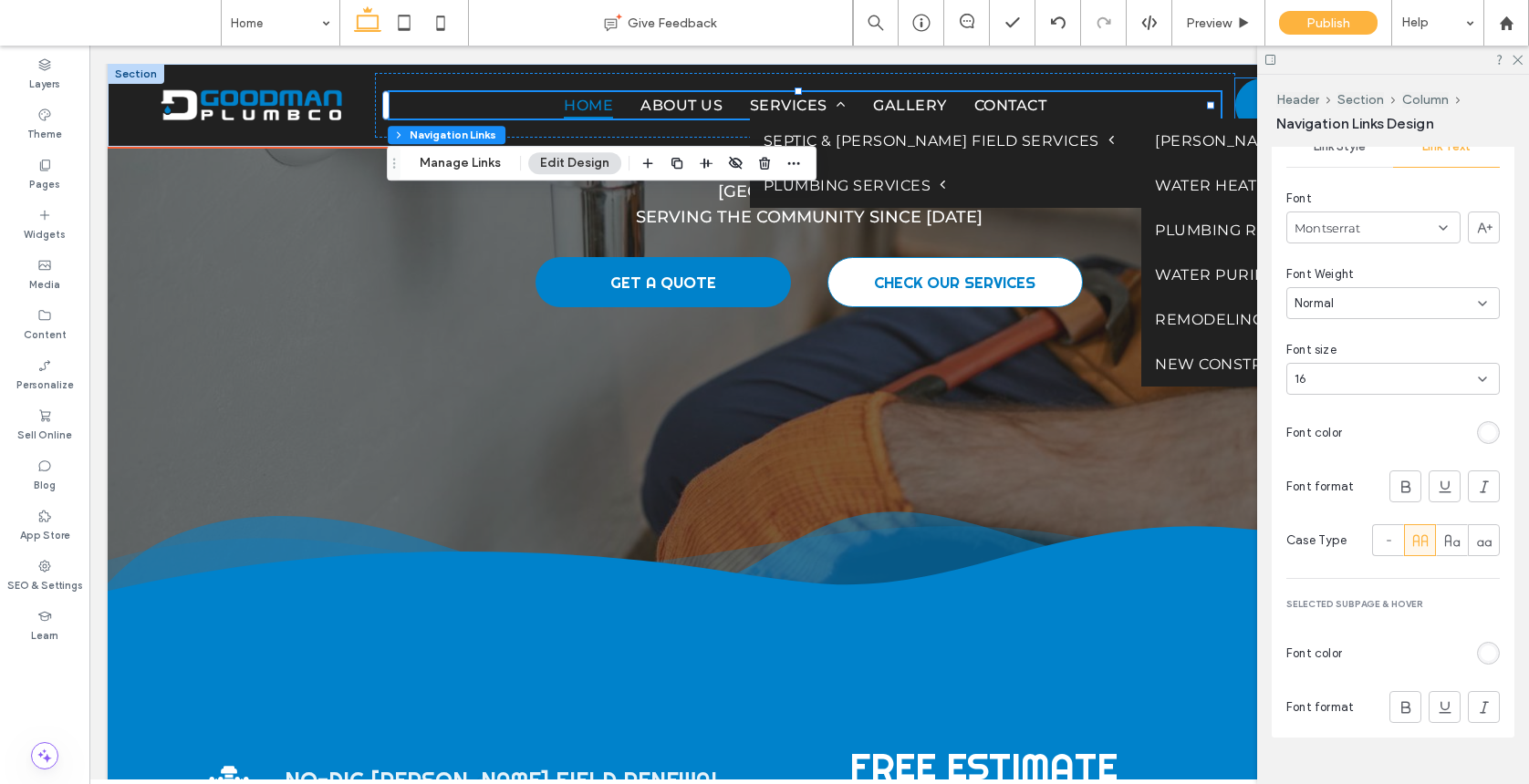
click at [1235, 106] on link "GET A QUOTE" at bounding box center [1358, 106] width 246 height 54
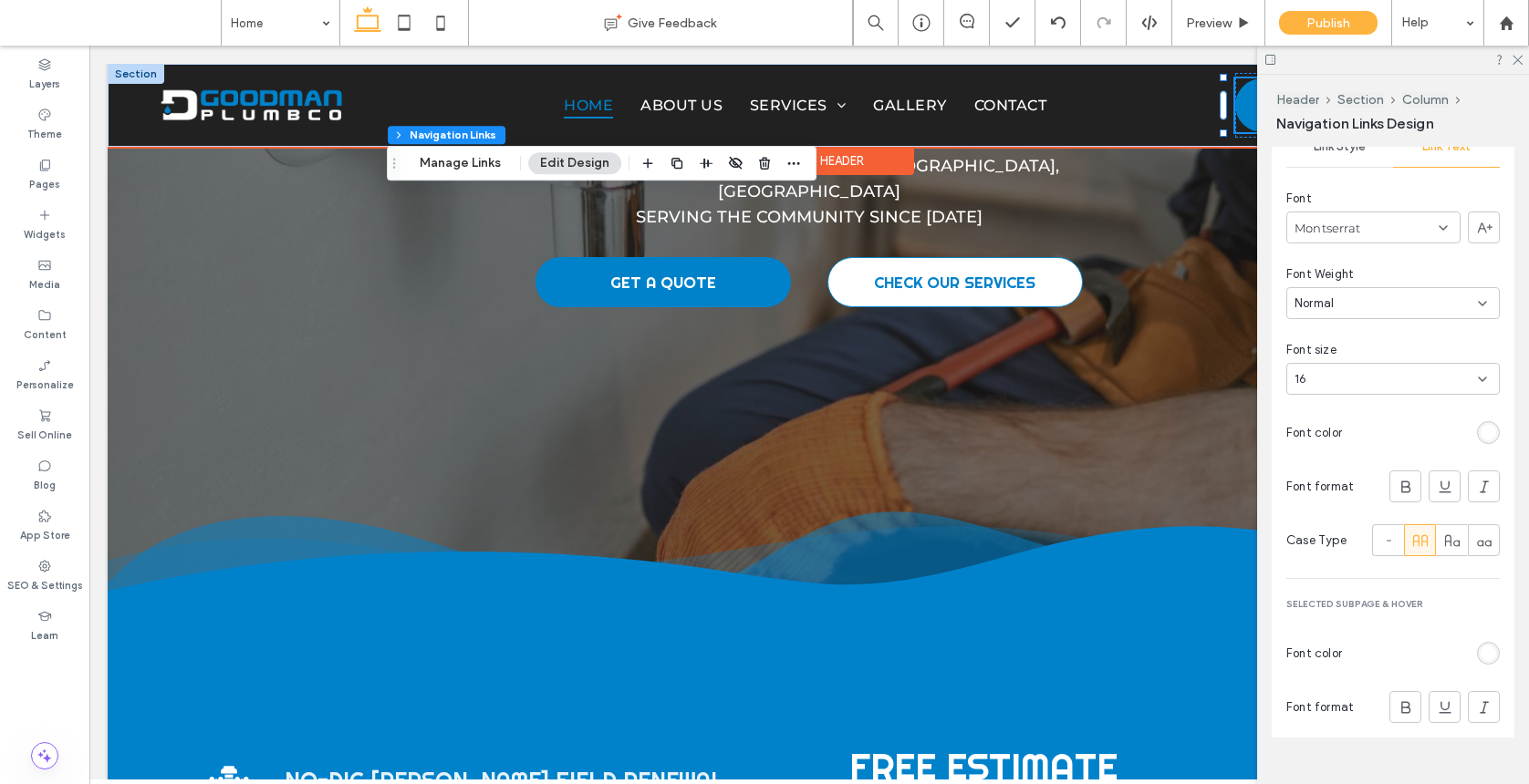
click at [1235, 106] on div "GET A QUOTE" at bounding box center [1358, 106] width 246 height 54
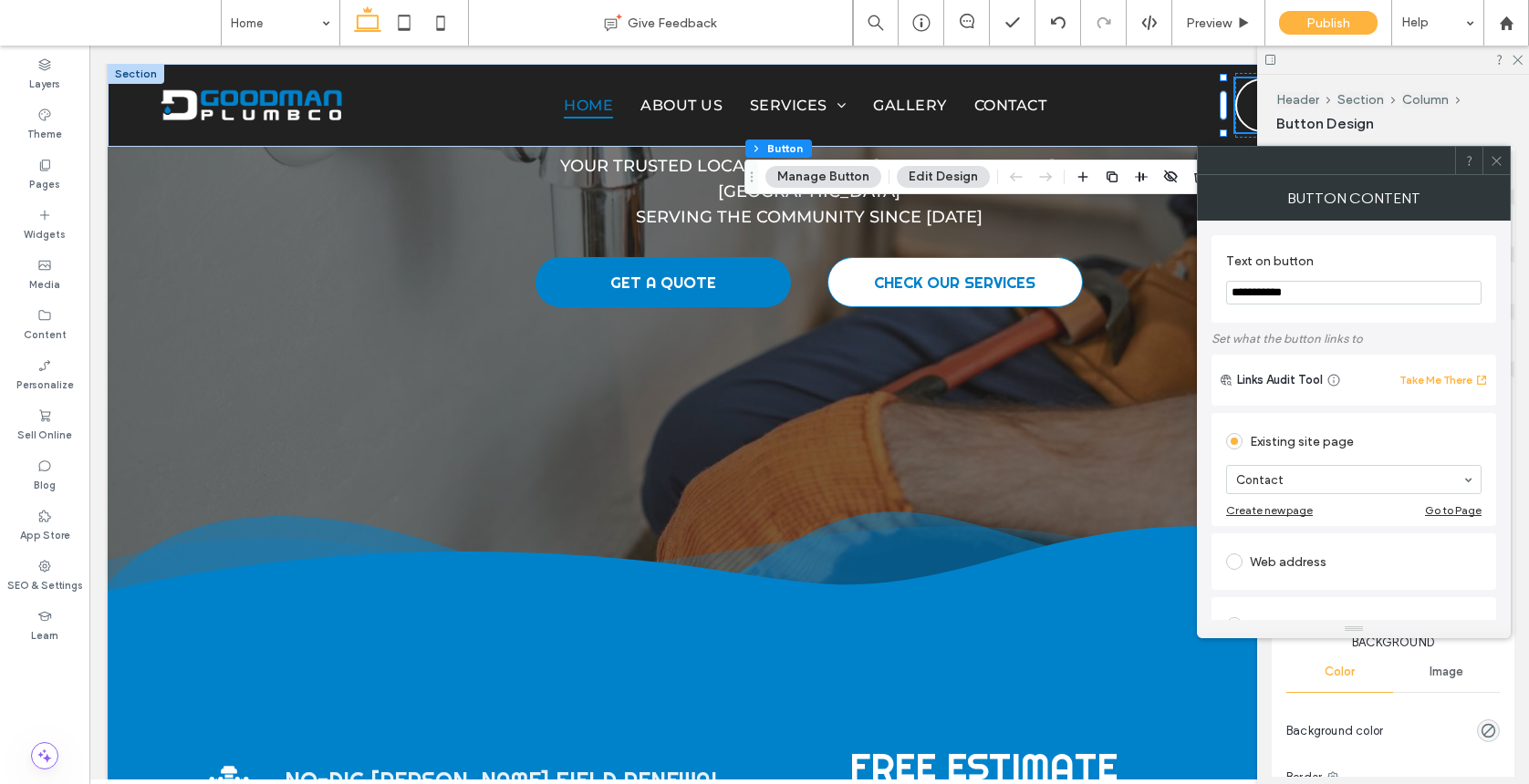
click at [1327, 168] on span at bounding box center [1496, 161] width 14 height 27
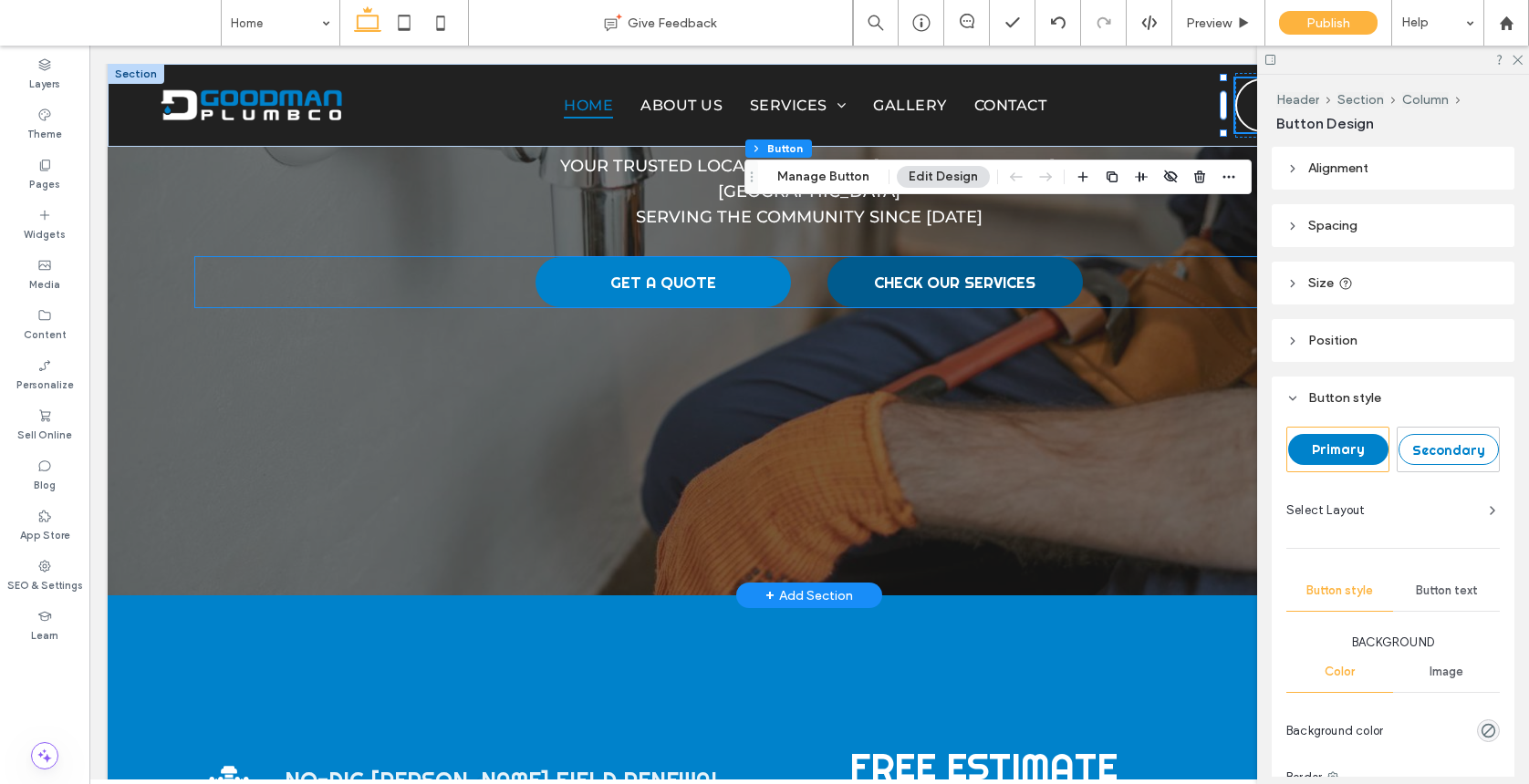
click at [878, 267] on link "CHECK OUR SERVICES" at bounding box center [955, 283] width 256 height 50
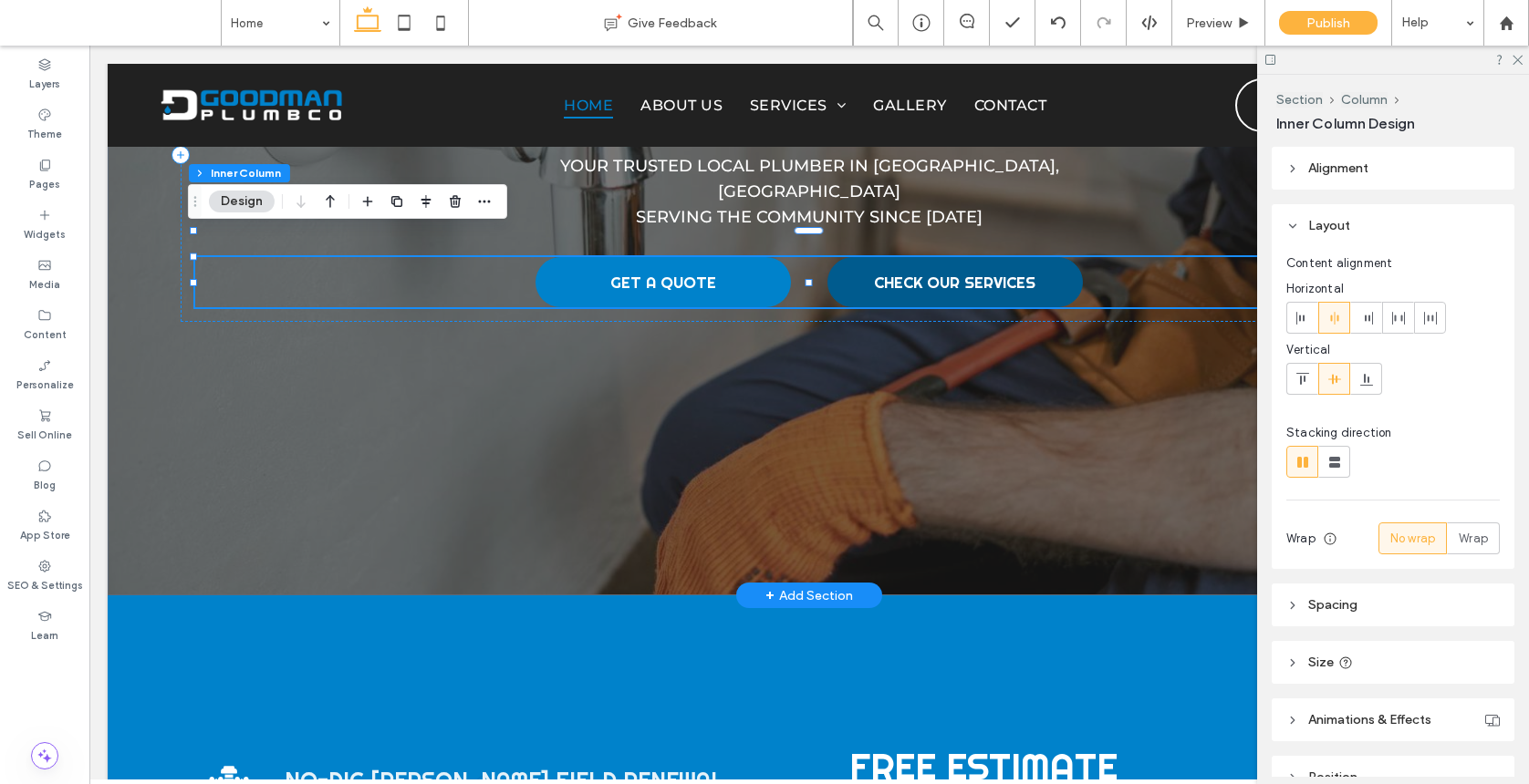
click at [878, 267] on link "CHECK OUR SERVICES" at bounding box center [955, 283] width 256 height 50
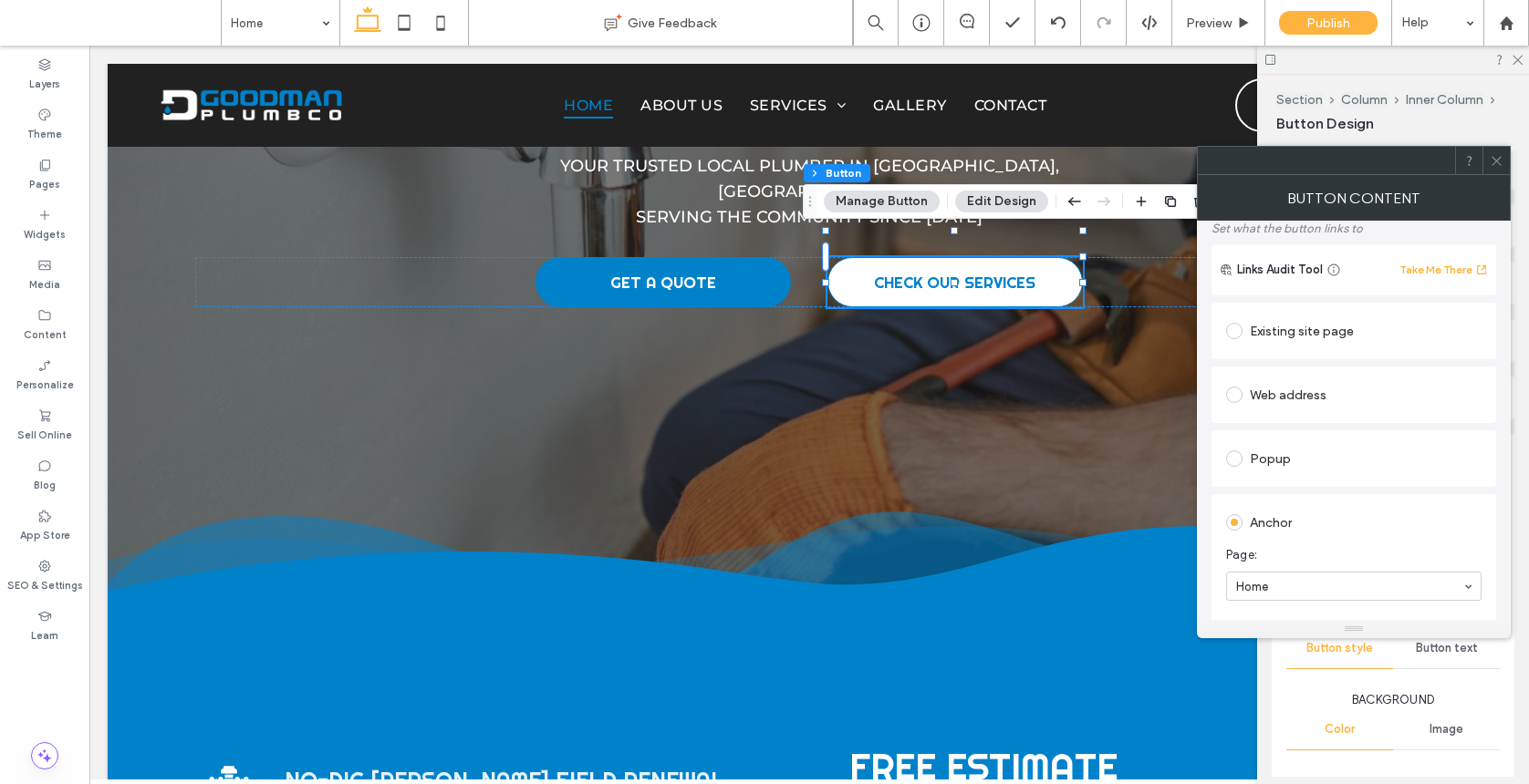
scroll to position [335, 0]
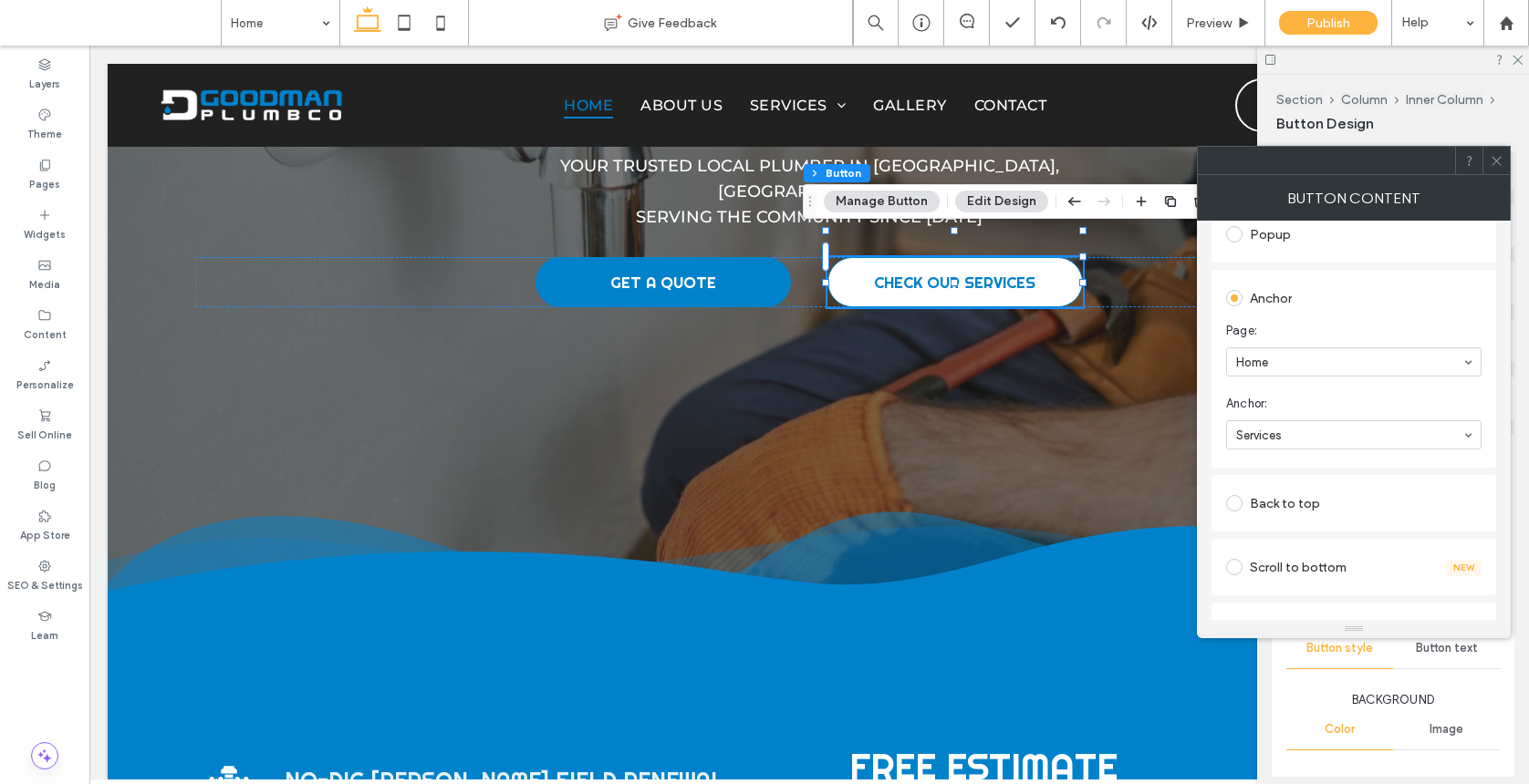
drag, startPoint x: 1505, startPoint y: 156, endPoint x: 1515, endPoint y: 152, distance: 10.8
click at [1327, 152] on body ".wqwq-1{fill:#231f20;} .cls-1q, .cls-2q { fill-rule: evenodd; } .cls-2q { fill:…" at bounding box center [764, 392] width 1529 height 784
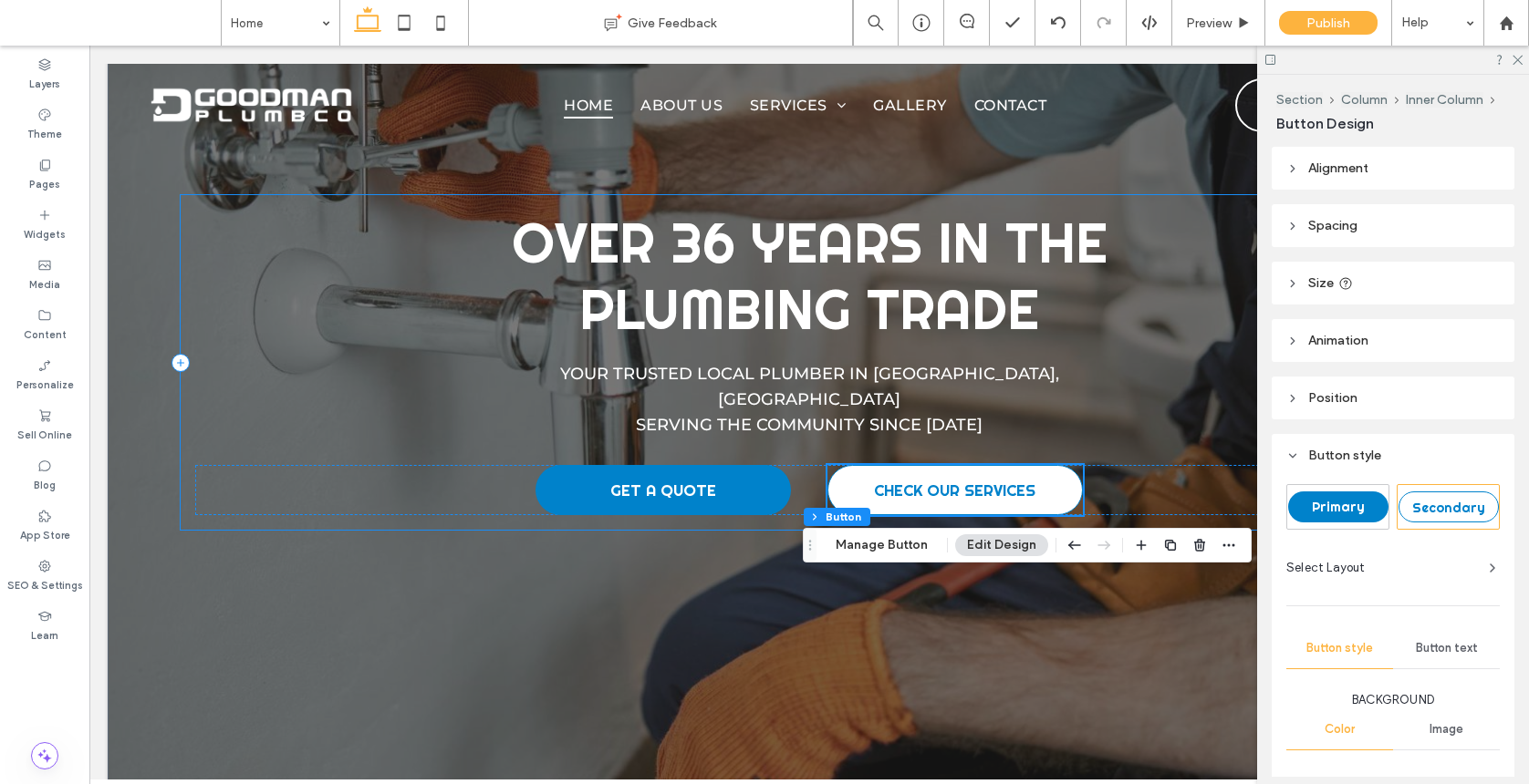
scroll to position [0, 0]
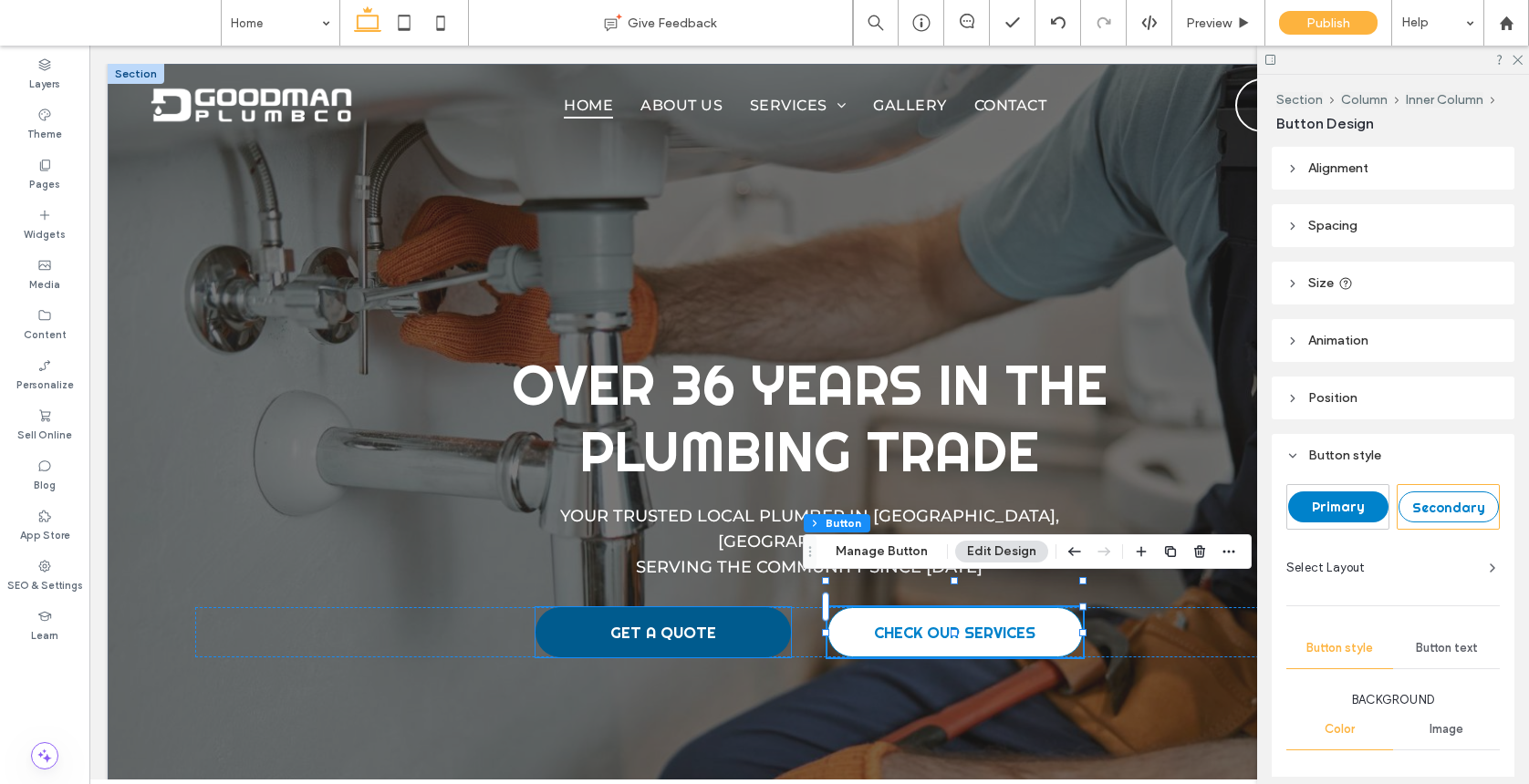
click at [655, 622] on span "GET A QUOTE" at bounding box center [662, 632] width 106 height 20
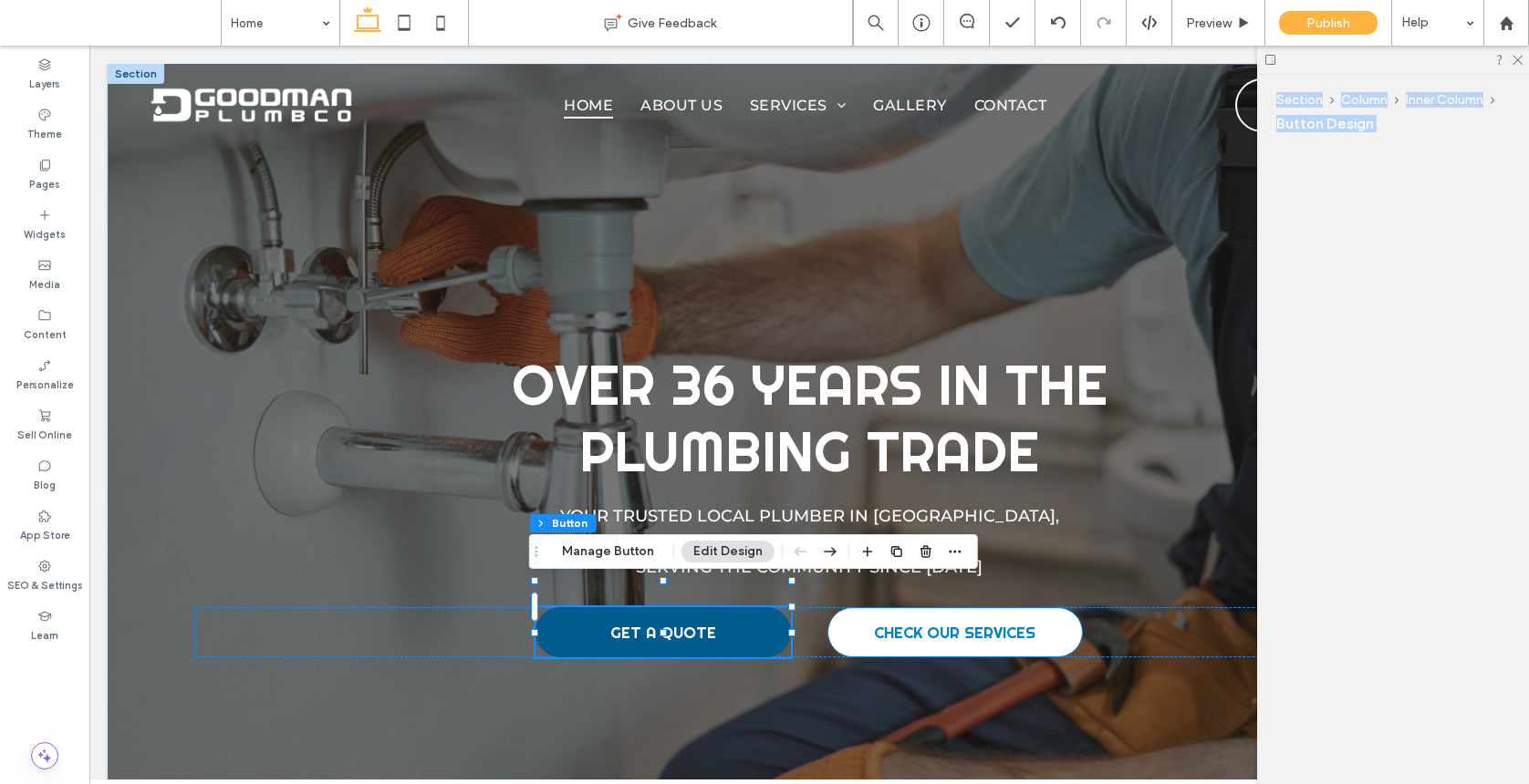
click at [655, 616] on div "GET A QUOTE" at bounding box center [663, 632] width 256 height 50
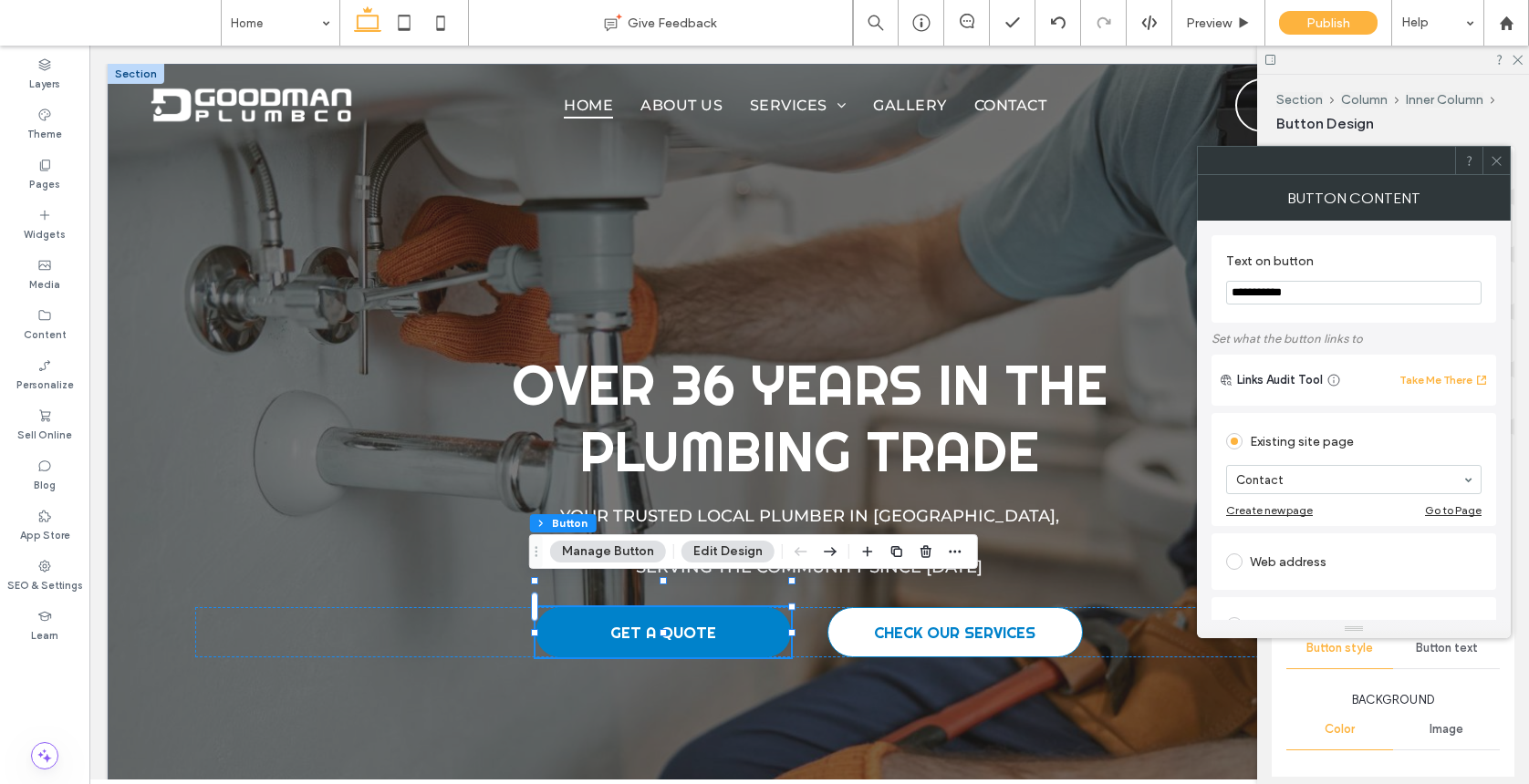
click at [1327, 163] on div at bounding box center [1496, 161] width 27 height 27
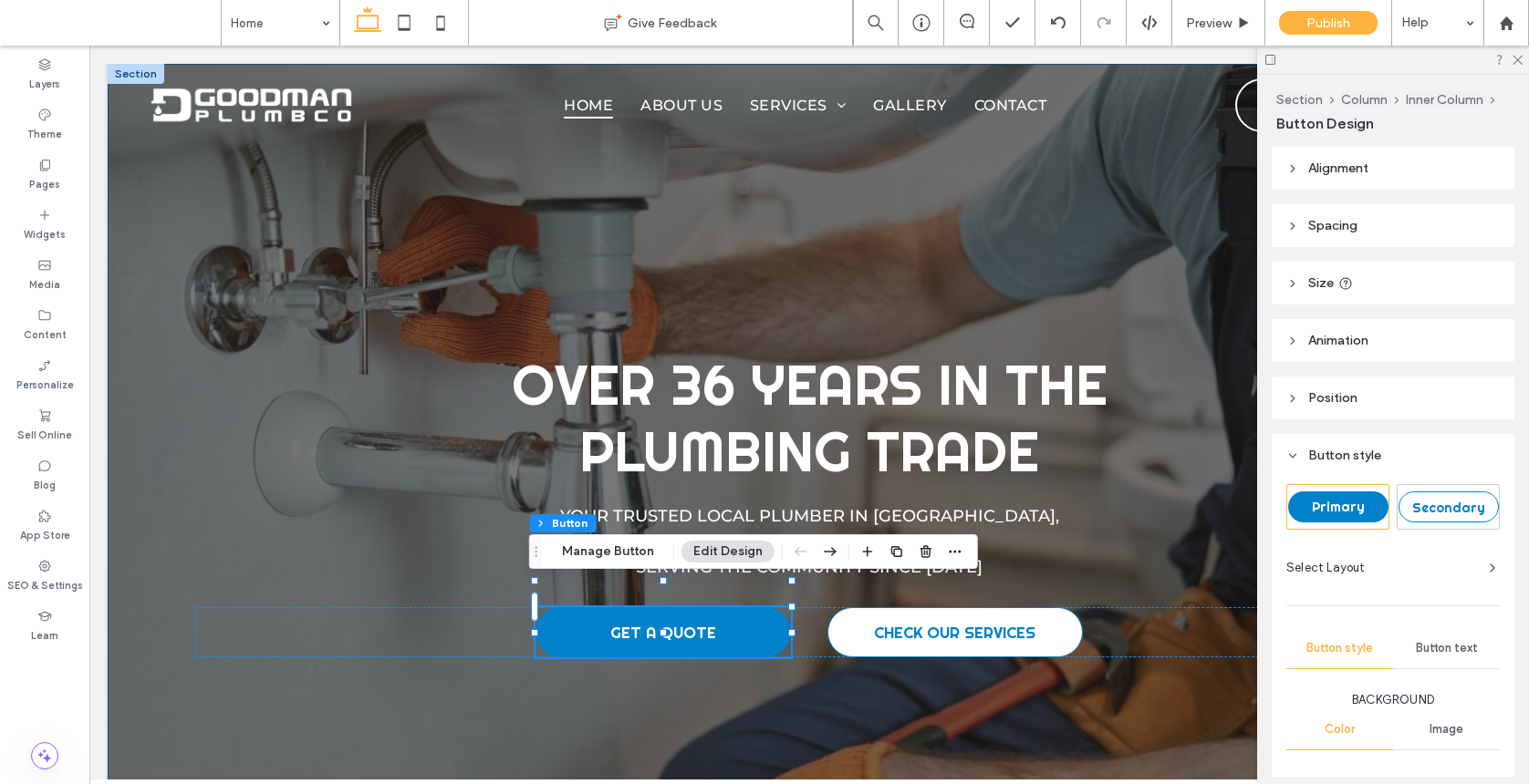
click at [132, 496] on div "Over 36 Years In The Plumbing Trade Your Trusted Local Plumber in [GEOGRAPHIC_D…" at bounding box center [809, 504] width 1403 height 882
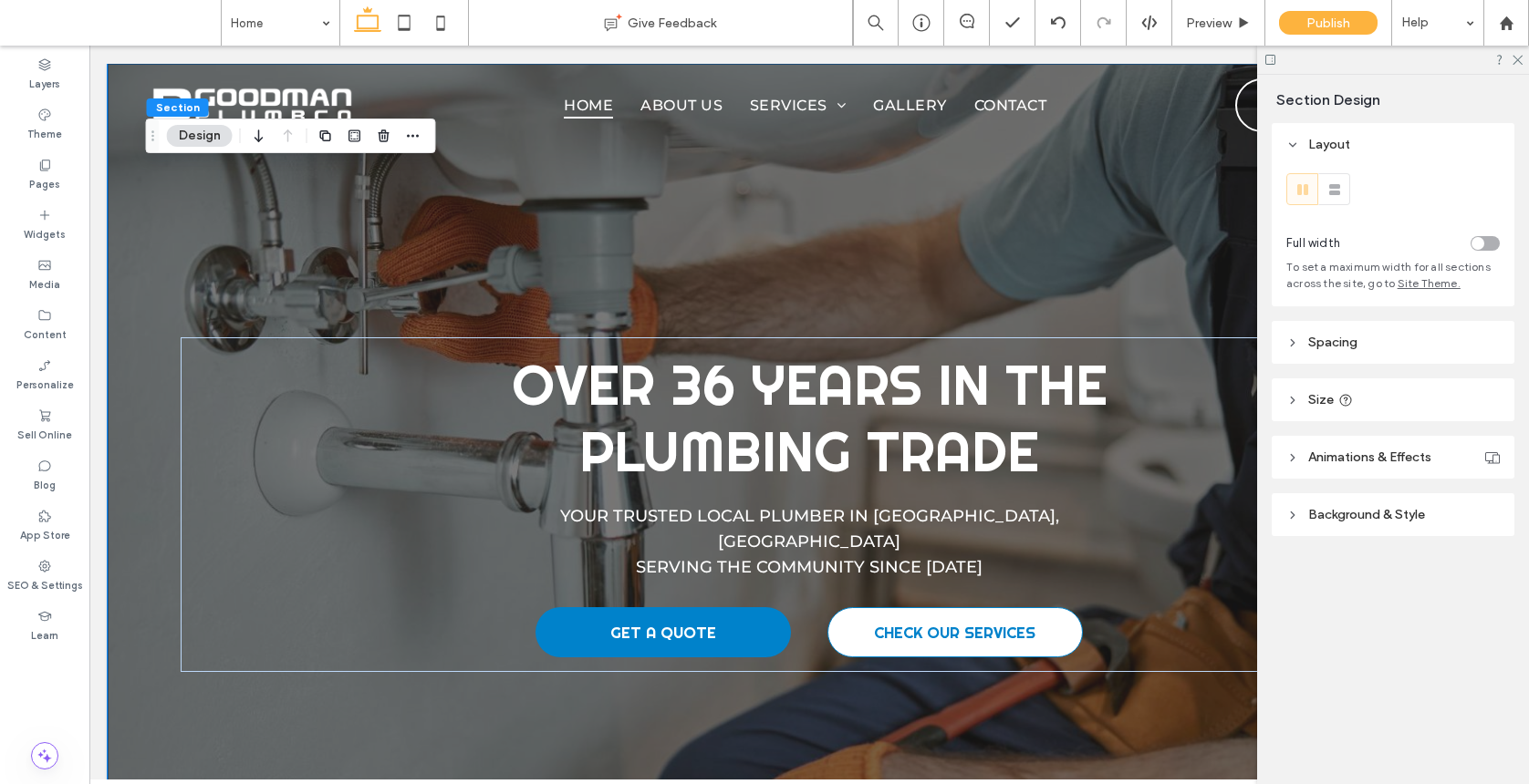
click at [1327, 517] on span "Background & Style" at bounding box center [1366, 515] width 117 height 15
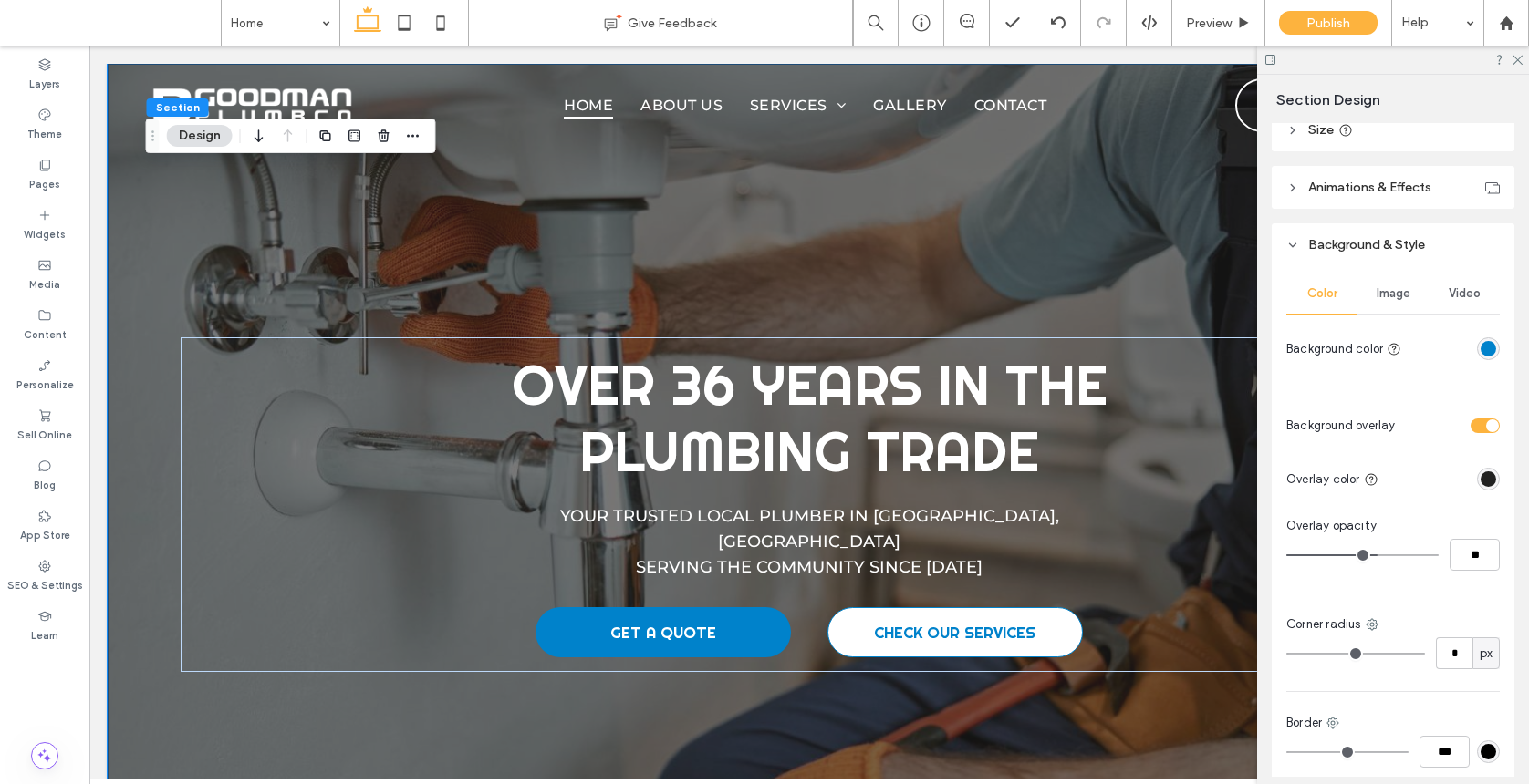
click at [1327, 296] on span "Image" at bounding box center [1392, 293] width 34 height 15
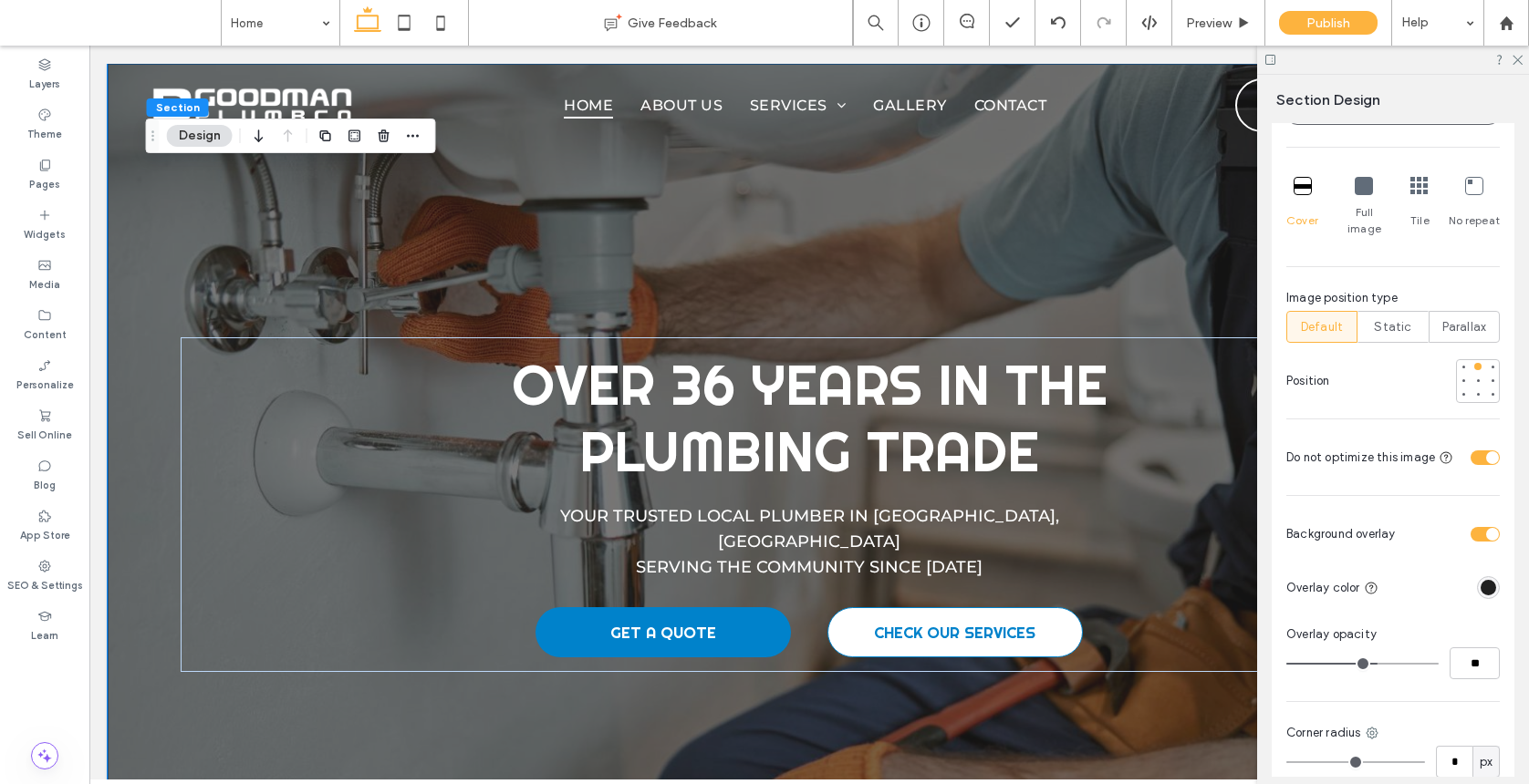
scroll to position [770, 0]
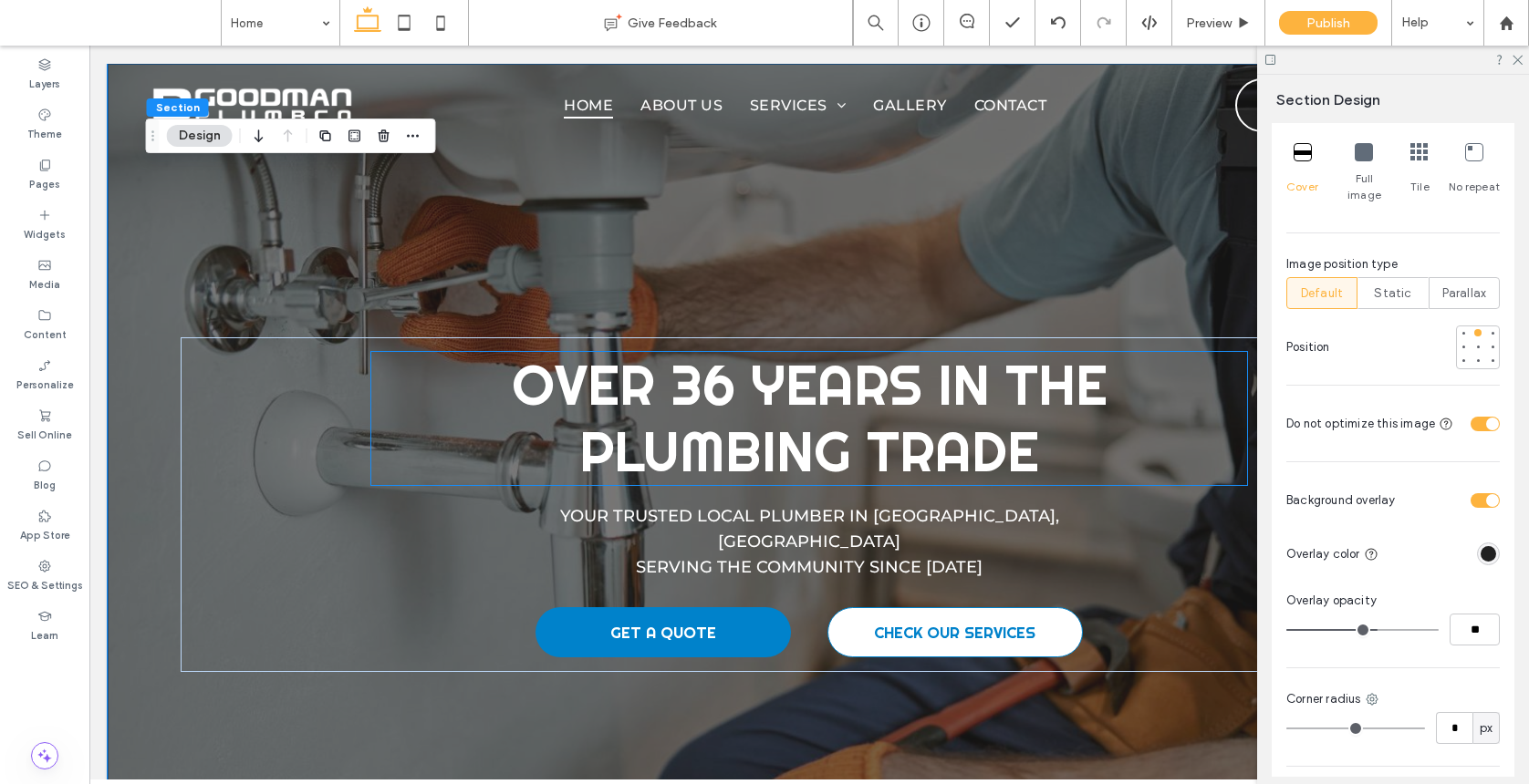
click at [986, 392] on span "Over 36 Years In The Plumbing Trade" at bounding box center [809, 418] width 596 height 136
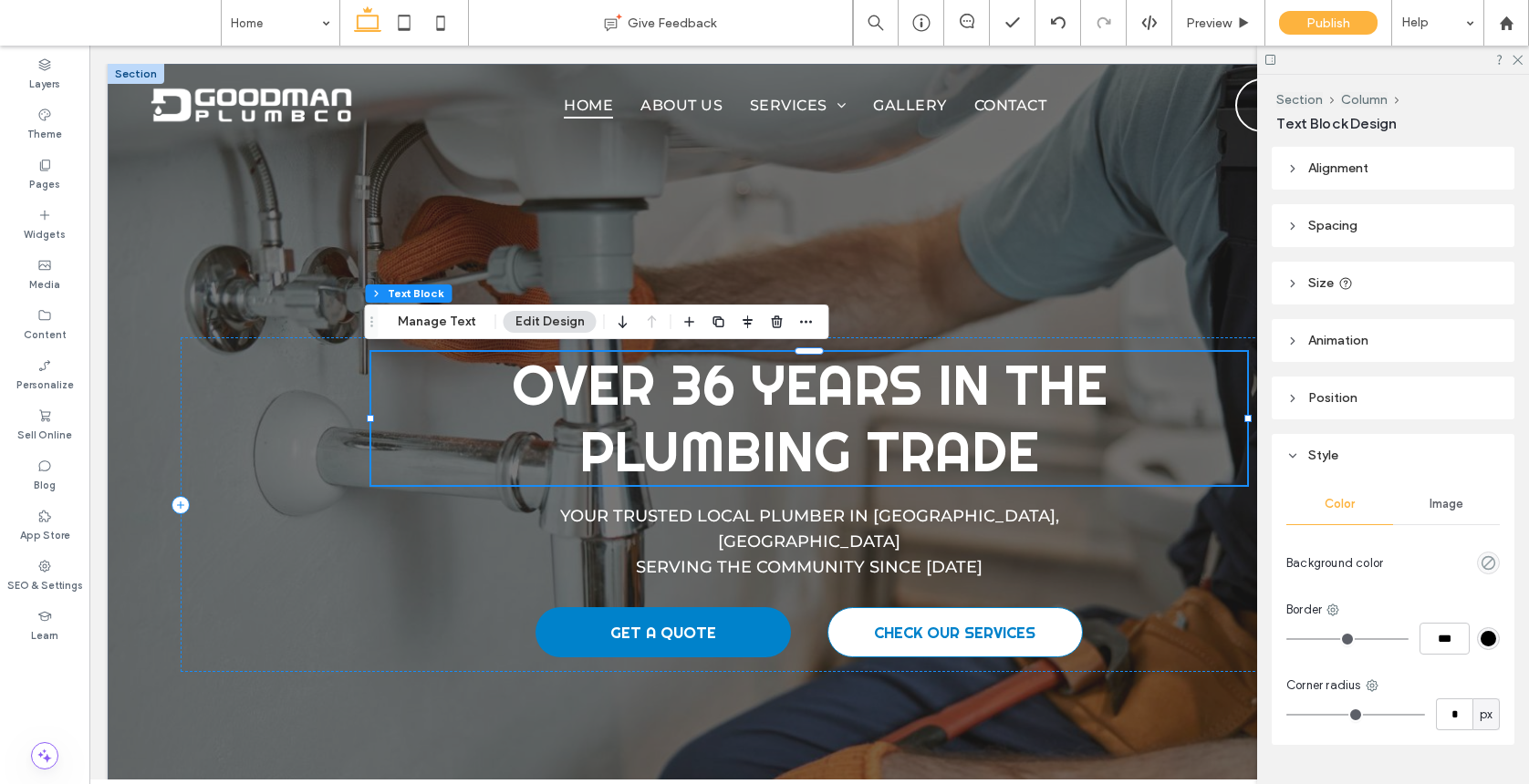
click at [986, 392] on div "Over 36 Years In The Plumbing Trade" at bounding box center [809, 419] width 875 height 134
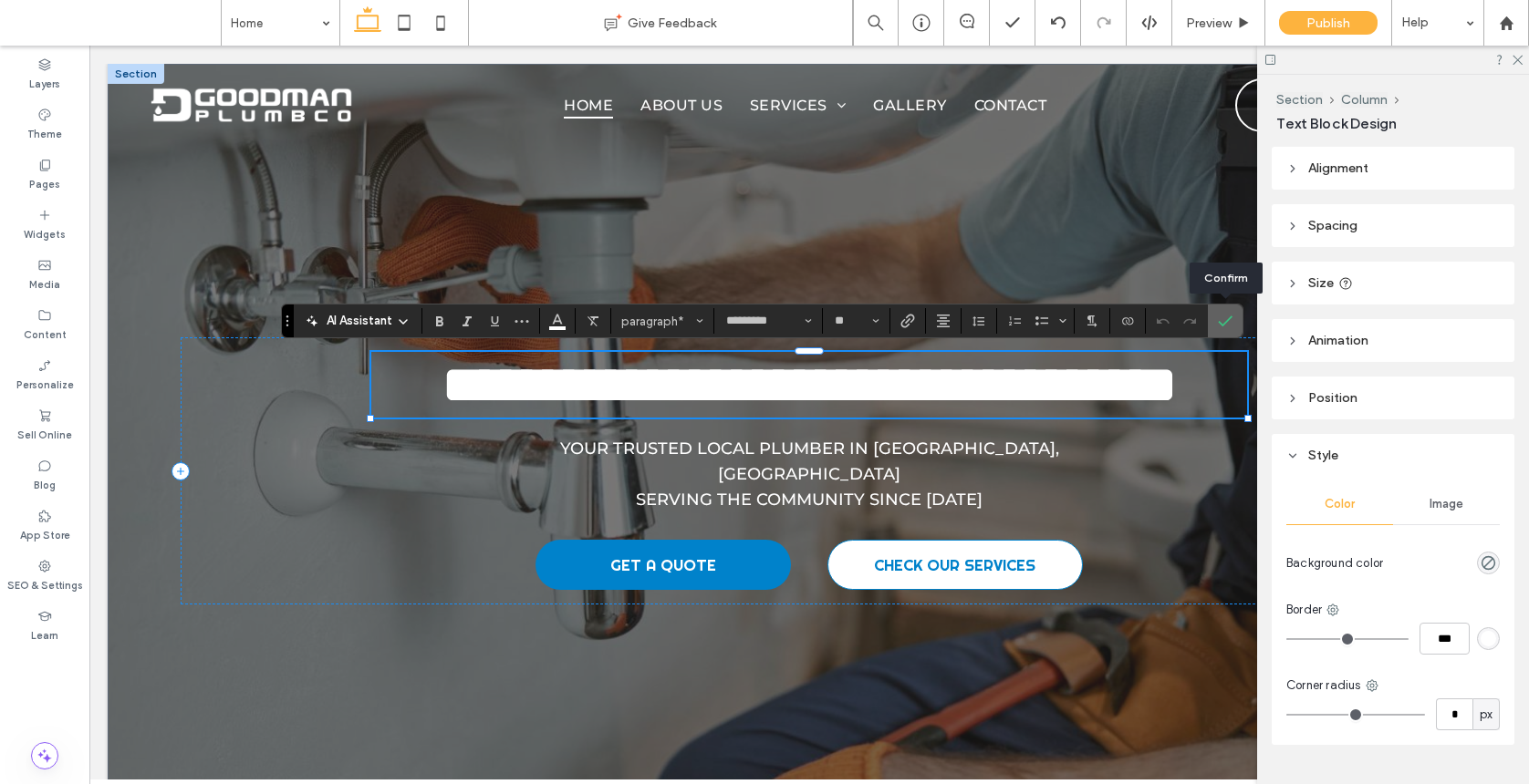
click at [1232, 316] on label "Confirm" at bounding box center [1225, 321] width 27 height 33
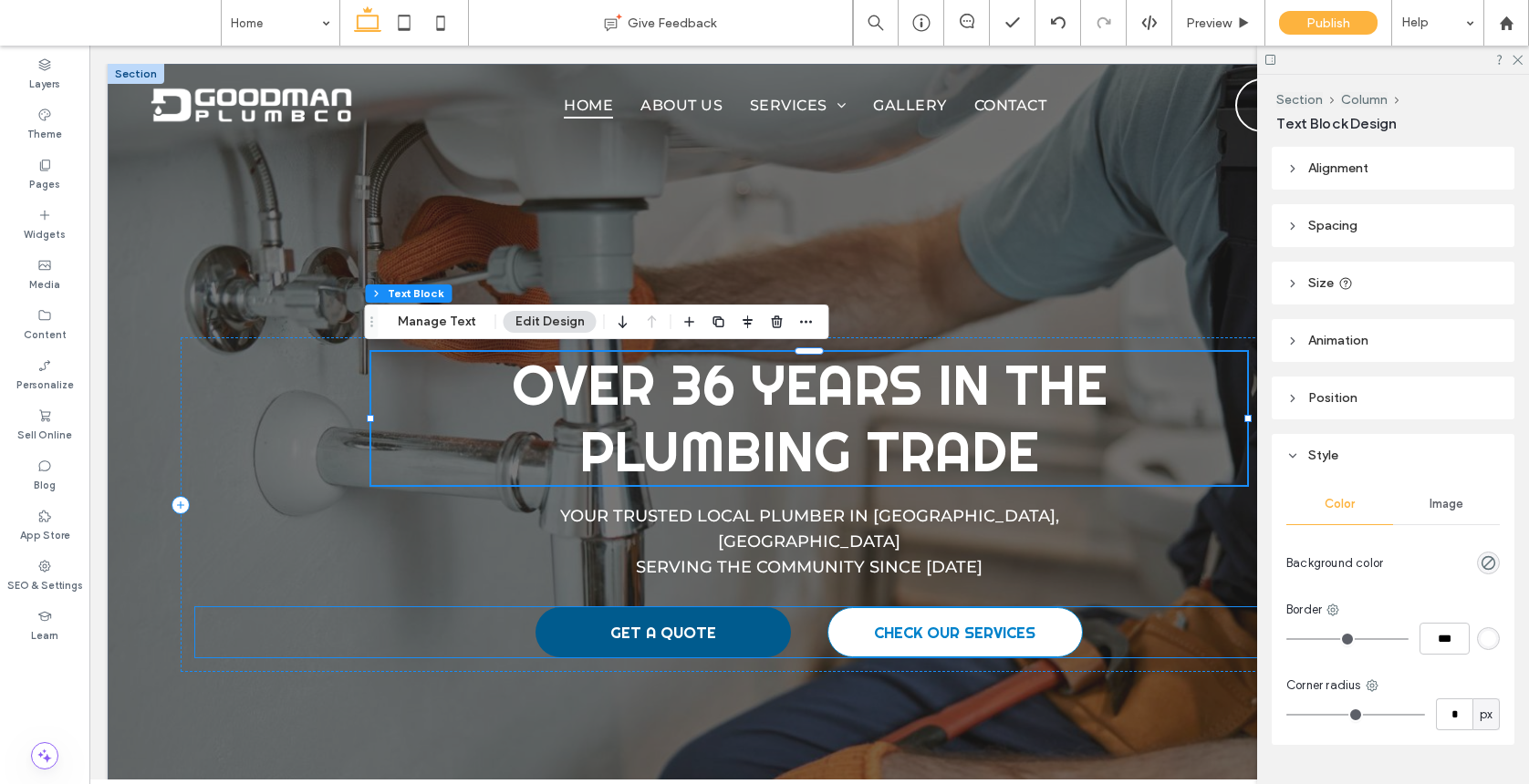
click at [704, 622] on span "GET A QUOTE" at bounding box center [662, 632] width 106 height 20
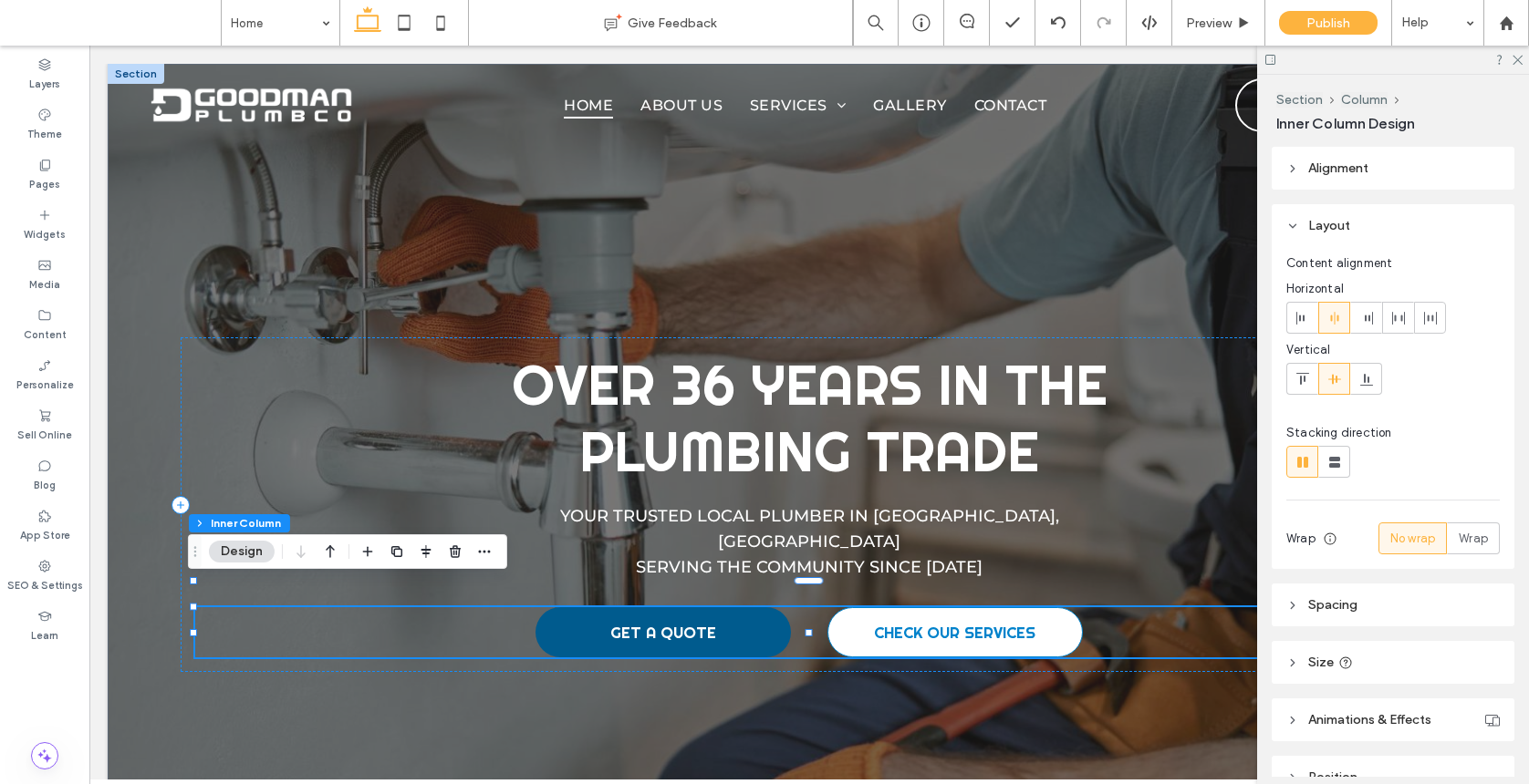
click at [704, 622] on span "GET A QUOTE" at bounding box center [662, 632] width 106 height 20
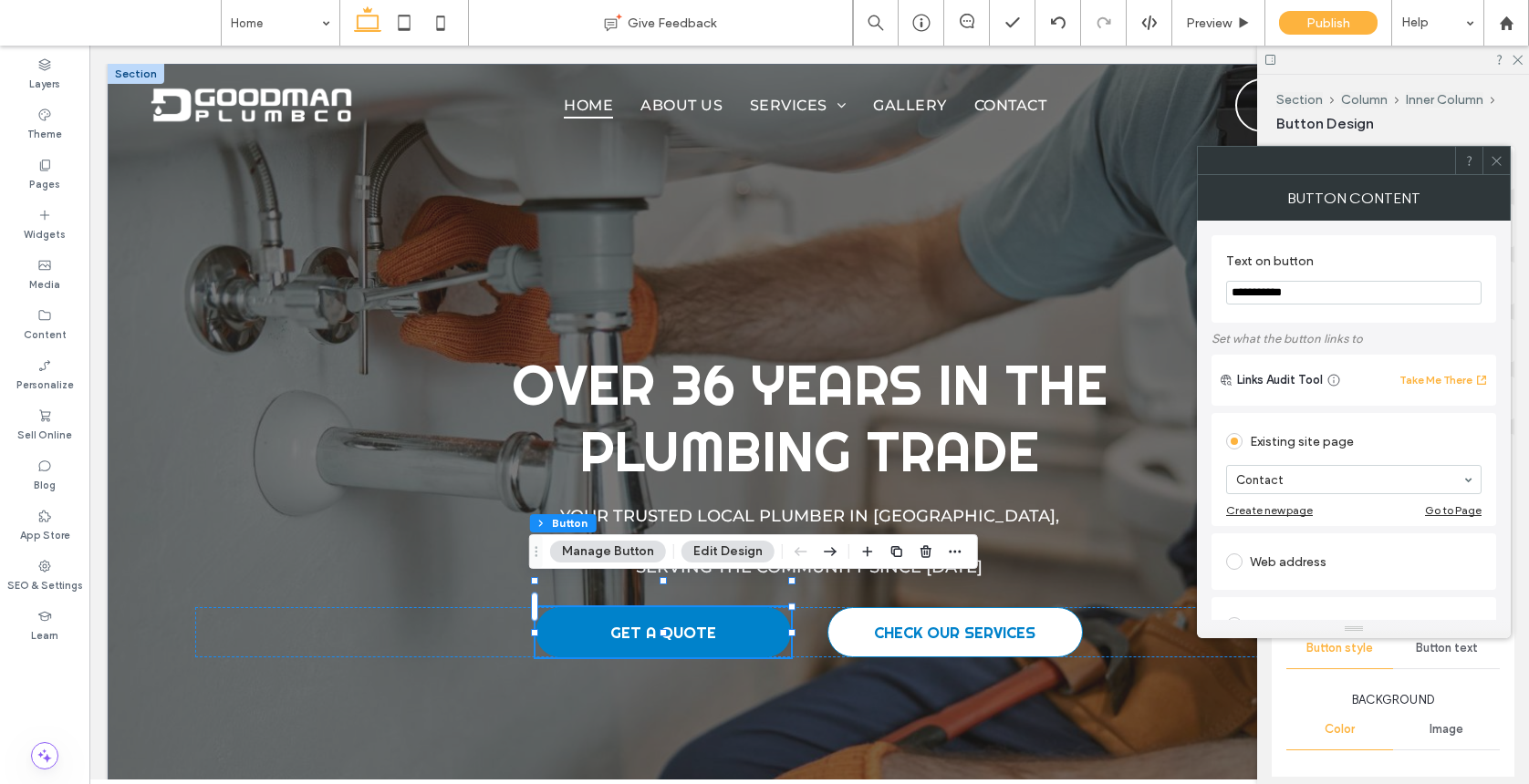
click at [1327, 154] on icon at bounding box center [1496, 161] width 14 height 14
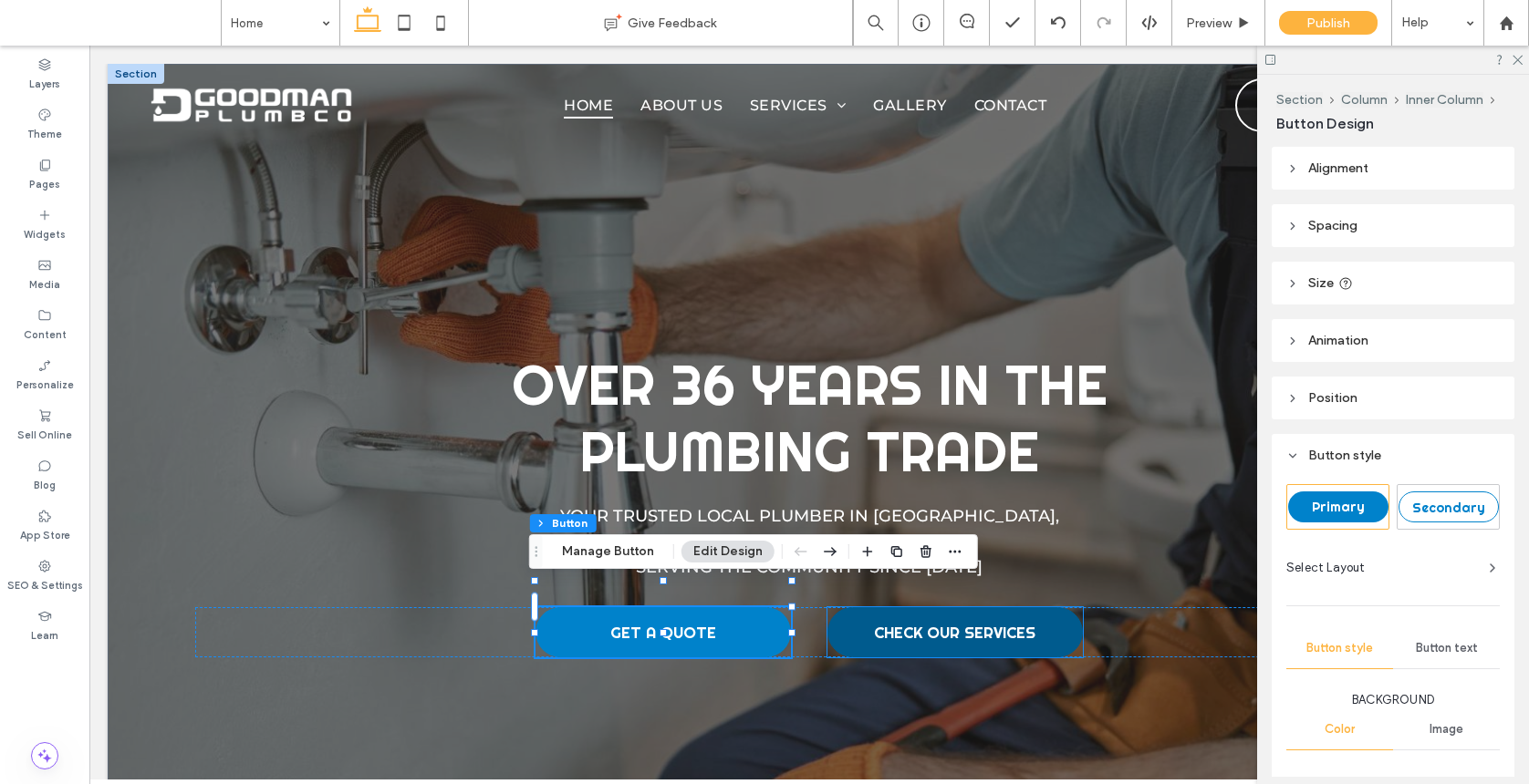
click at [952, 607] on link "CHECK OUR SERVICES" at bounding box center [955, 632] width 256 height 50
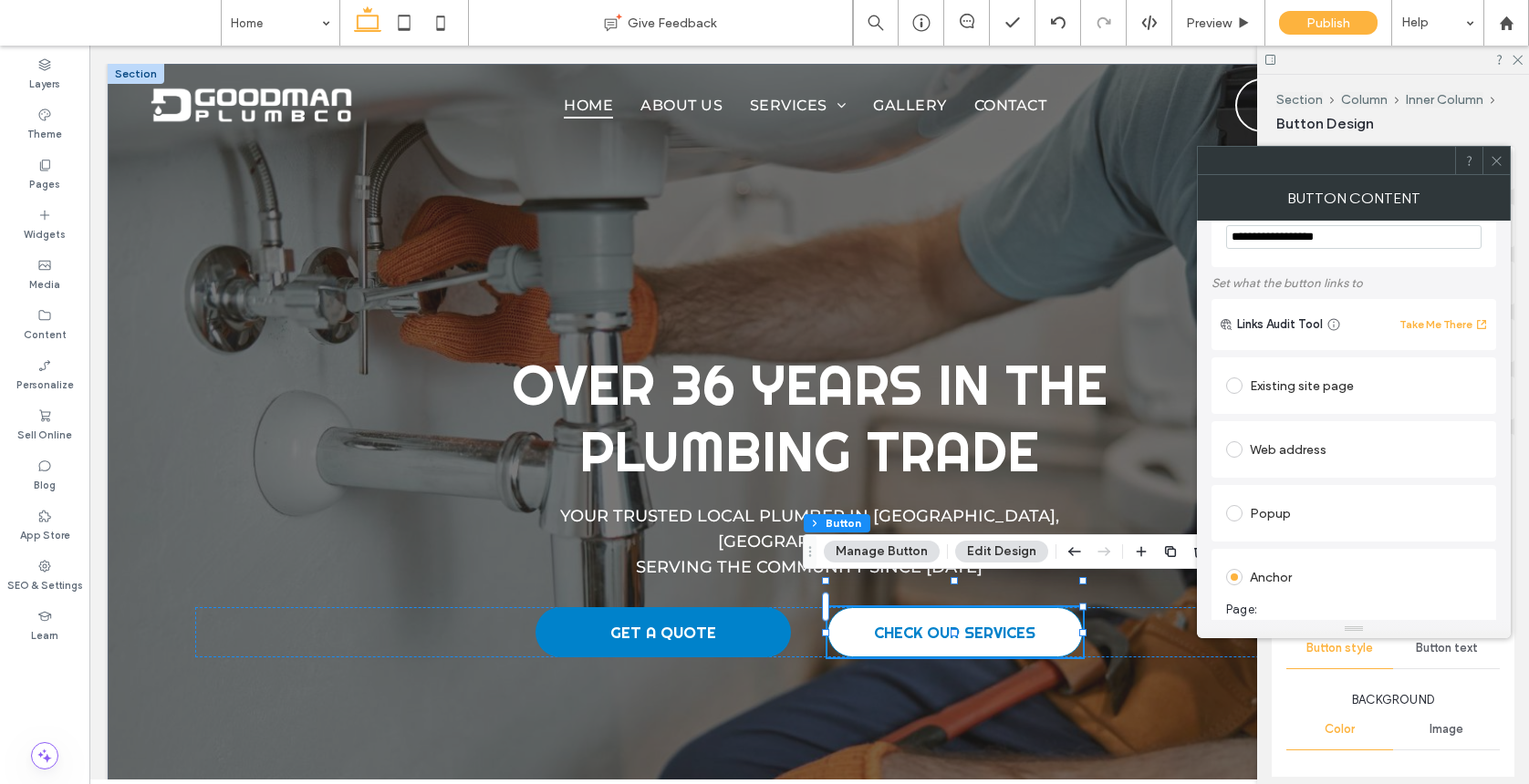
scroll to position [169, 0]
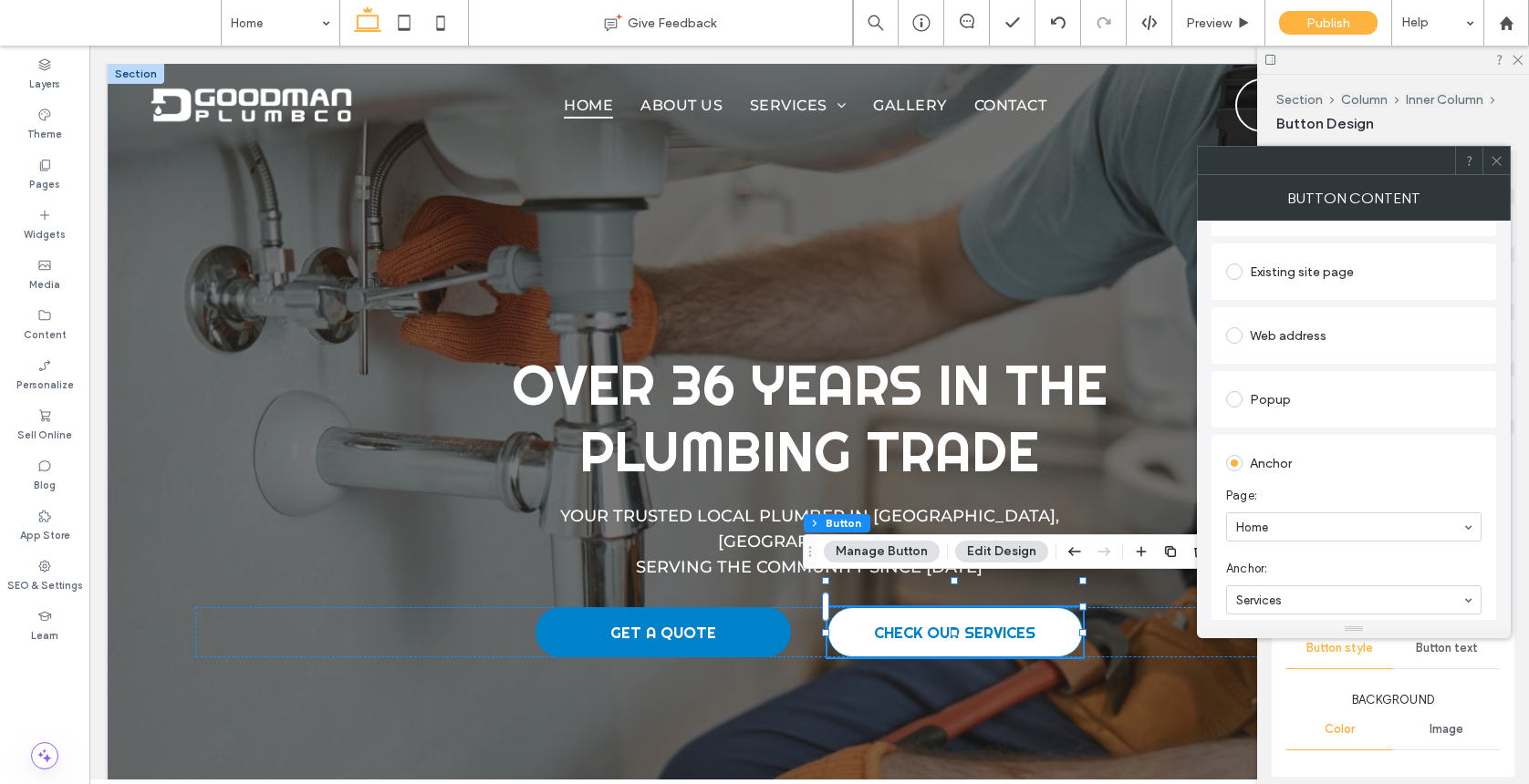
click at [1327, 155] on icon at bounding box center [1496, 161] width 14 height 14
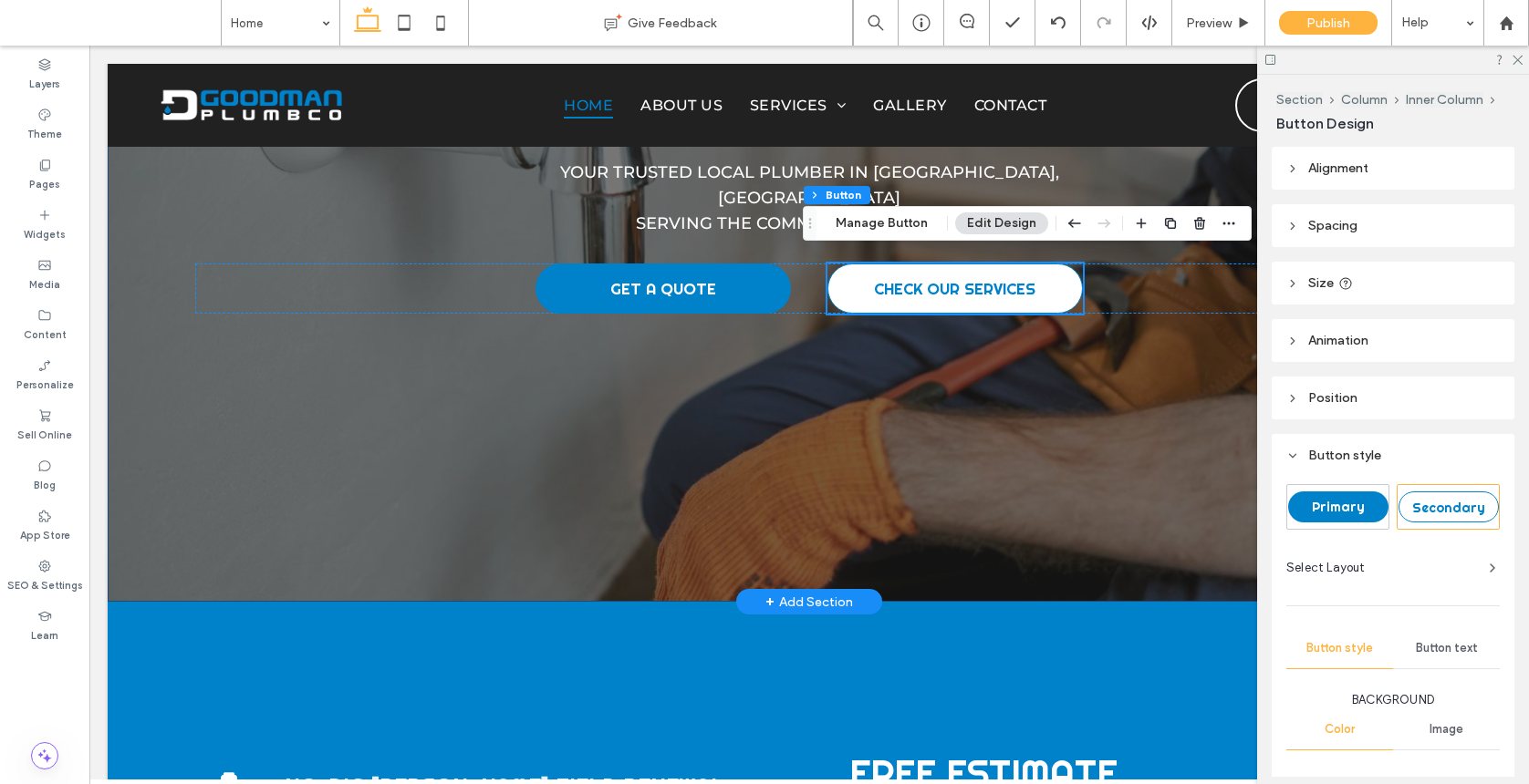
scroll to position [436, 0]
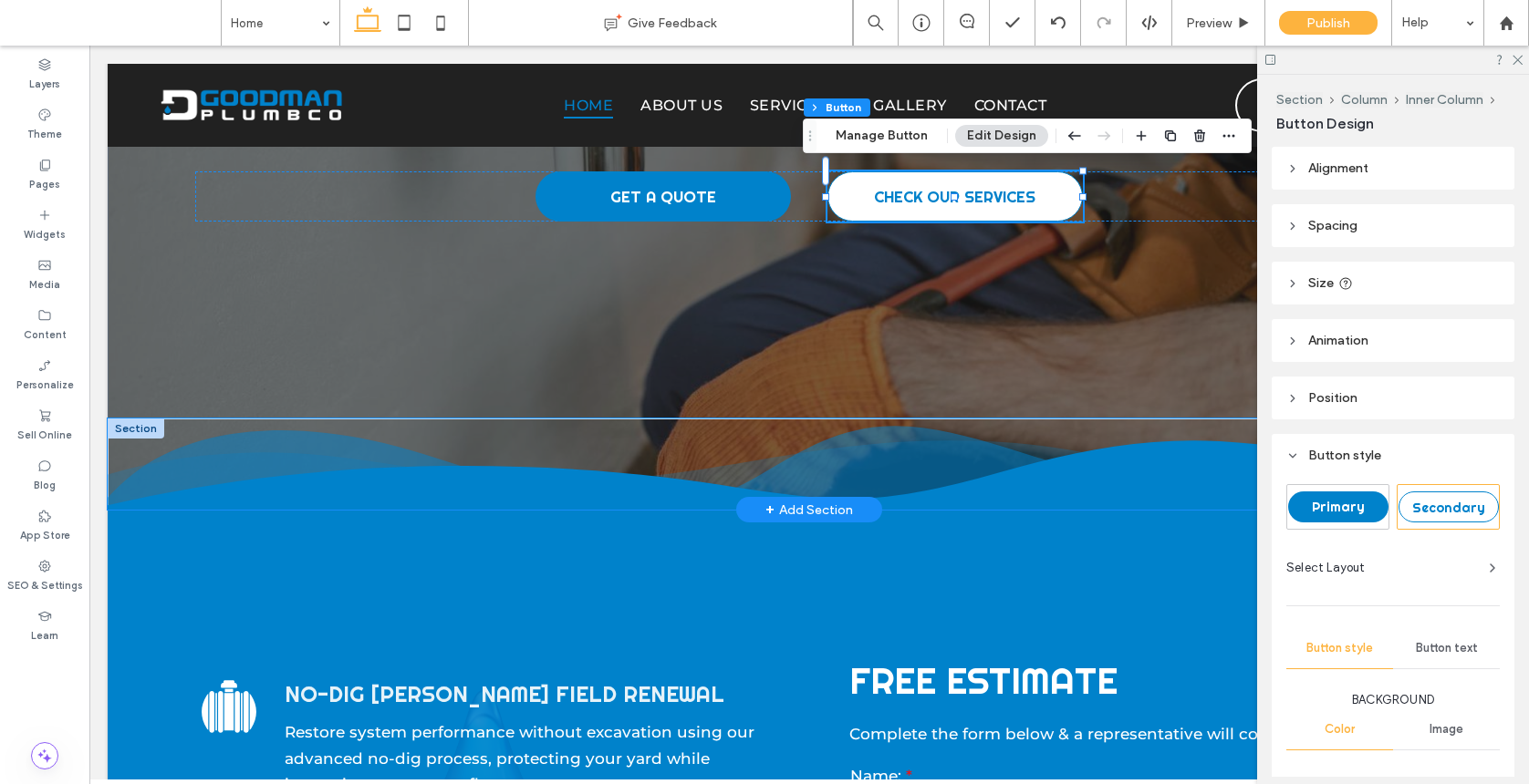
click at [500, 451] on icon at bounding box center [809, 475] width 1403 height 70
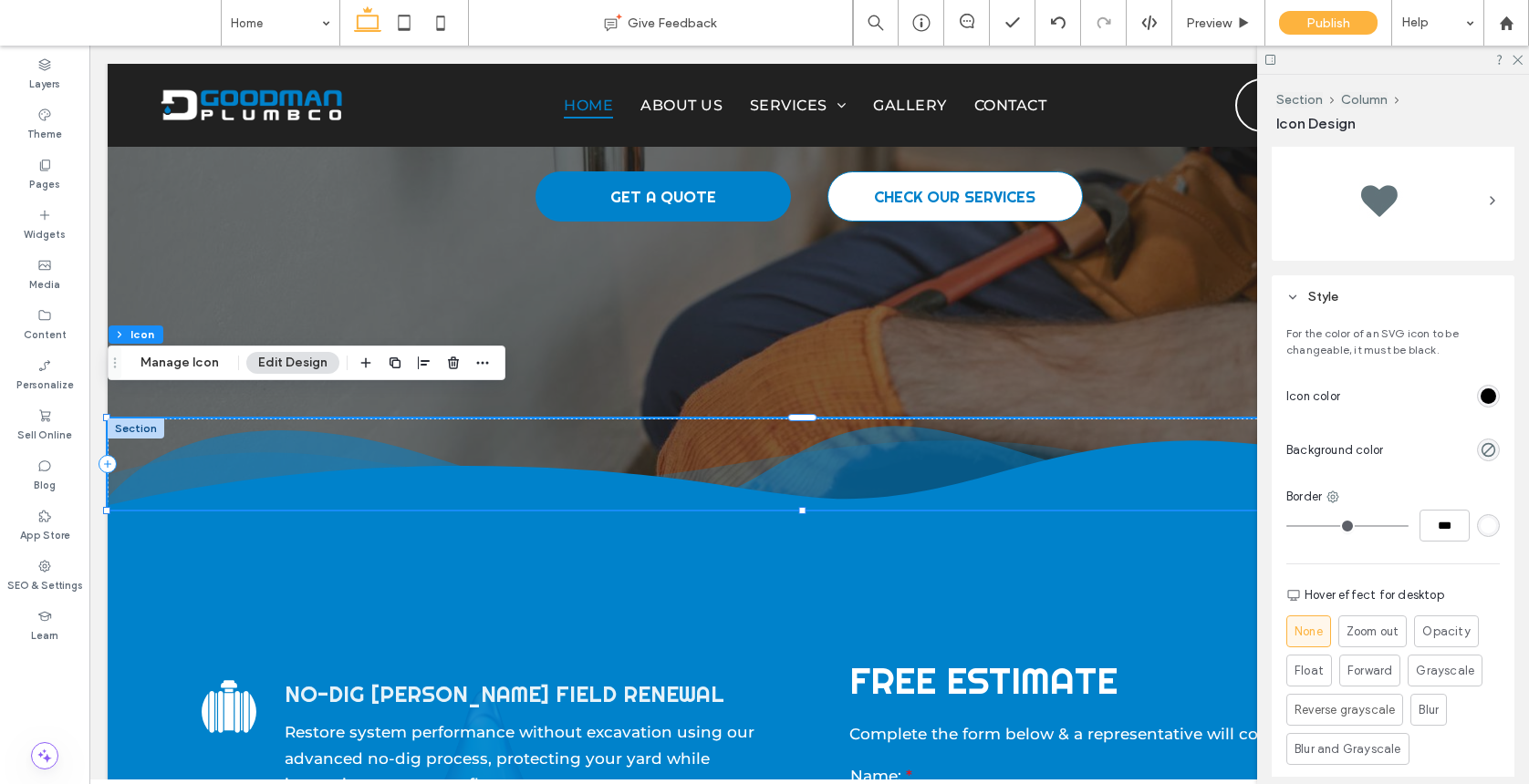
scroll to position [471, 0]
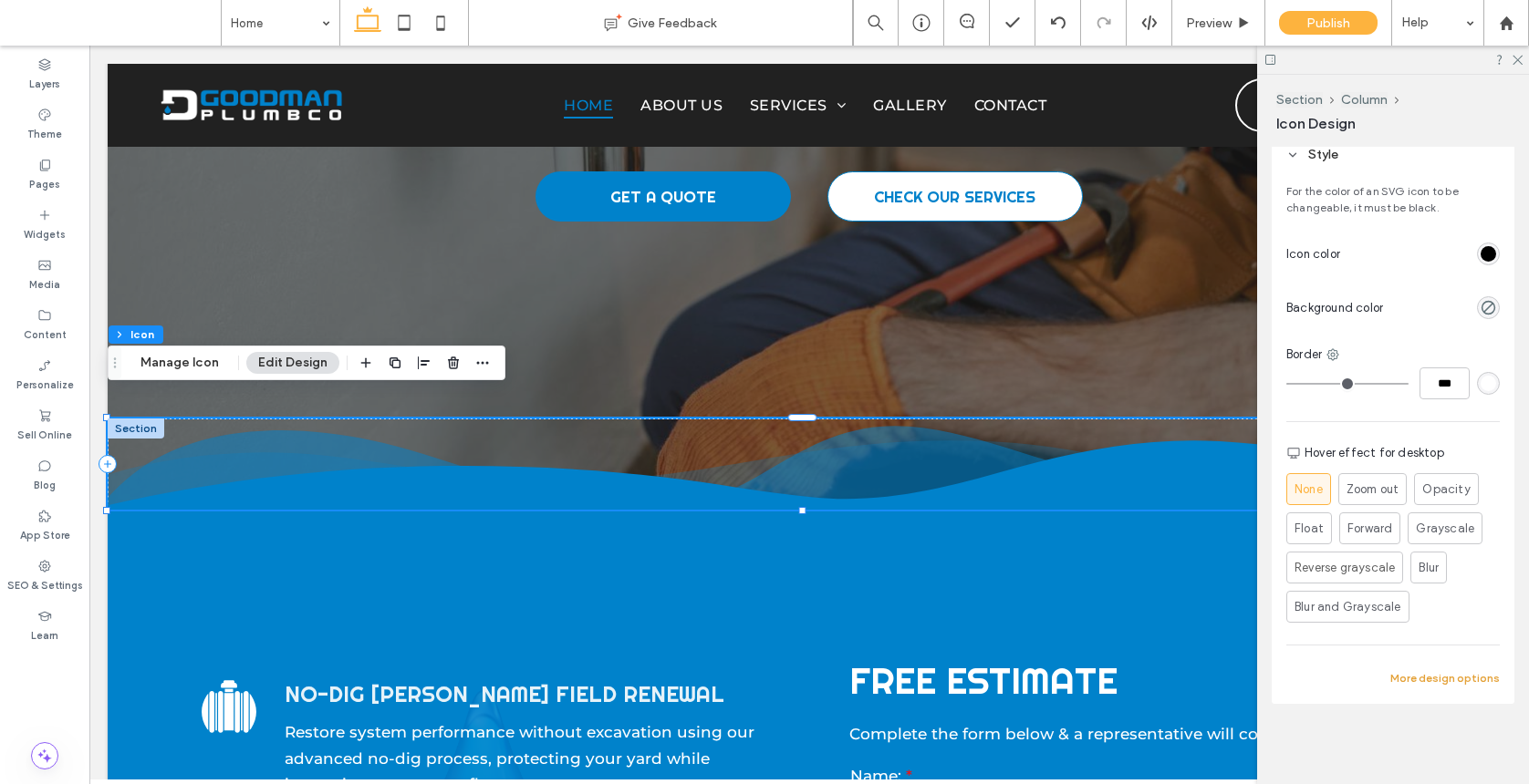
click at [1327, 671] on button "More design options" at bounding box center [1444, 678] width 109 height 22
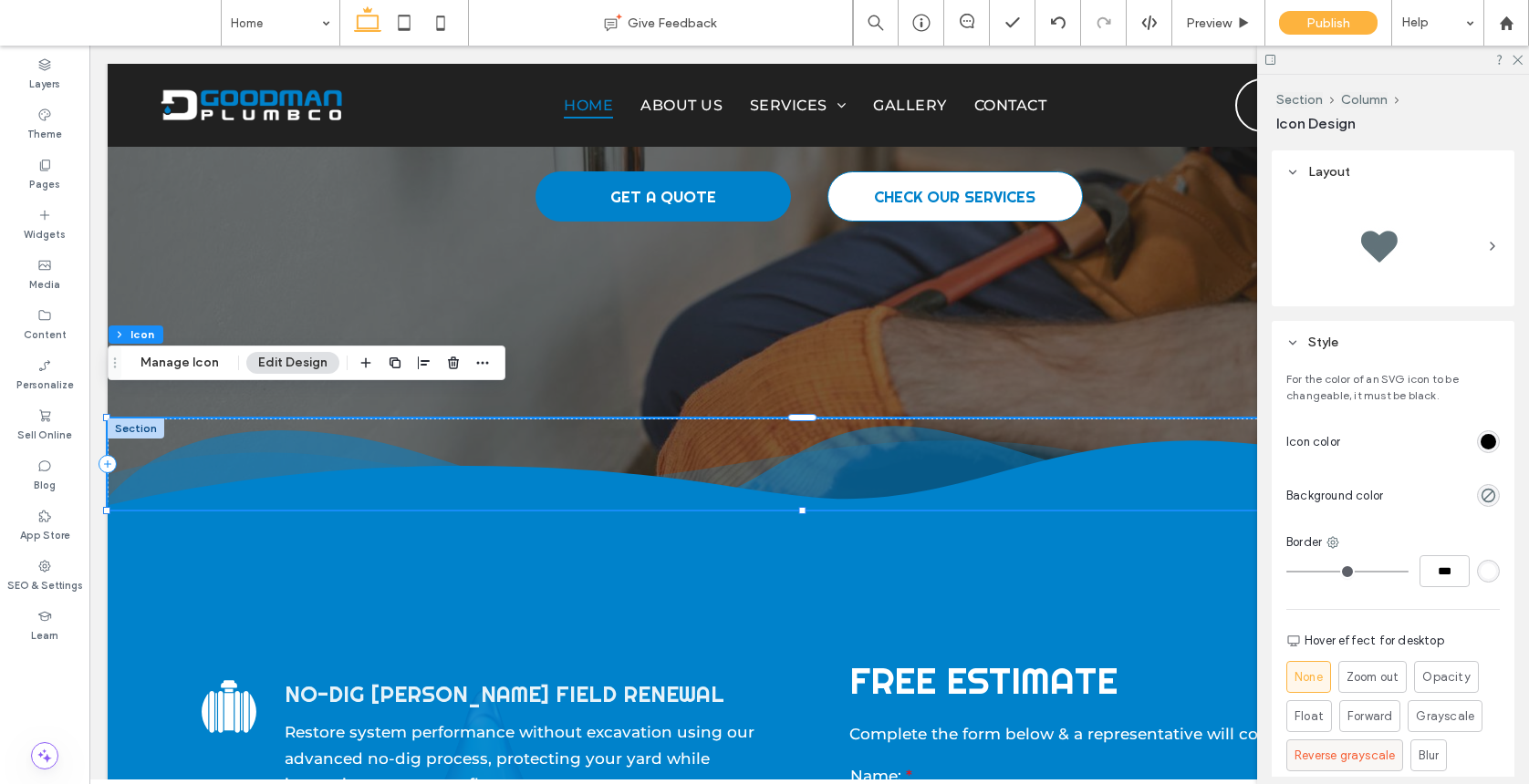
scroll to position [0, 0]
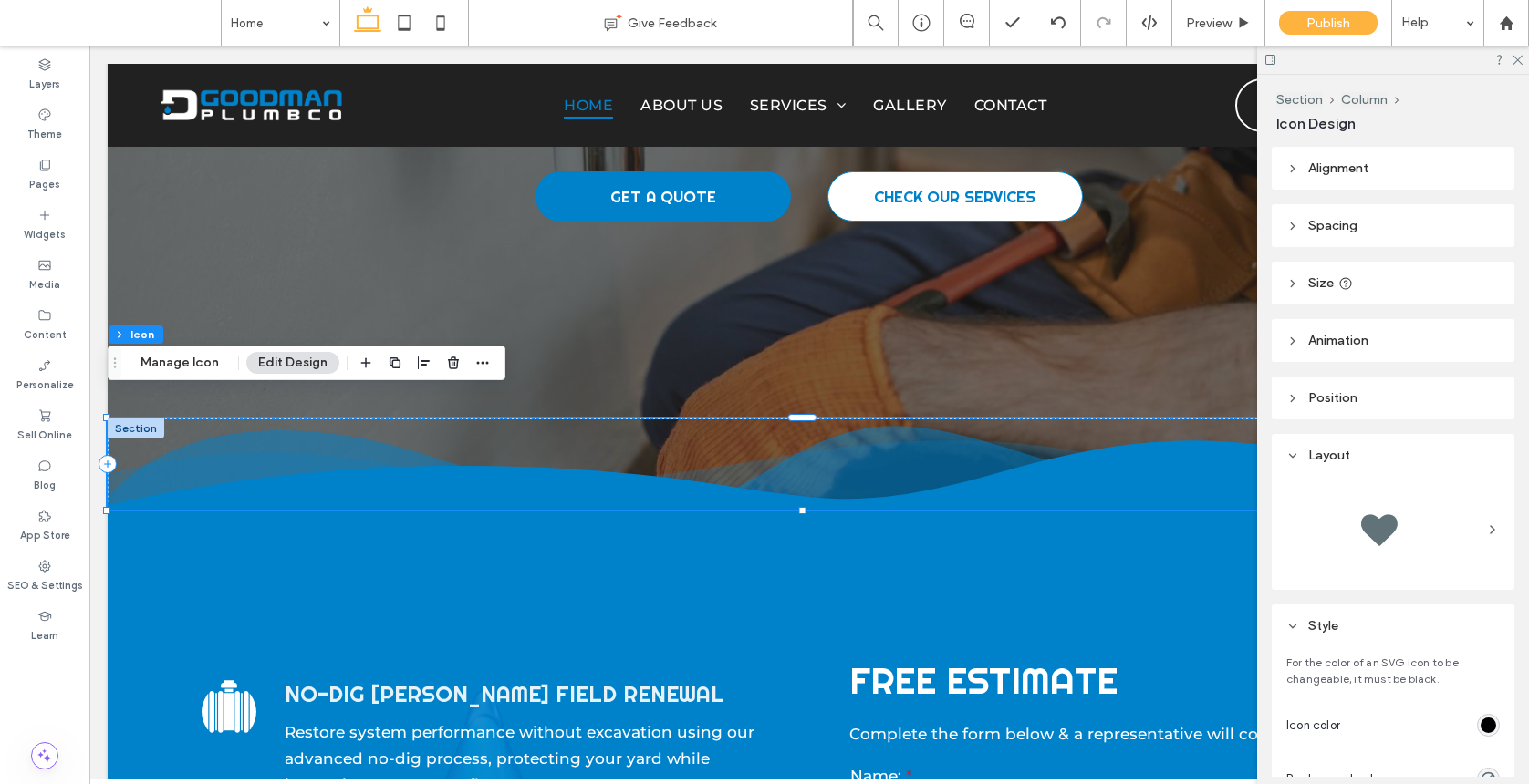
click at [1327, 285] on icon at bounding box center [1345, 283] width 15 height 15
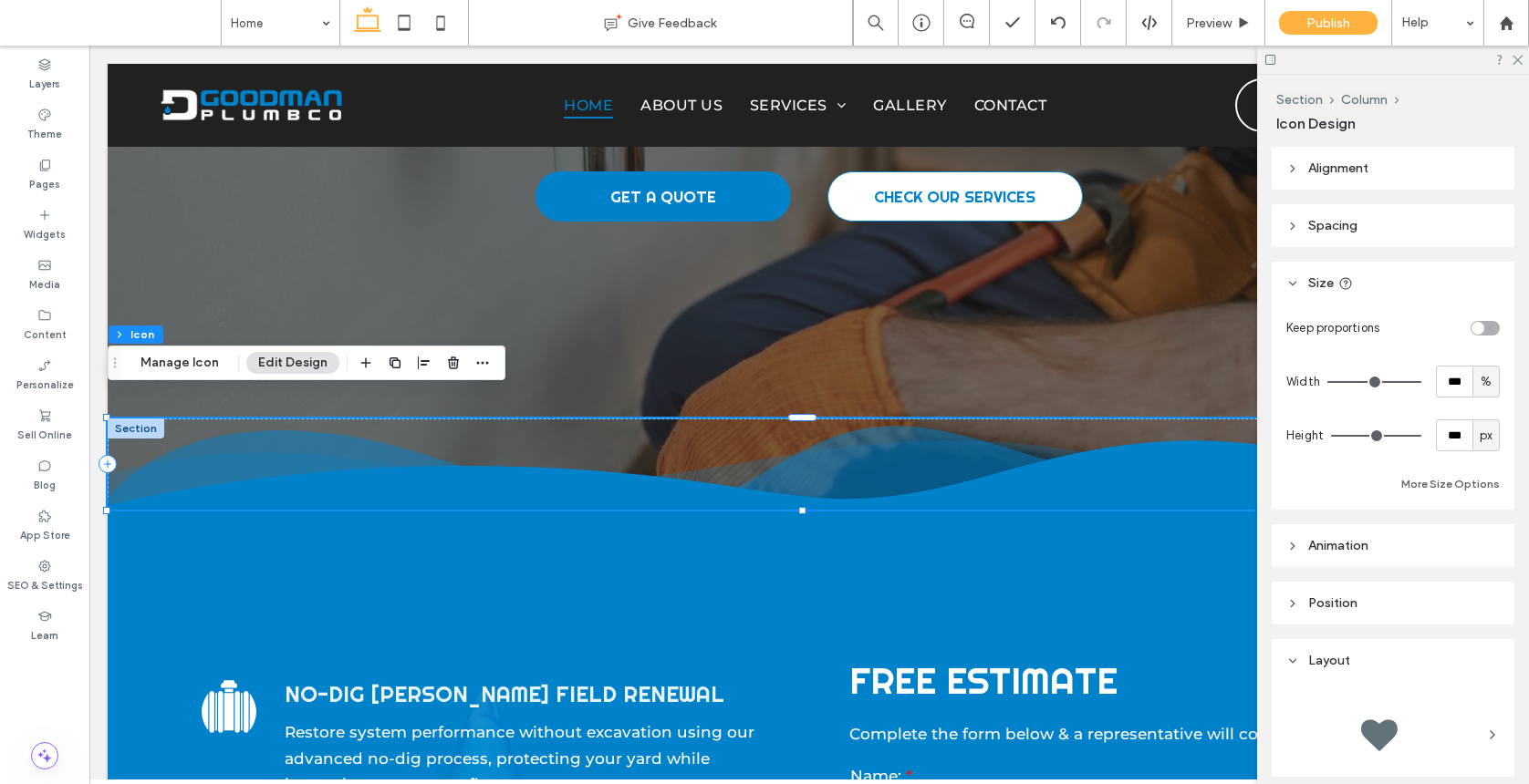
click at [1327, 547] on span "Animation" at bounding box center [1338, 546] width 60 height 15
click at [140, 418] on div at bounding box center [136, 428] width 56 height 20
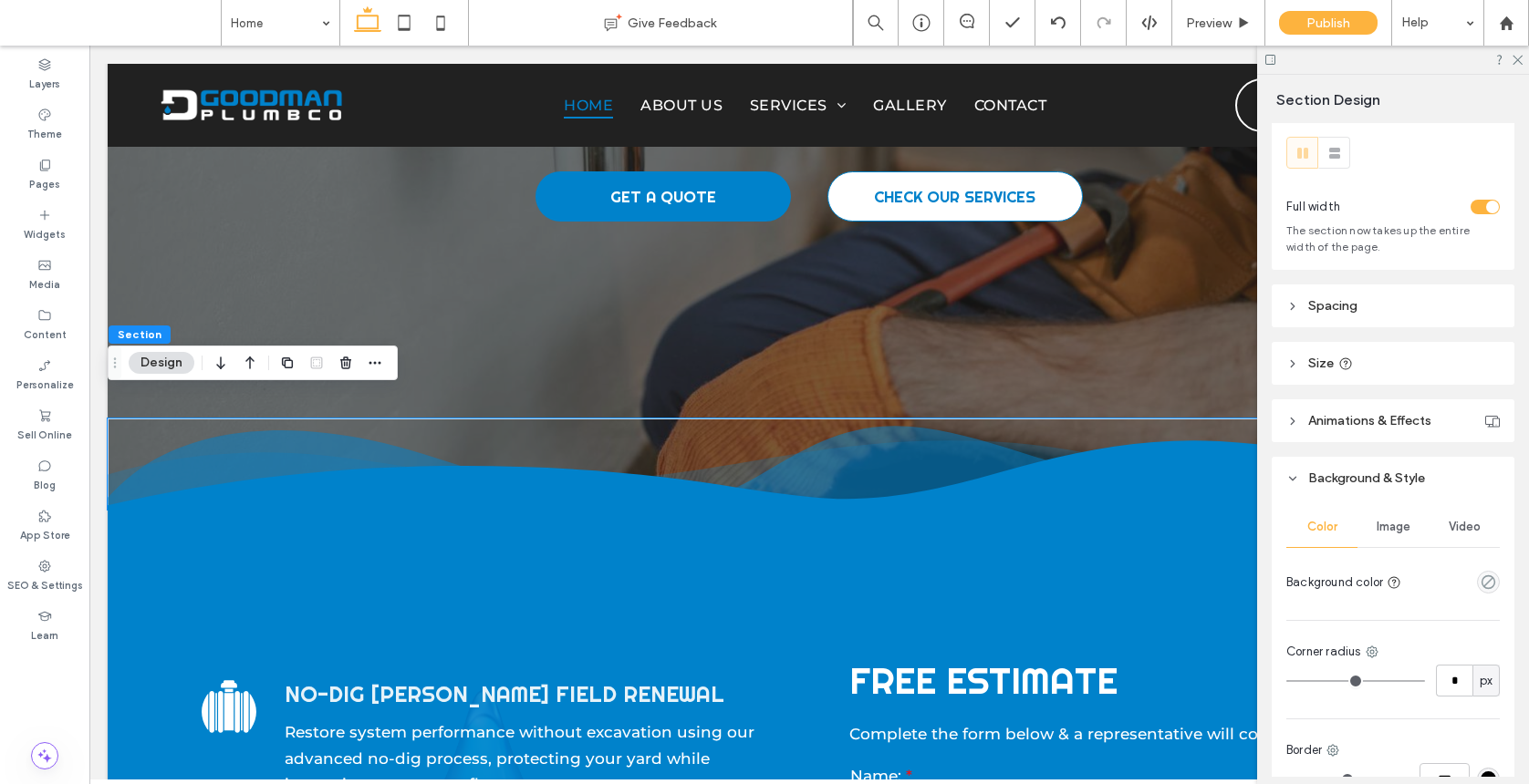
scroll to position [219, 0]
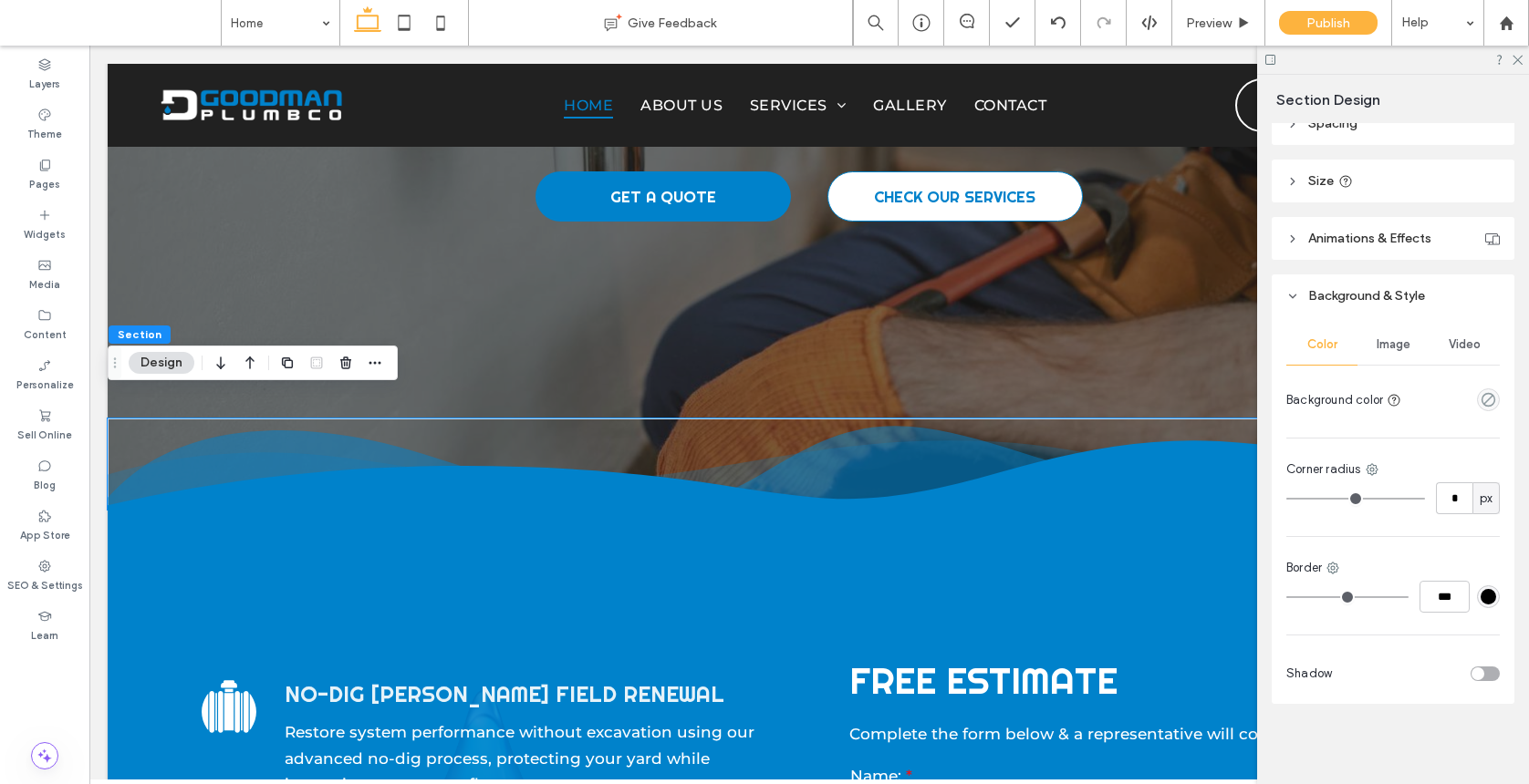
click at [1327, 321] on div "Color Image Video Background color Corner radius * px Border *** Shadow" at bounding box center [1392, 510] width 243 height 386
click at [1327, 346] on span "Image" at bounding box center [1392, 345] width 34 height 15
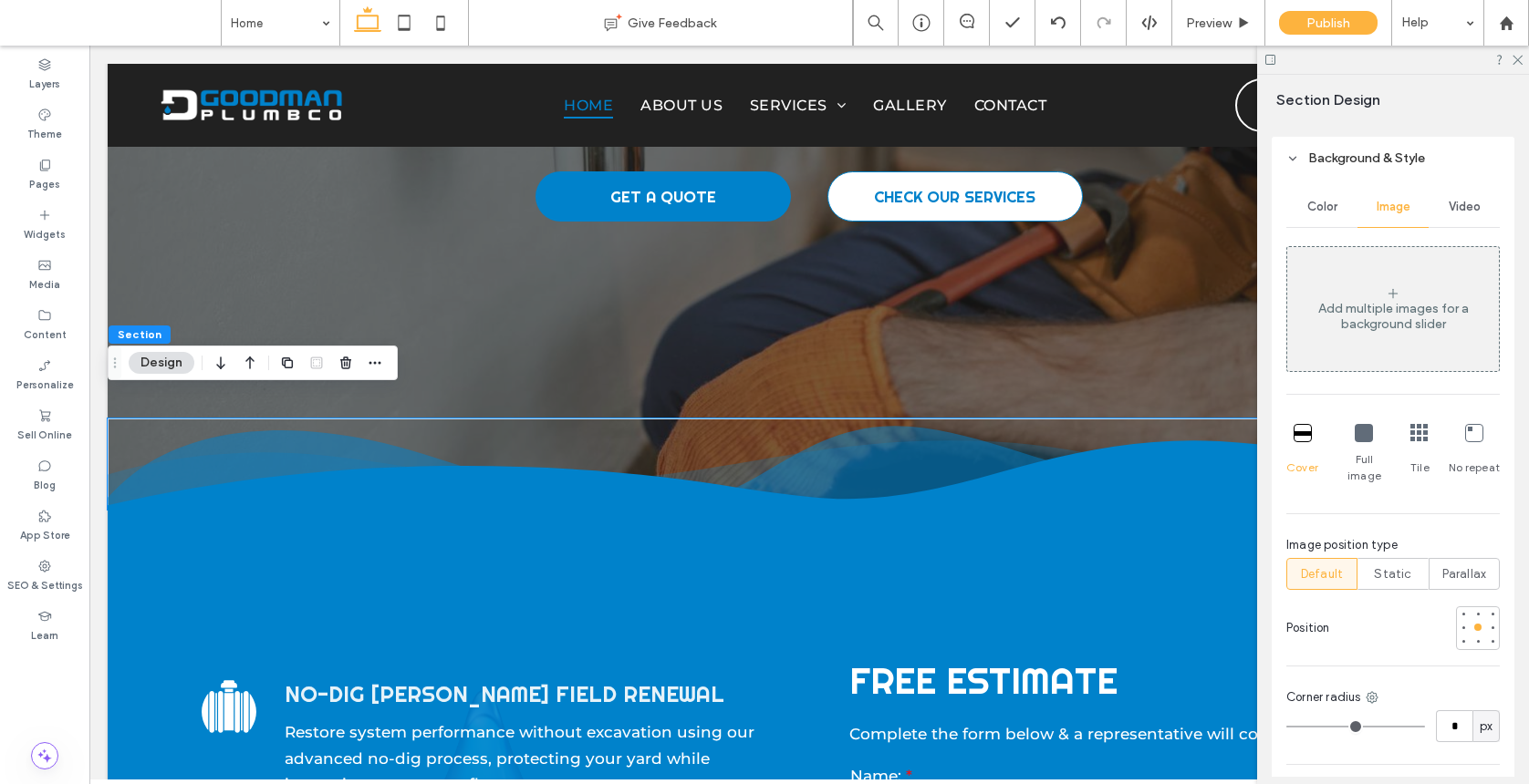
scroll to position [555, 0]
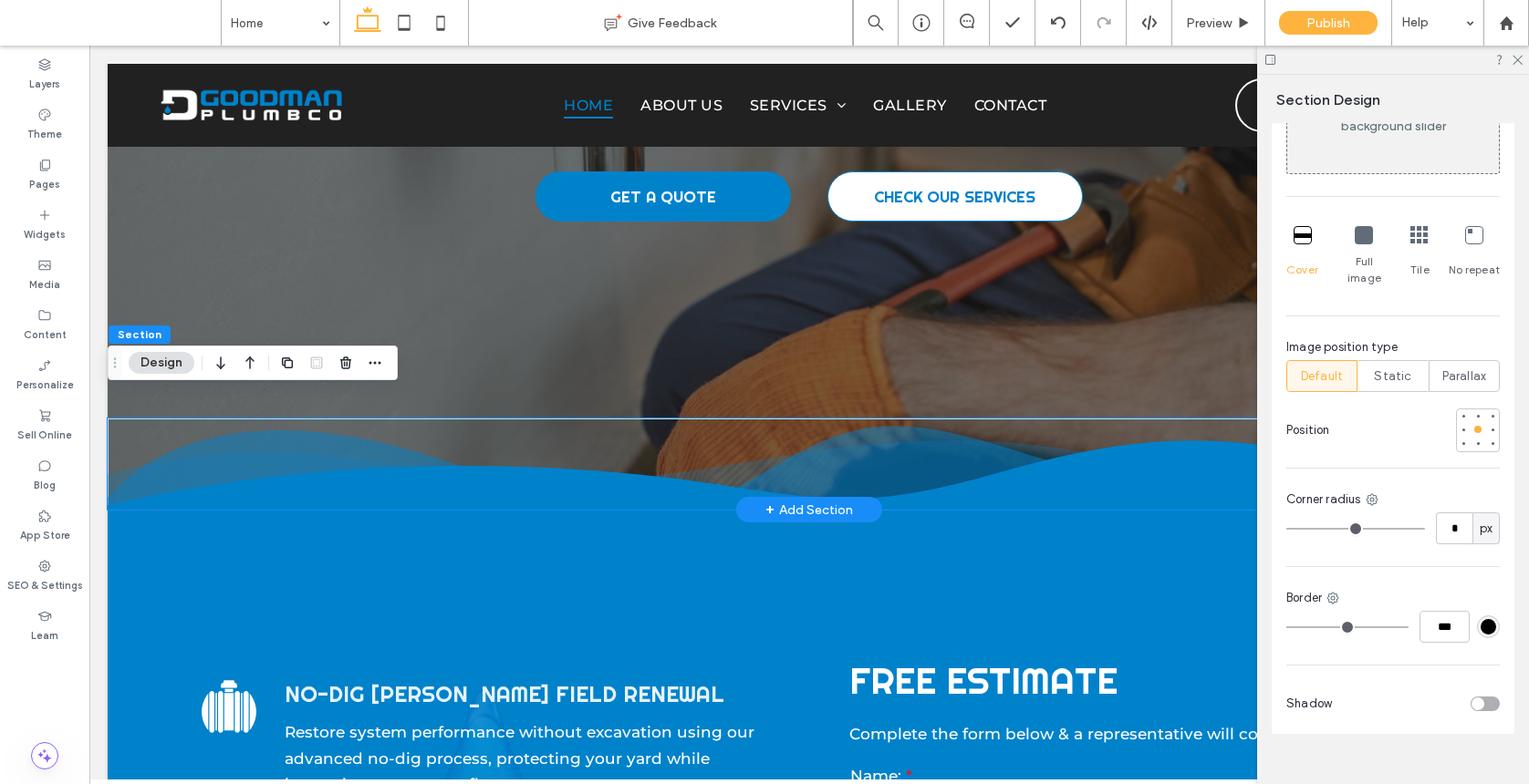
click at [996, 453] on icon at bounding box center [809, 475] width 1403 height 70
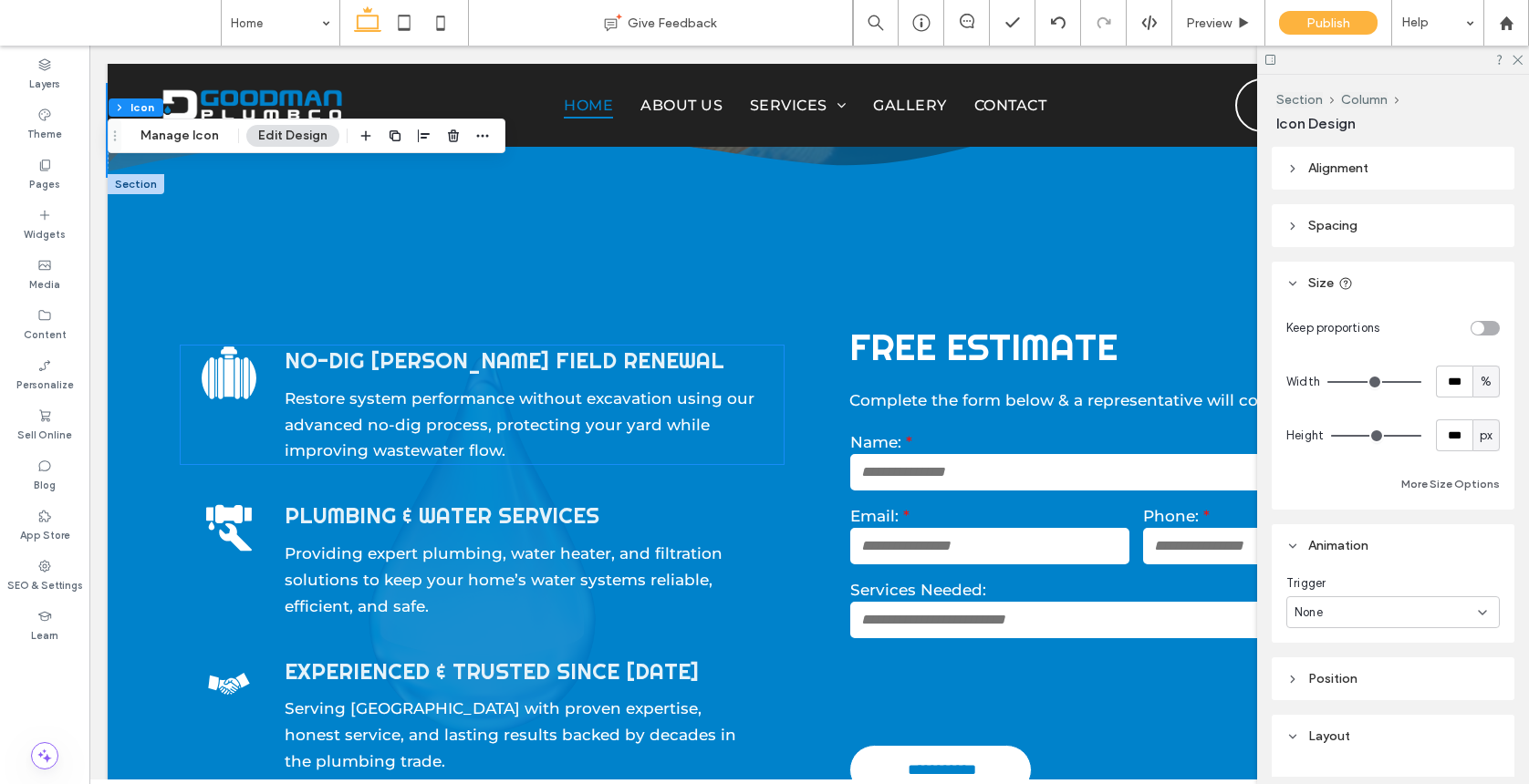
scroll to position [772, 0]
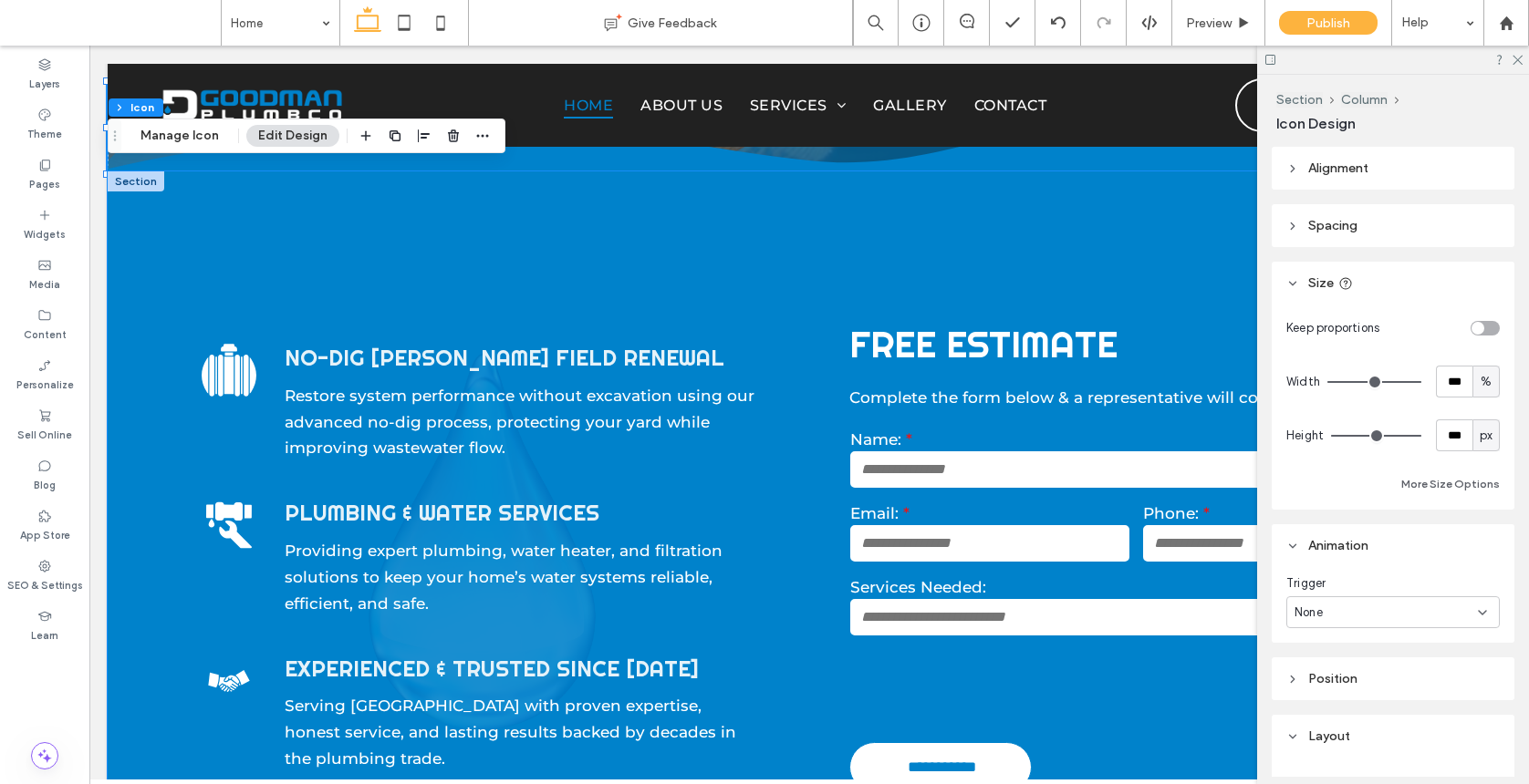
click at [115, 477] on div "[PERSON_NAME] Fiels Le No-Dig [PERSON_NAME] Field Renewal Restore system perfor…" at bounding box center [809, 558] width 1403 height 772
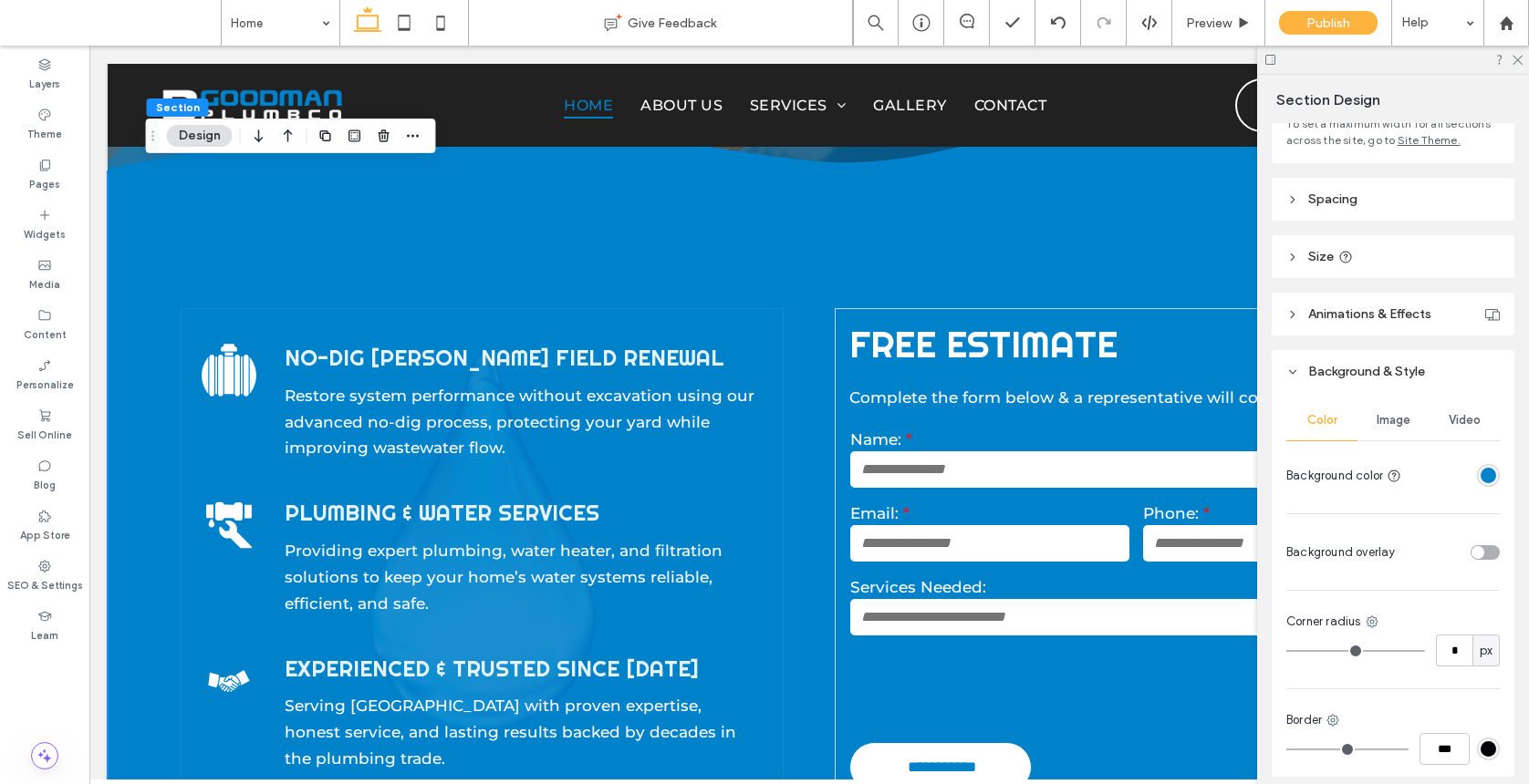
click at [1327, 419] on span "Image" at bounding box center [1392, 420] width 34 height 15
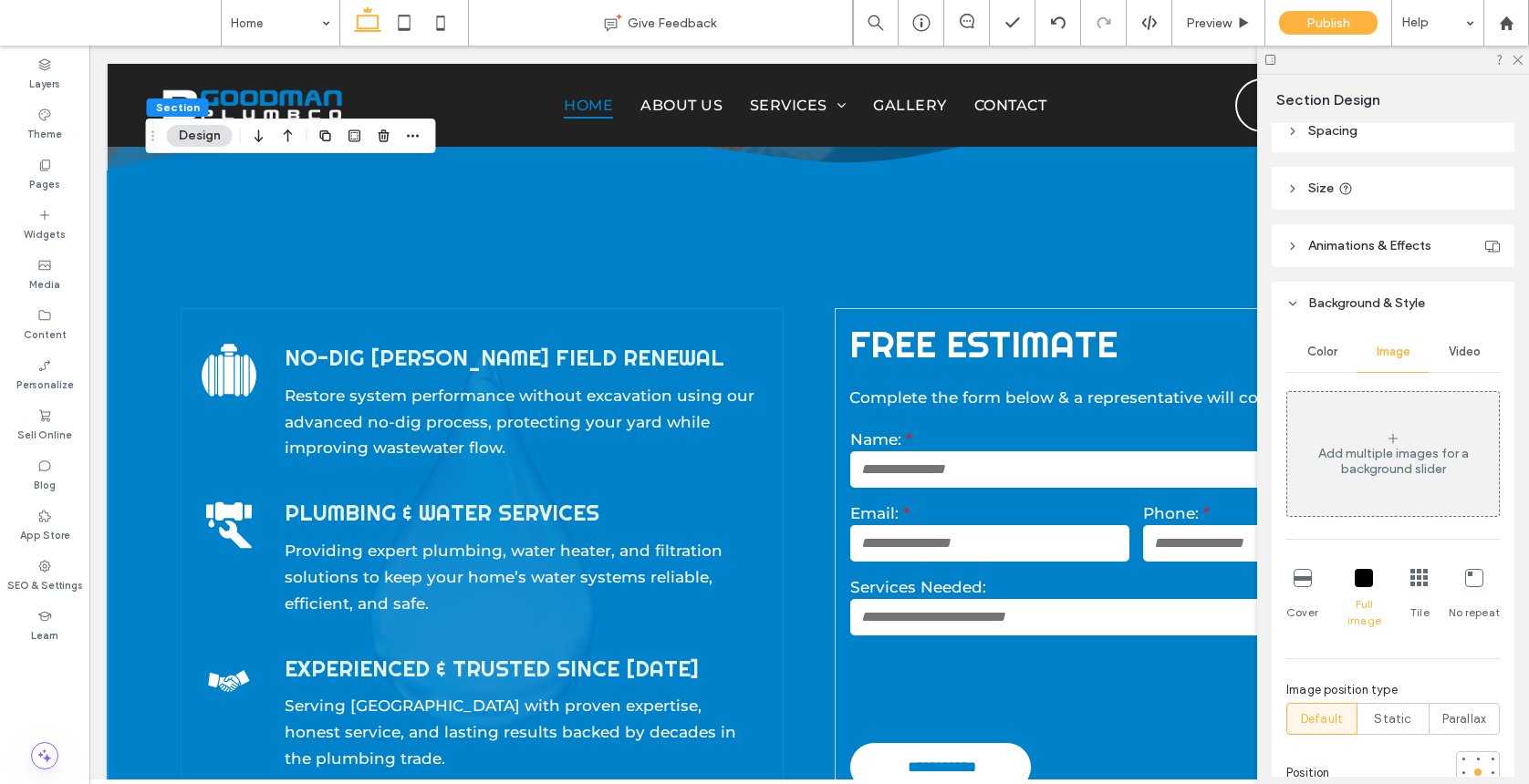
scroll to position [18, 0]
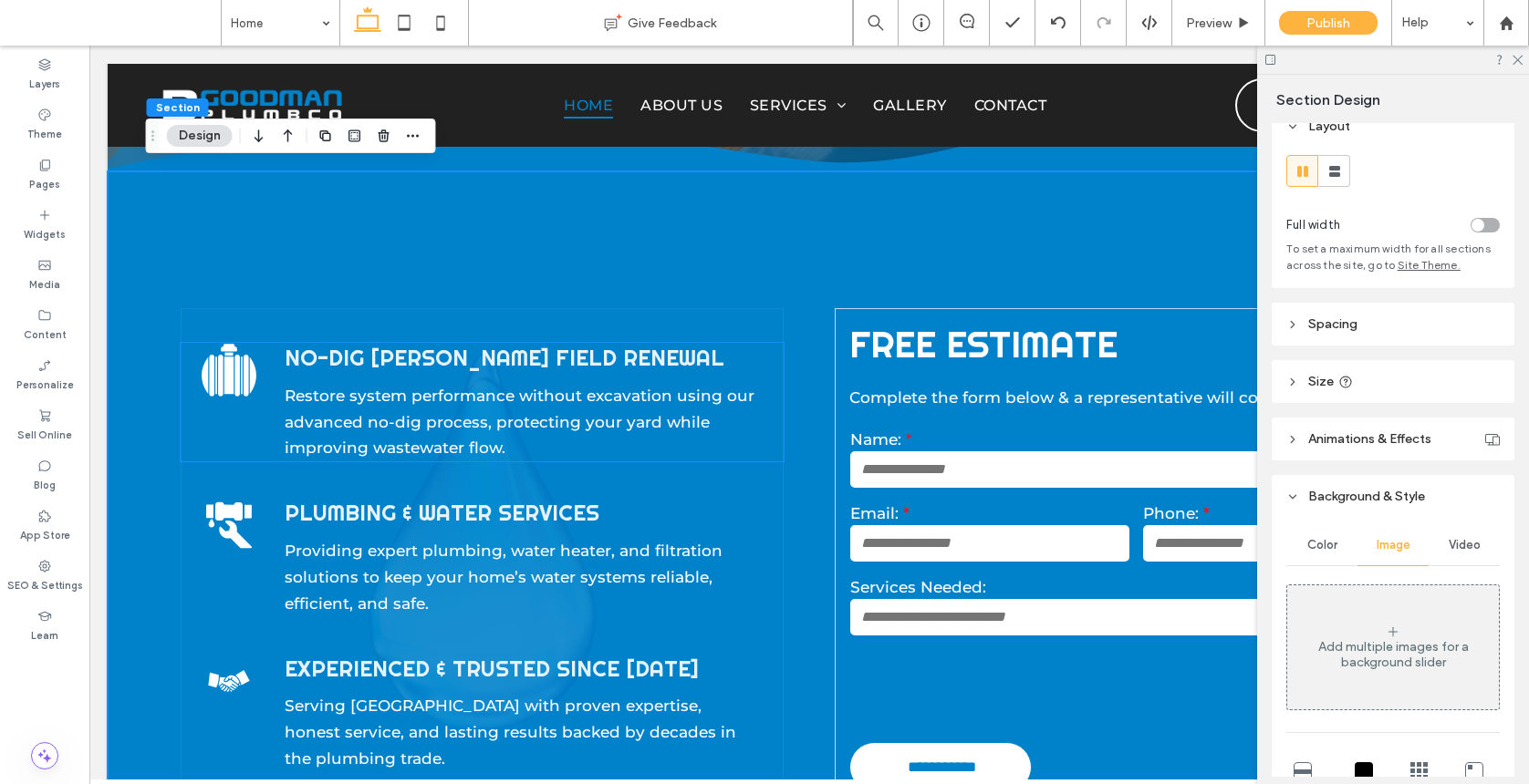
click at [208, 360] on icon at bounding box center [229, 375] width 55 height 38
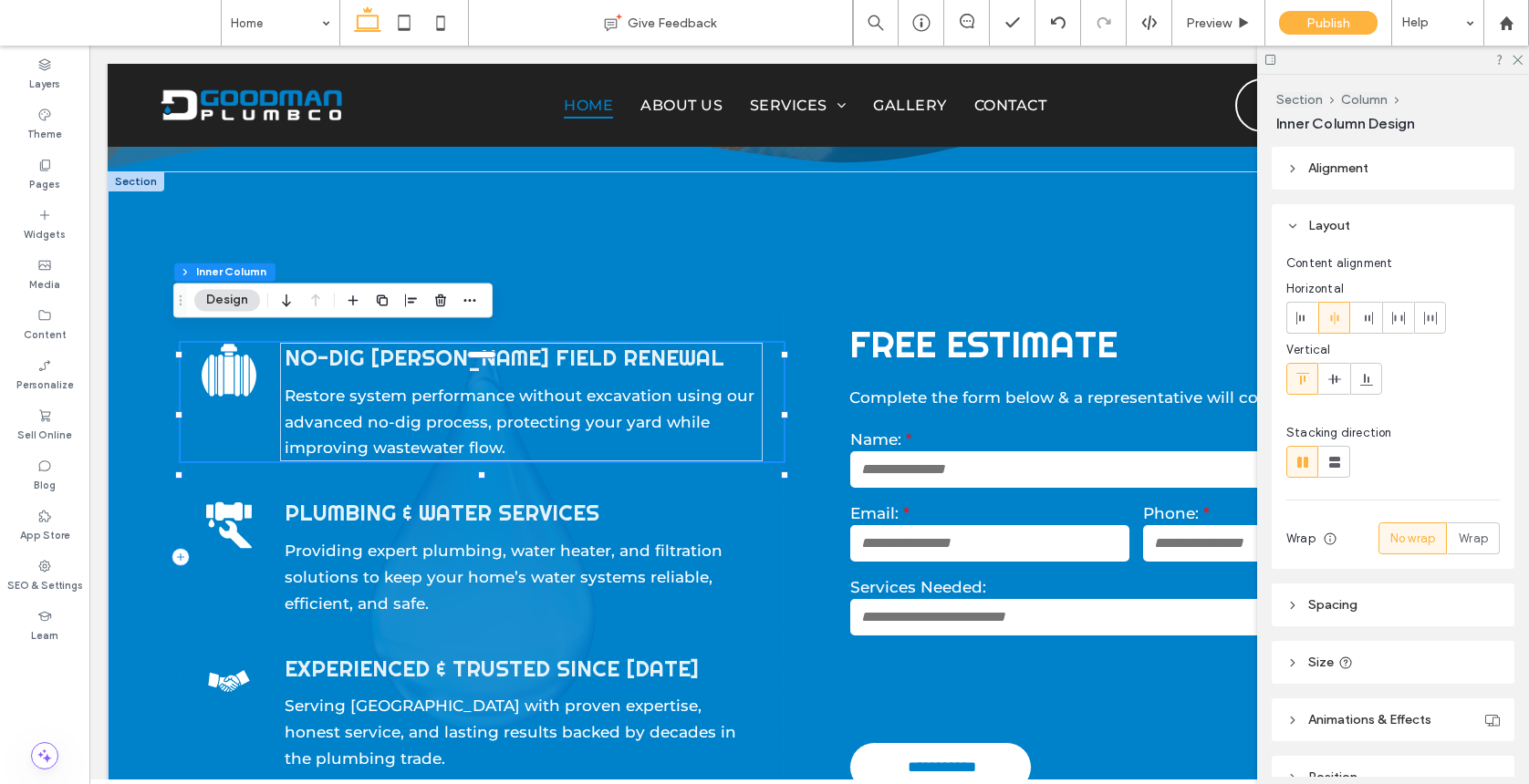
click at [208, 360] on icon at bounding box center [229, 375] width 55 height 38
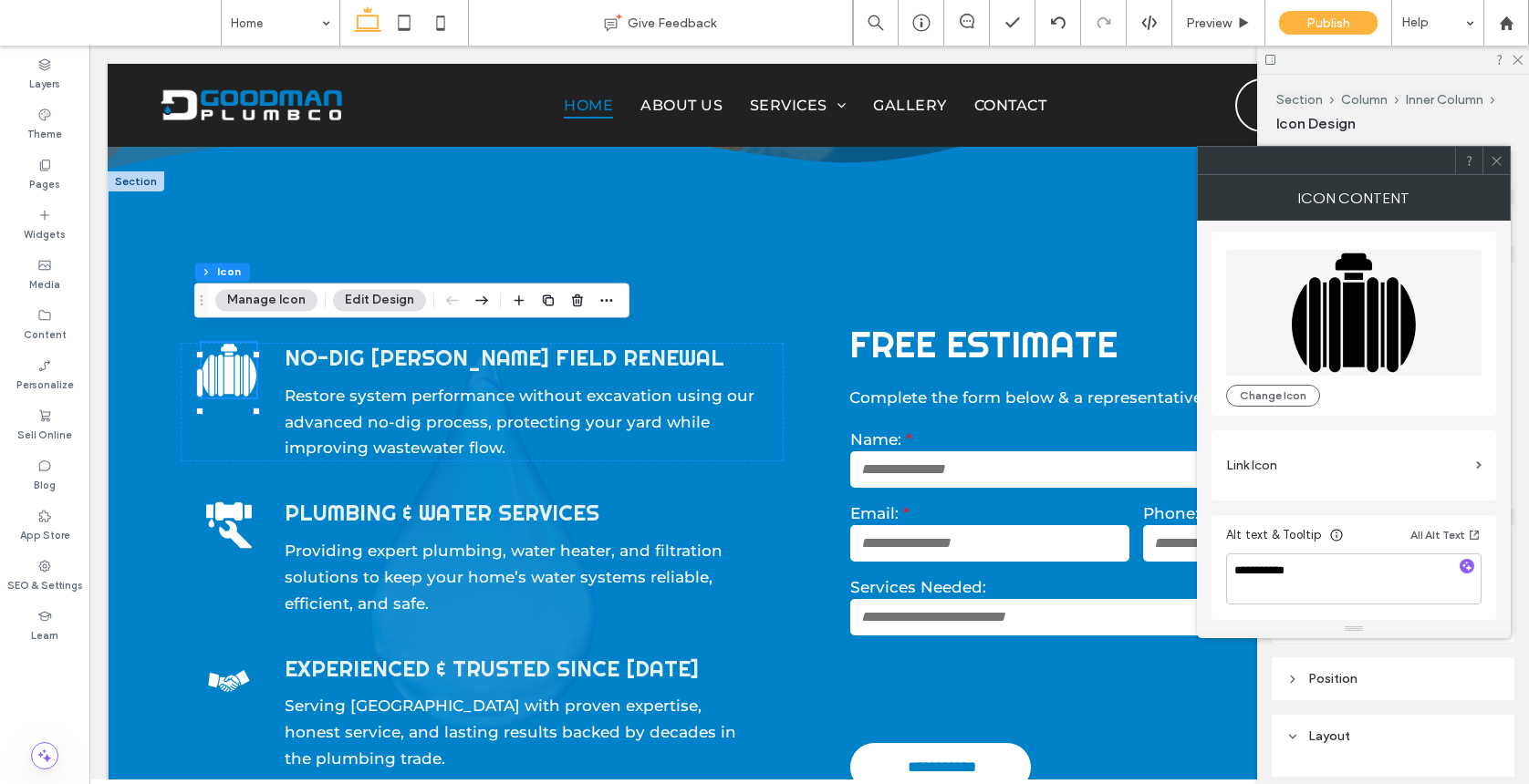
scroll to position [5, 0]
click at [1327, 555] on textarea "**********" at bounding box center [1354, 578] width 256 height 51
click at [1327, 567] on textarea "**********" at bounding box center [1354, 578] width 256 height 51
type textarea "**********"
click at [1327, 161] on icon at bounding box center [1496, 161] width 14 height 14
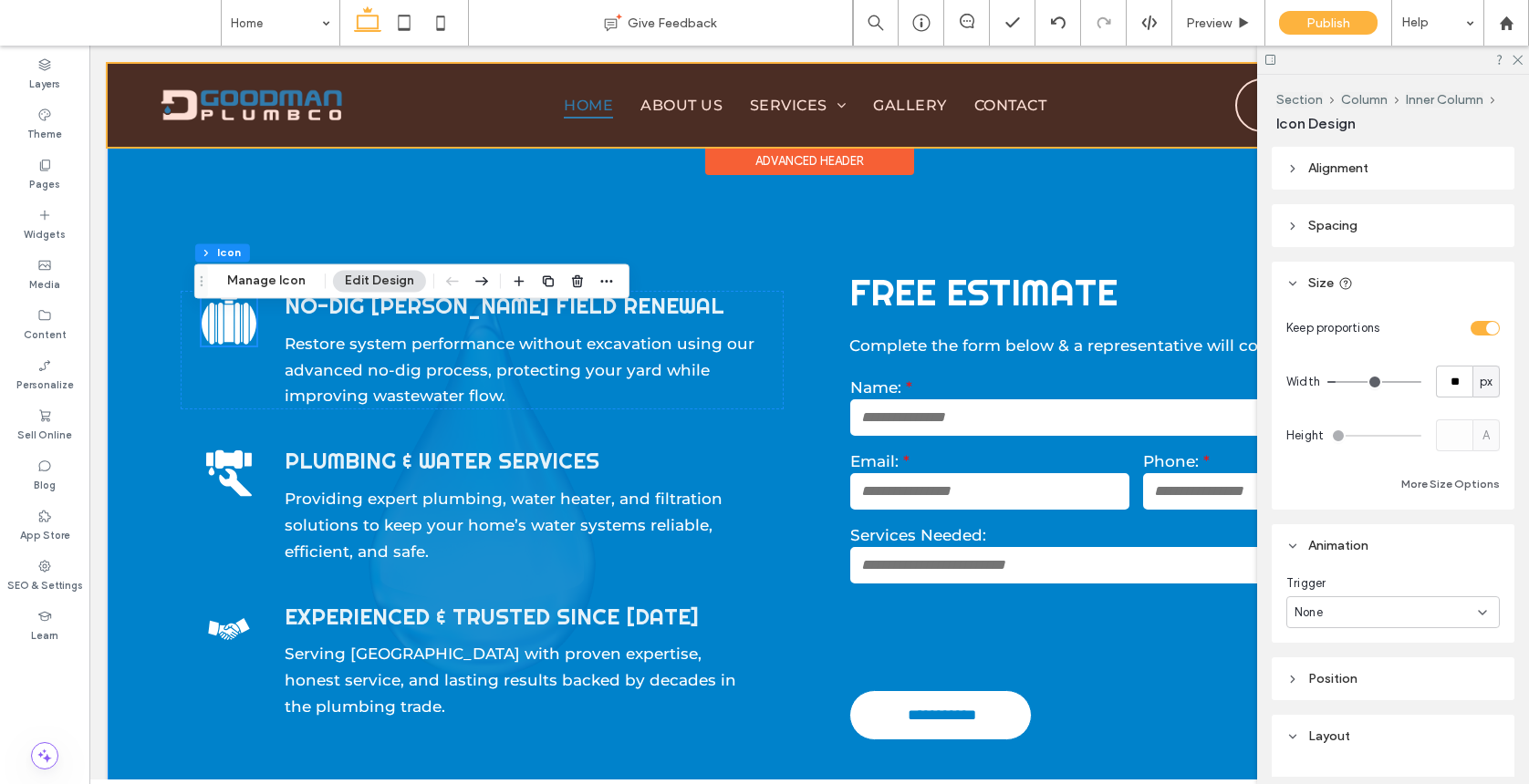
scroll to position [836, 0]
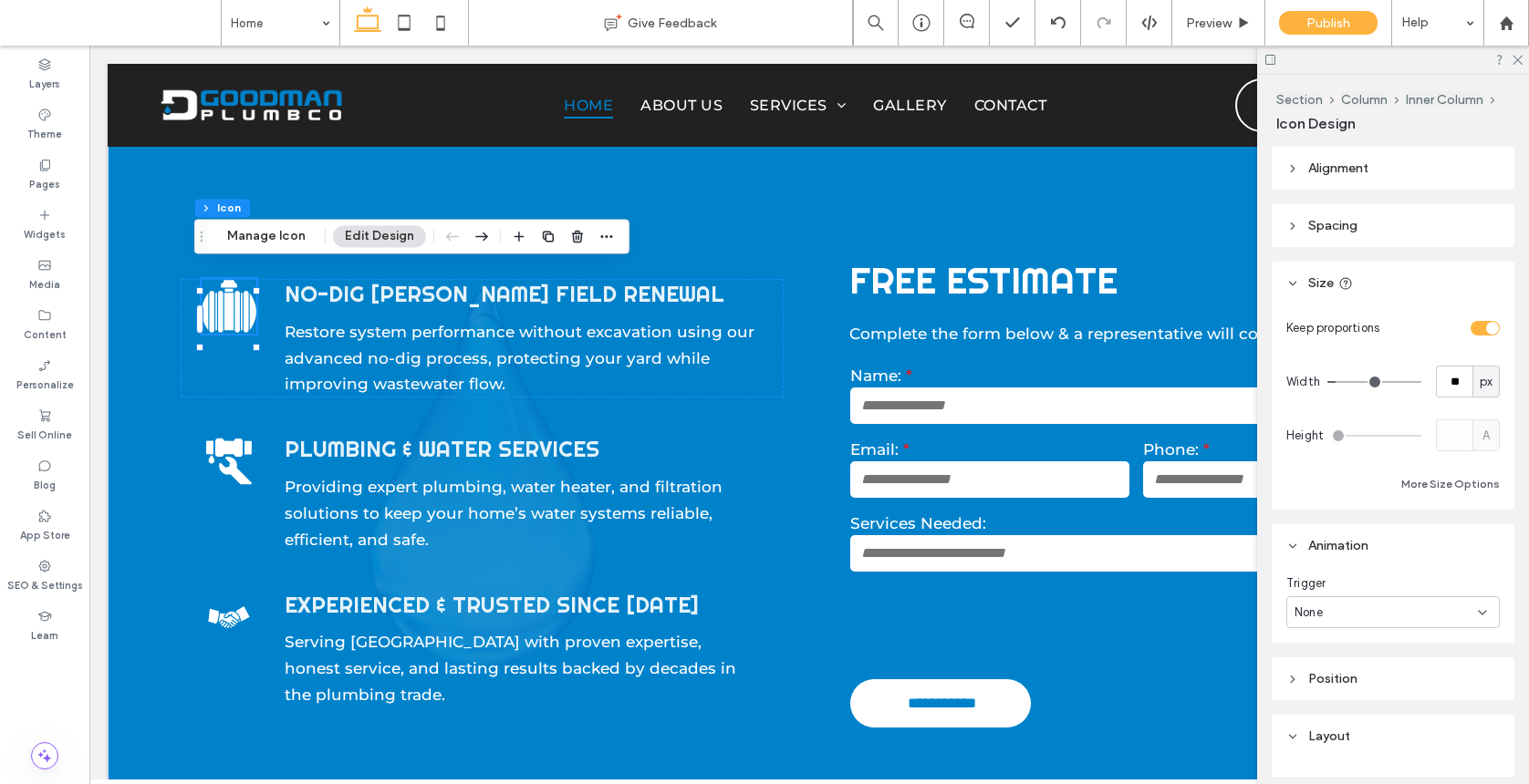
click at [223, 292] on icon at bounding box center [229, 311] width 55 height 38
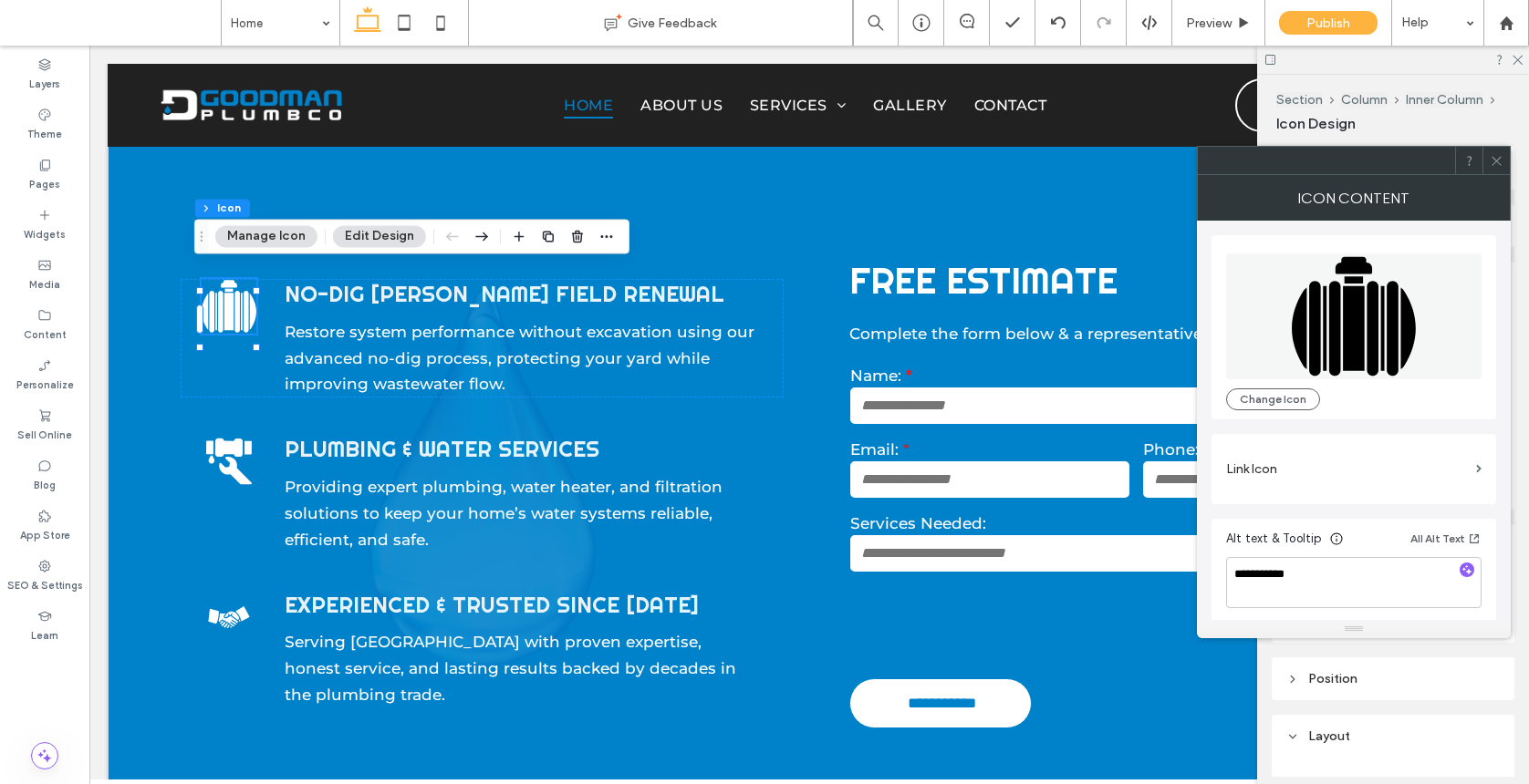
click at [1327, 165] on icon at bounding box center [1496, 161] width 14 height 14
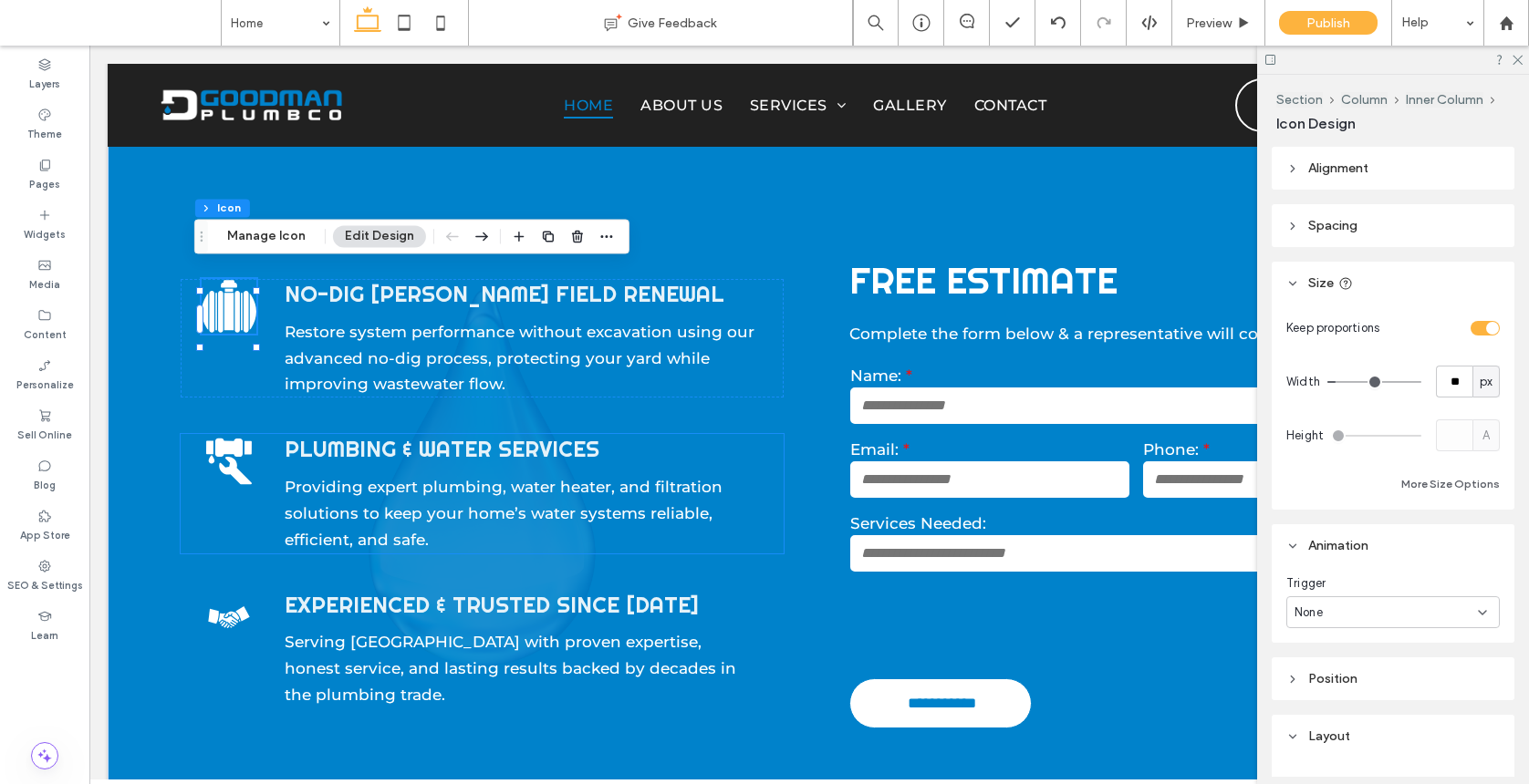
click at [245, 434] on icon "plumbing" at bounding box center [229, 461] width 55 height 55
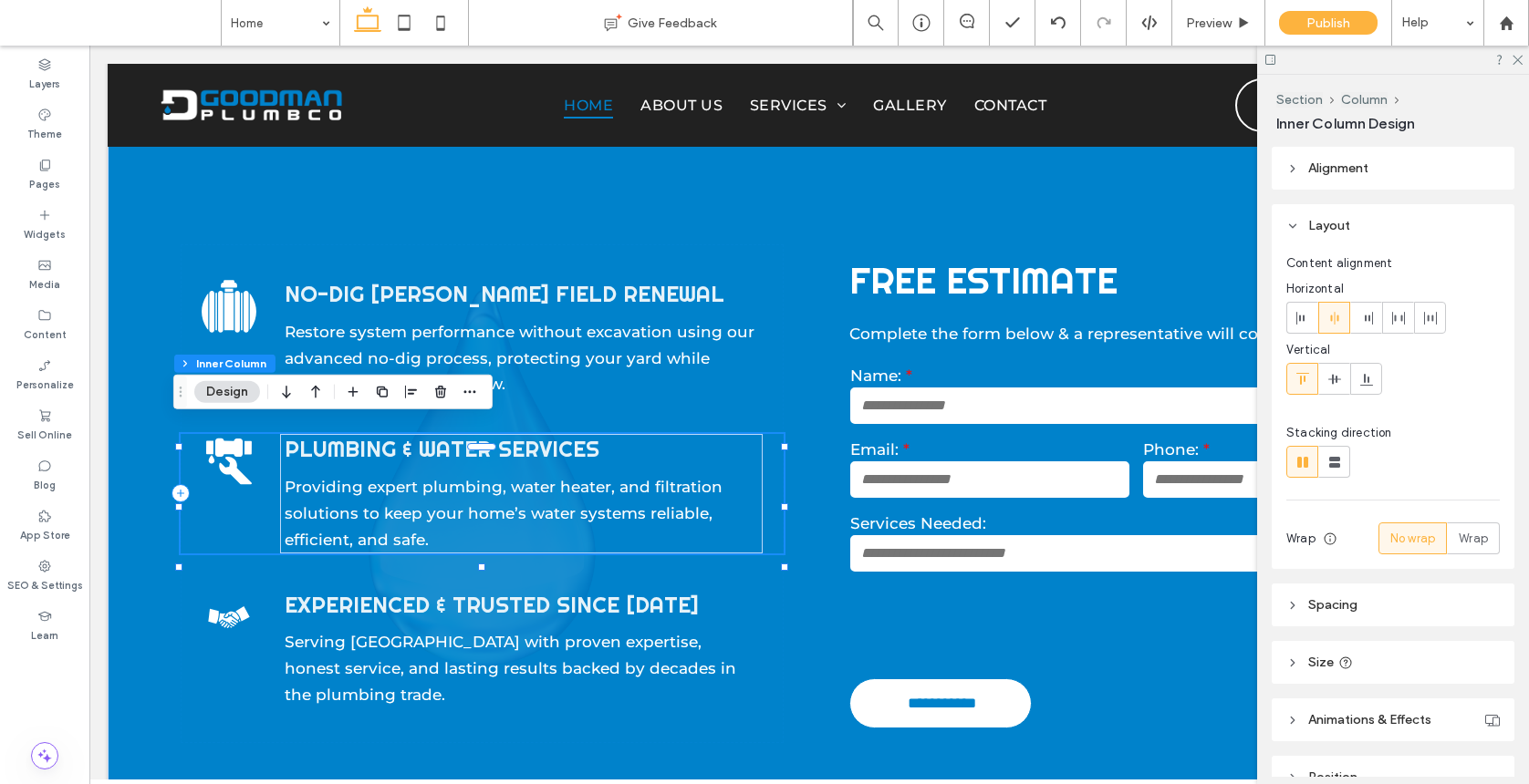
click at [245, 434] on icon "plumbing" at bounding box center [229, 461] width 55 height 55
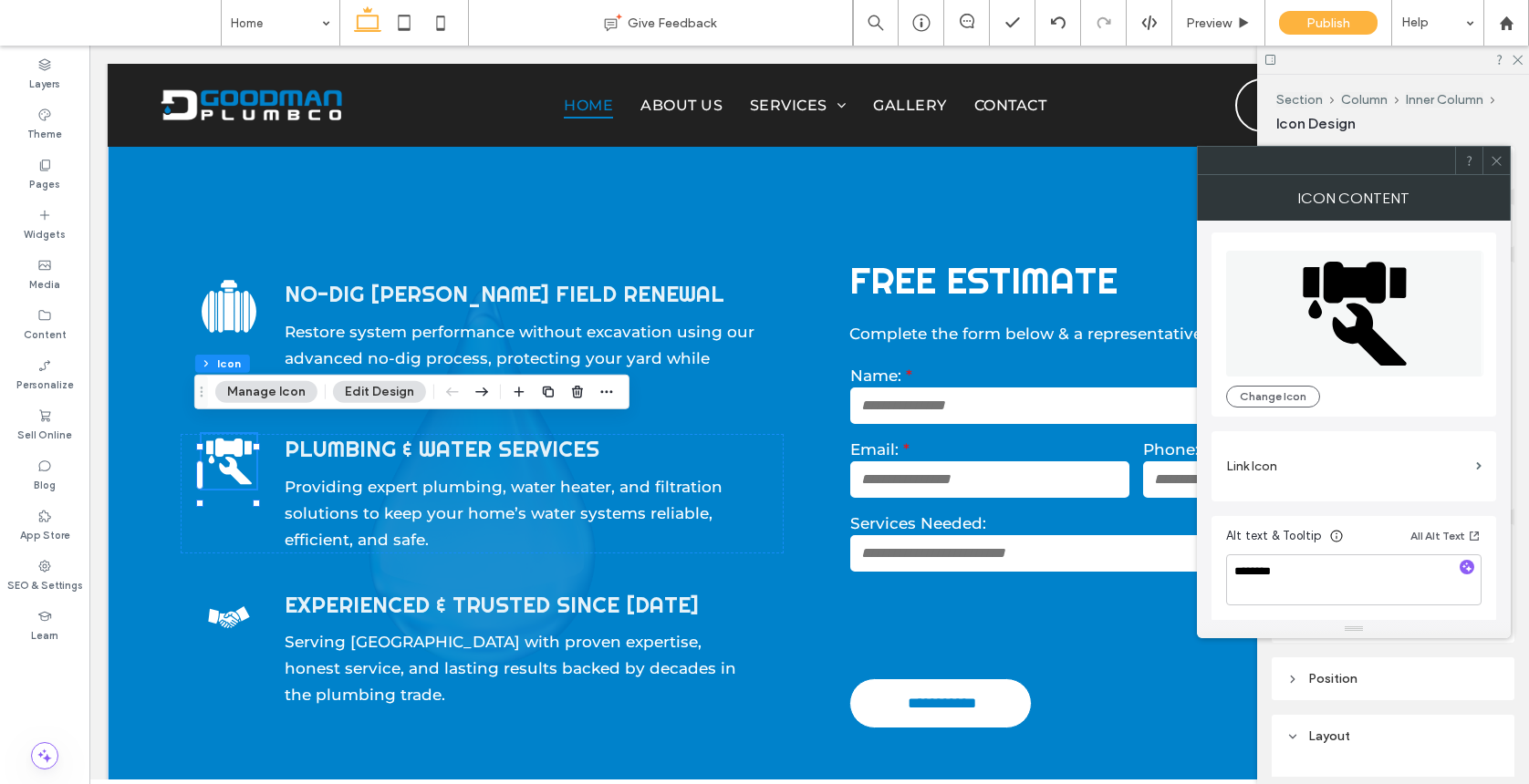
scroll to position [5, 0]
click at [1327, 163] on icon at bounding box center [1496, 161] width 14 height 14
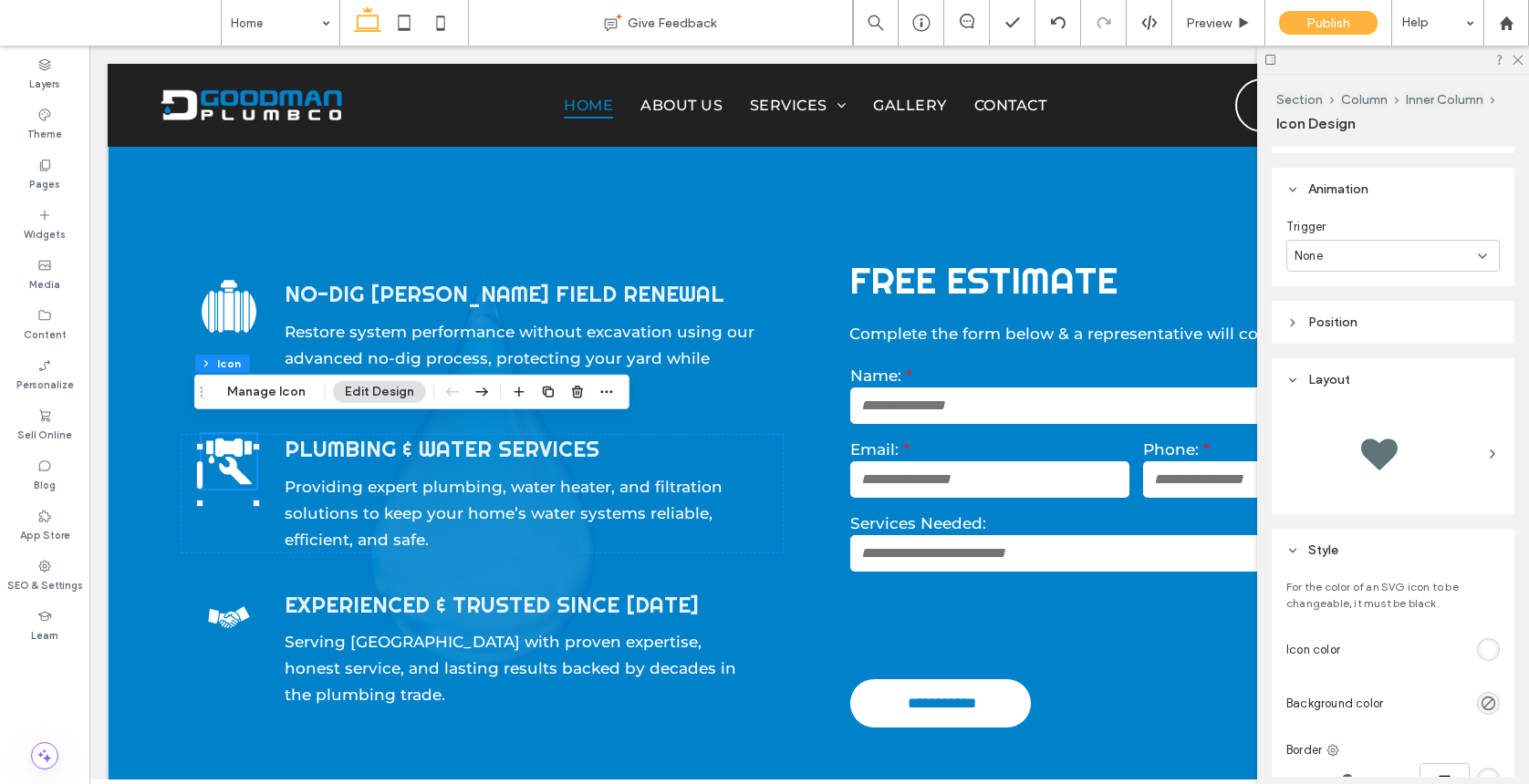
scroll to position [752, 0]
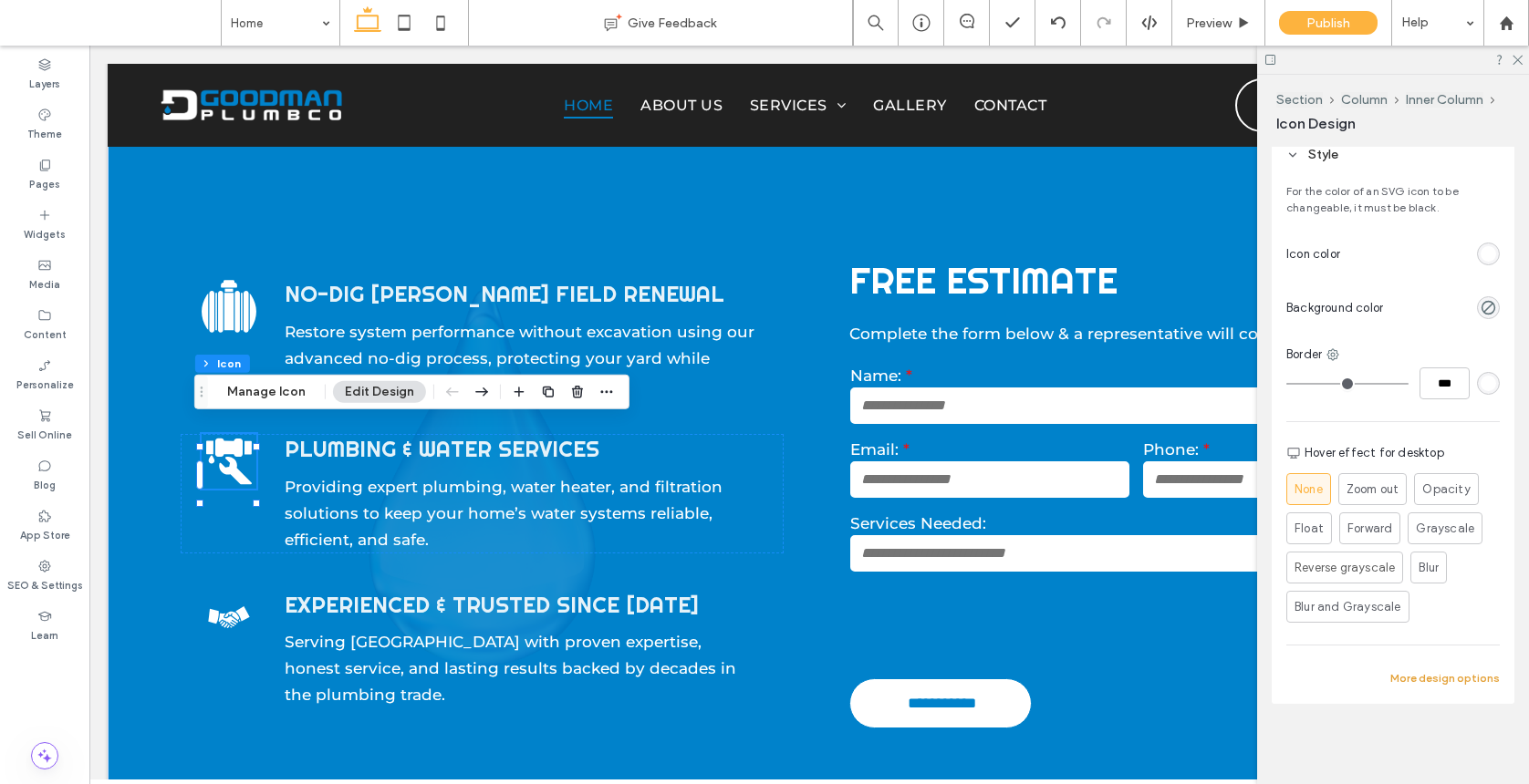
click at [1327, 669] on button "More design options" at bounding box center [1444, 678] width 109 height 22
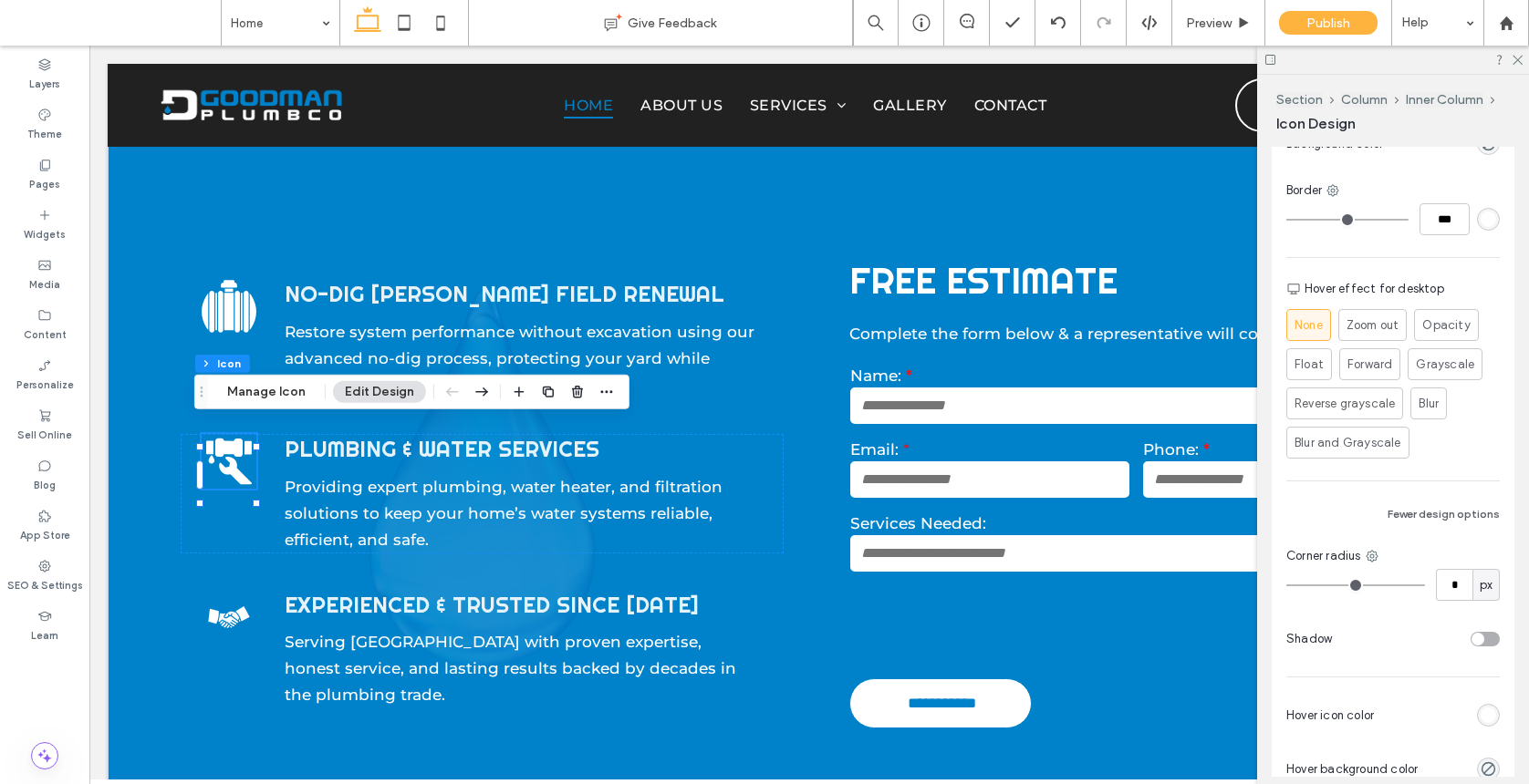
scroll to position [1012, 0]
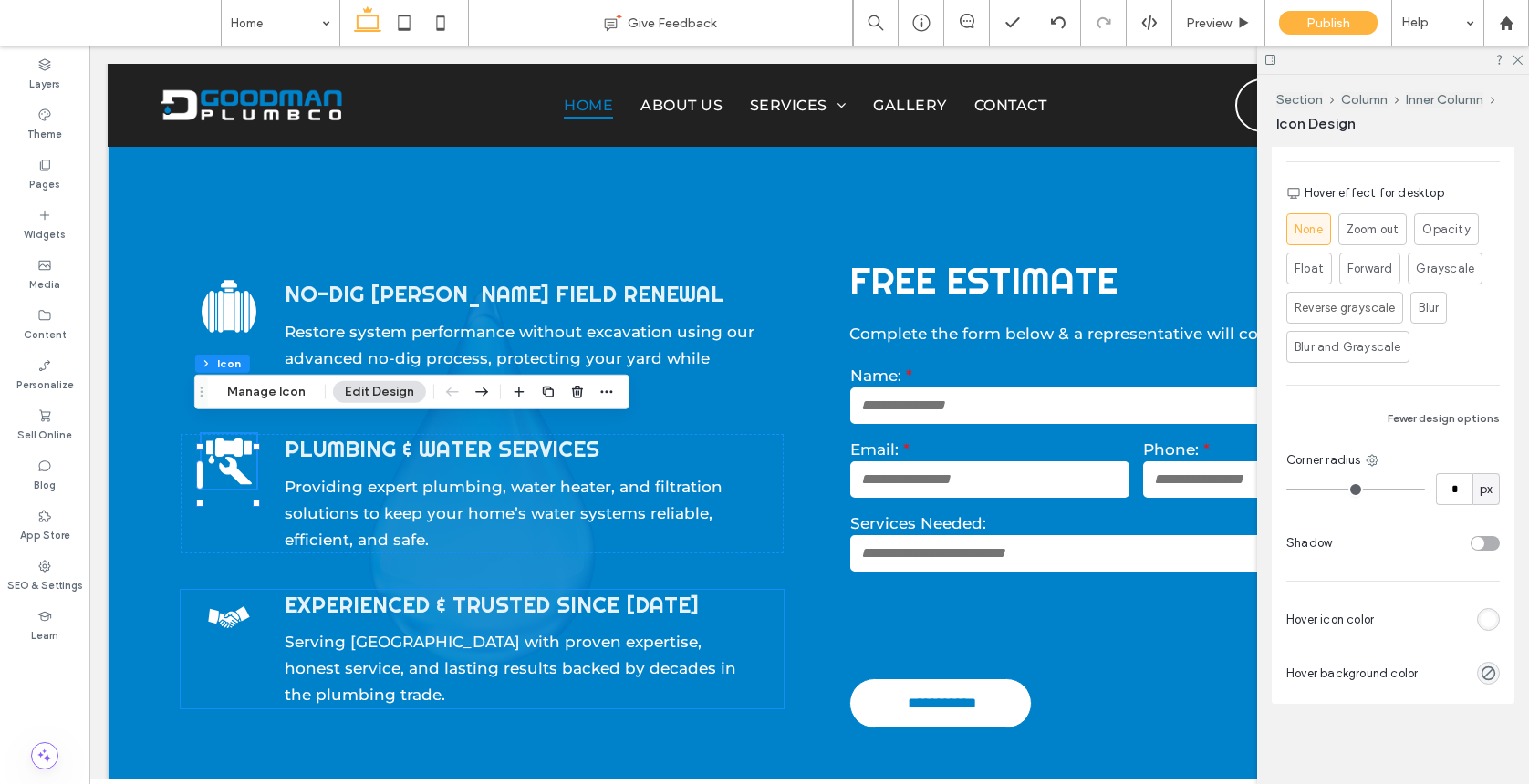
click at [217, 604] on icon "Trusted since [DATE]" at bounding box center [229, 617] width 55 height 55
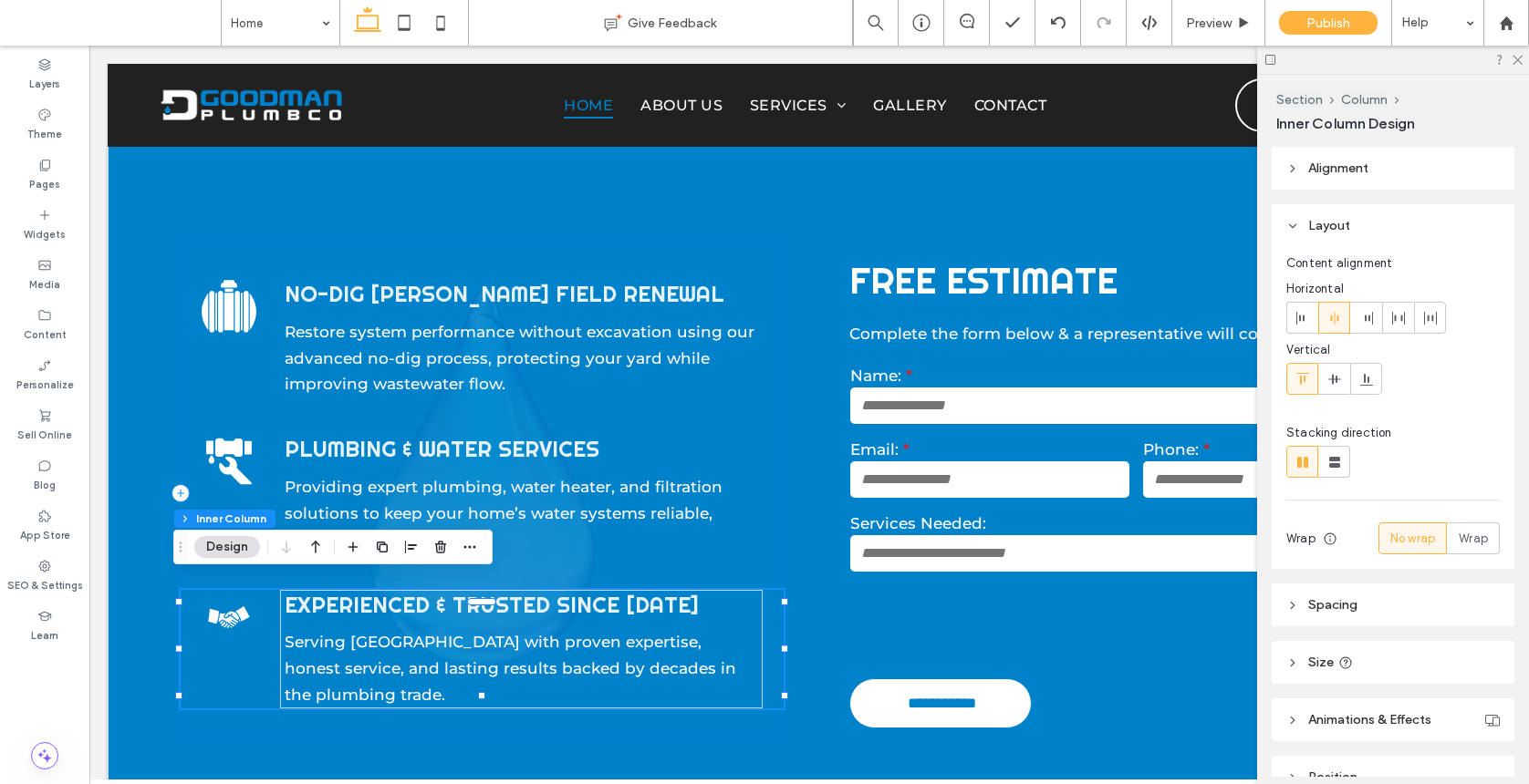
click at [217, 604] on icon "Trusted since [DATE]" at bounding box center [229, 617] width 55 height 55
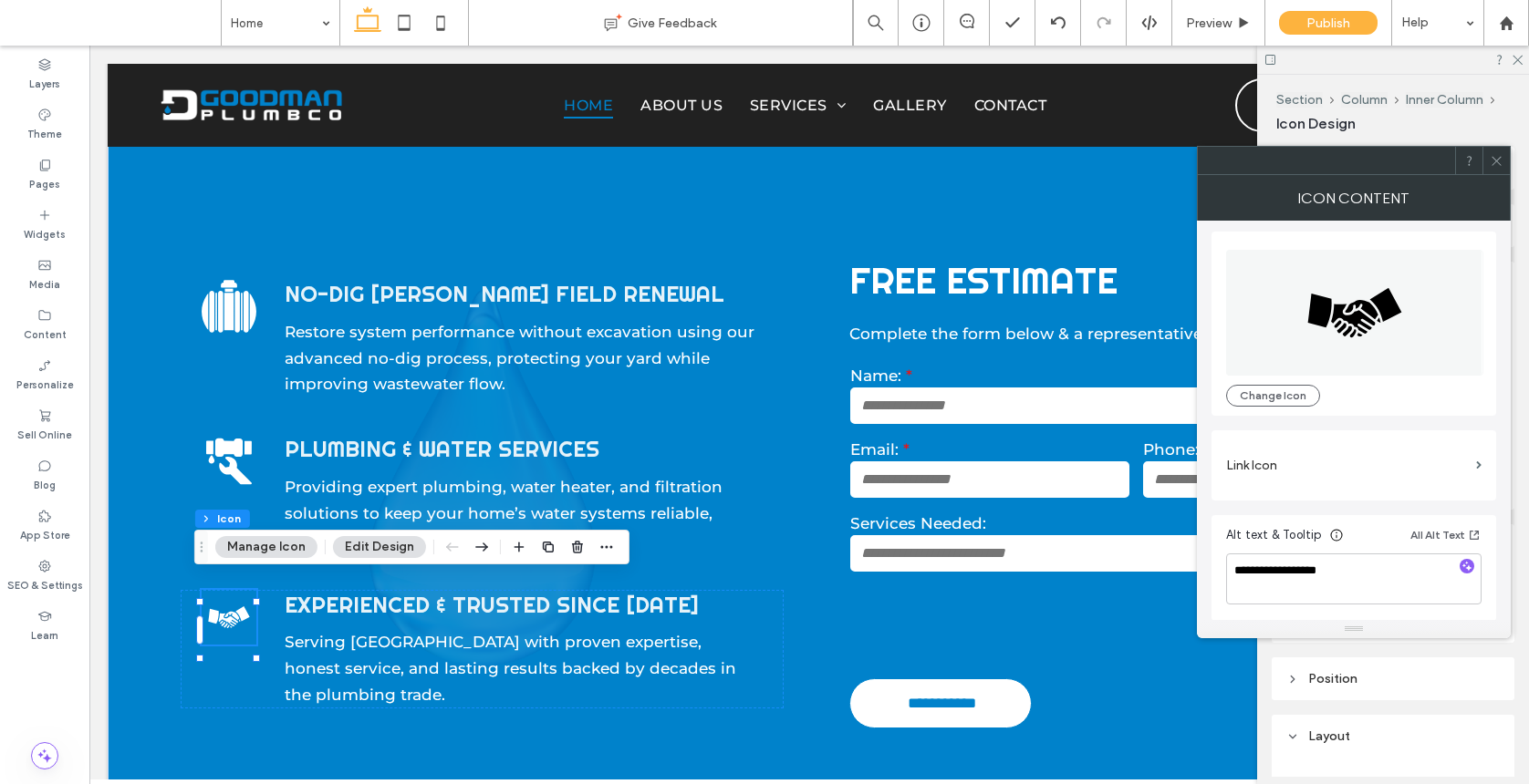
scroll to position [5, 0]
click at [1327, 165] on icon at bounding box center [1496, 161] width 14 height 14
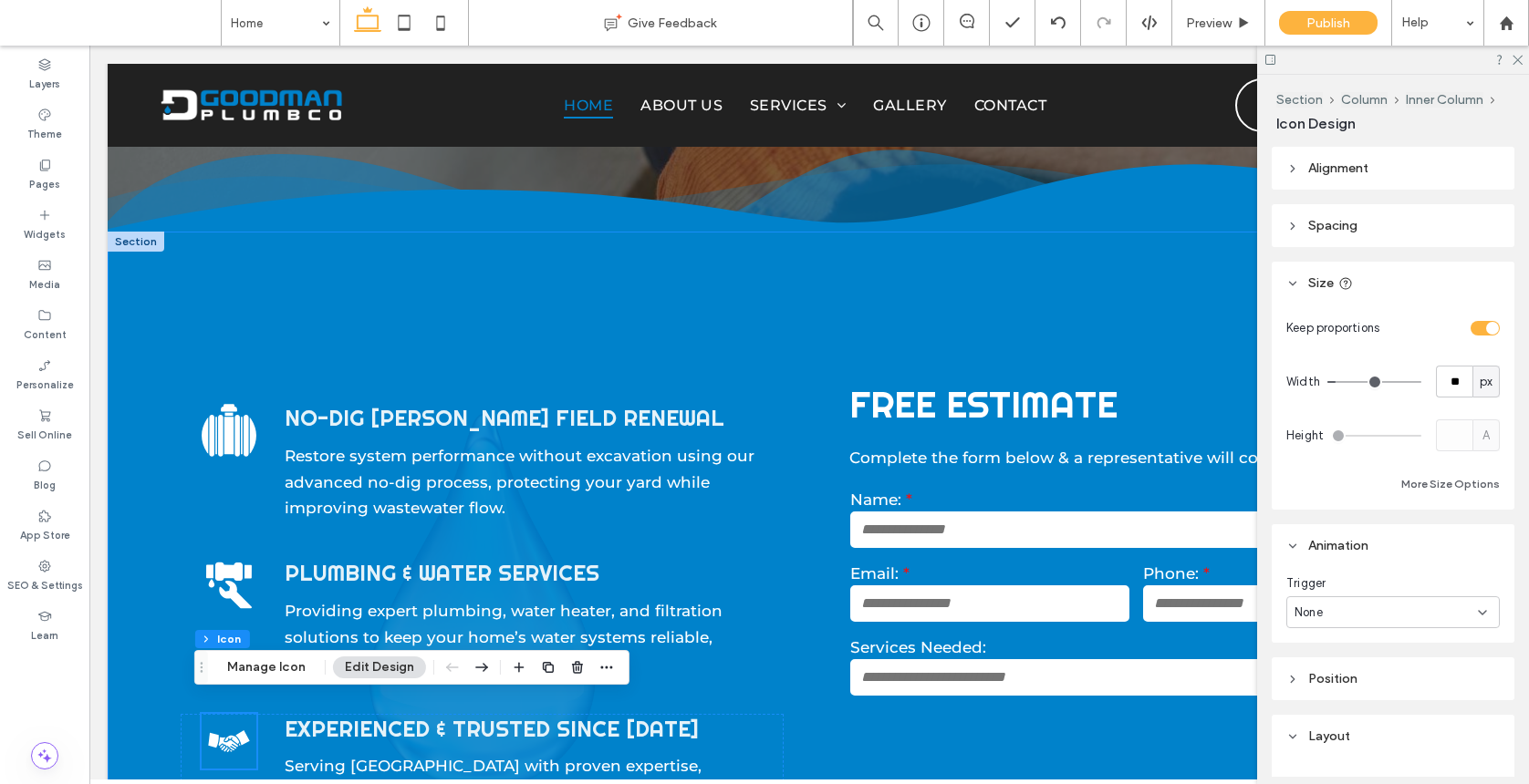
scroll to position [711, 0]
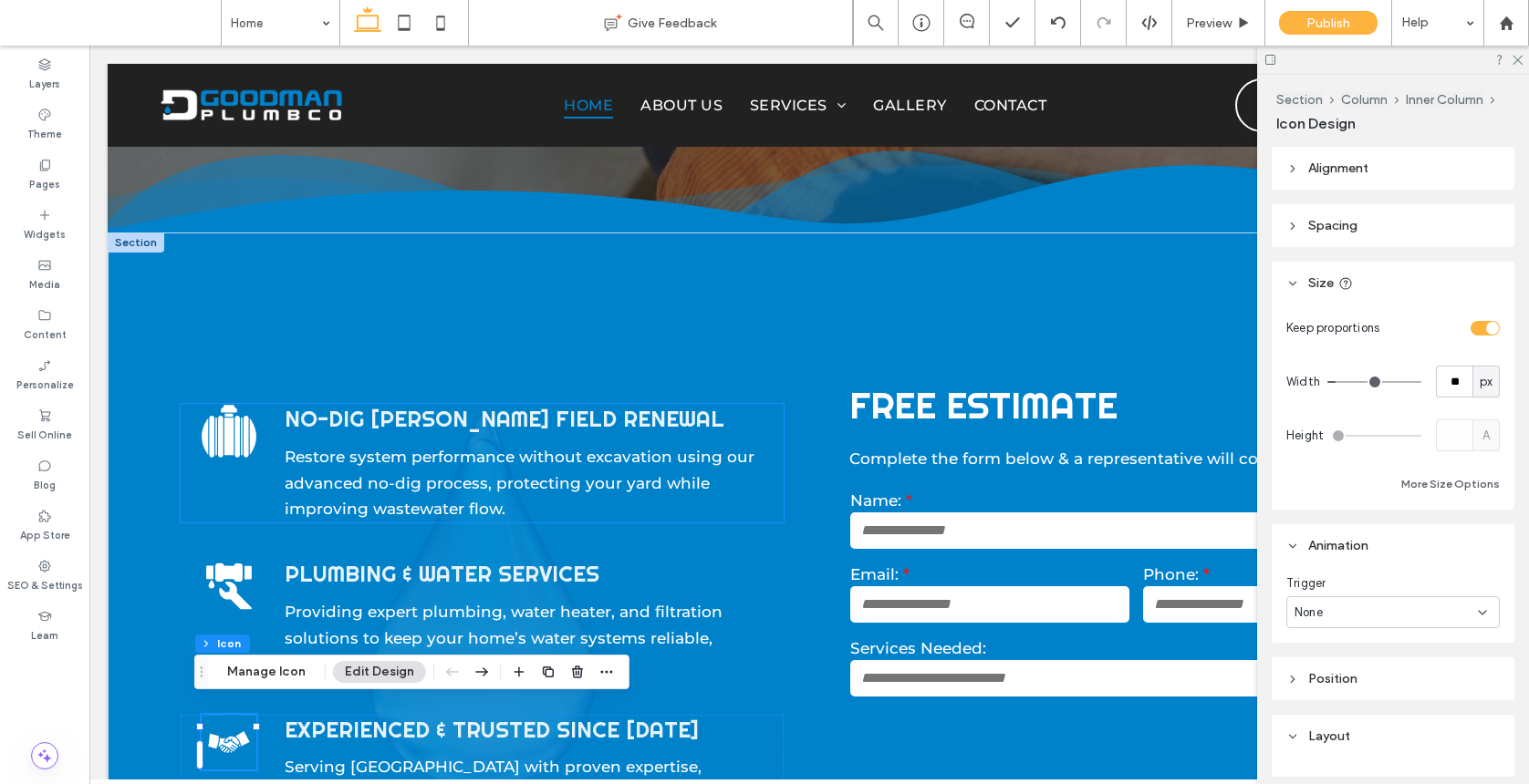
click at [218, 416] on icon at bounding box center [221, 437] width 6 height 42
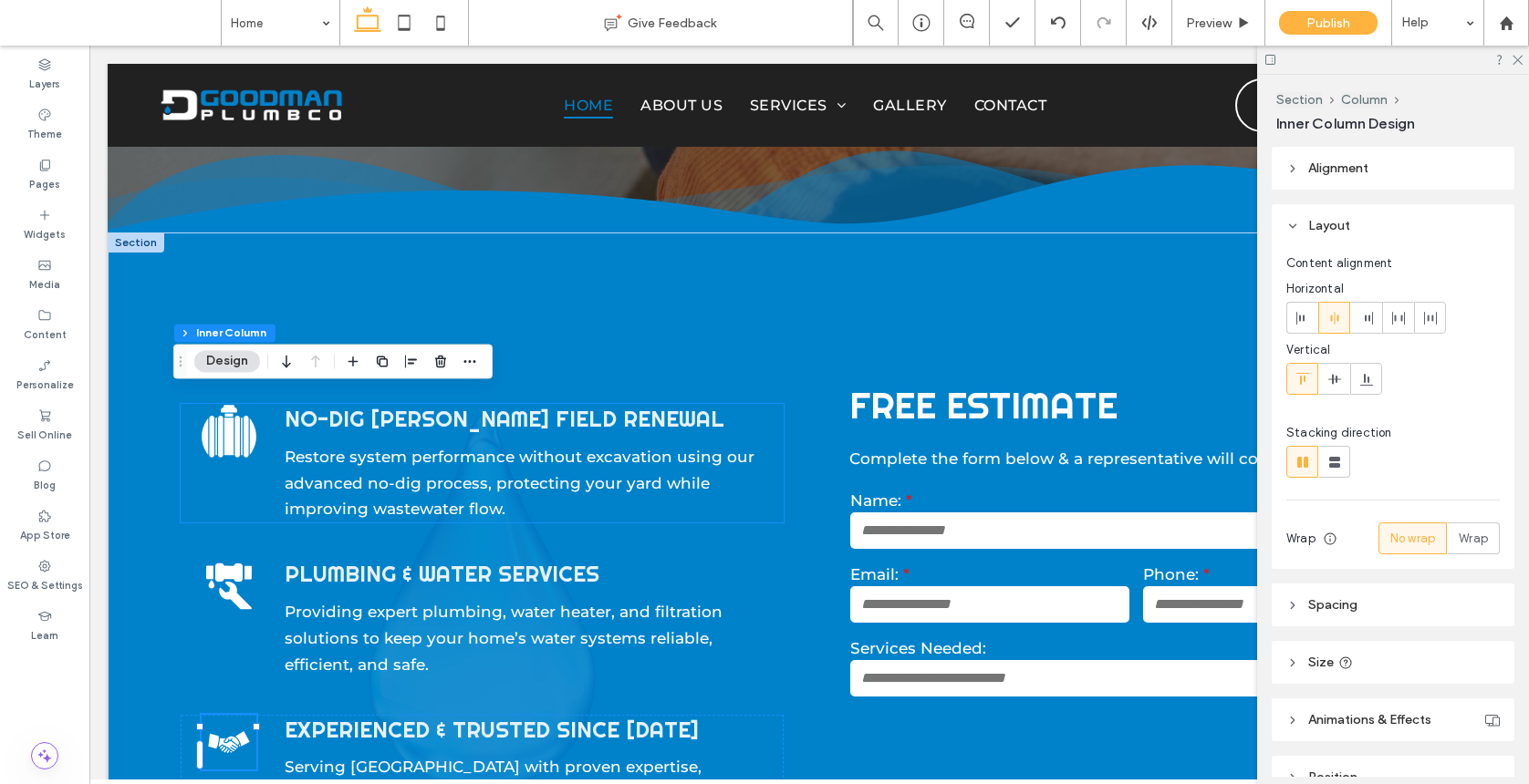
click at [218, 416] on icon at bounding box center [221, 437] width 6 height 42
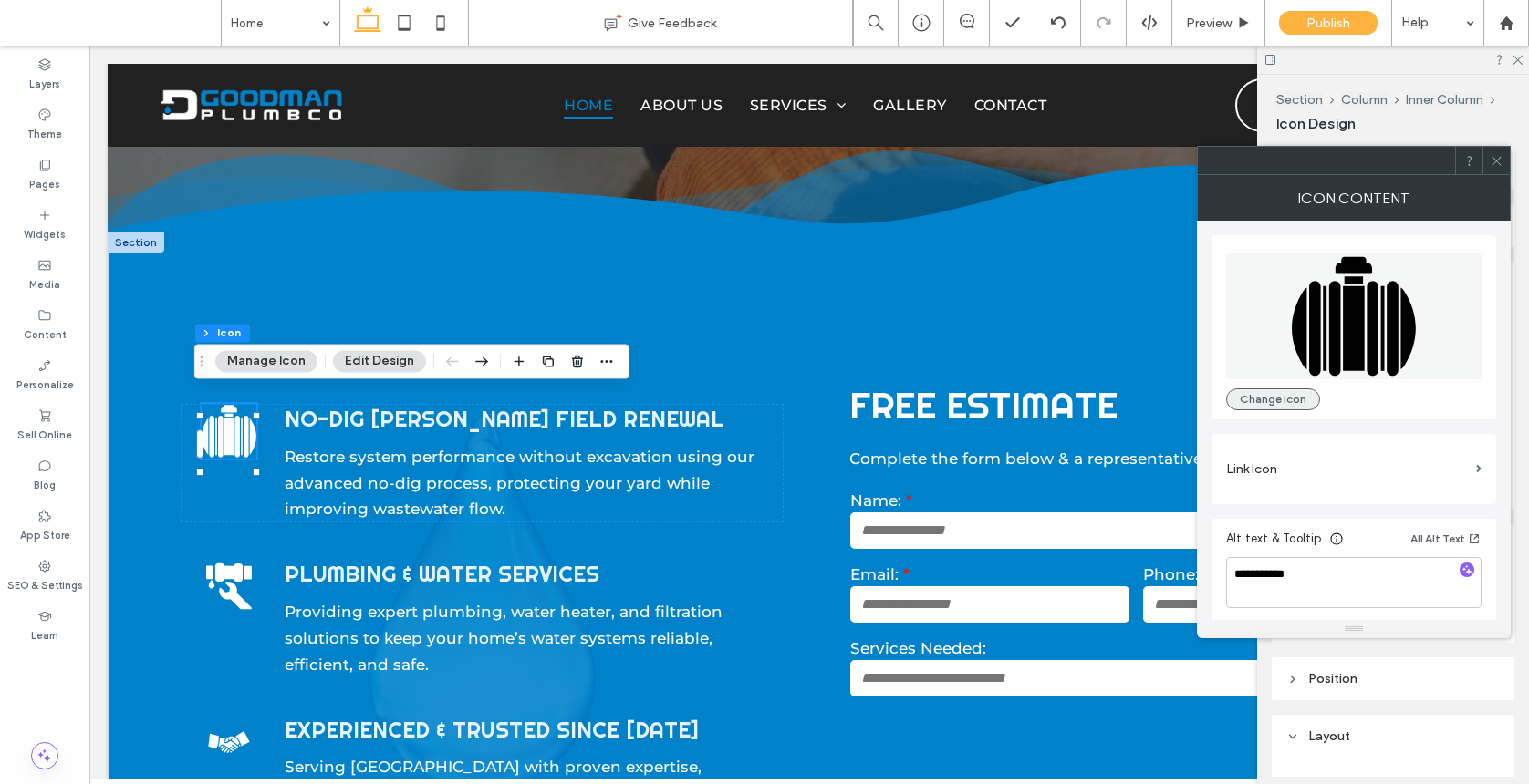
click at [1257, 400] on button "Change Icon" at bounding box center [1272, 399] width 94 height 22
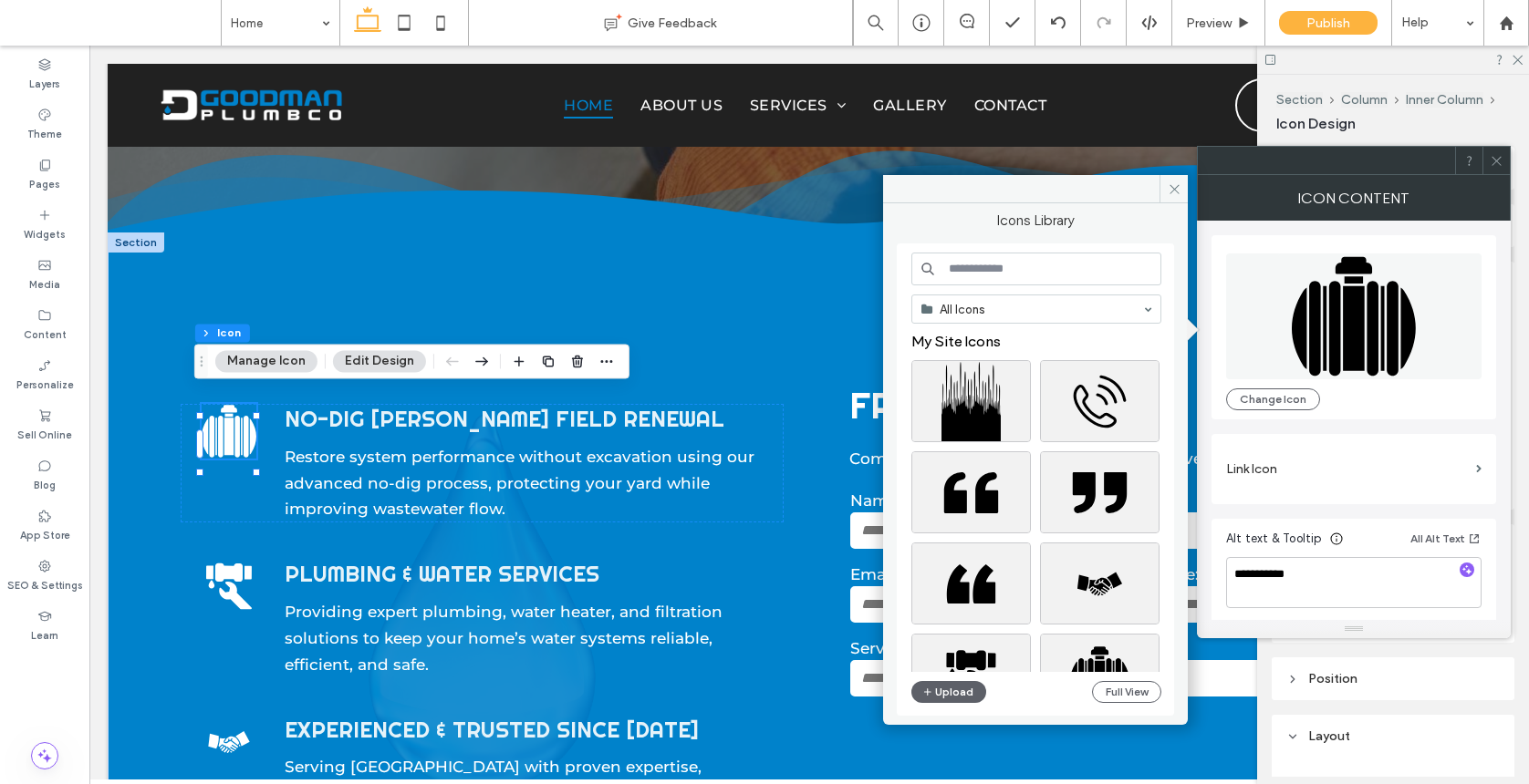
click at [994, 262] on input at bounding box center [1036, 269] width 250 height 33
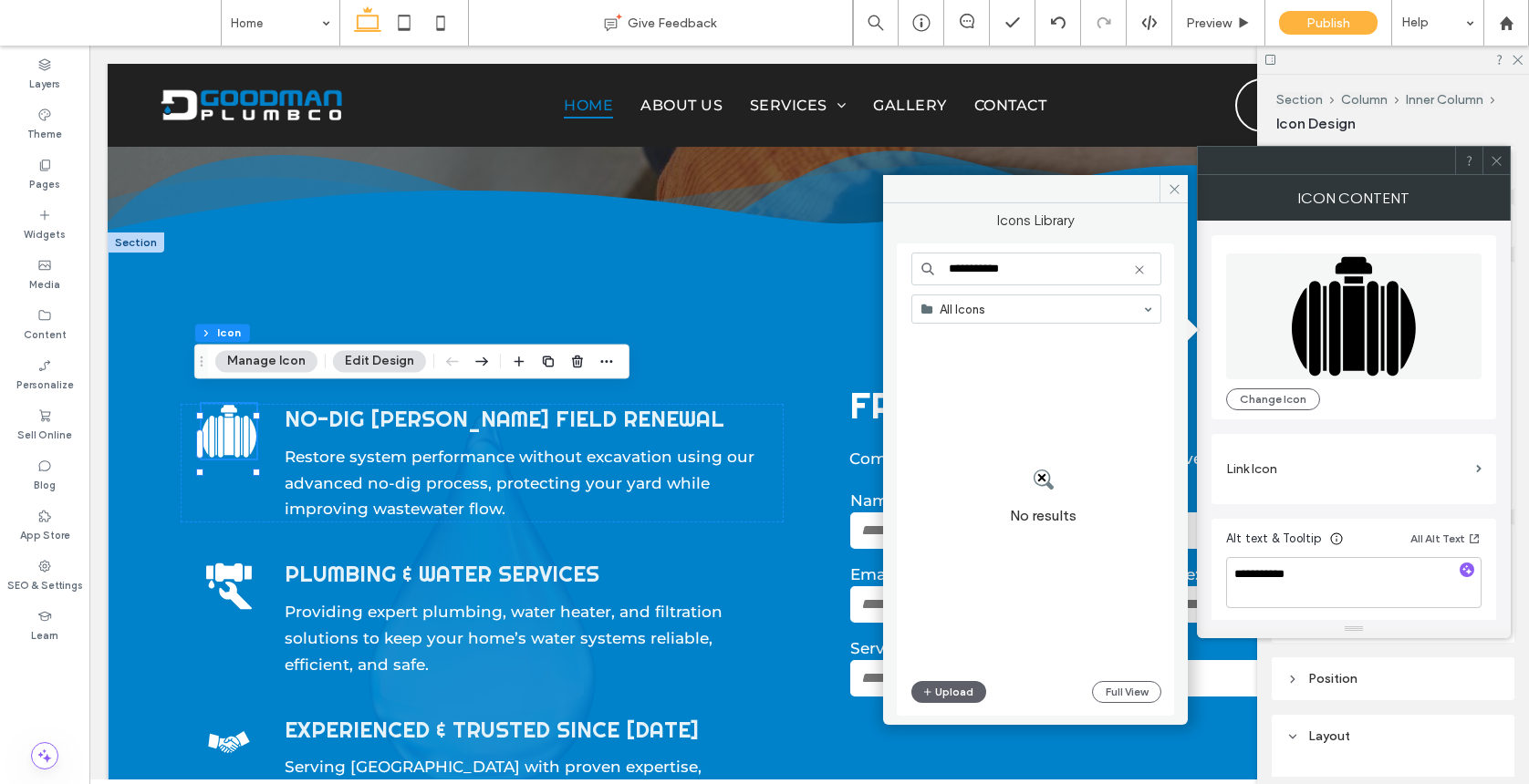
drag, startPoint x: 979, startPoint y: 258, endPoint x: 927, endPoint y: 232, distance: 58.1
click at [927, 232] on div "**********" at bounding box center [1035, 464] width 277 height 503
click at [920, 213] on div "**********" at bounding box center [1035, 464] width 277 height 503
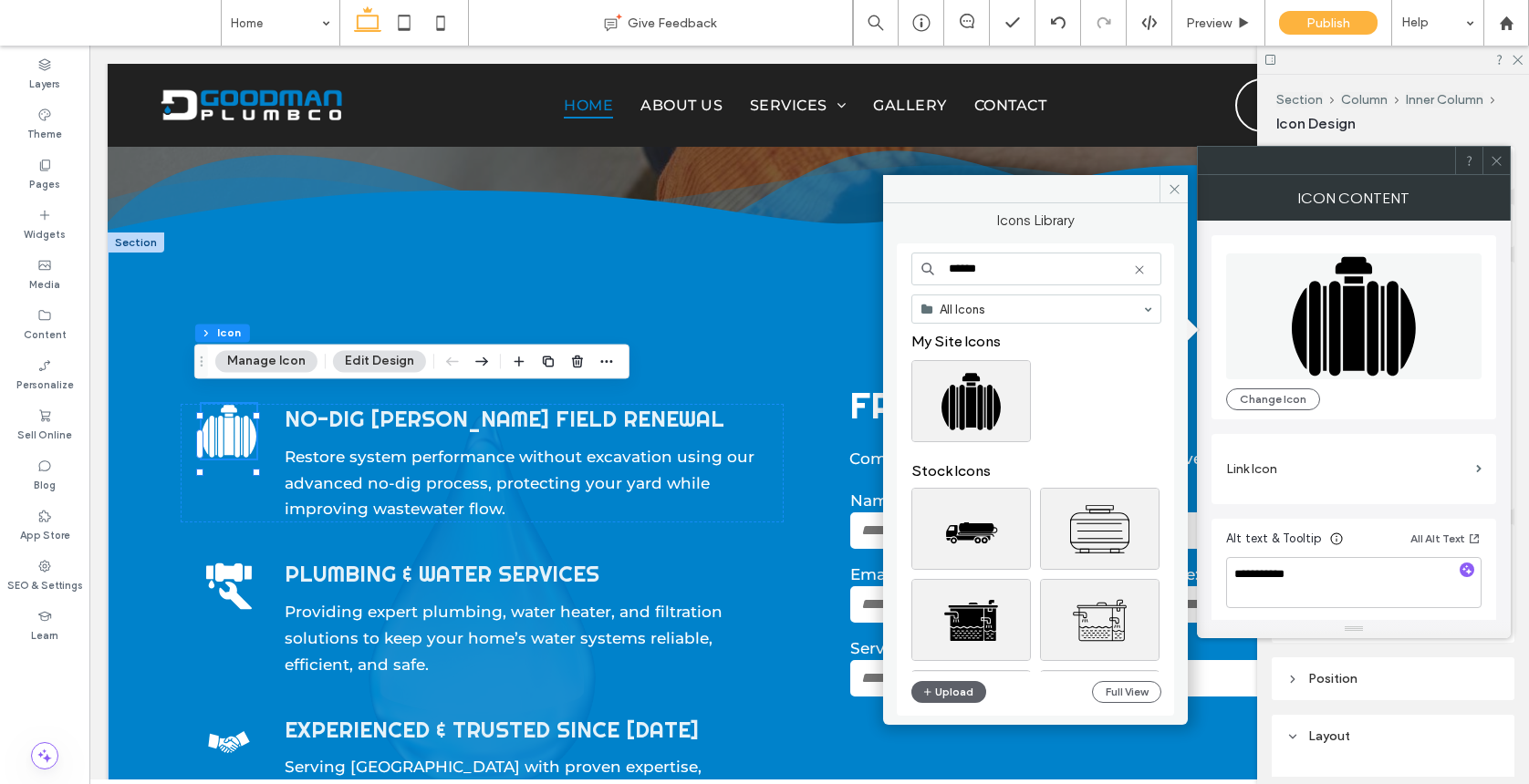
scroll to position [40, 0]
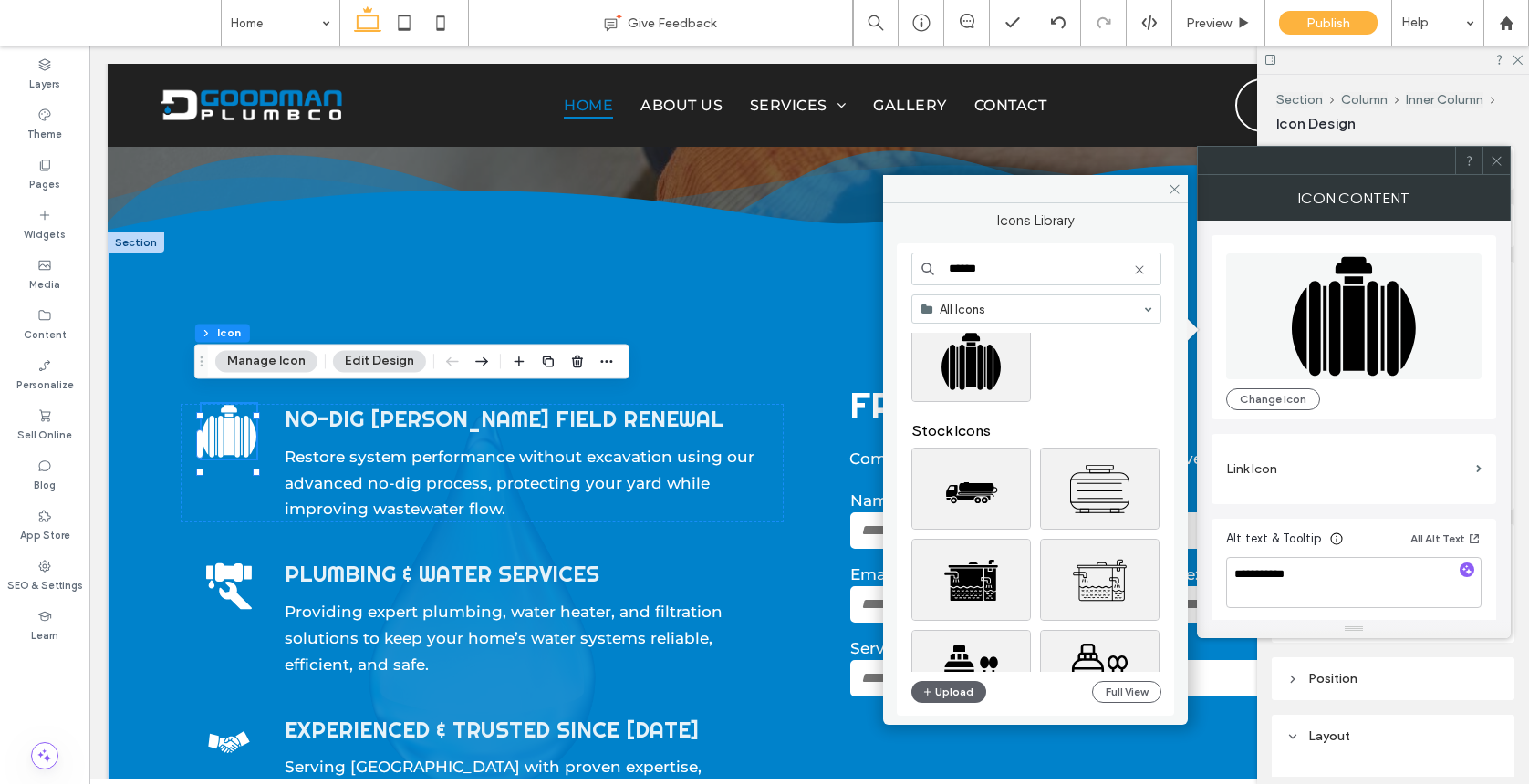
click at [1130, 268] on input "******" at bounding box center [1036, 269] width 250 height 33
click at [1147, 274] on input "******" at bounding box center [1036, 269] width 250 height 33
type input "******"
click at [1142, 269] on icon at bounding box center [1139, 269] width 15 height 15
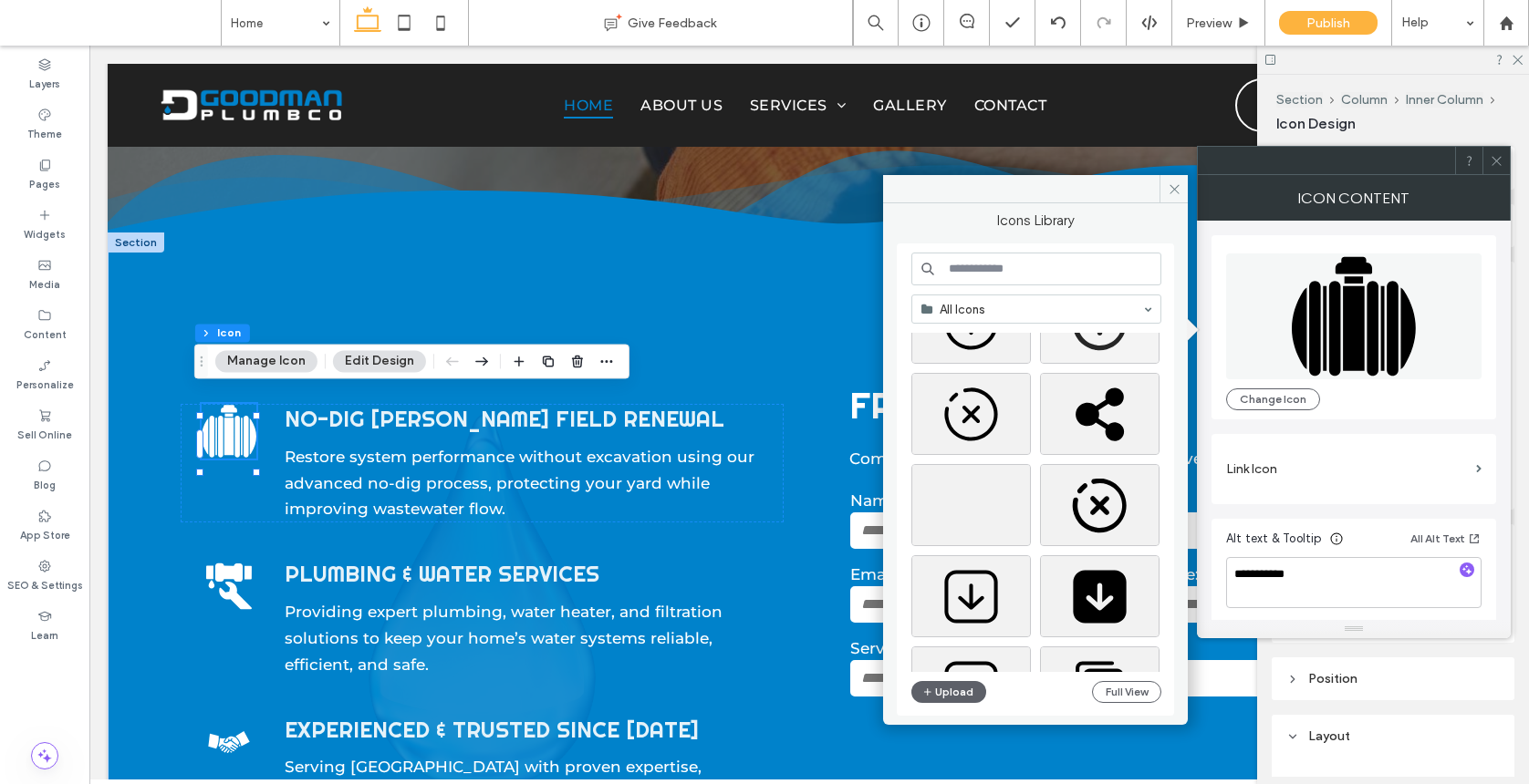
scroll to position [2502, 0]
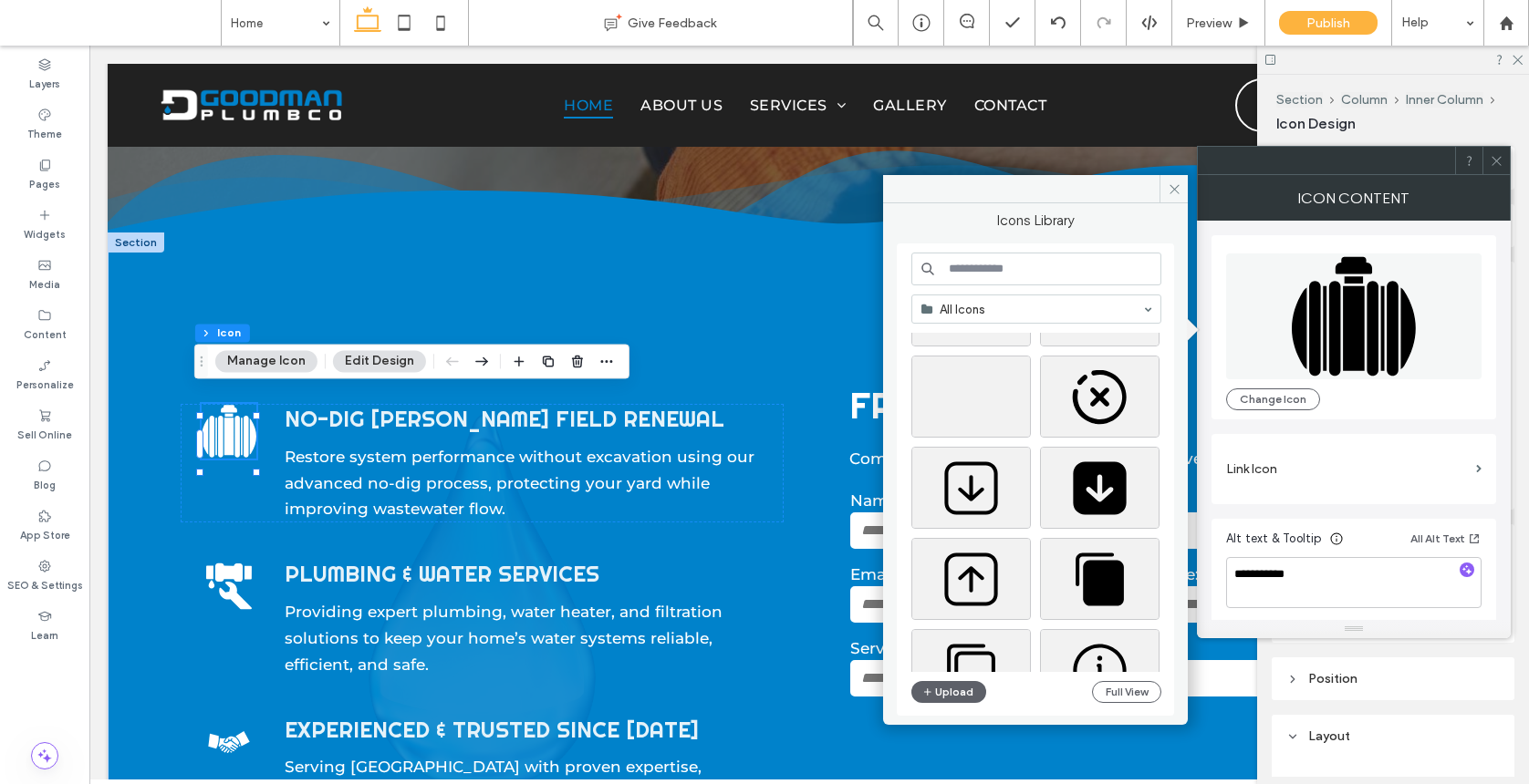
click at [1075, 274] on input at bounding box center [1036, 269] width 250 height 33
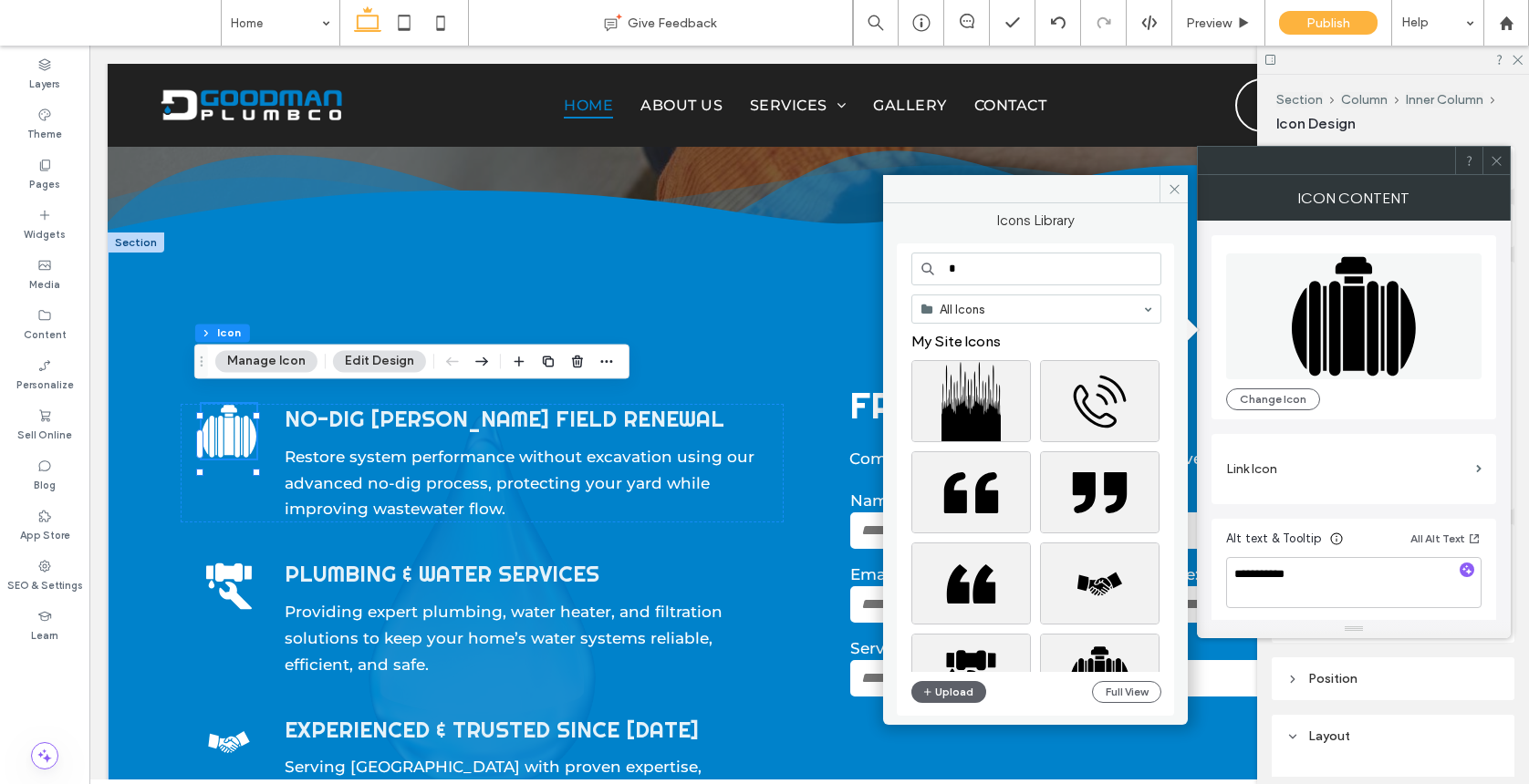
type input "*"
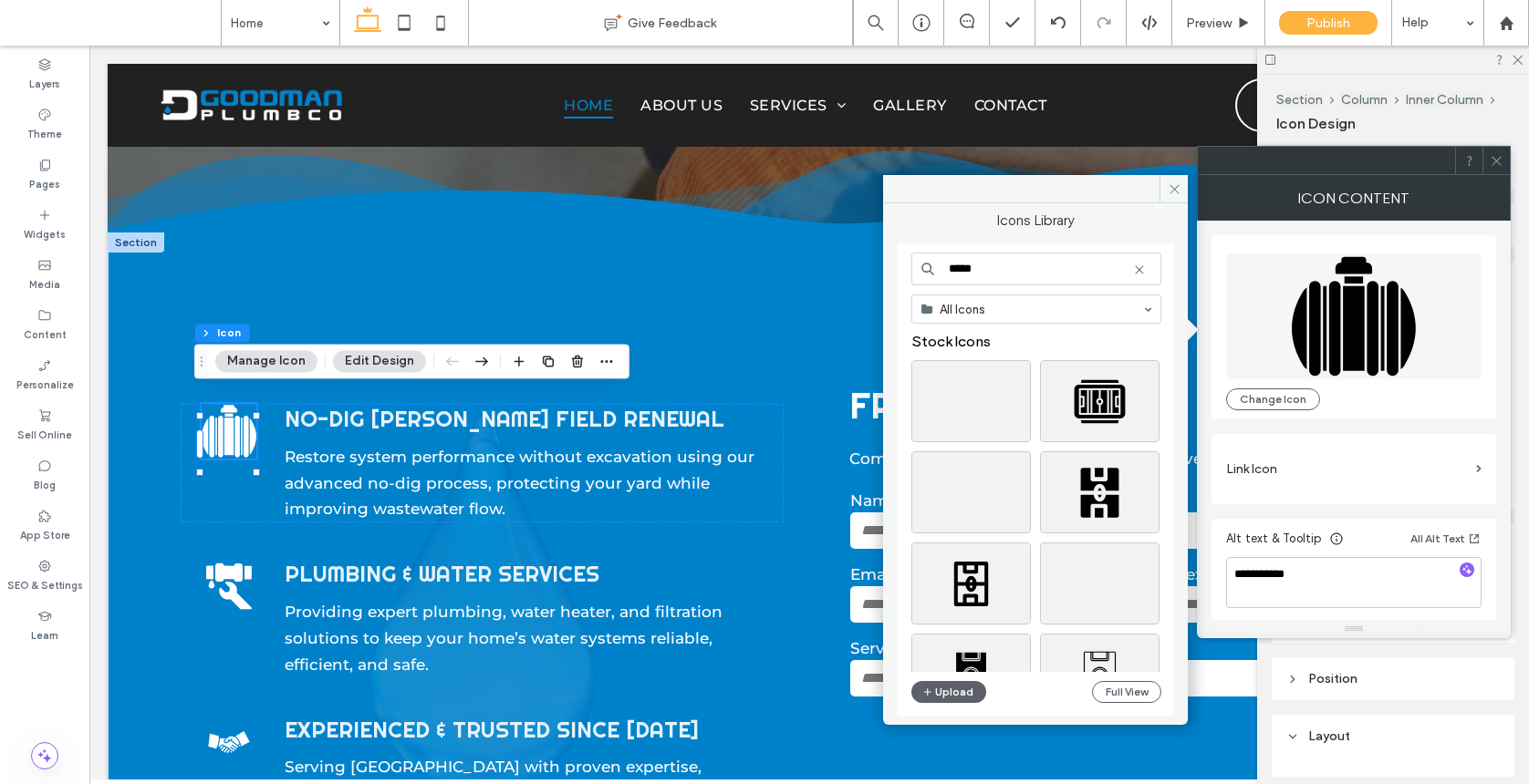
drag, startPoint x: 1002, startPoint y: 266, endPoint x: 908, endPoint y: 257, distance: 94.4
click at [909, 258] on div "***** All Icons Stock Icons Upload Full View" at bounding box center [1035, 479] width 277 height 472
click at [908, 257] on div "***** All Icons Stock Icons Upload Full View" at bounding box center [1035, 479] width 277 height 472
drag, startPoint x: 983, startPoint y: 265, endPoint x: 950, endPoint y: 246, distance: 38.1
click at [950, 248] on div "***** All Icons Stock Icons Upload Full View" at bounding box center [1035, 479] width 277 height 472
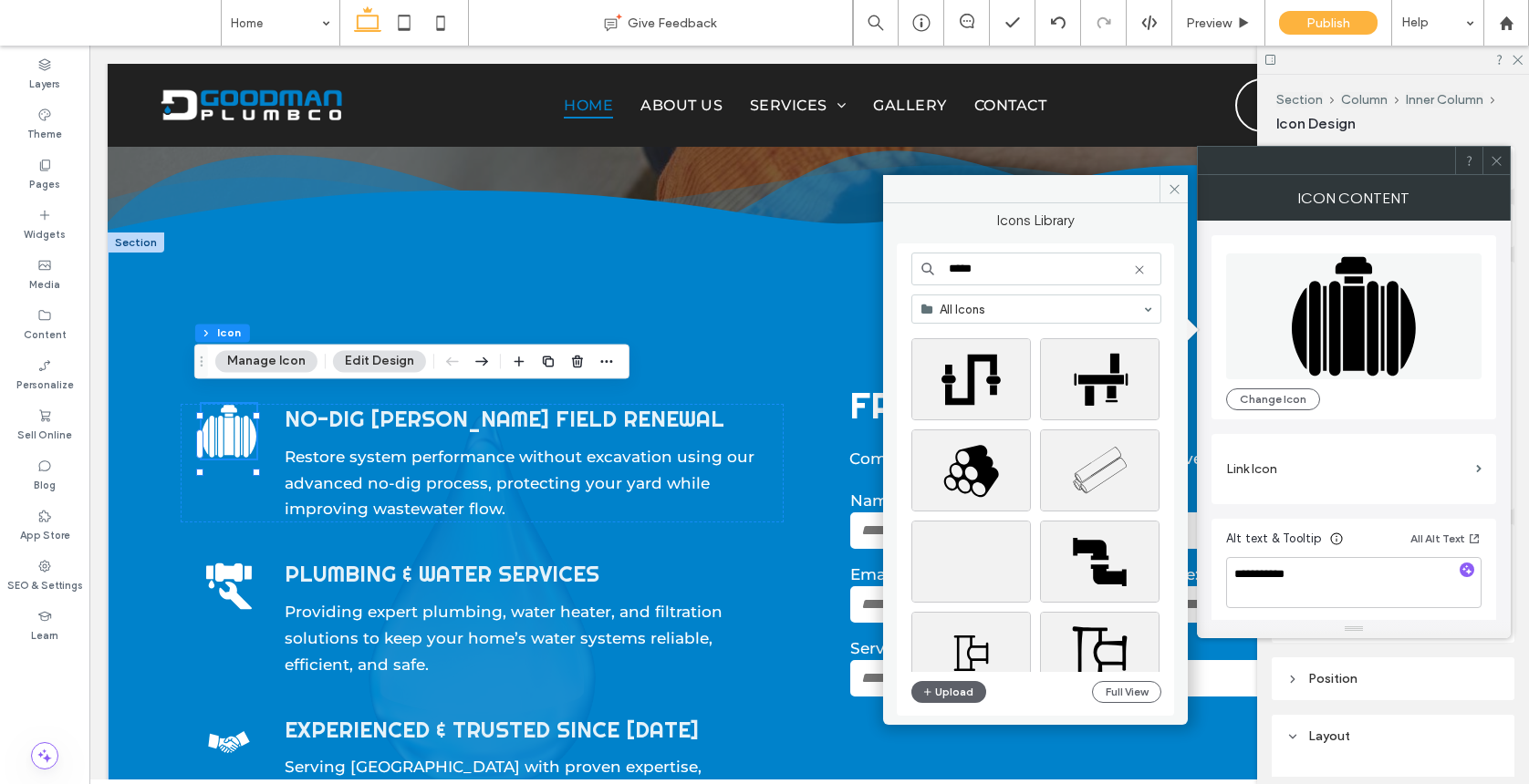
scroll to position [5847, 0]
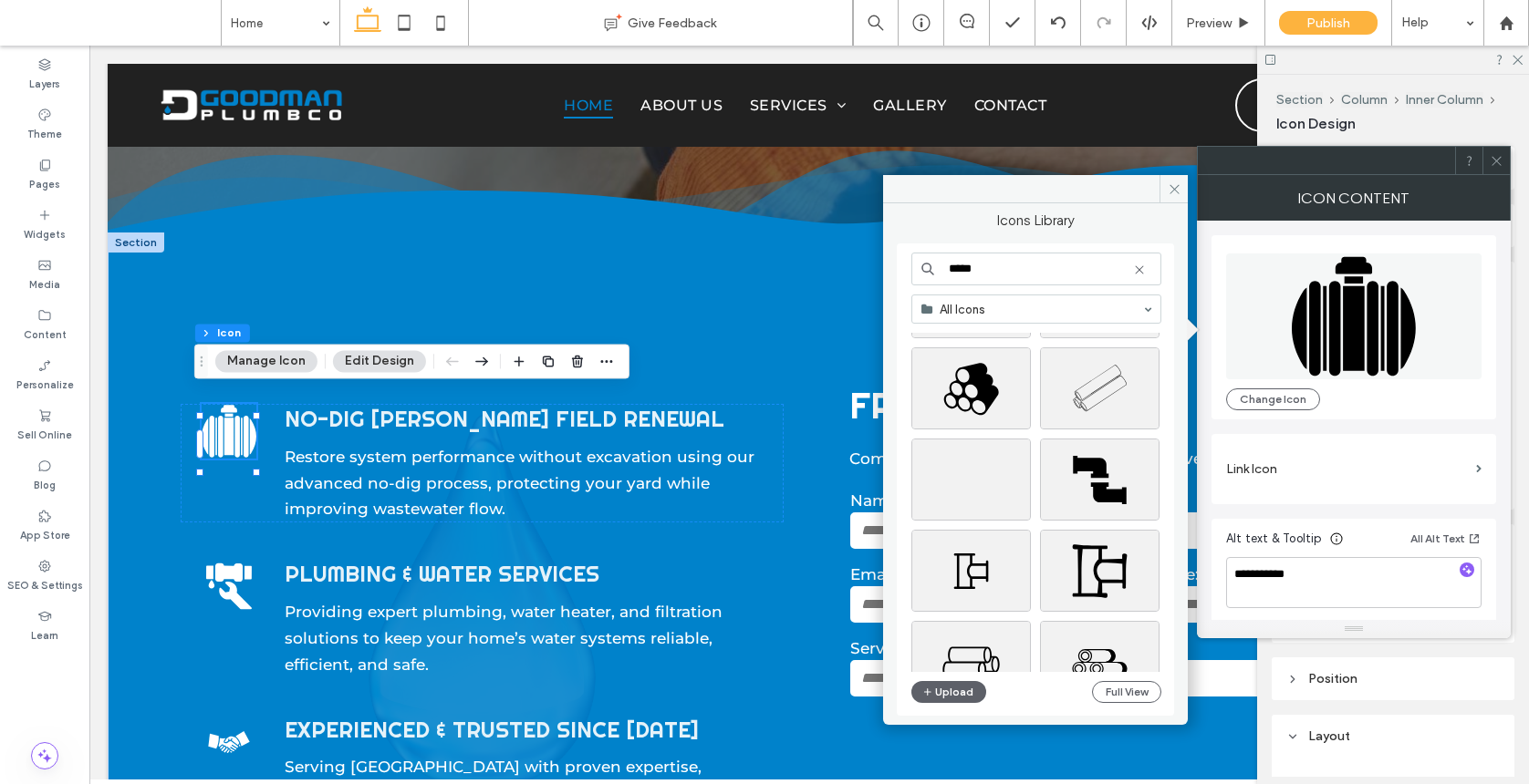
type input "*****"
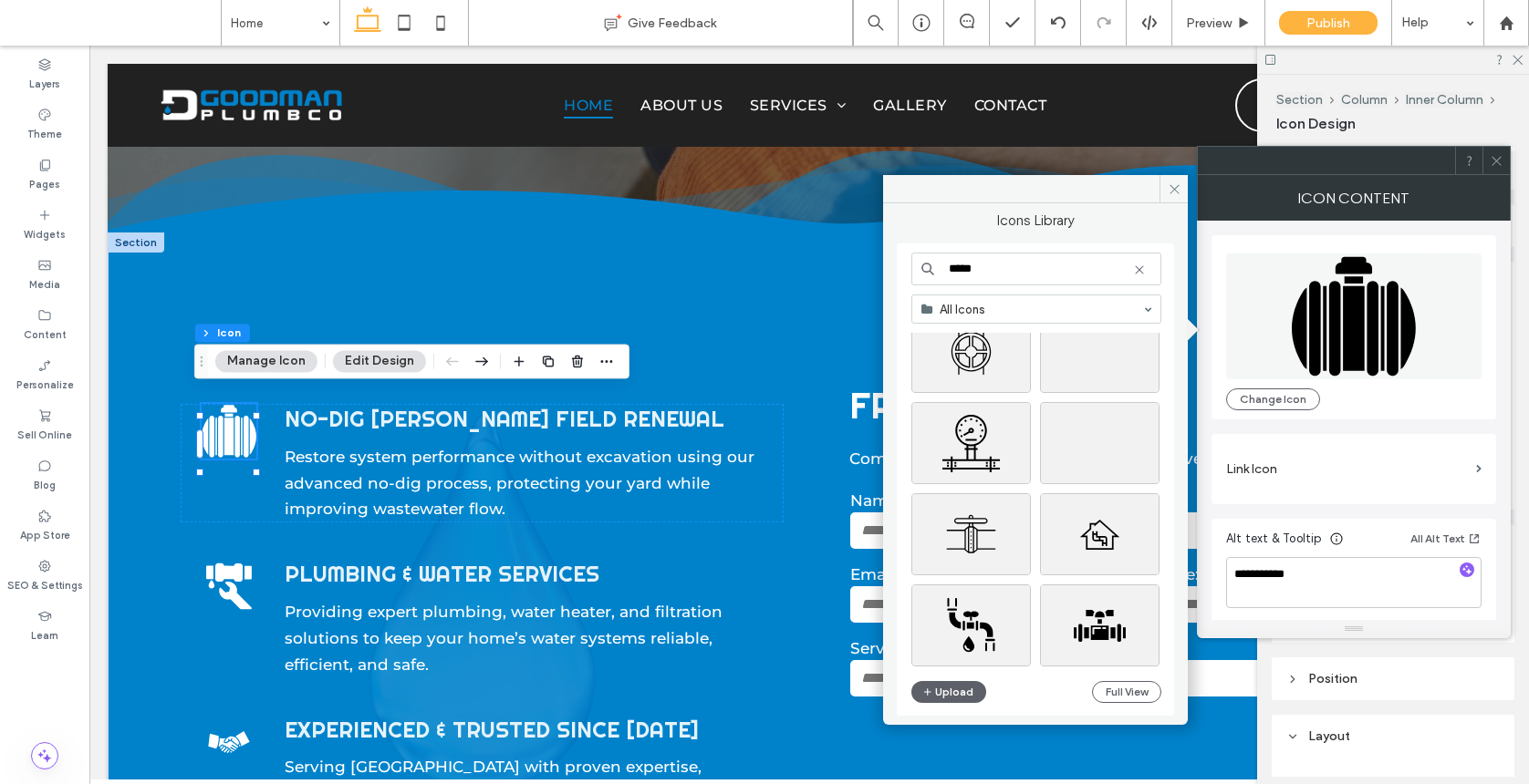
scroll to position [13641, 0]
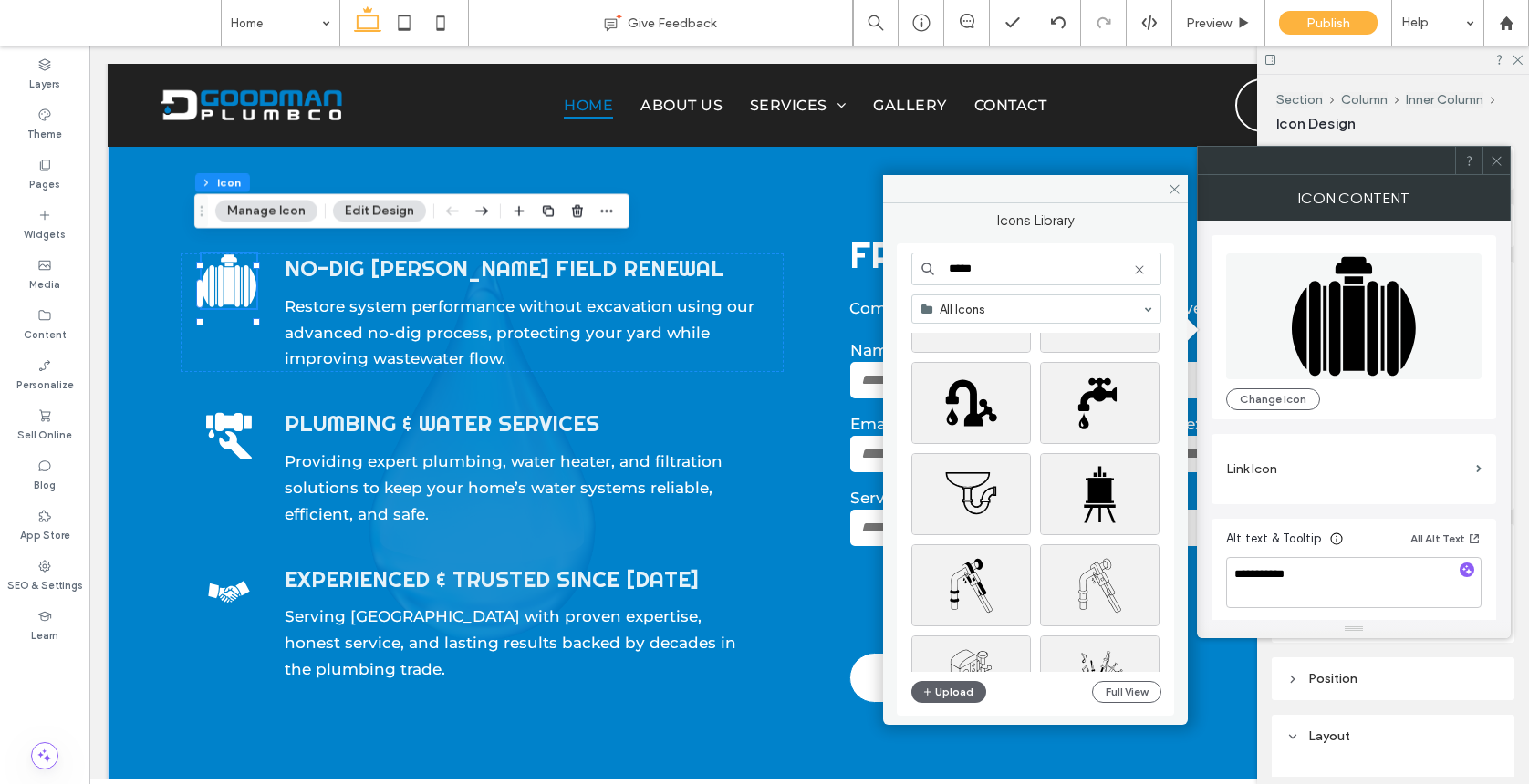
scroll to position [25645, 0]
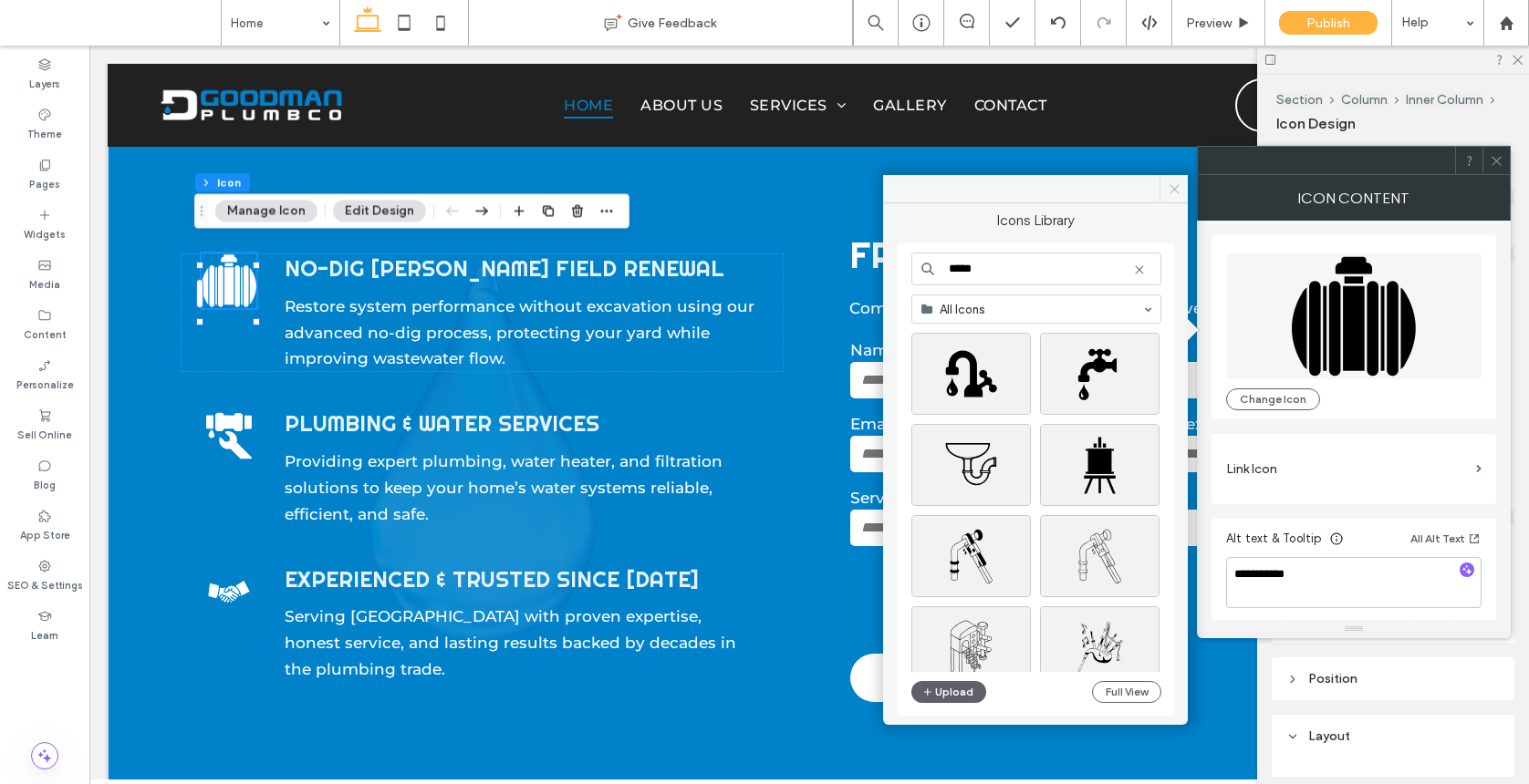
click at [1169, 182] on icon at bounding box center [1175, 189] width 14 height 14
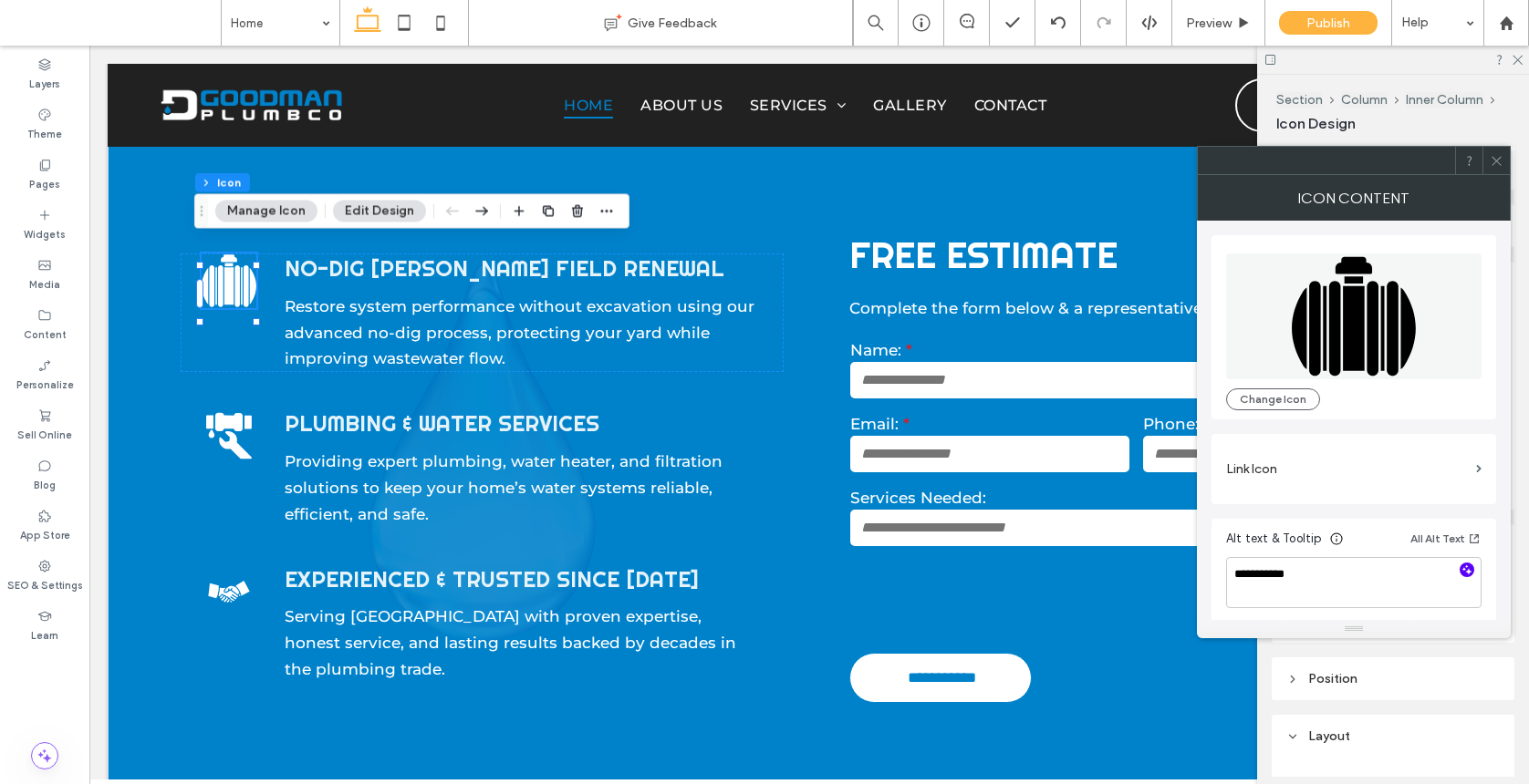
click at [1467, 566] on use "button" at bounding box center [1467, 570] width 10 height 10
click at [1487, 159] on div at bounding box center [1496, 161] width 27 height 27
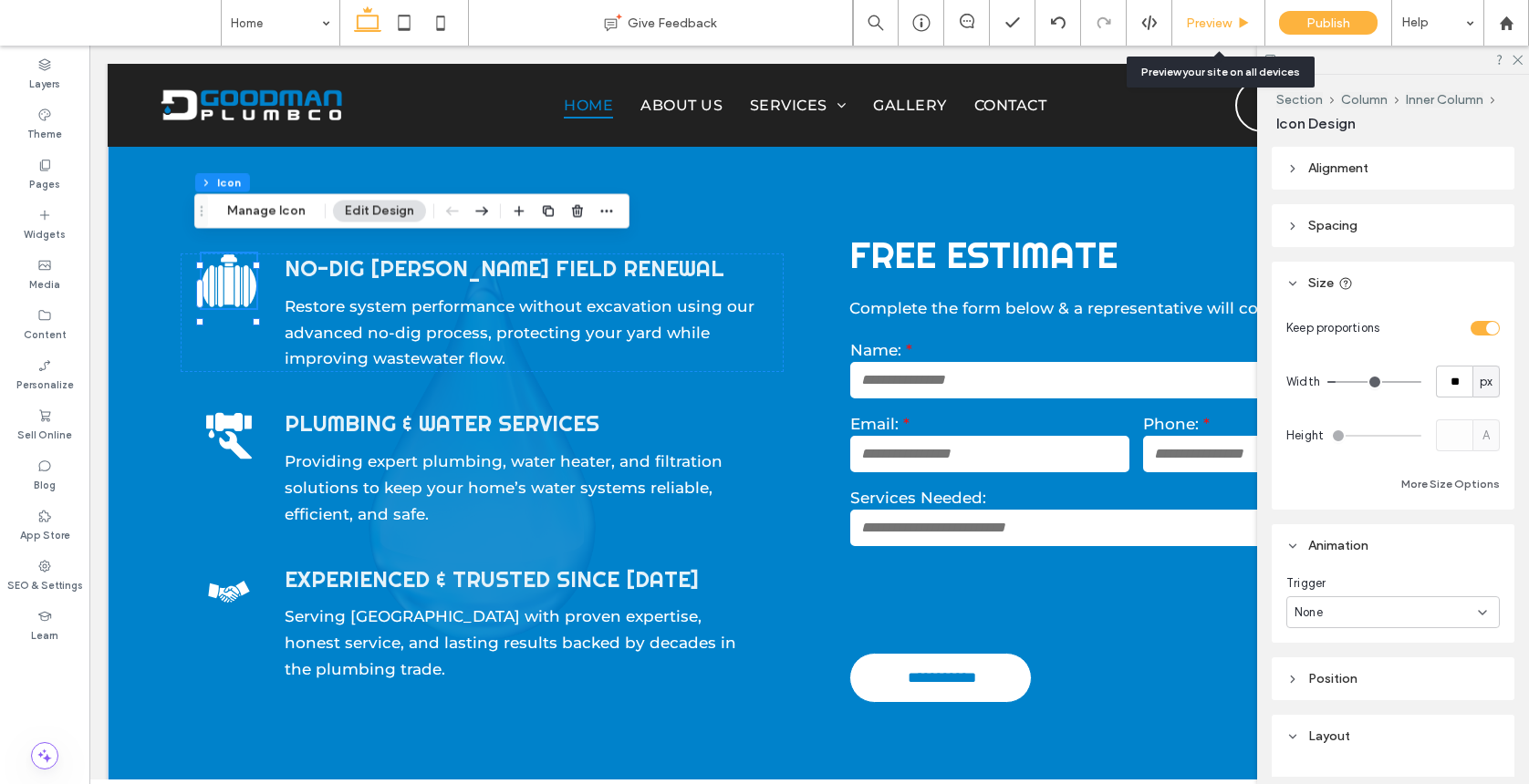
click at [1209, 22] on span "Preview" at bounding box center [1208, 23] width 46 height 15
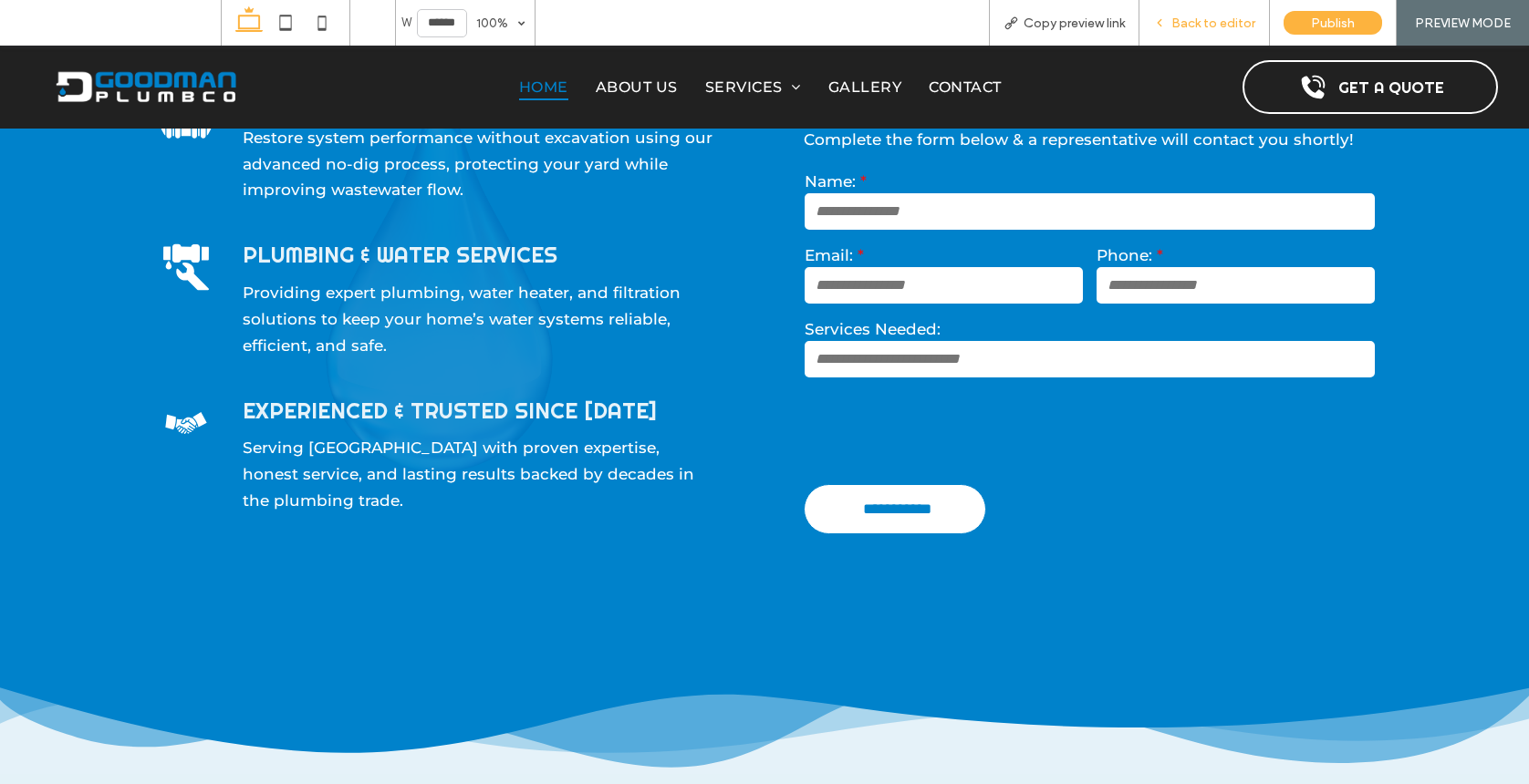
click at [1191, 26] on span "Back to editor" at bounding box center [1212, 23] width 84 height 15
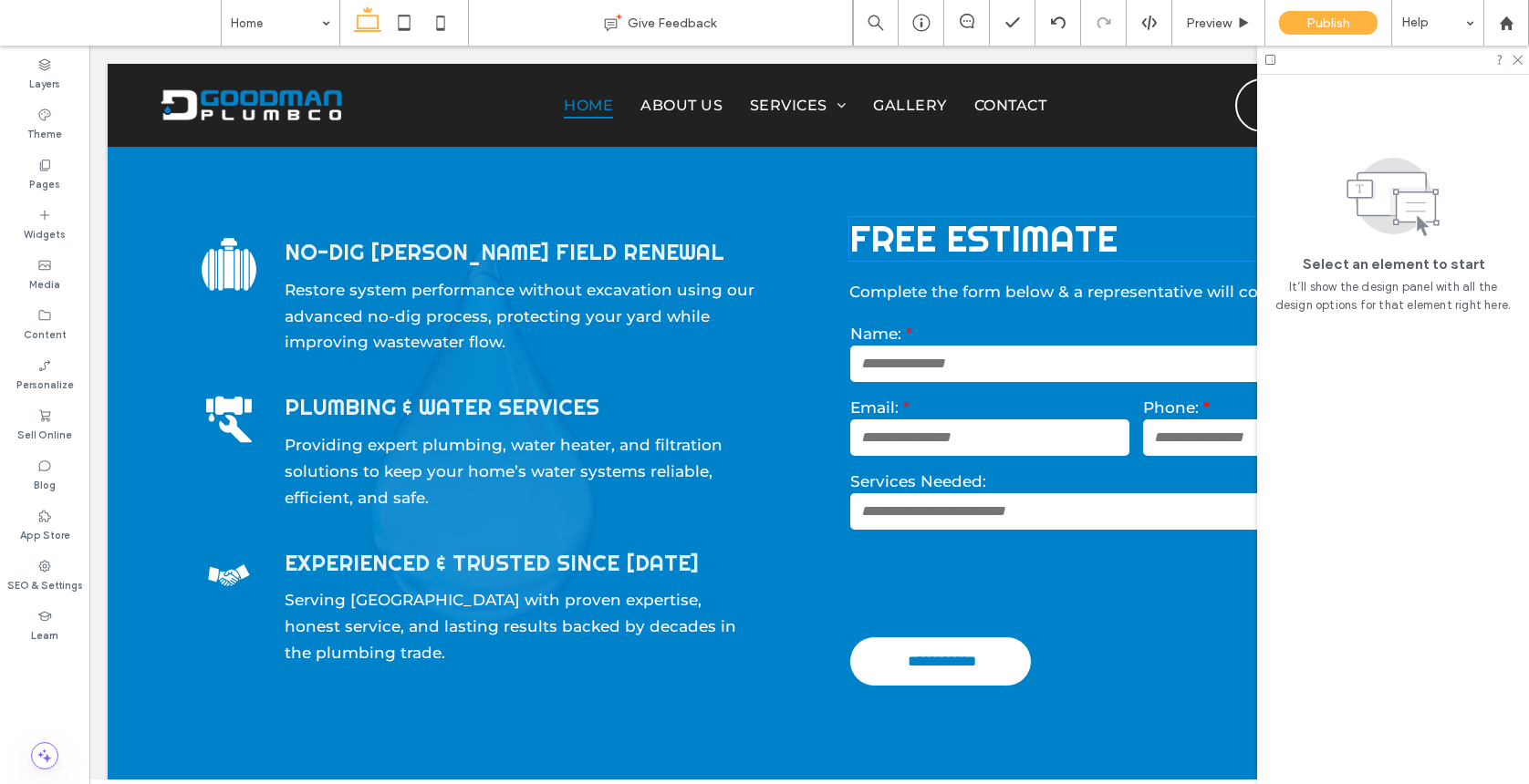
scroll to position [873, 0]
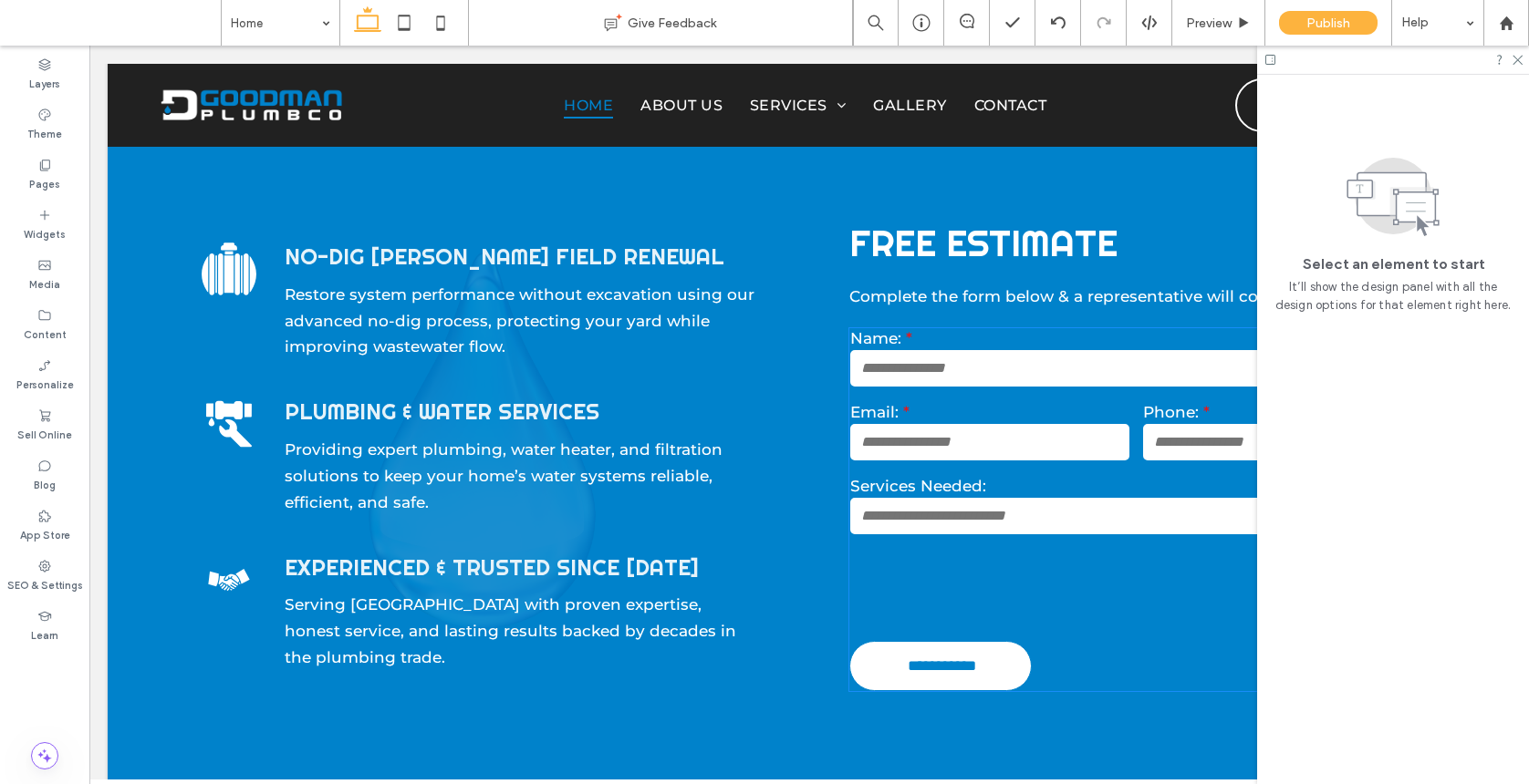
click at [1008, 424] on input "email" at bounding box center [990, 442] width 279 height 37
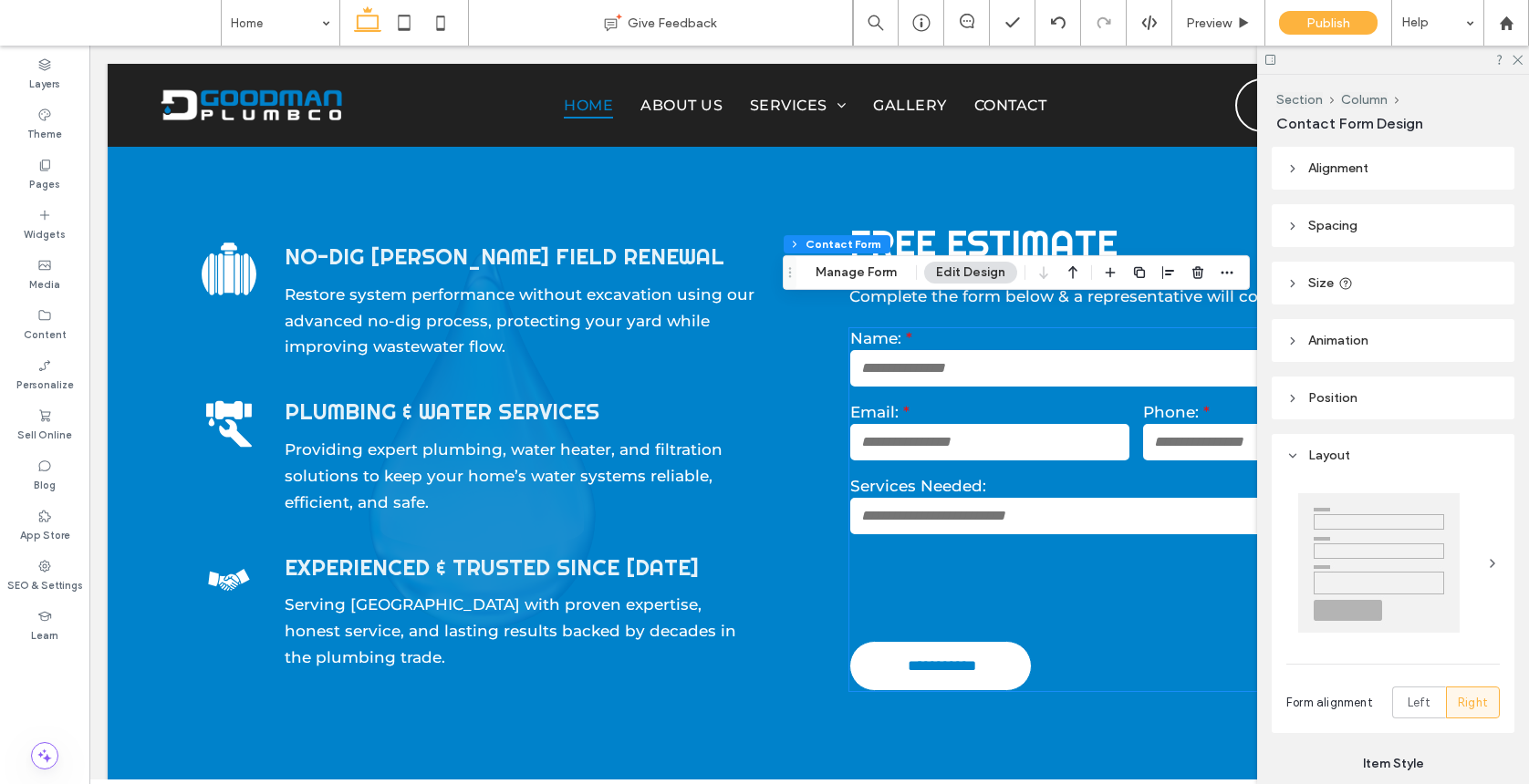
click at [1008, 424] on input "email" at bounding box center [990, 442] width 279 height 37
type input "*"
type input "***"
type input "*"
type input "***"
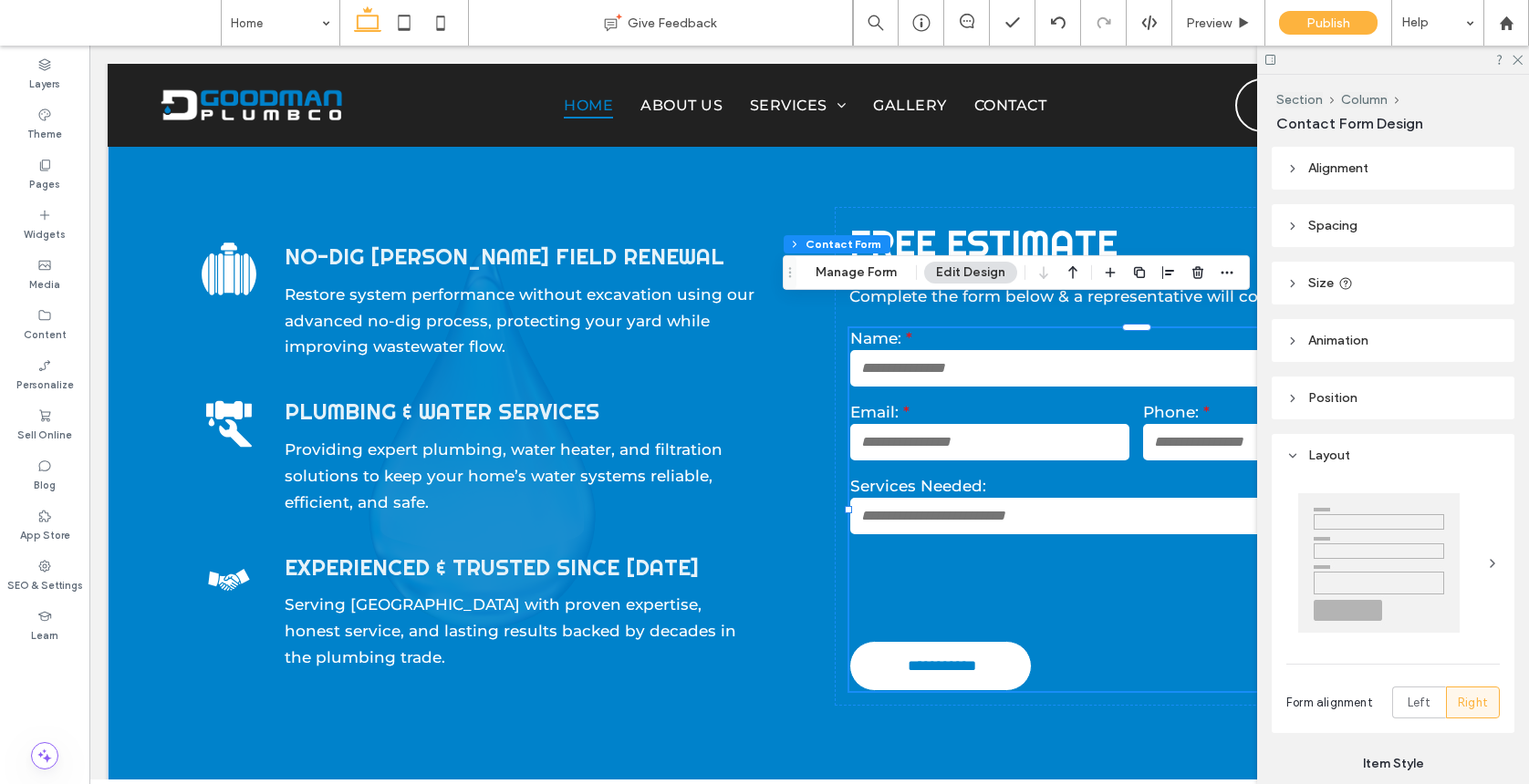
type input "*"
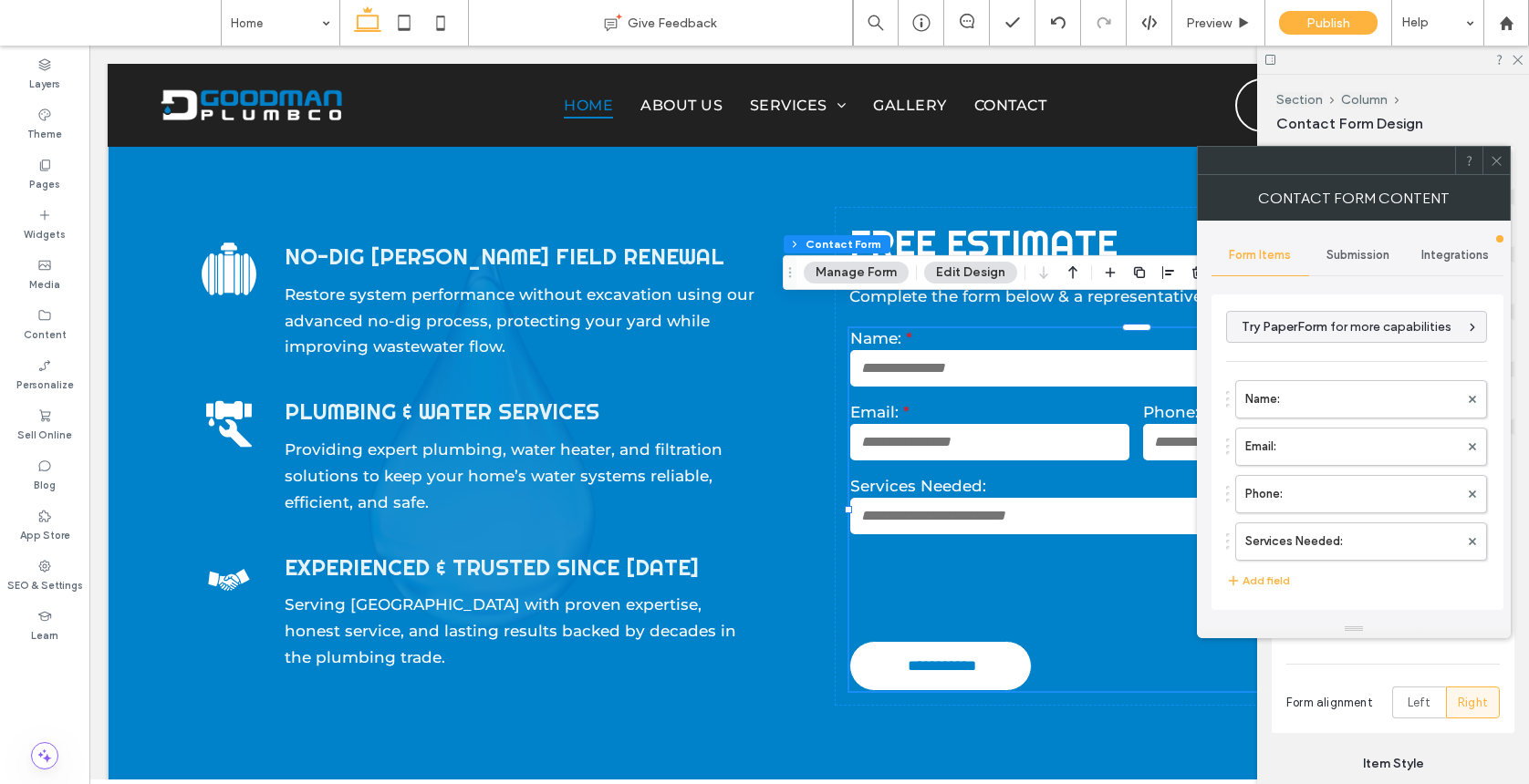
click at [1358, 243] on div "Submission" at bounding box center [1358, 255] width 98 height 40
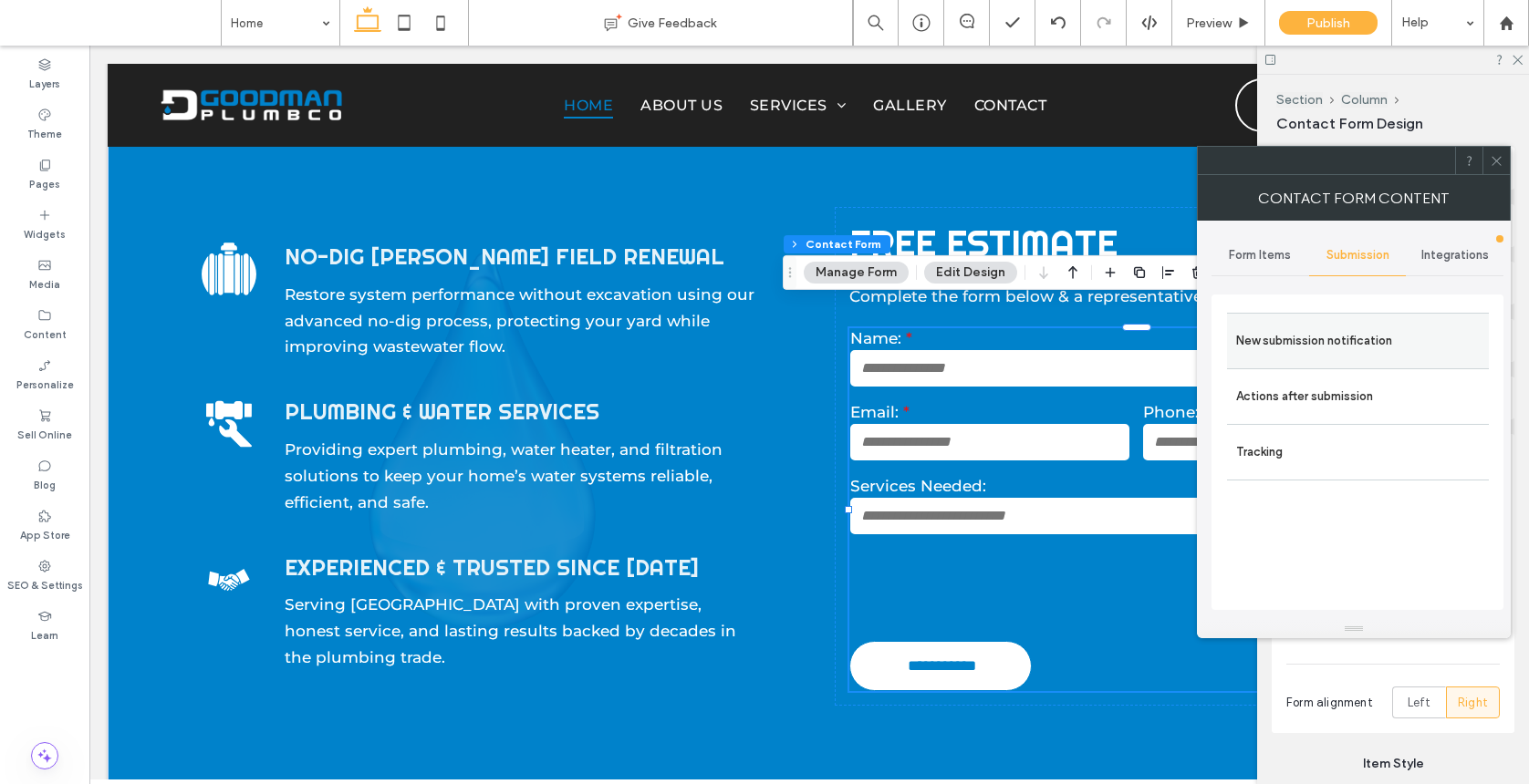
click at [1304, 323] on label "New submission notification" at bounding box center [1357, 341] width 243 height 37
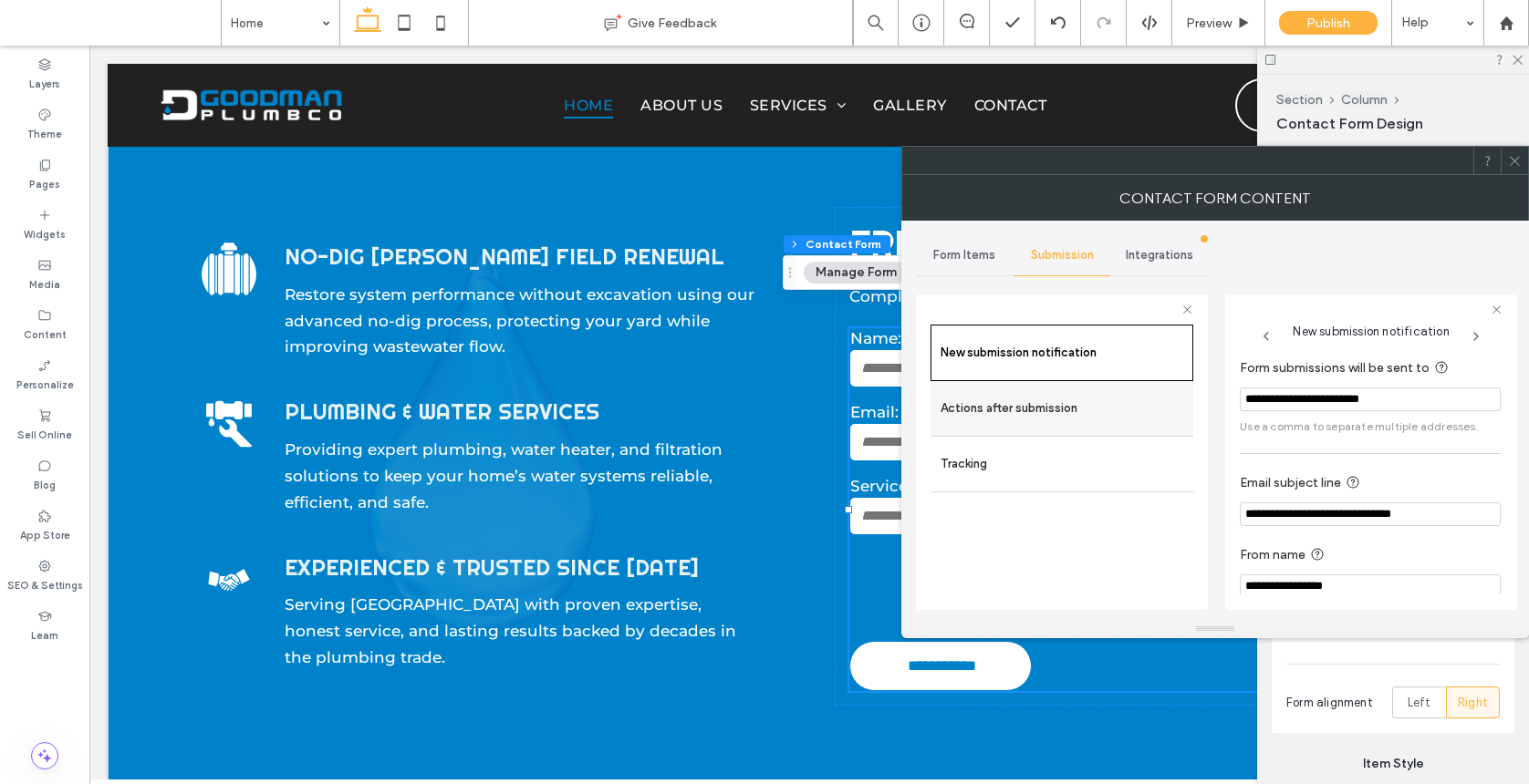
click at [1119, 395] on label "Actions after submission" at bounding box center [1061, 408] width 243 height 37
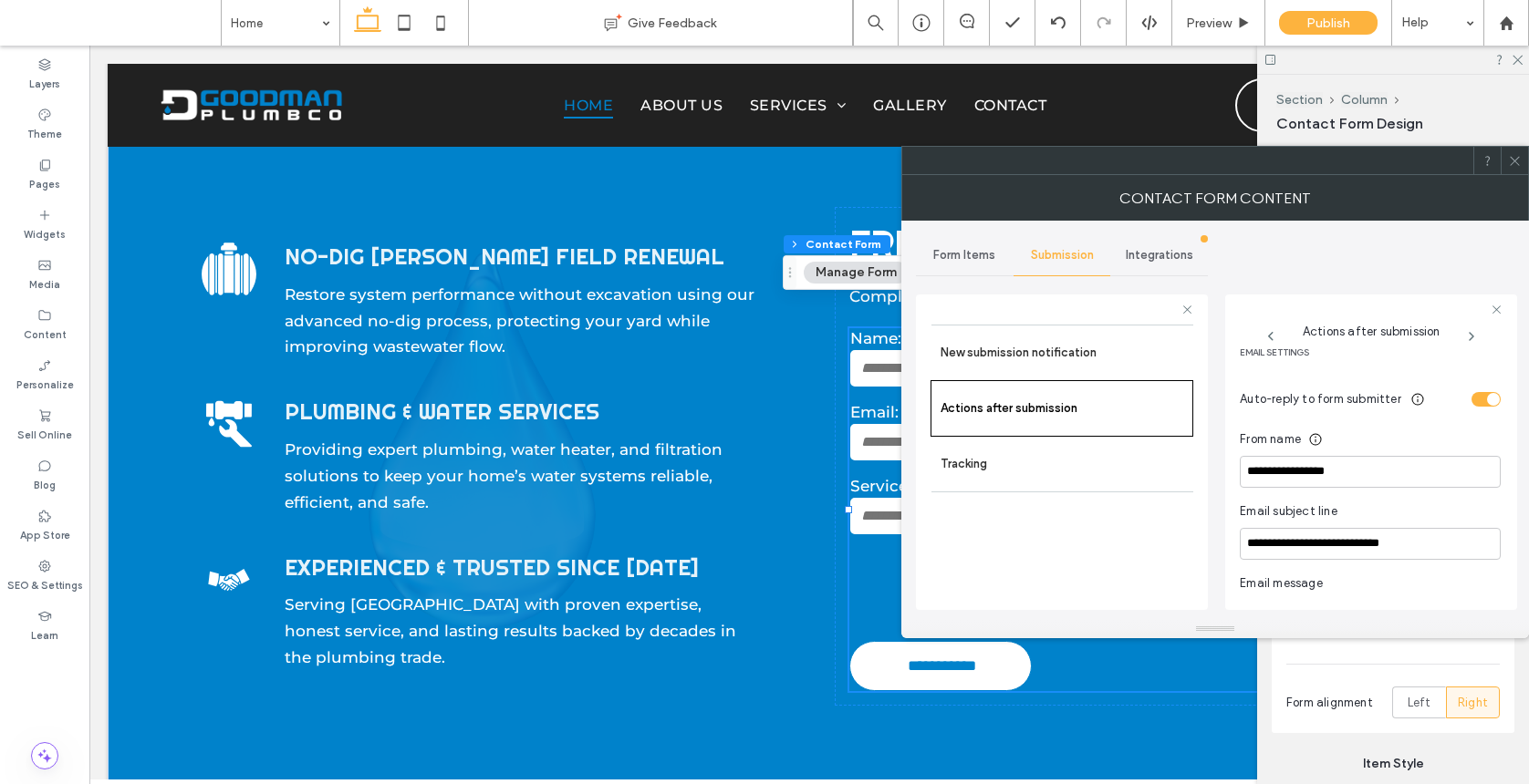
click at [1473, 400] on div "toggle" at bounding box center [1485, 399] width 29 height 15
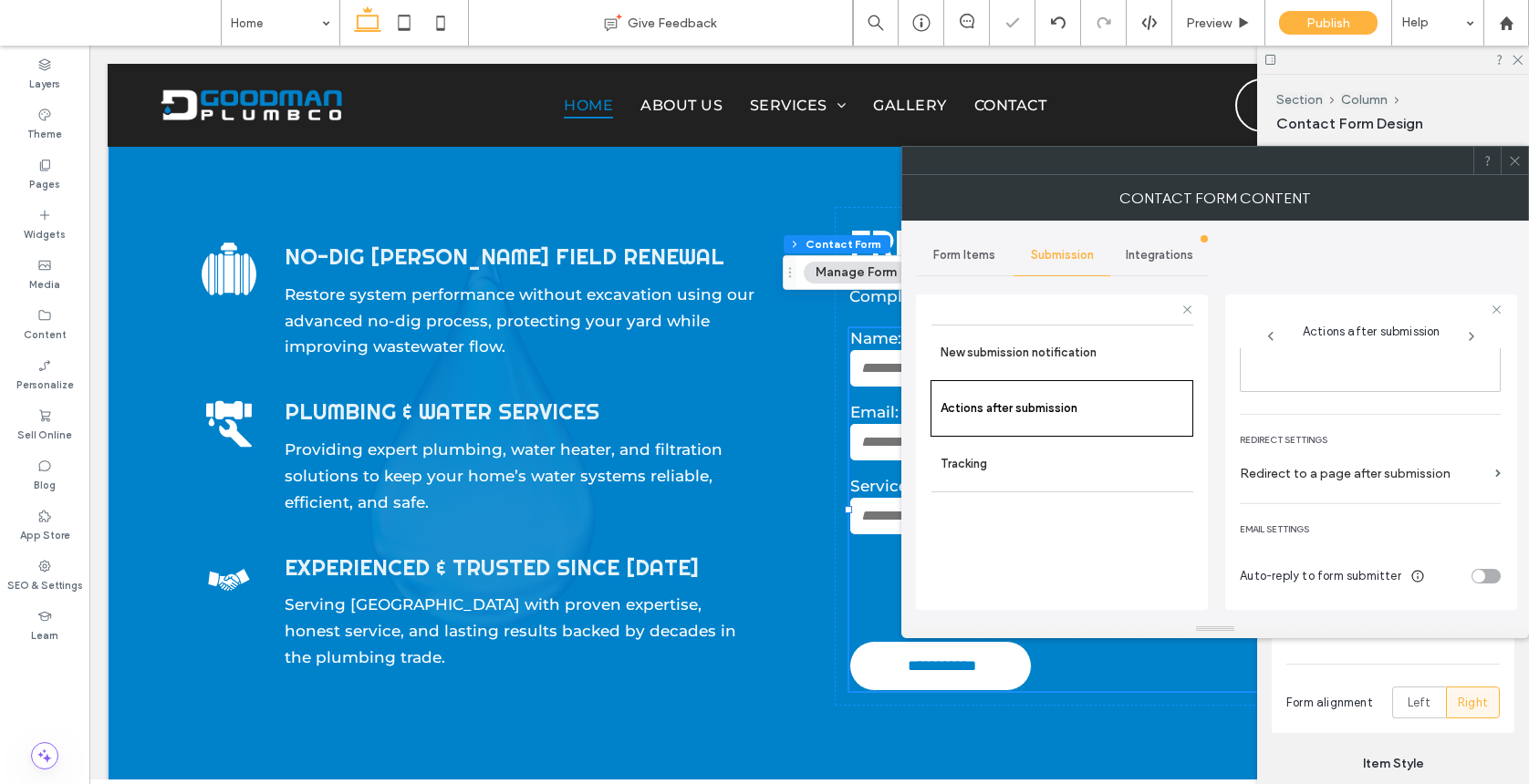
scroll to position [316, 0]
click at [1514, 167] on span at bounding box center [1514, 161] width 14 height 27
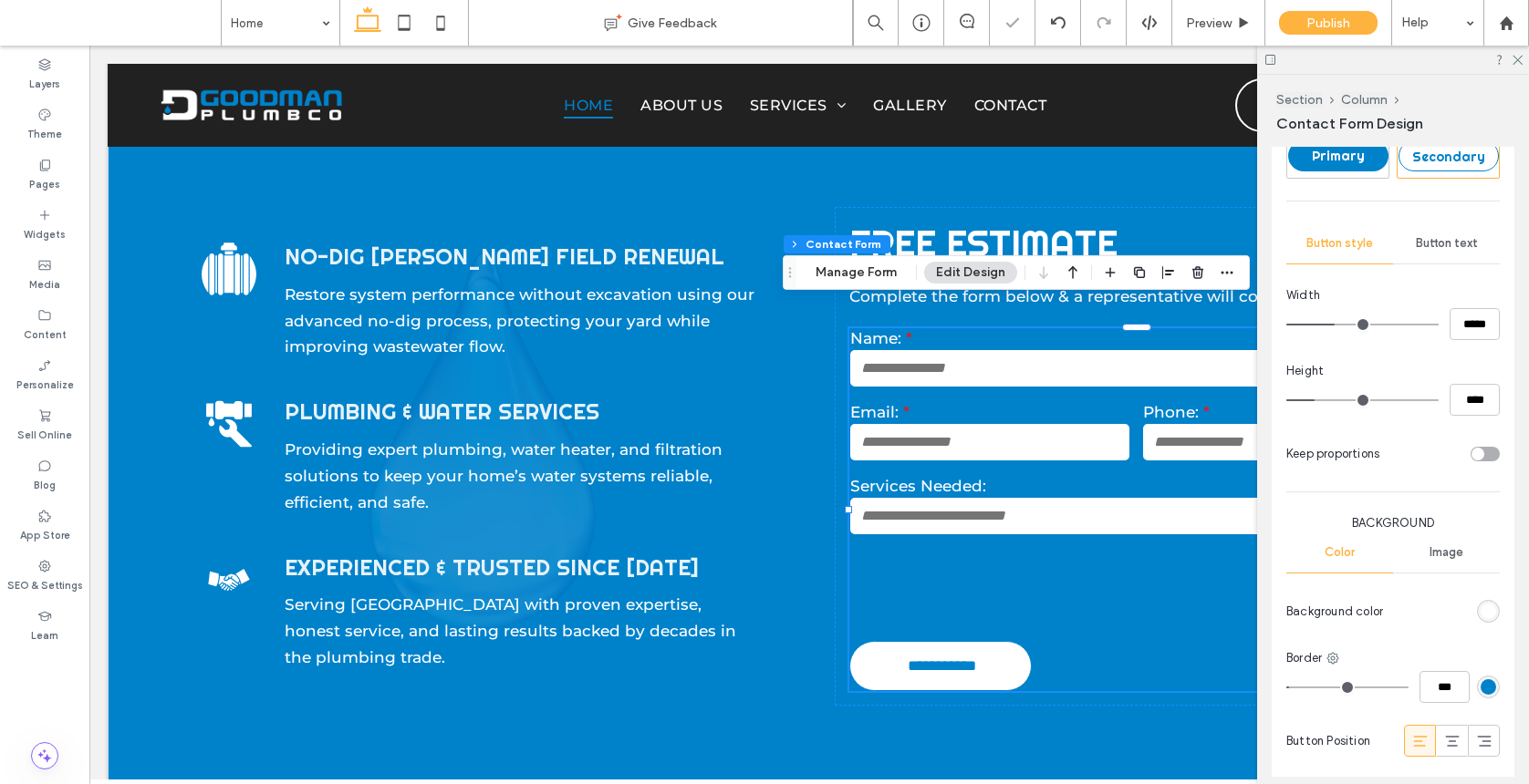
scroll to position [1429, 0]
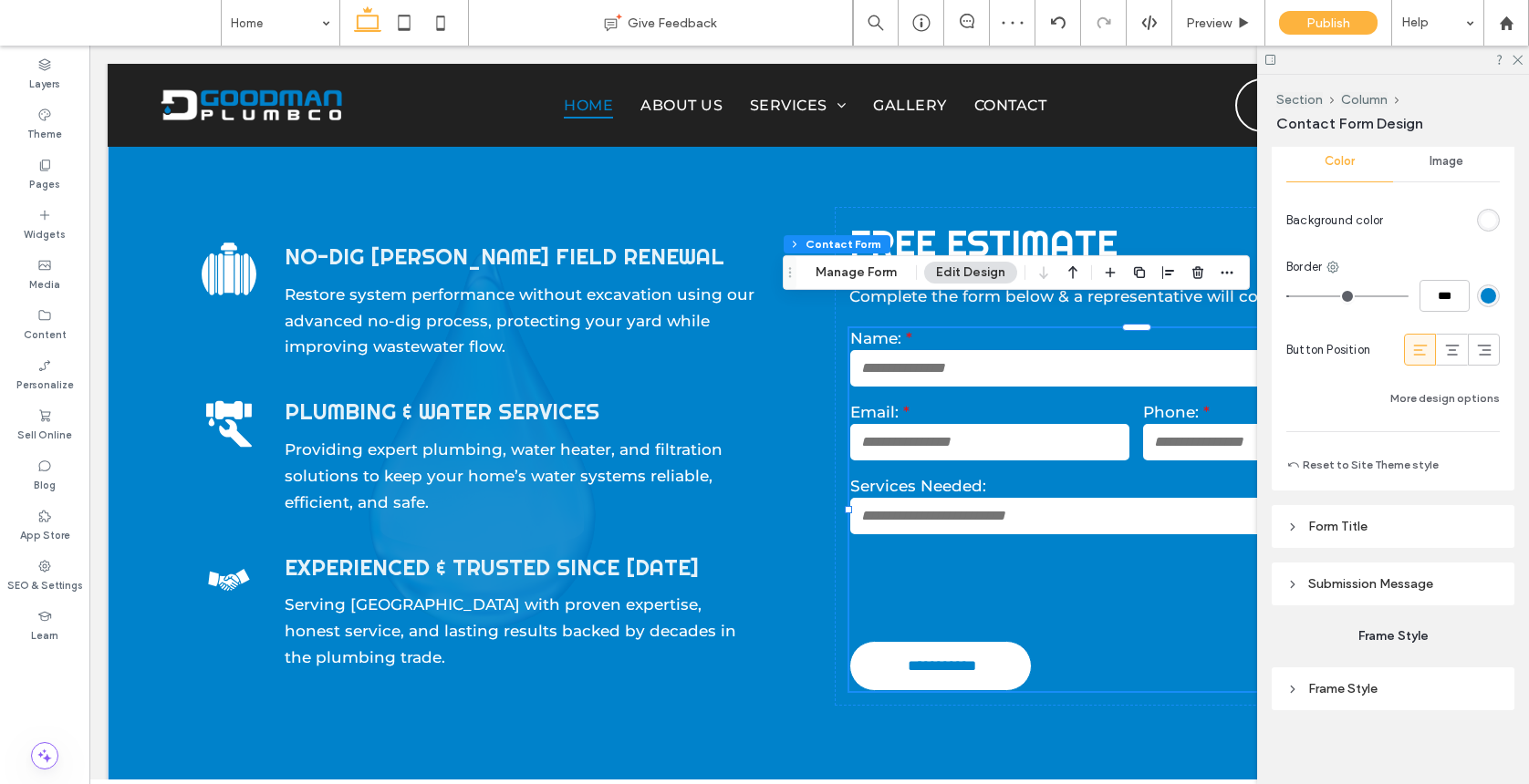
click at [1430, 577] on span "Submission Message" at bounding box center [1370, 584] width 125 height 15
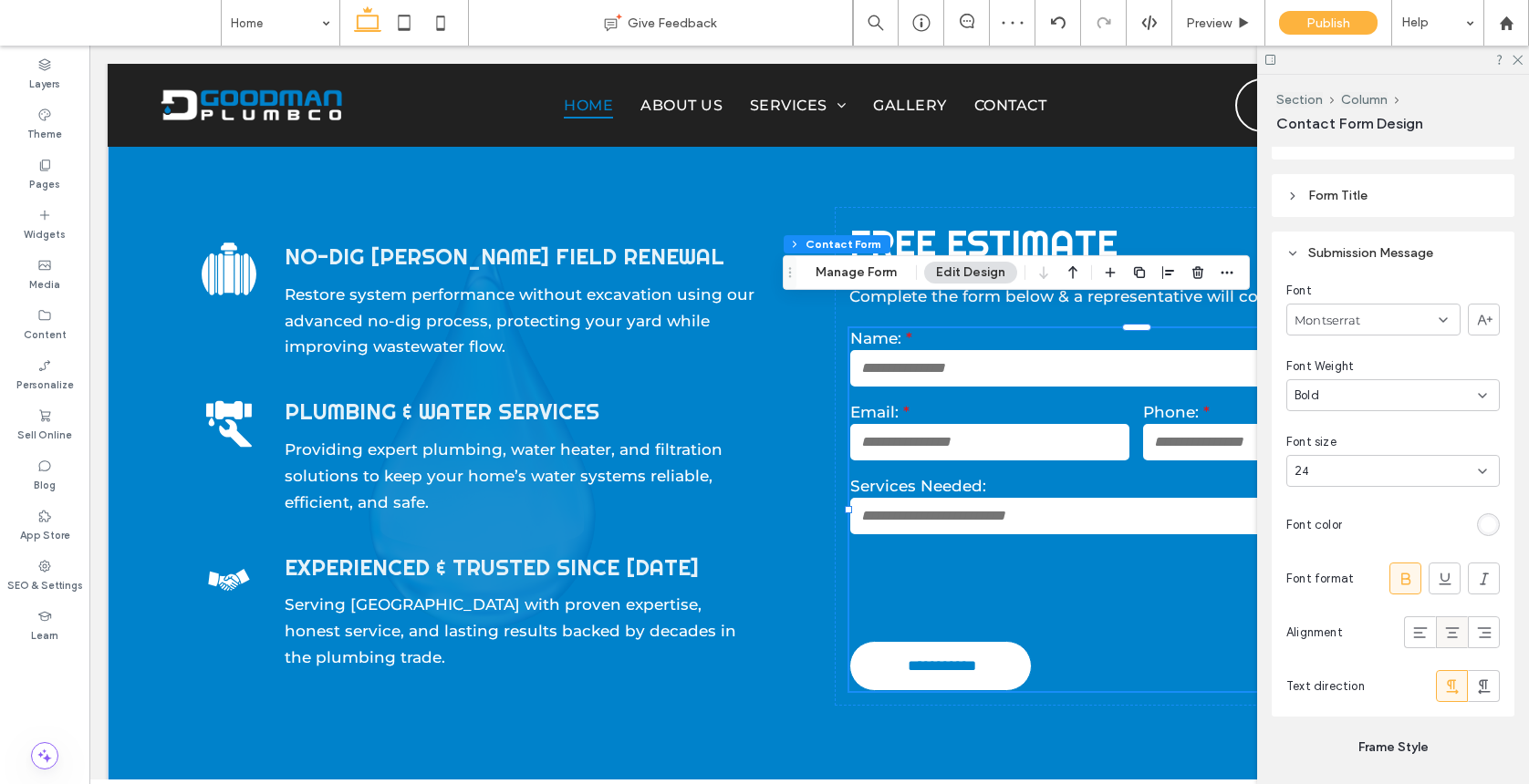
scroll to position [1854, 0]
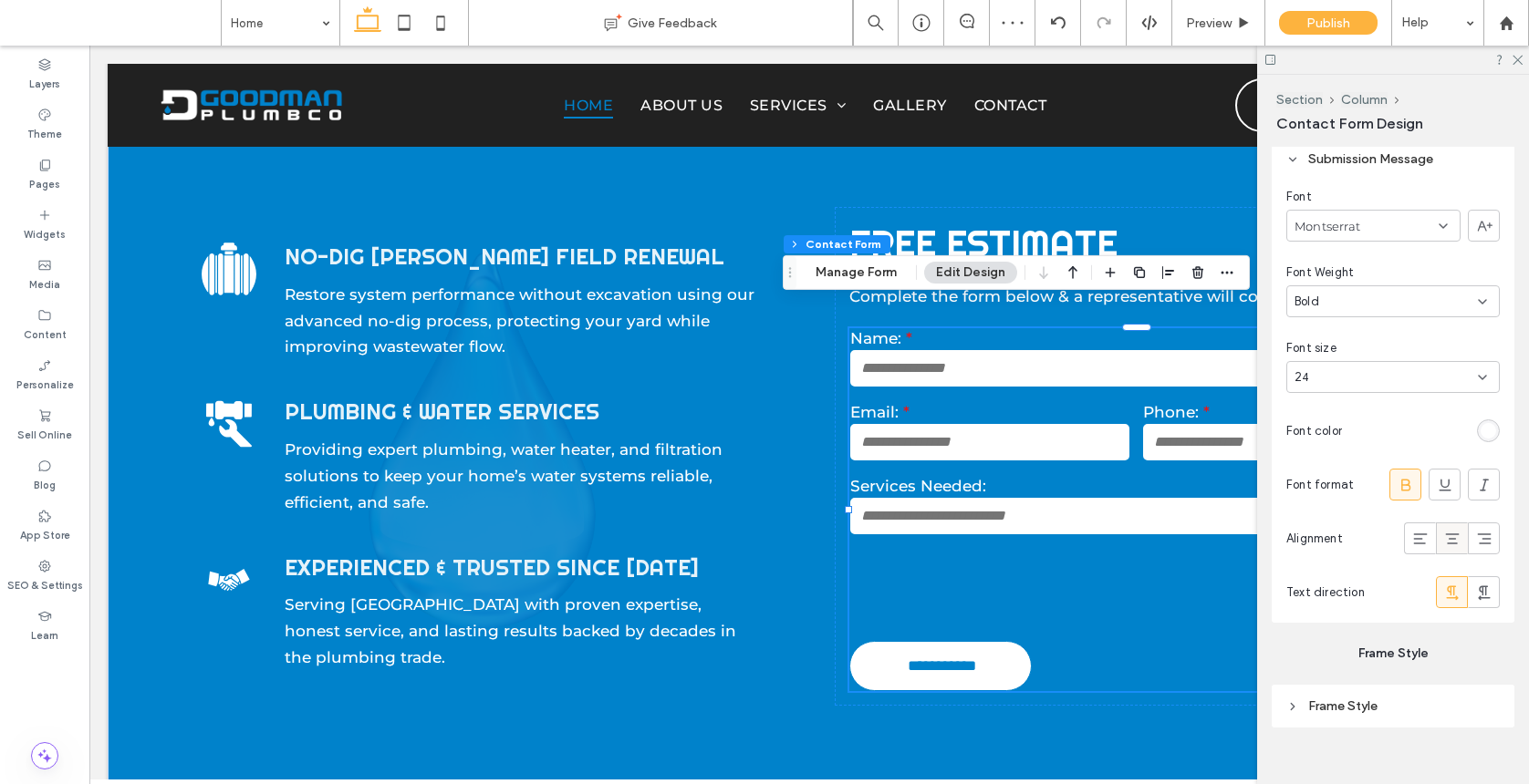
click at [1443, 536] on icon at bounding box center [1452, 538] width 18 height 18
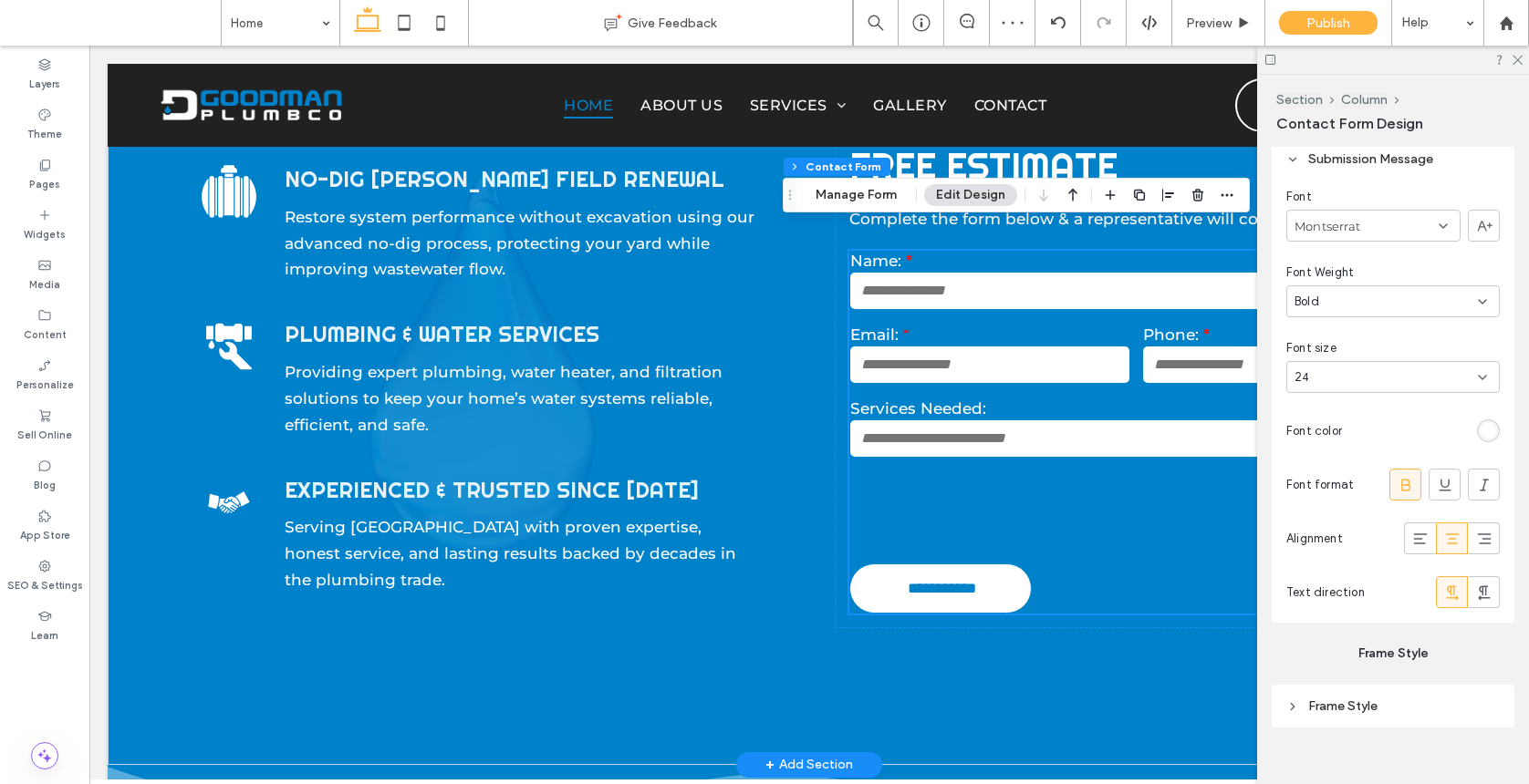
scroll to position [1010, 0]
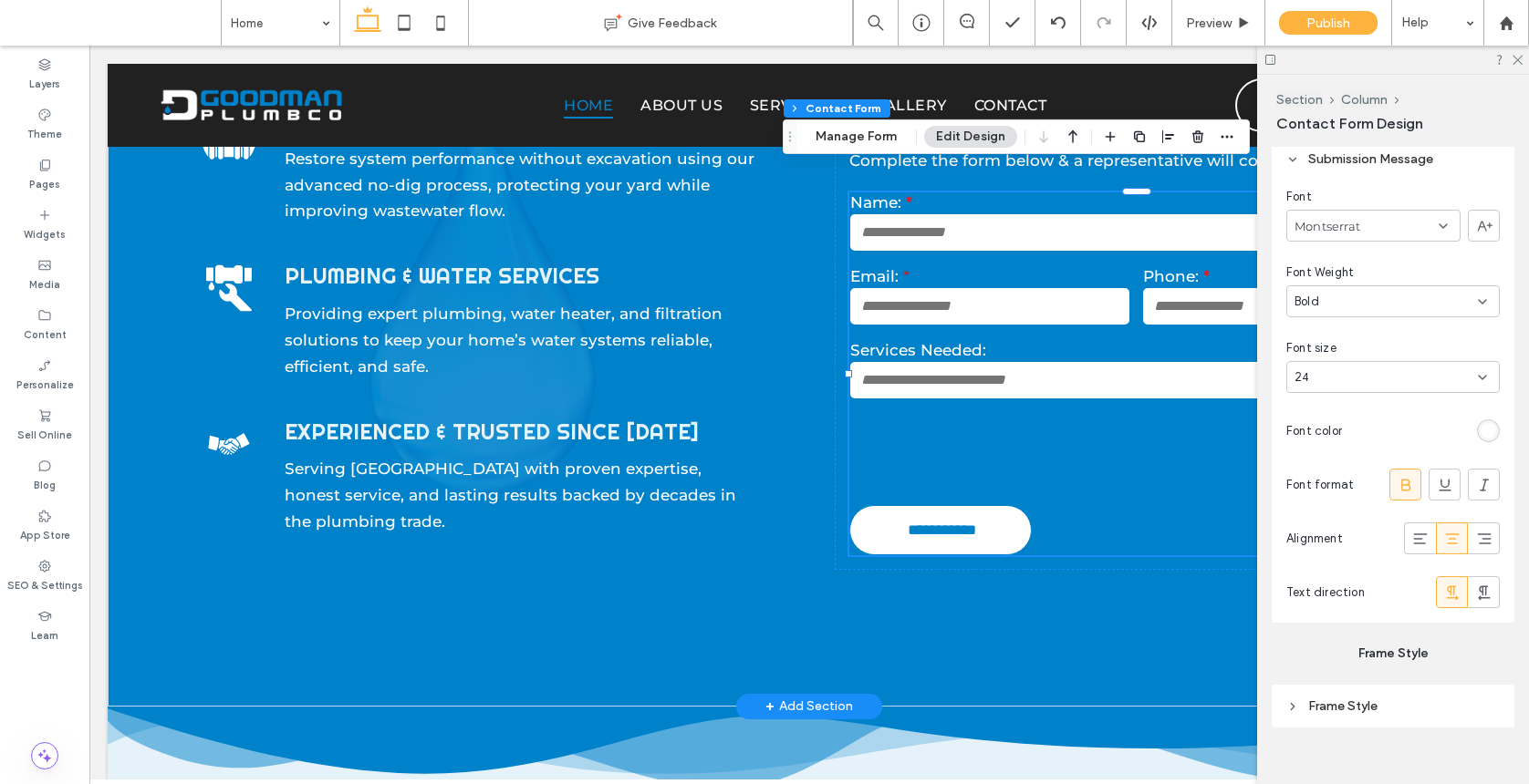
click at [1122, 407] on div at bounding box center [1136, 450] width 587 height 85
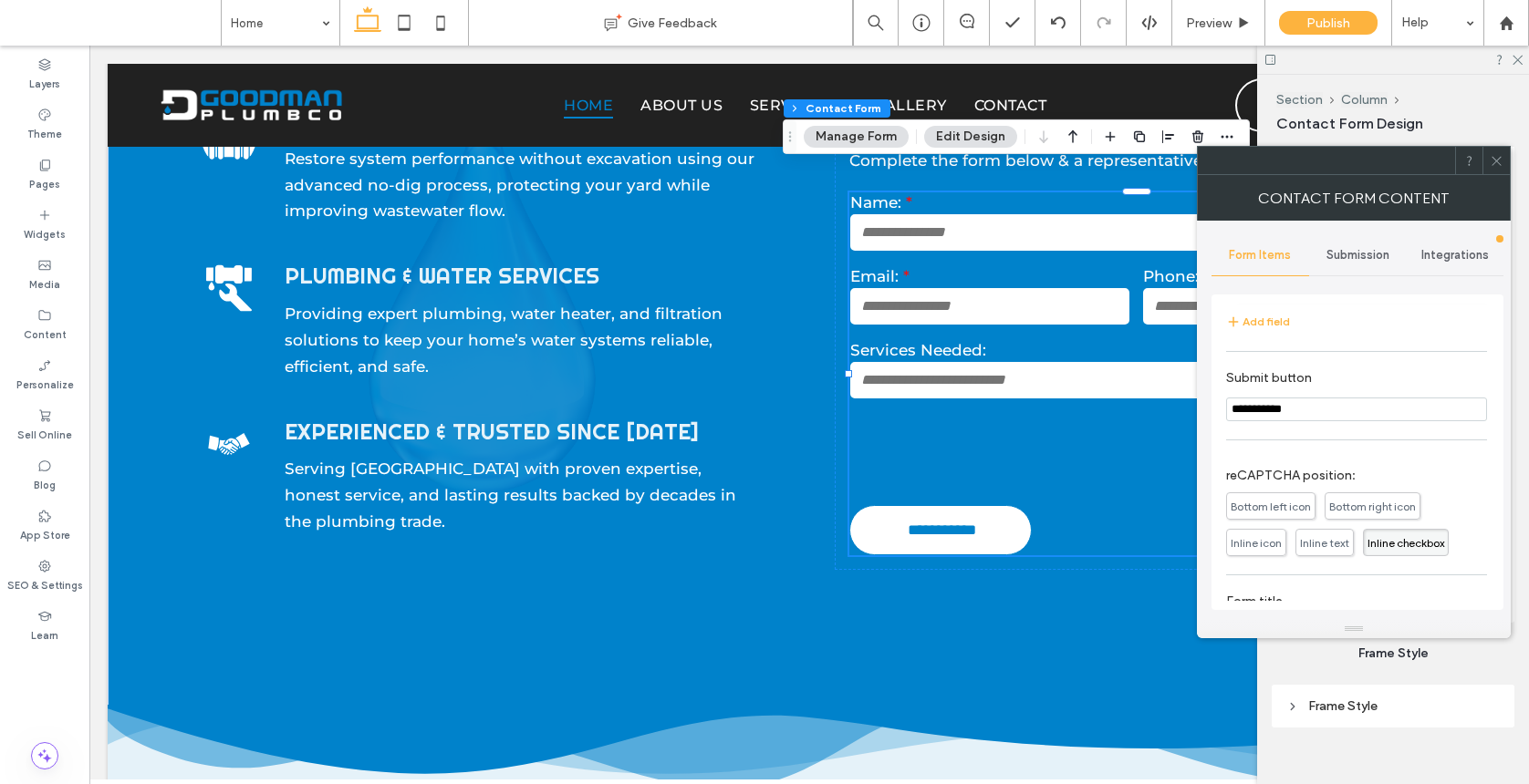
scroll to position [311, 0]
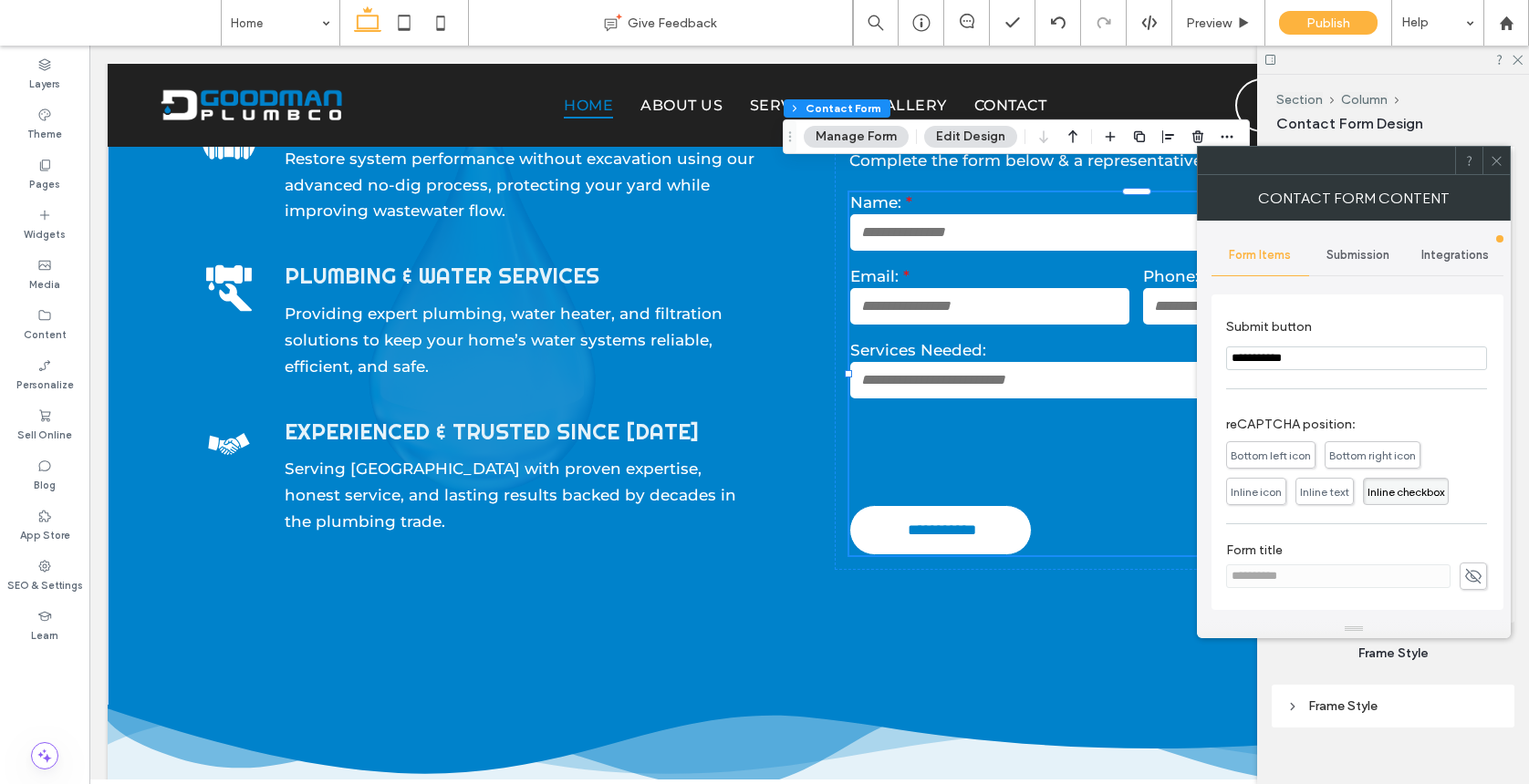
click at [1491, 165] on use at bounding box center [1495, 160] width 9 height 9
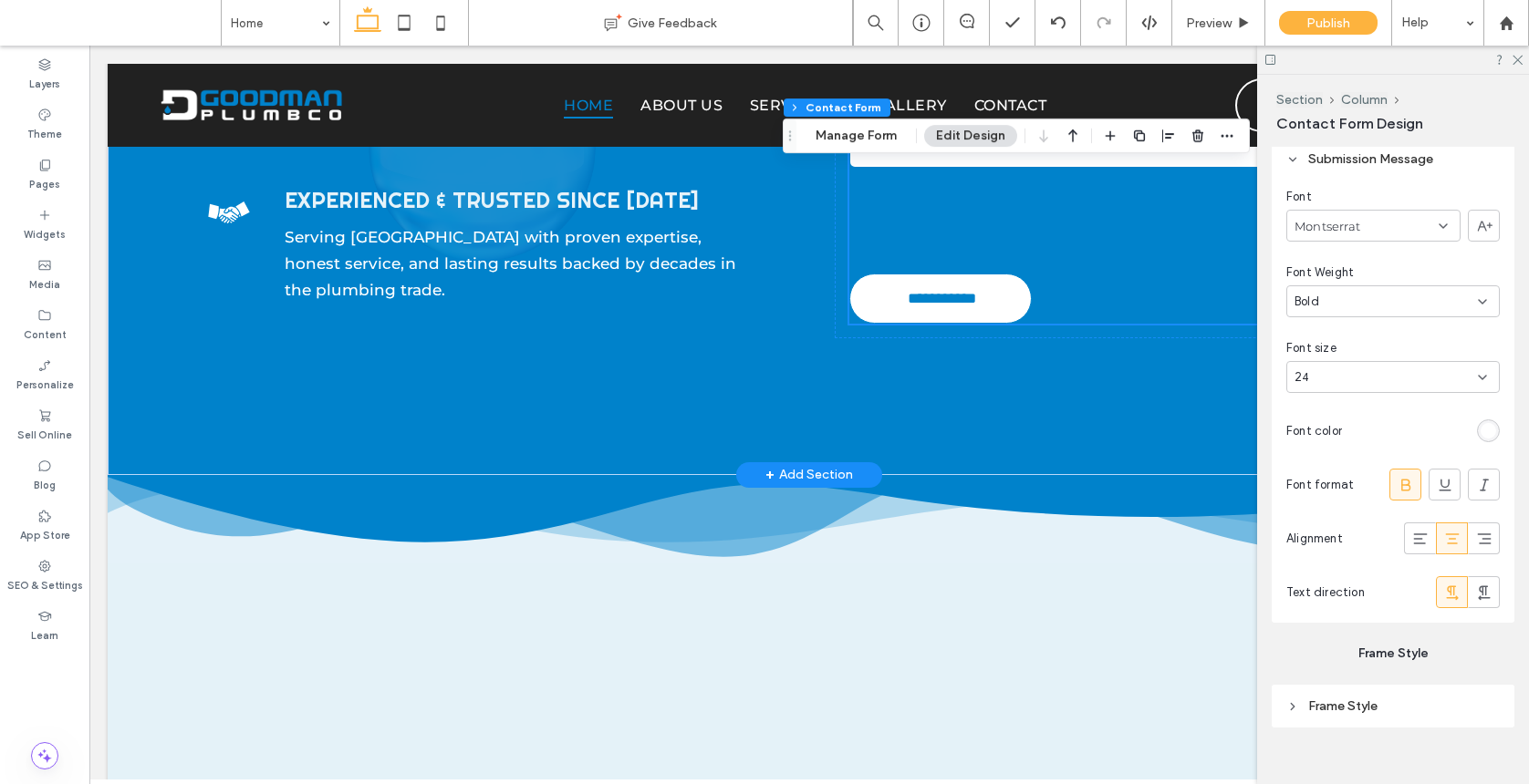
scroll to position [1332, 0]
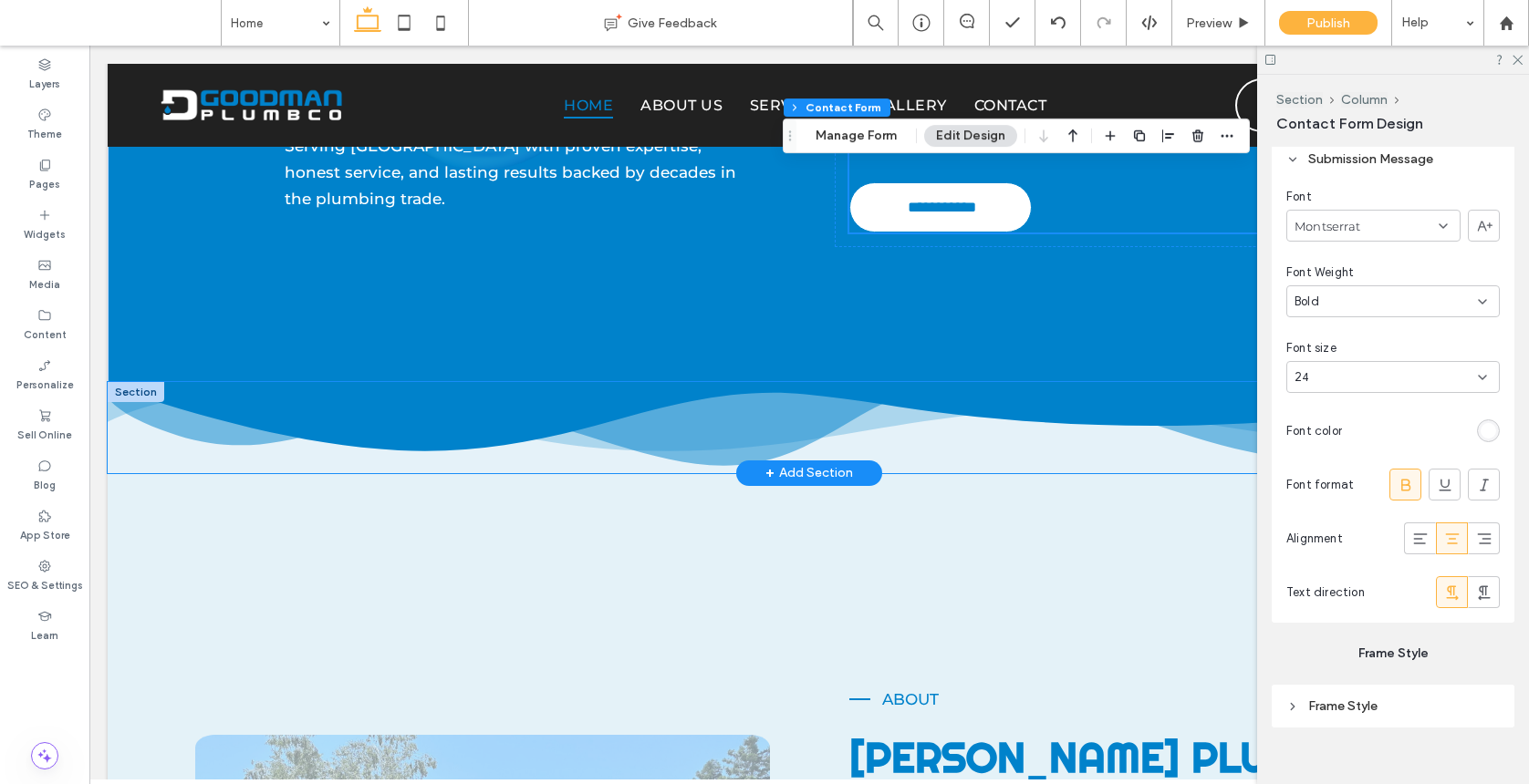
click at [902, 382] on icon at bounding box center [809, 417] width 1403 height 70
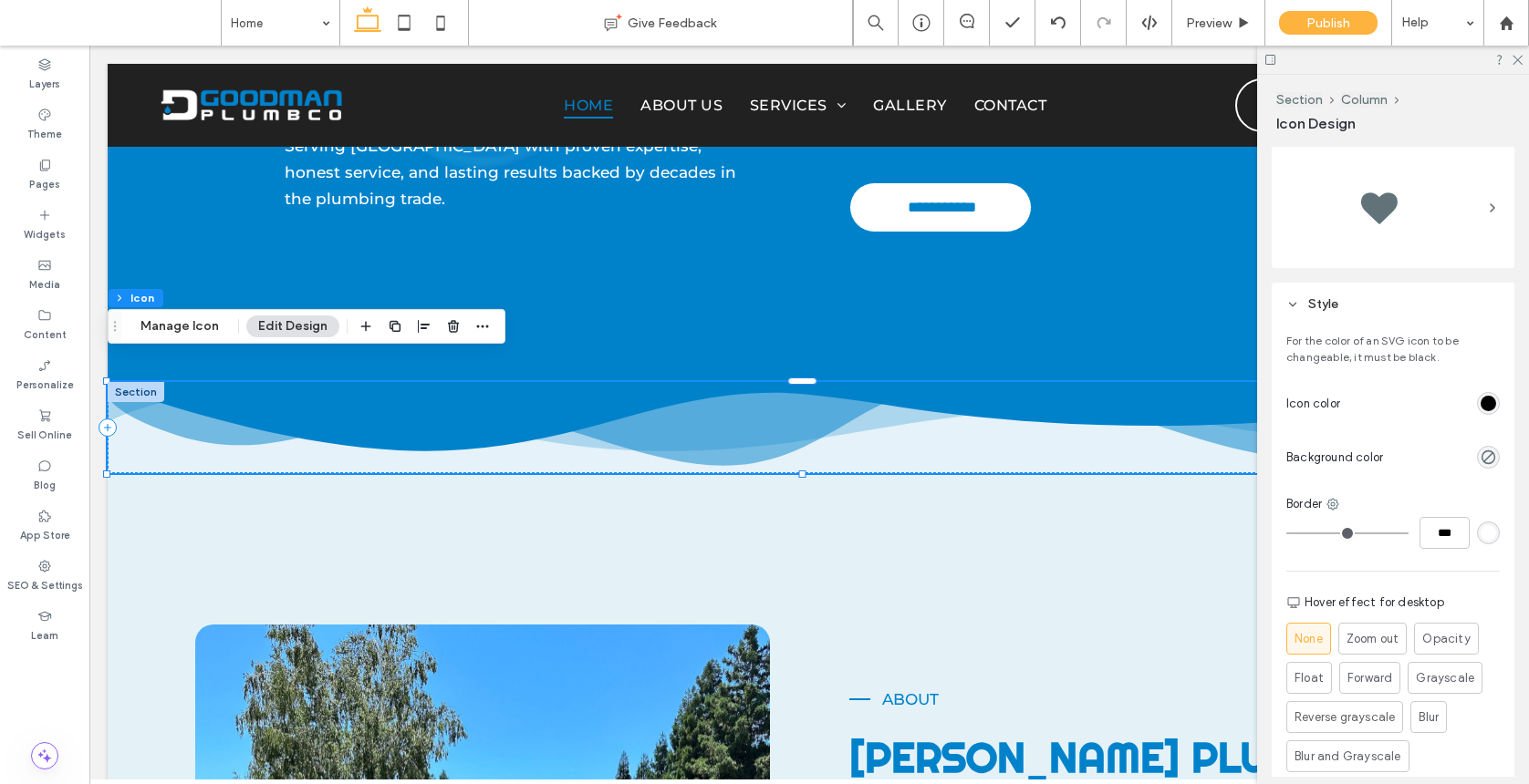
scroll to position [752, 0]
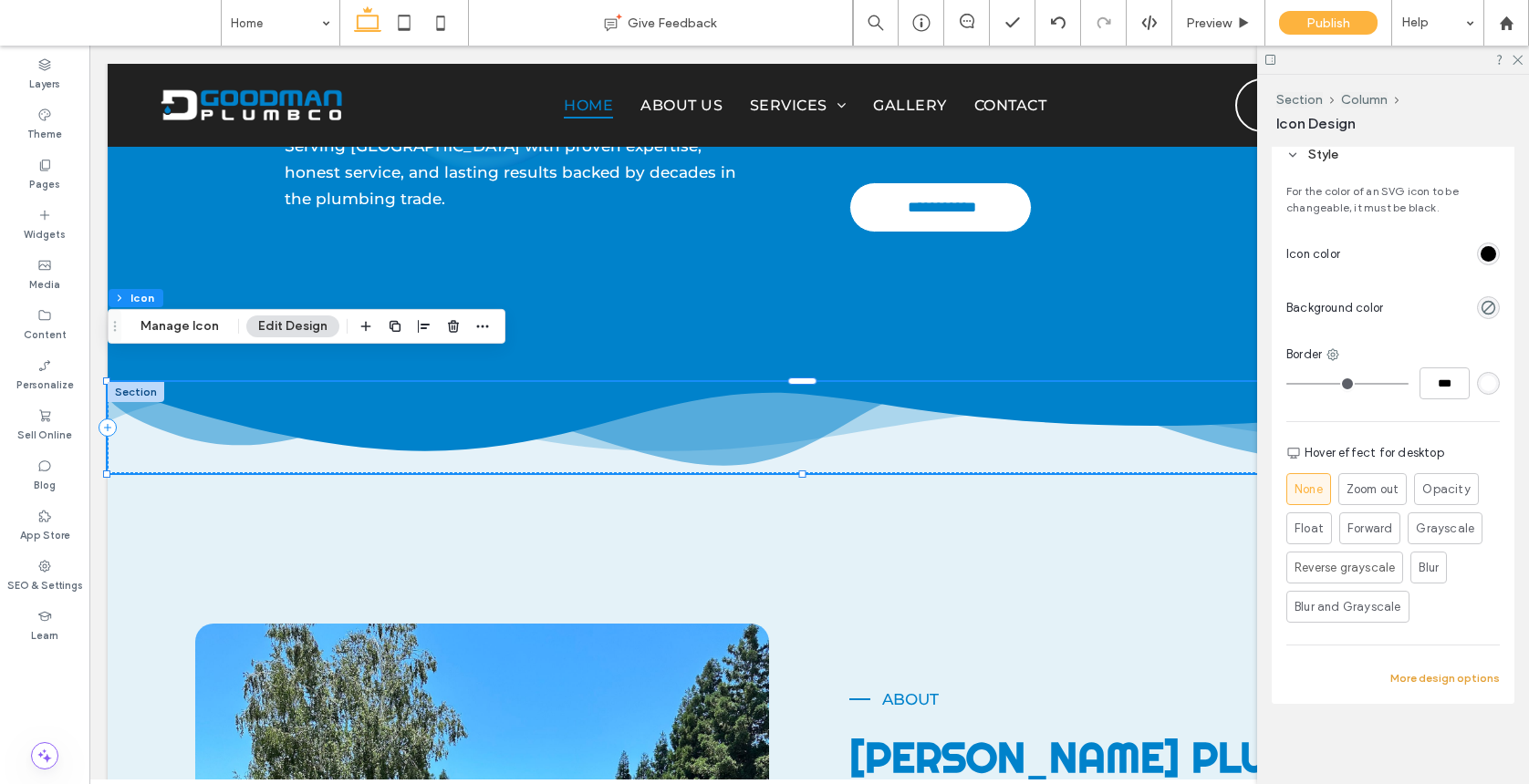
click at [1421, 682] on button "More design options" at bounding box center [1444, 678] width 109 height 22
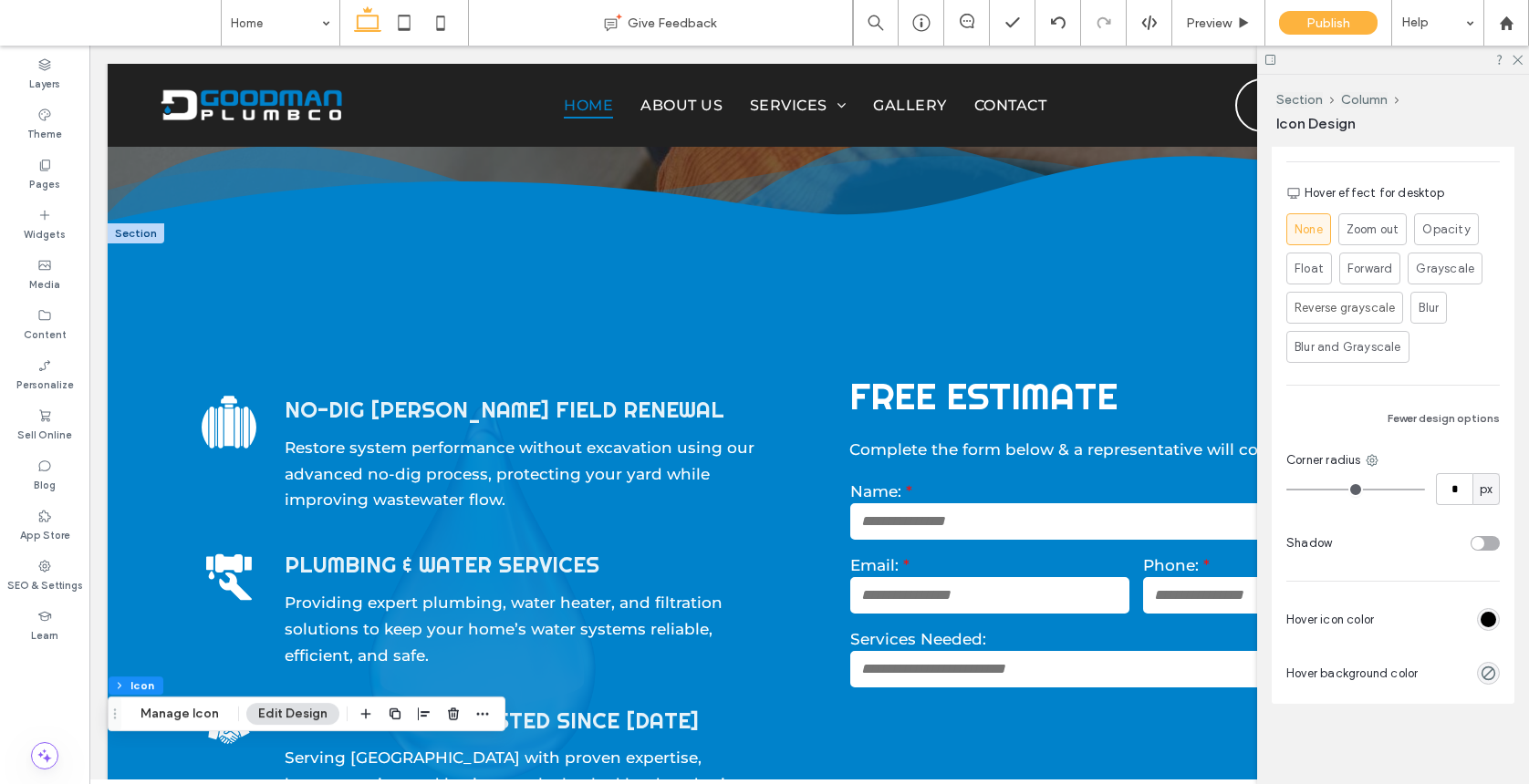
scroll to position [0, 0]
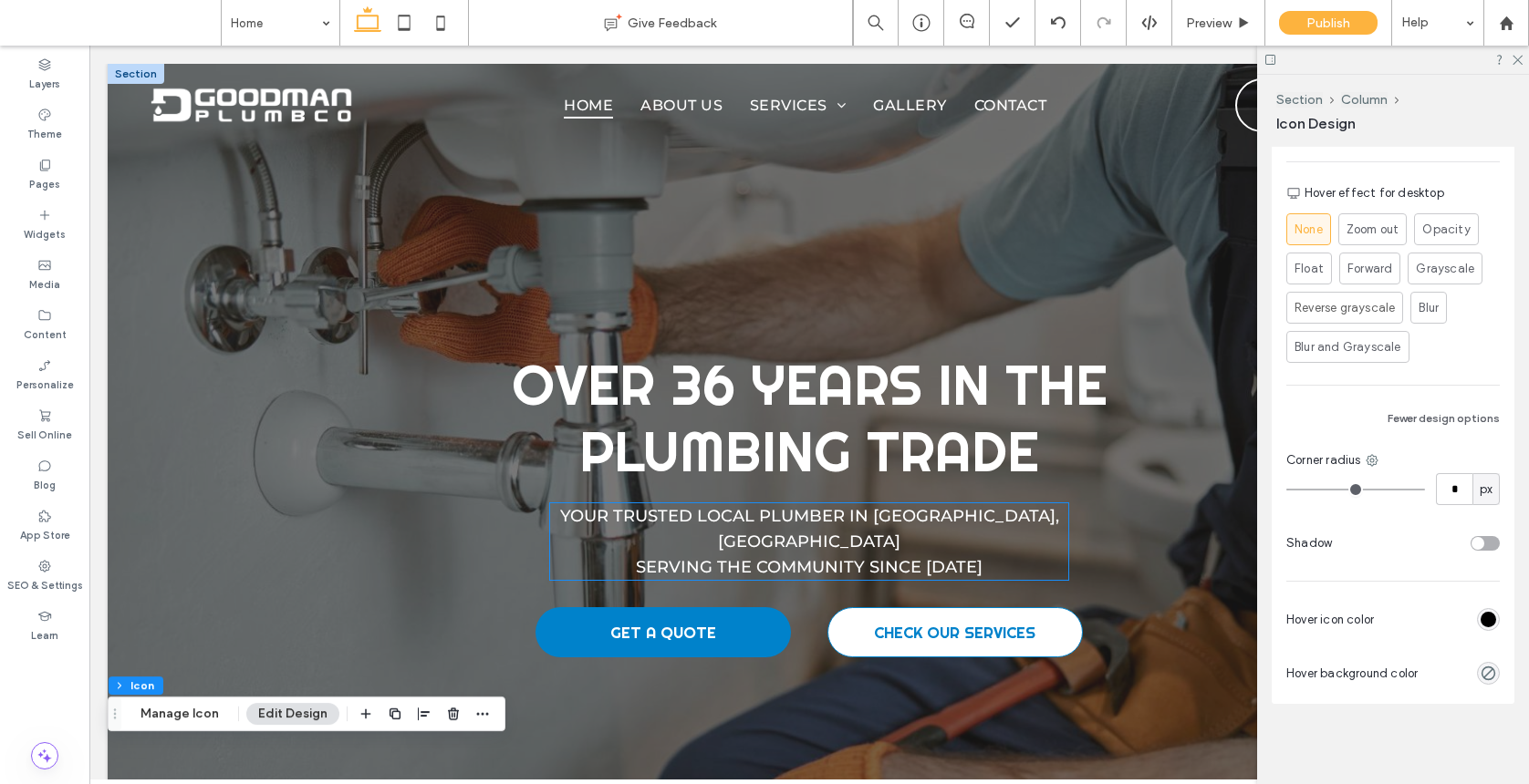
click at [890, 523] on span "Your Trusted Local Plumber in [GEOGRAPHIC_DATA], [GEOGRAPHIC_DATA]" at bounding box center [809, 528] width 499 height 45
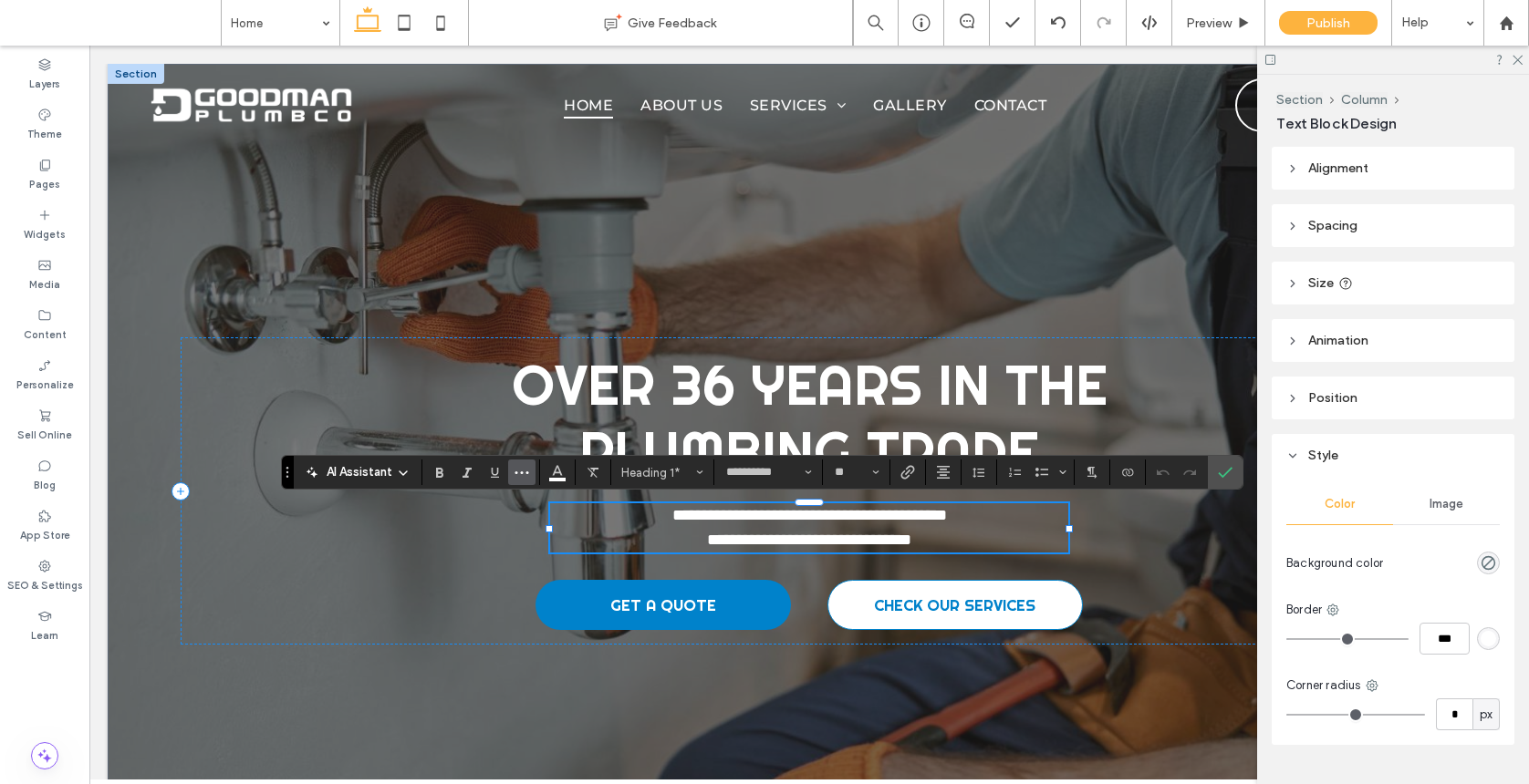
click at [515, 475] on icon "More" at bounding box center [521, 471] width 15 height 15
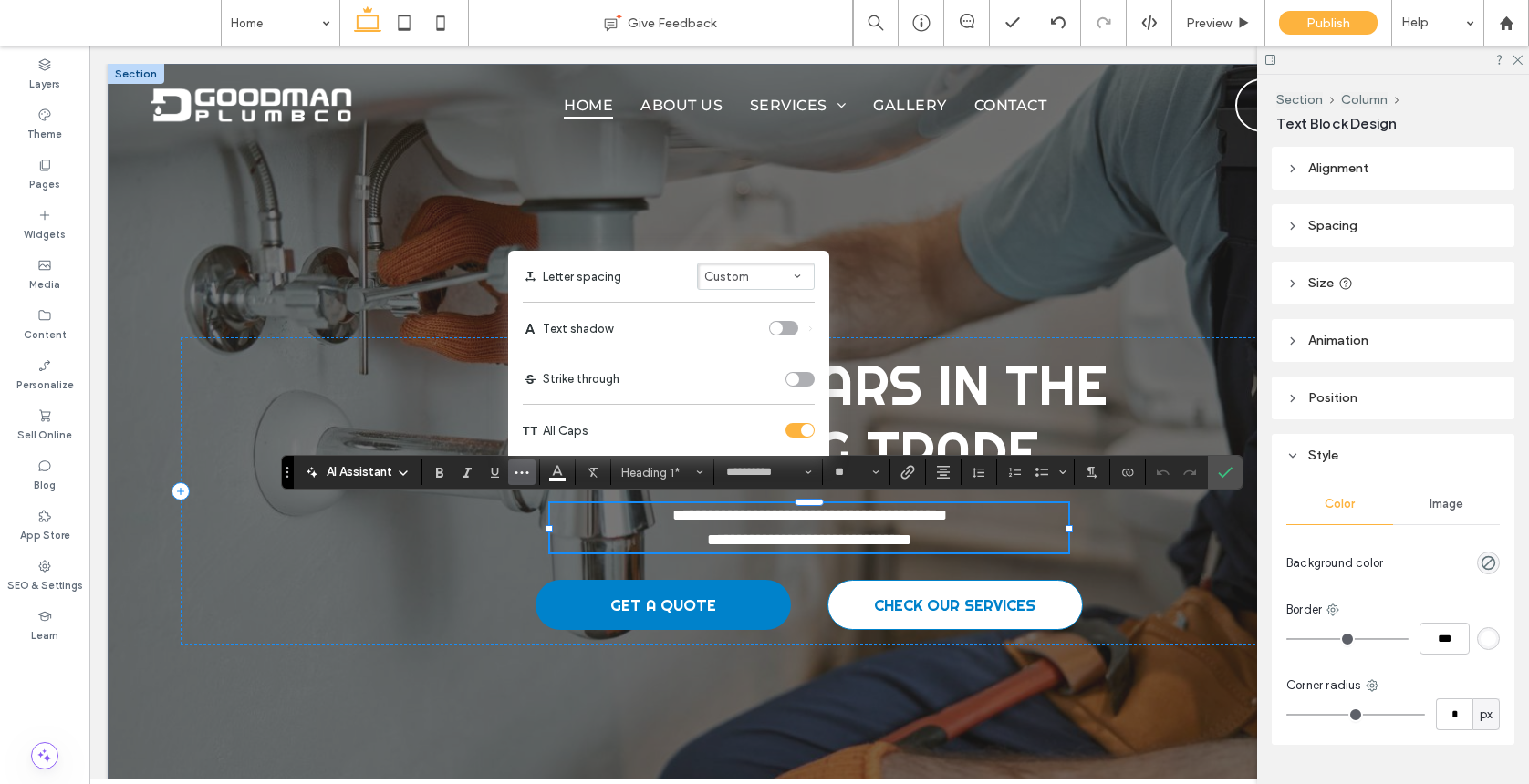
click at [798, 432] on div "toggle" at bounding box center [800, 430] width 29 height 15
click at [798, 432] on div "toggle" at bounding box center [792, 430] width 13 height 13
click at [1229, 476] on icon "Confirm" at bounding box center [1224, 471] width 15 height 15
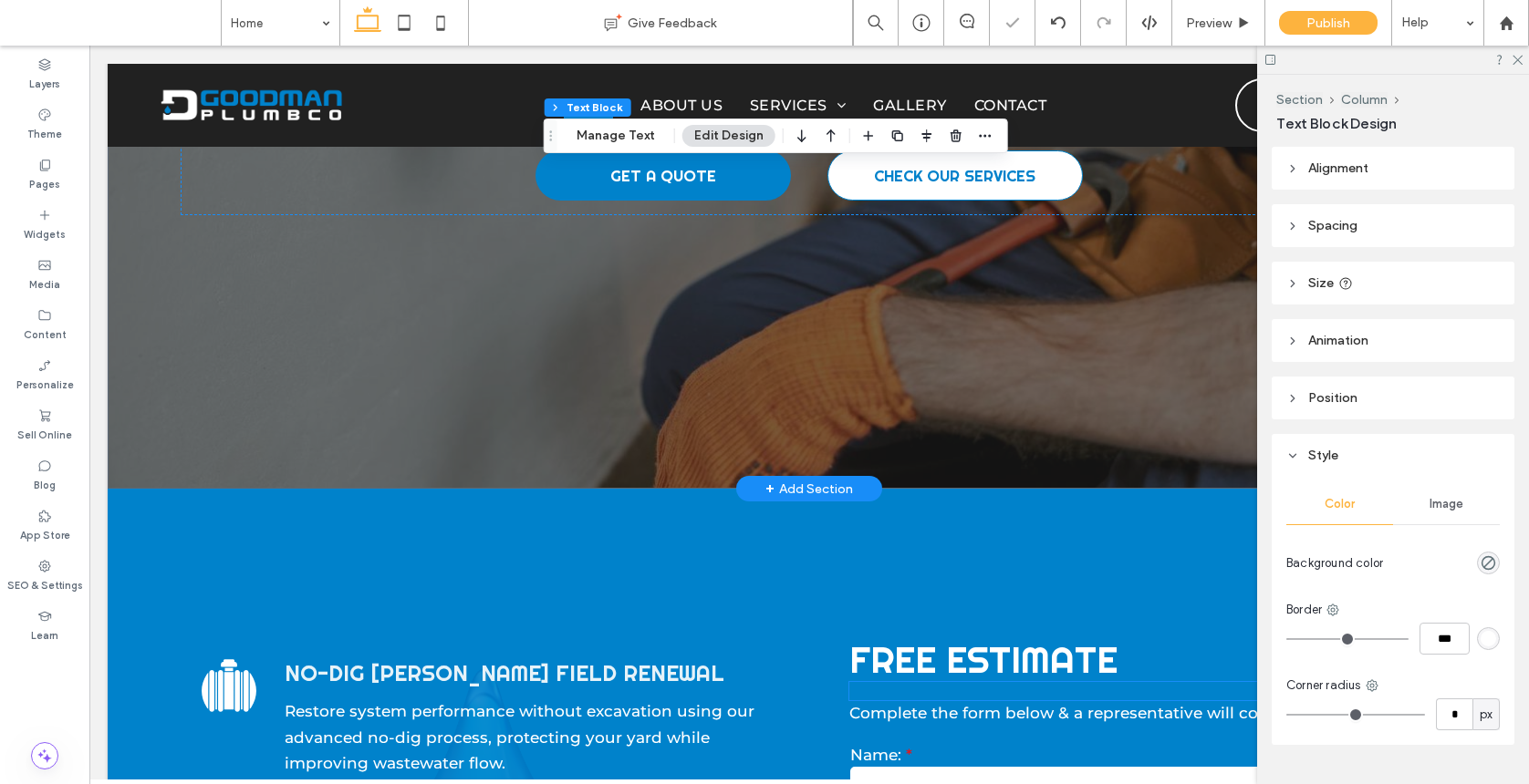
scroll to position [619, 0]
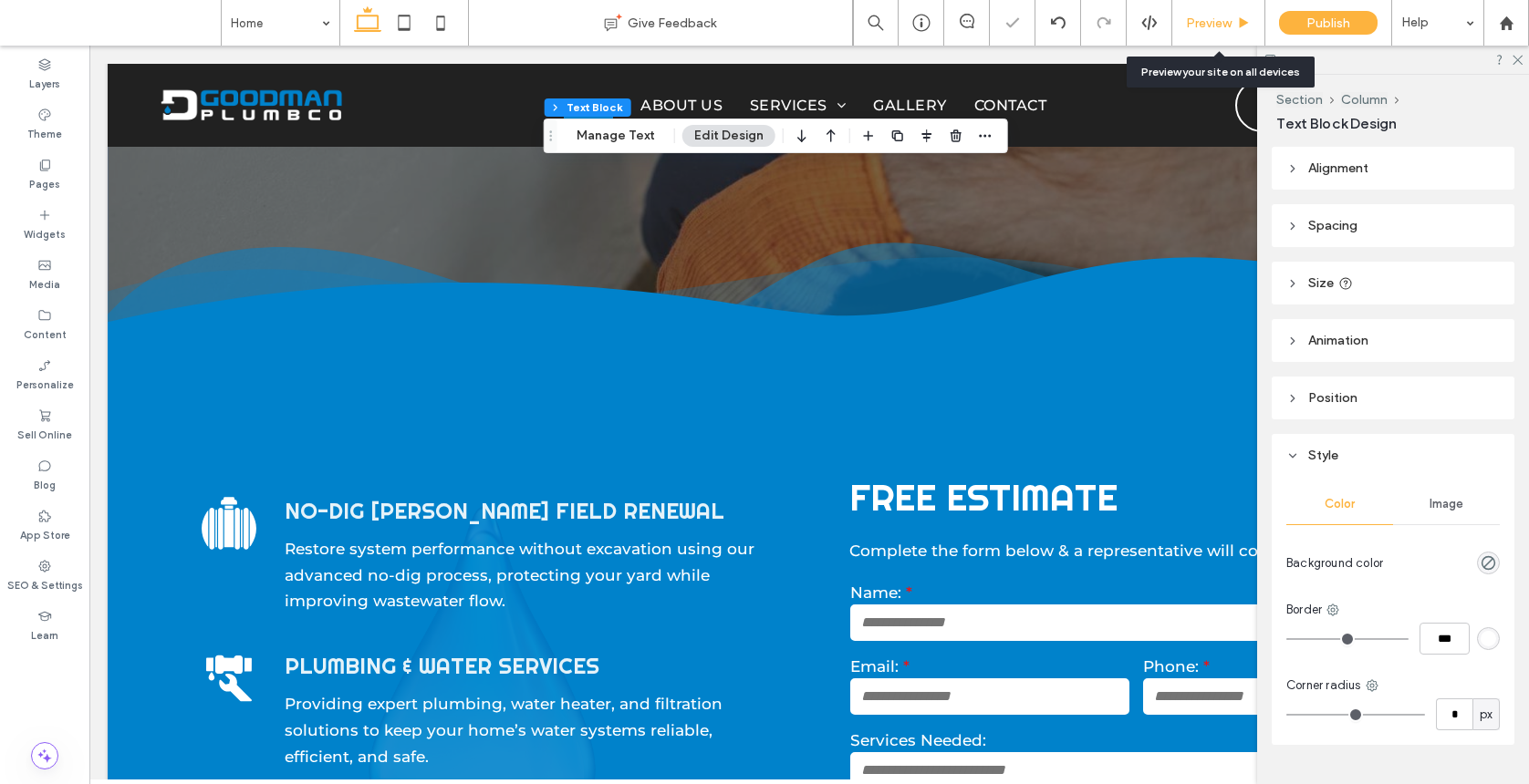
click at [1237, 16] on icon at bounding box center [1243, 23] width 14 height 14
